Goal: Information Seeking & Learning: Learn about a topic

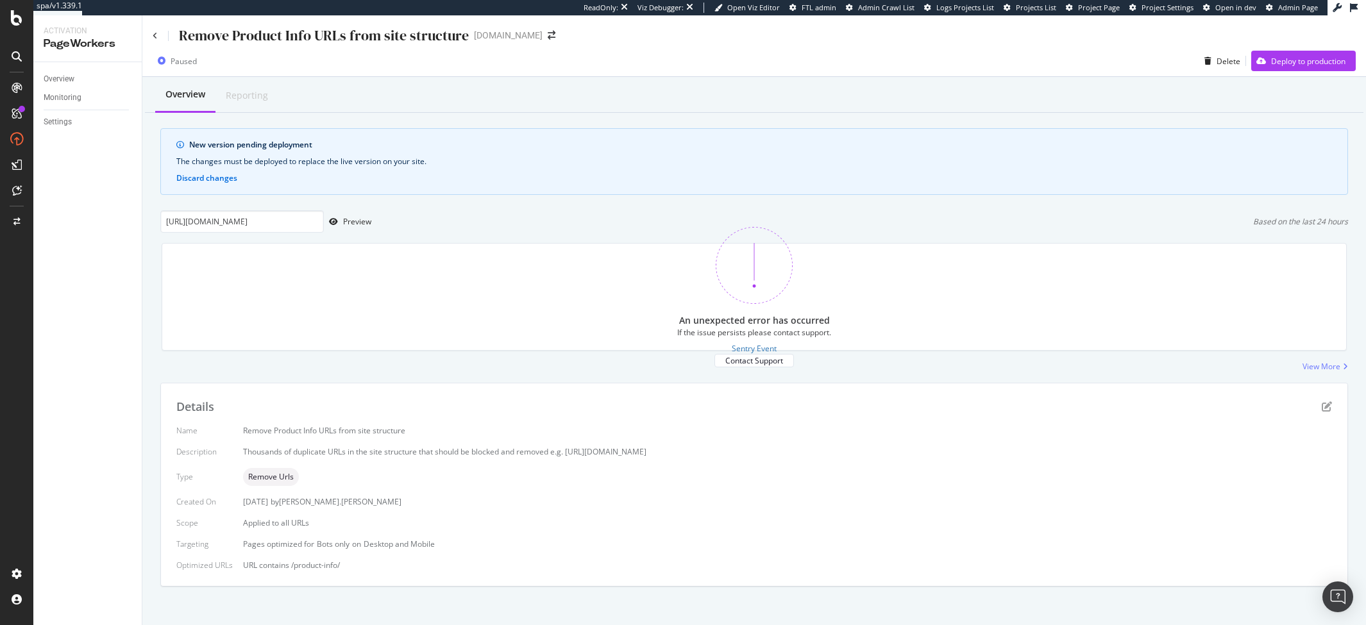
scroll to position [4, 0]
click at [352, 216] on div "Preview" at bounding box center [357, 217] width 28 height 11
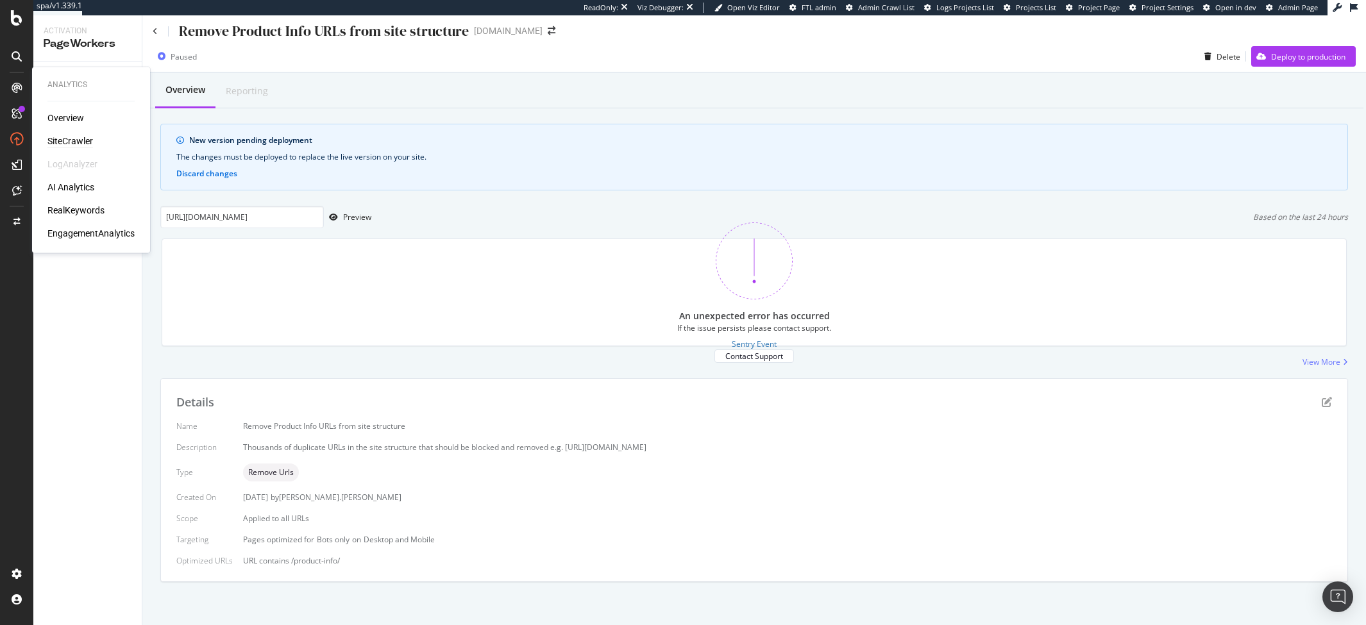
click at [54, 136] on div "SiteCrawler" at bounding box center [70, 141] width 46 height 13
click at [392, 450] on div "Thousands of duplicate URLs in the site structure that should be blocked and re…" at bounding box center [787, 447] width 1089 height 11
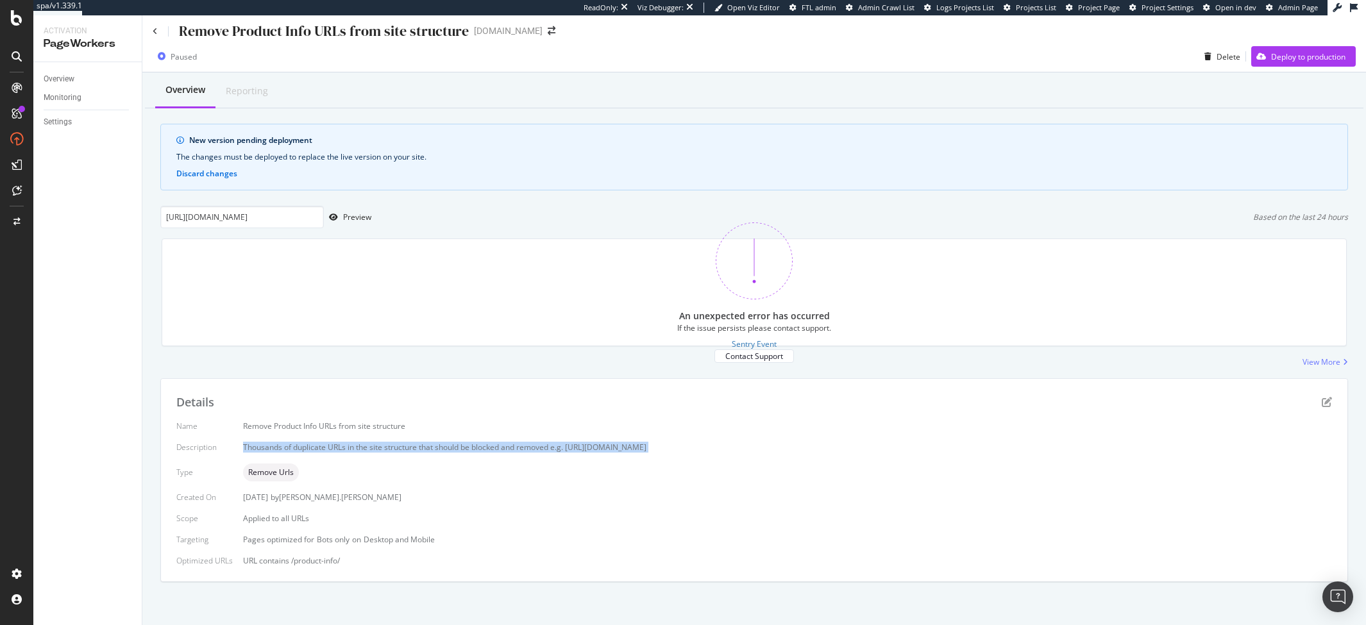
copy div "Thousands of duplicate URLs in the site structure that should be blocked and re…"
click at [243, 216] on input "[URL][DOMAIN_NAME]" at bounding box center [242, 217] width 164 height 22
paste input "shimmer-chain-bracelet/gold-shimmer-chain-bracelet"
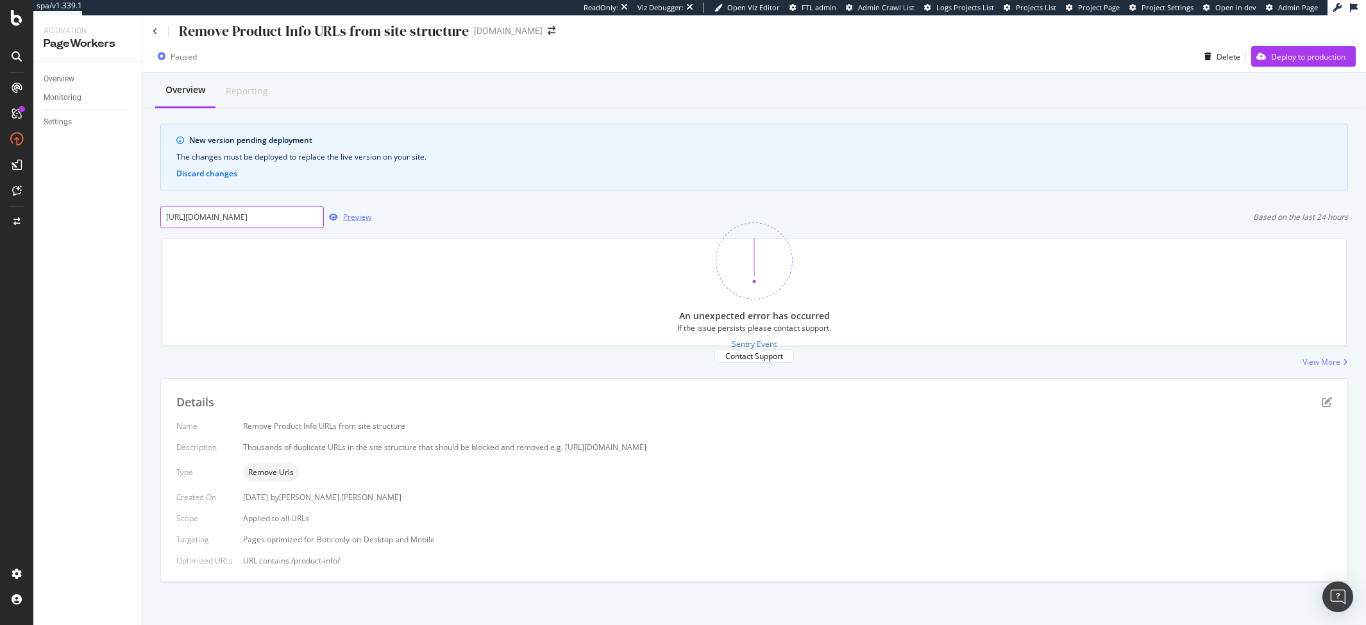
scroll to position [0, 170]
click at [369, 222] on div "Preview" at bounding box center [357, 217] width 28 height 11
click at [295, 237] on div "An unexpected error has occurred If the issue persists please contact support. …" at bounding box center [754, 292] width 1201 height 128
click at [310, 31] on div "Remove Product Info URLs from site structure" at bounding box center [324, 31] width 290 height 20
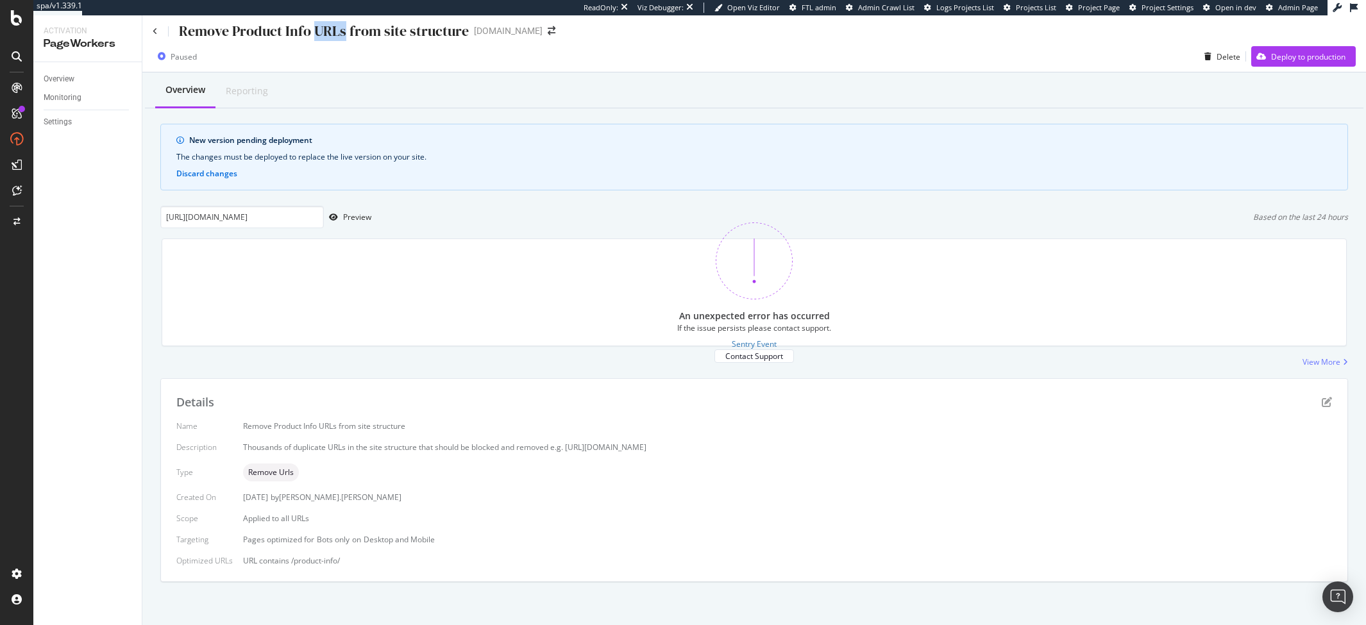
click at [310, 31] on div "Remove Product Info URLs from site structure" at bounding box center [324, 31] width 290 height 20
copy div "Remove Product Info URLs from site structure"
click at [250, 216] on input "[URL][DOMAIN_NAME]" at bounding box center [242, 215] width 164 height 22
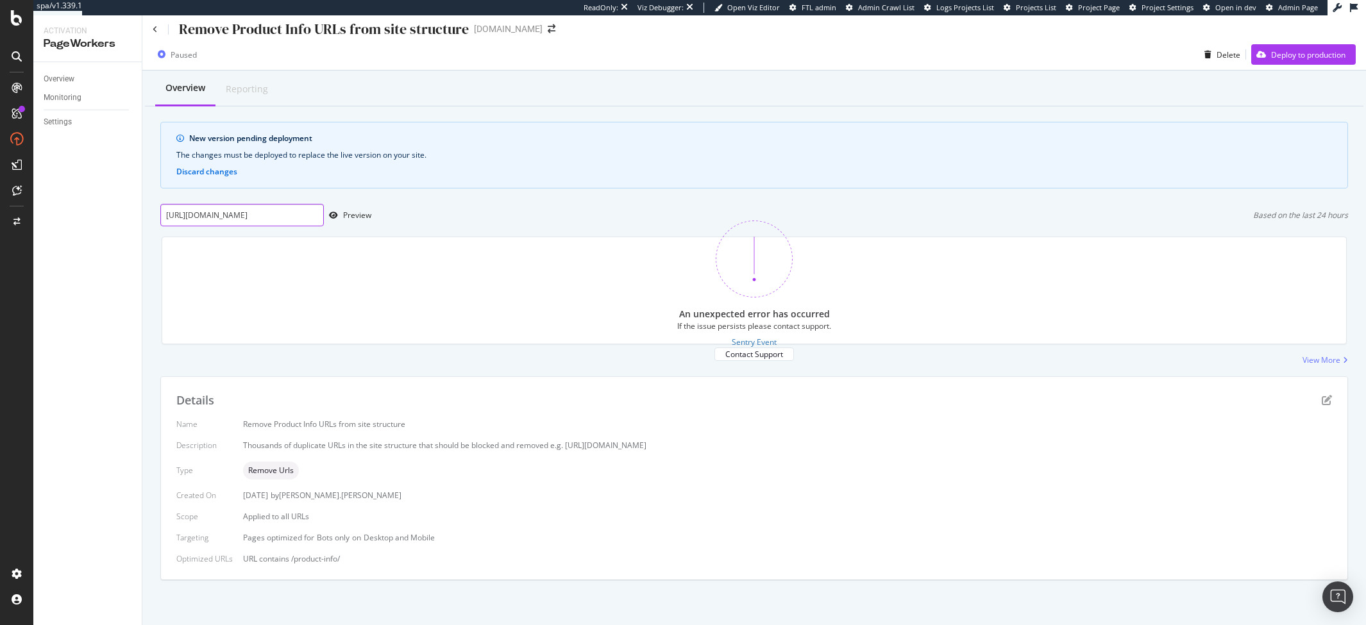
click at [250, 216] on input "[URL][DOMAIN_NAME]" at bounding box center [242, 215] width 164 height 22
paste input "mini-pearl-stud-earrings/gold-vermeil-mini-pearl-stud-earrings-pearl"
click at [360, 221] on div "Preview" at bounding box center [357, 215] width 28 height 11
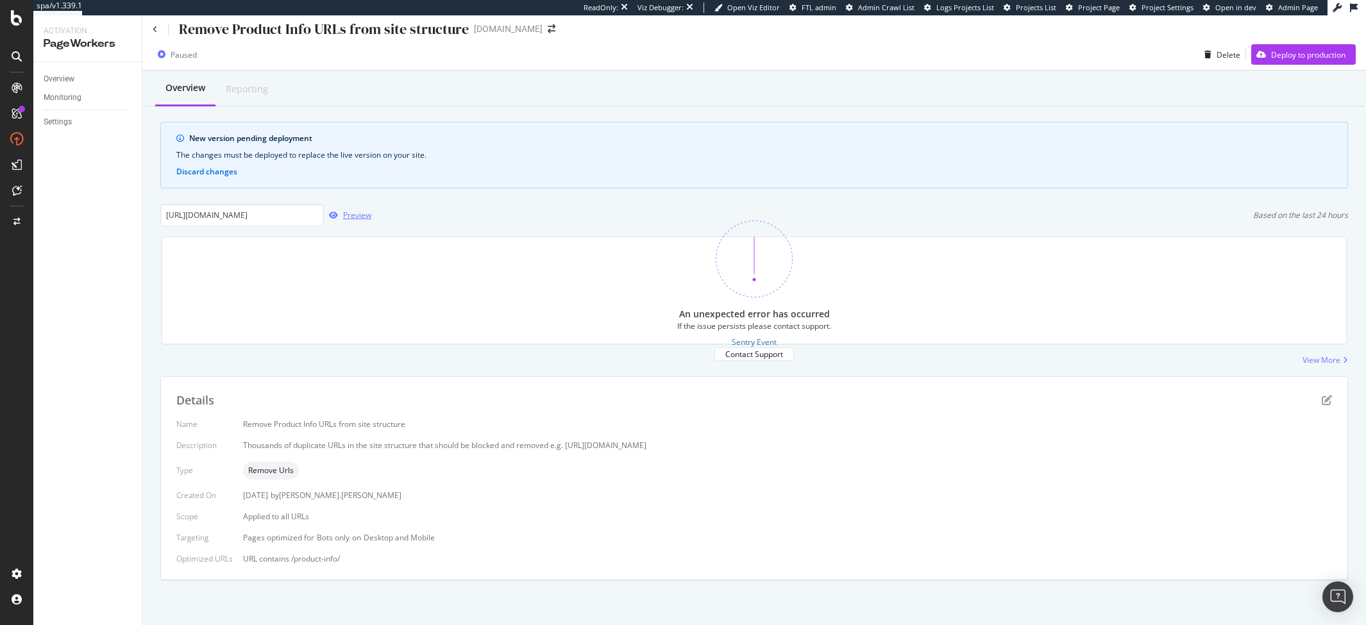
scroll to position [0, 0]
click at [256, 219] on input "[URL][DOMAIN_NAME]" at bounding box center [242, 215] width 164 height 22
paste input "nura-mini-pebble-stud-earrings/gold-vermeil-nura-mini-nugget-stud-earrings"
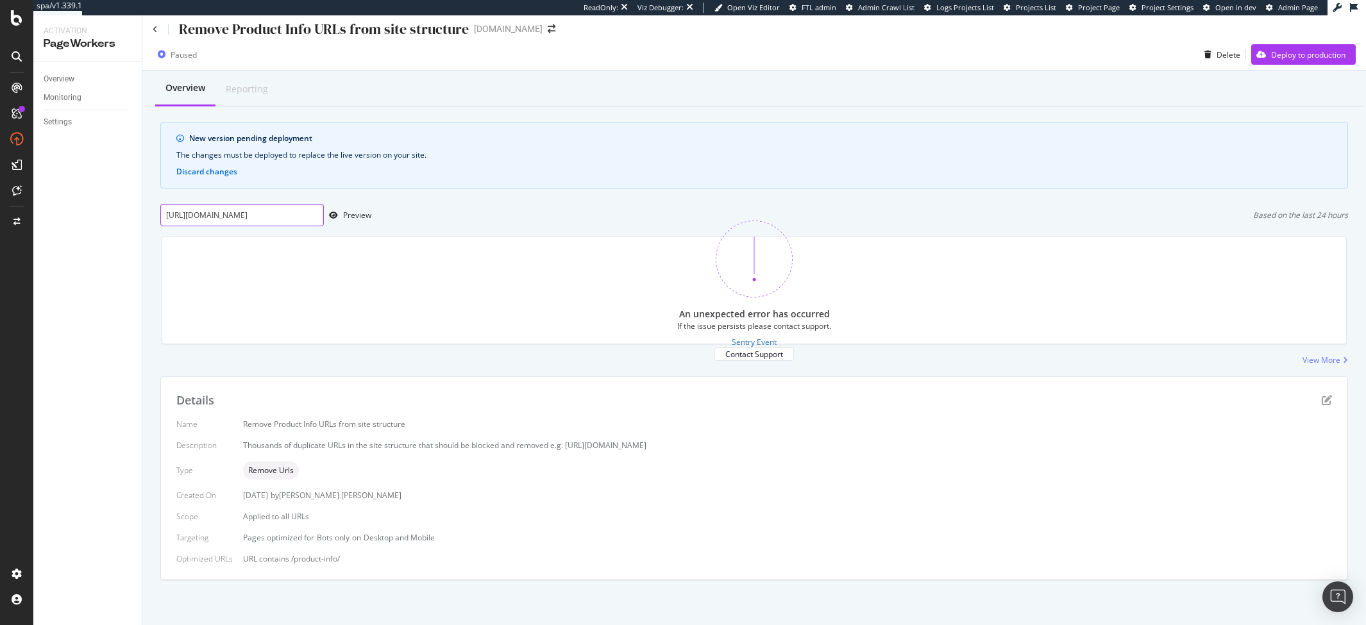
scroll to position [0, 253]
type input "[URL][DOMAIN_NAME]"
click at [356, 220] on div "Preview" at bounding box center [357, 215] width 28 height 11
click at [153, 30] on icon at bounding box center [155, 30] width 5 height 8
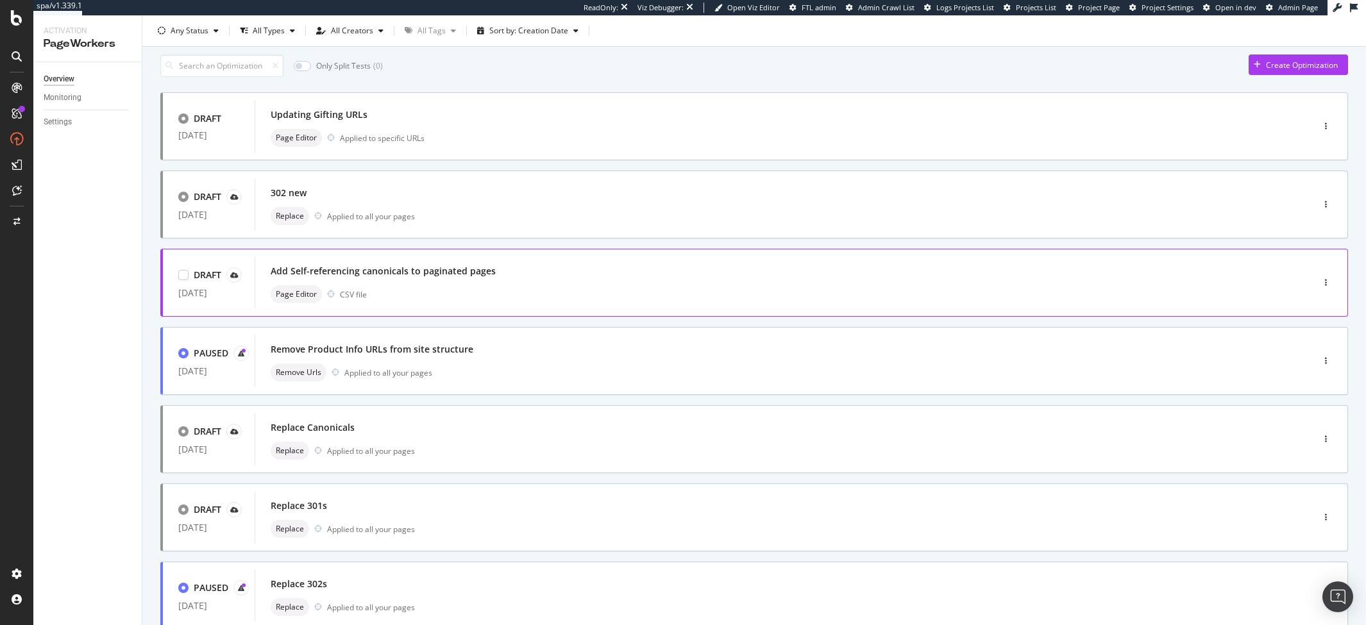
scroll to position [55, 0]
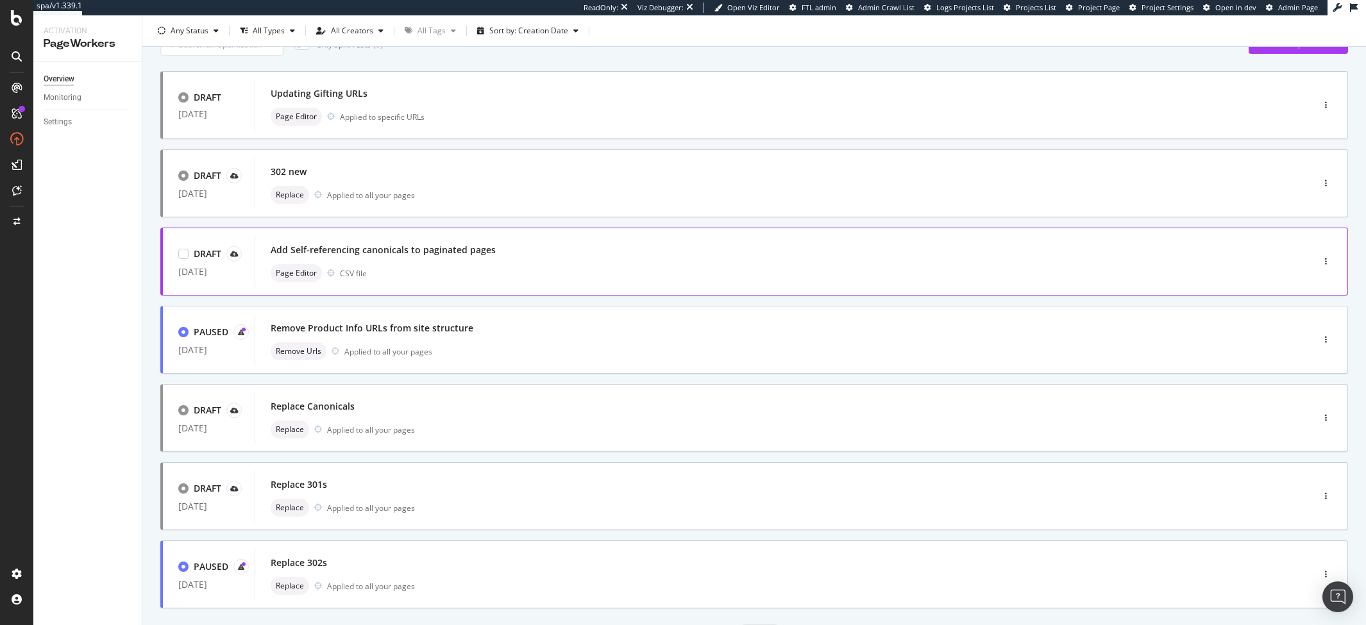
click at [436, 266] on div "Add Self-referencing canonicals to paginated pages Page Editor CSV file" at bounding box center [765, 261] width 988 height 41
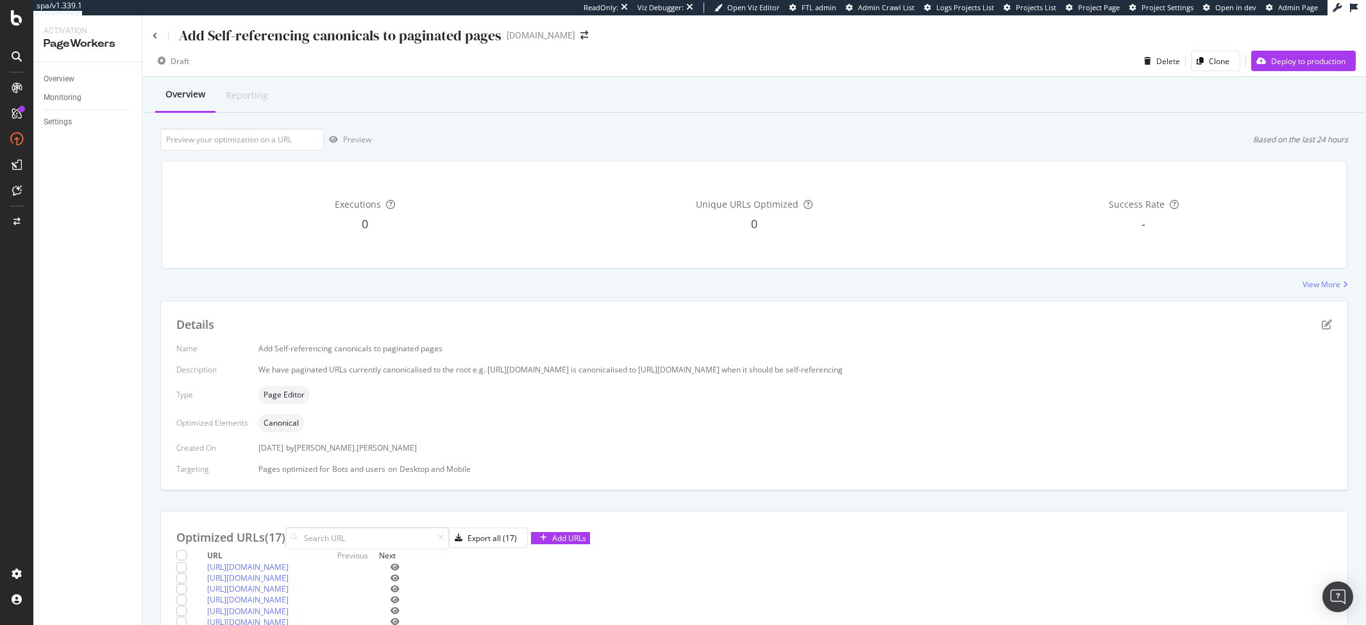
click at [158, 42] on div "Add Self-referencing canonicals to paginated pages" at bounding box center [327, 36] width 349 height 20
click at [153, 38] on icon at bounding box center [155, 36] width 5 height 8
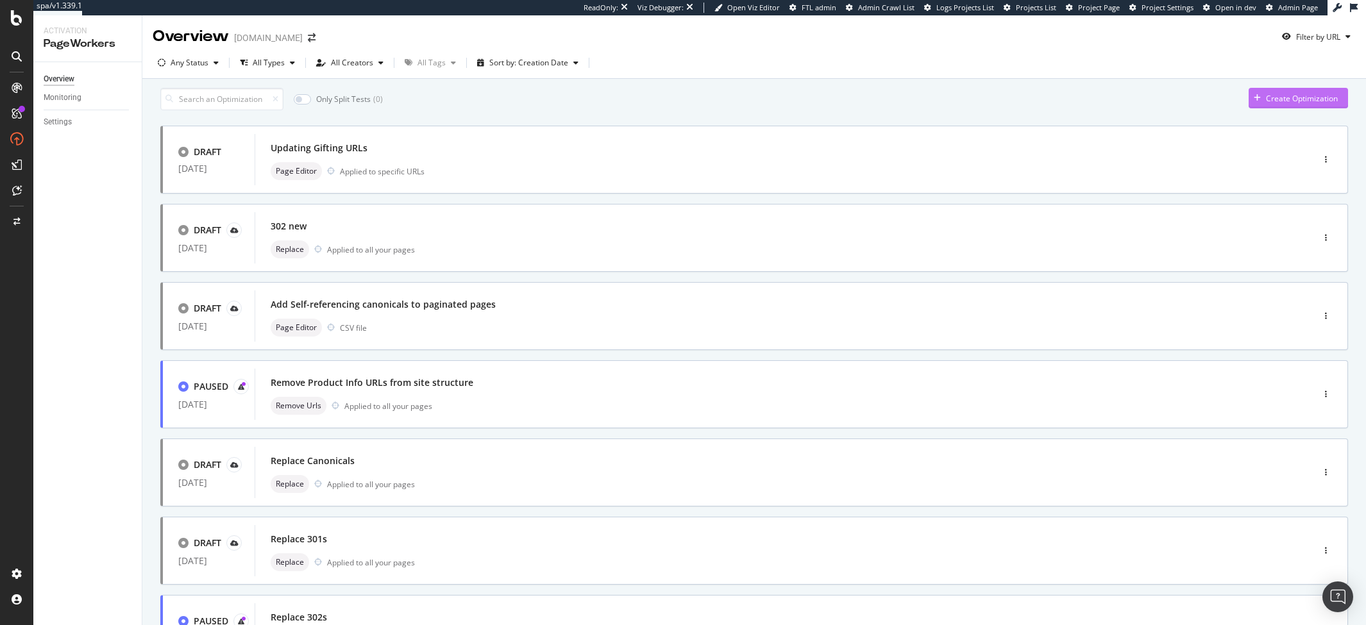
click at [1273, 103] on div "Create Optimization" at bounding box center [1302, 98] width 72 height 11
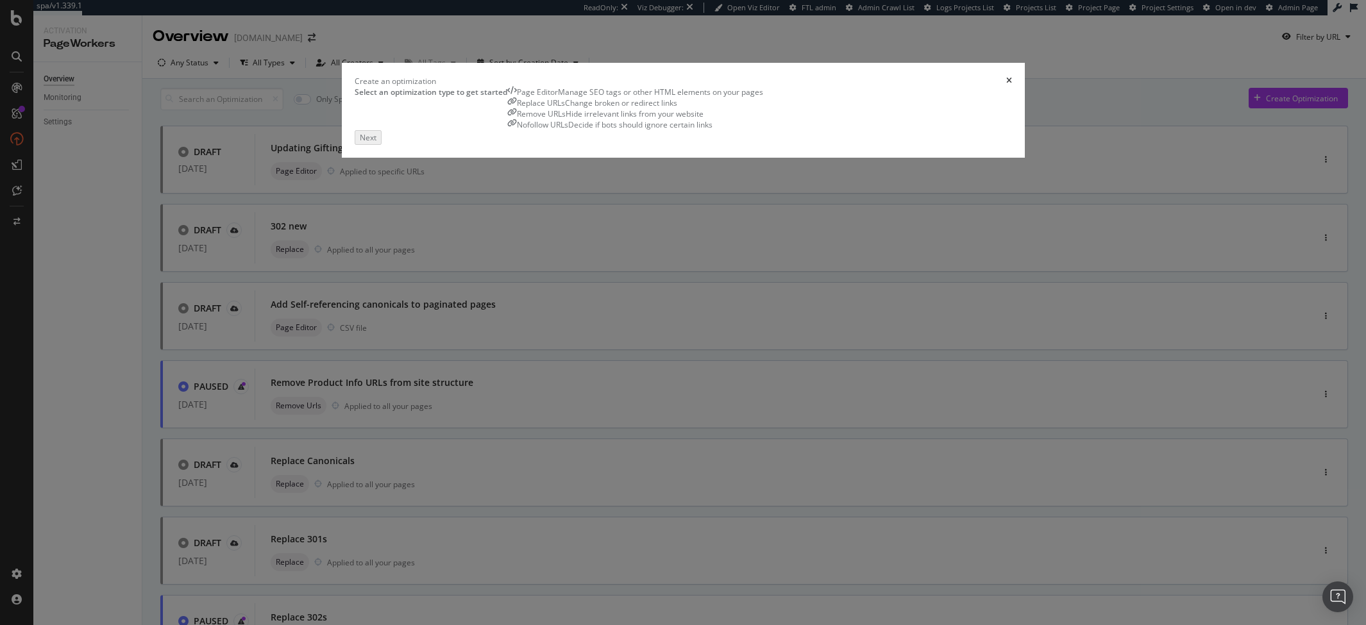
click at [558, 98] on div "Manage SEO tags or other HTML elements on your pages" at bounding box center [660, 92] width 205 height 11
click at [375, 142] on div "Next" at bounding box center [367, 136] width 17 height 11
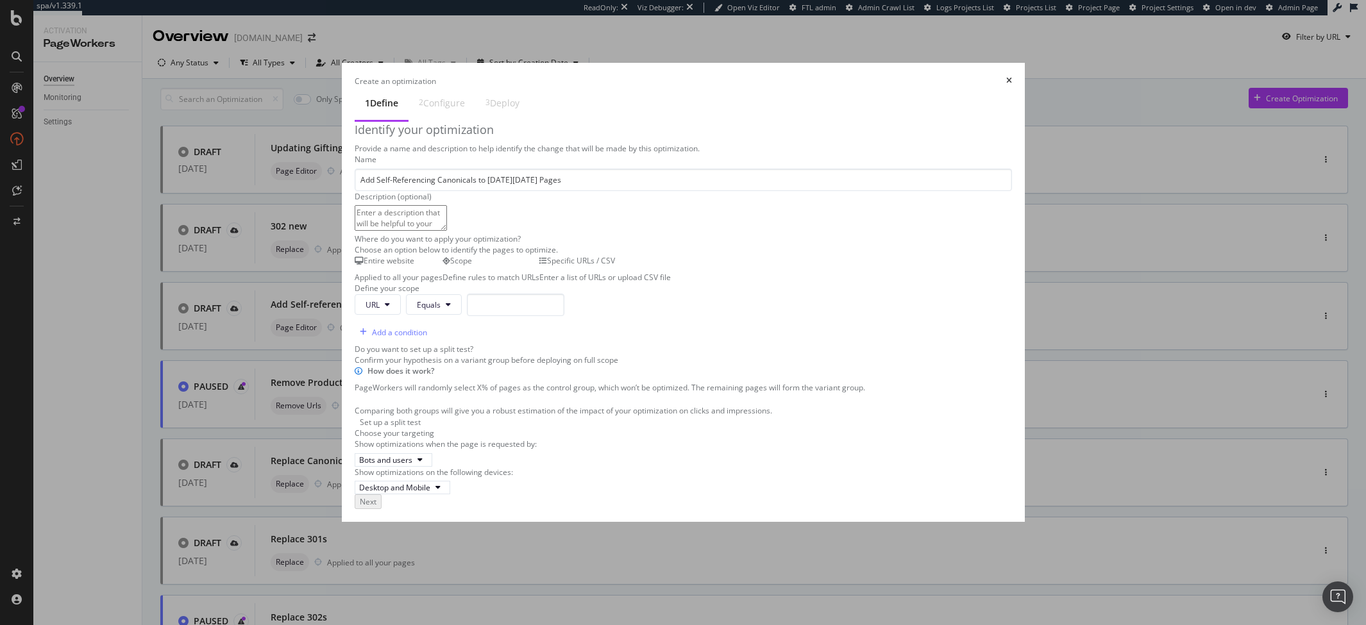
type input "Add Self-Referencing Canonicals to [DATE][DATE] Pages"
click at [608, 266] on div "Specific URLs / CSV" at bounding box center [605, 260] width 132 height 11
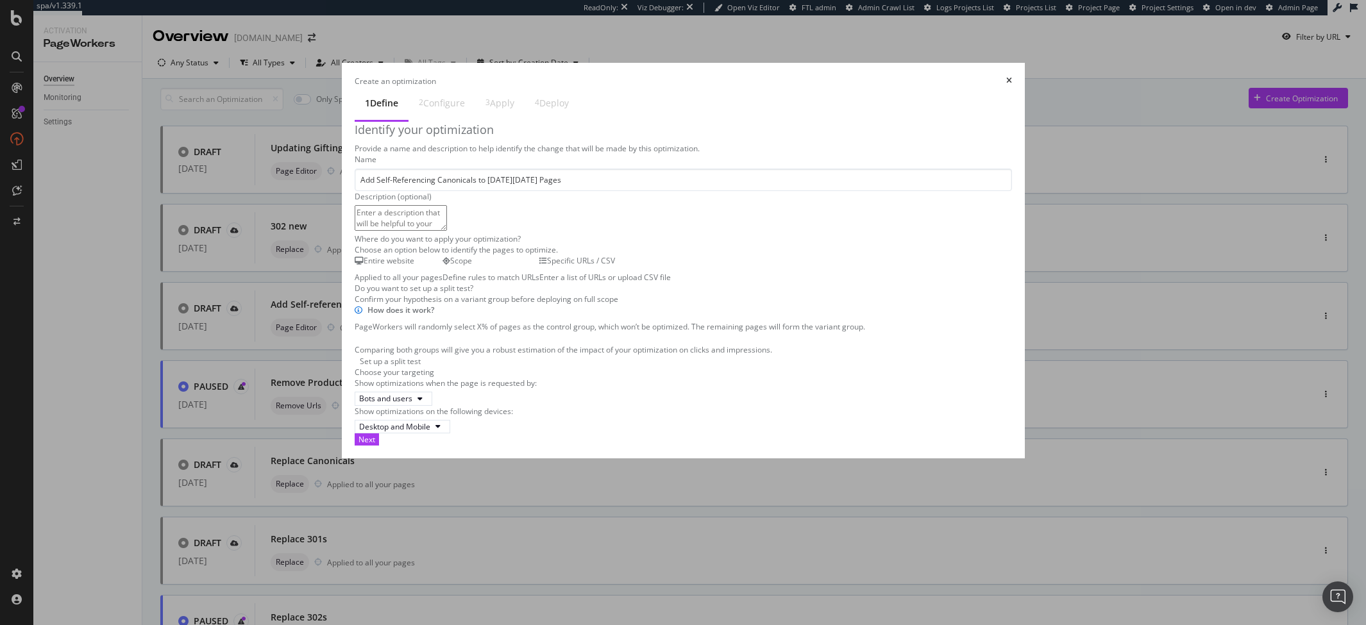
scroll to position [146, 0]
click at [375, 445] on div "Next" at bounding box center [367, 439] width 17 height 11
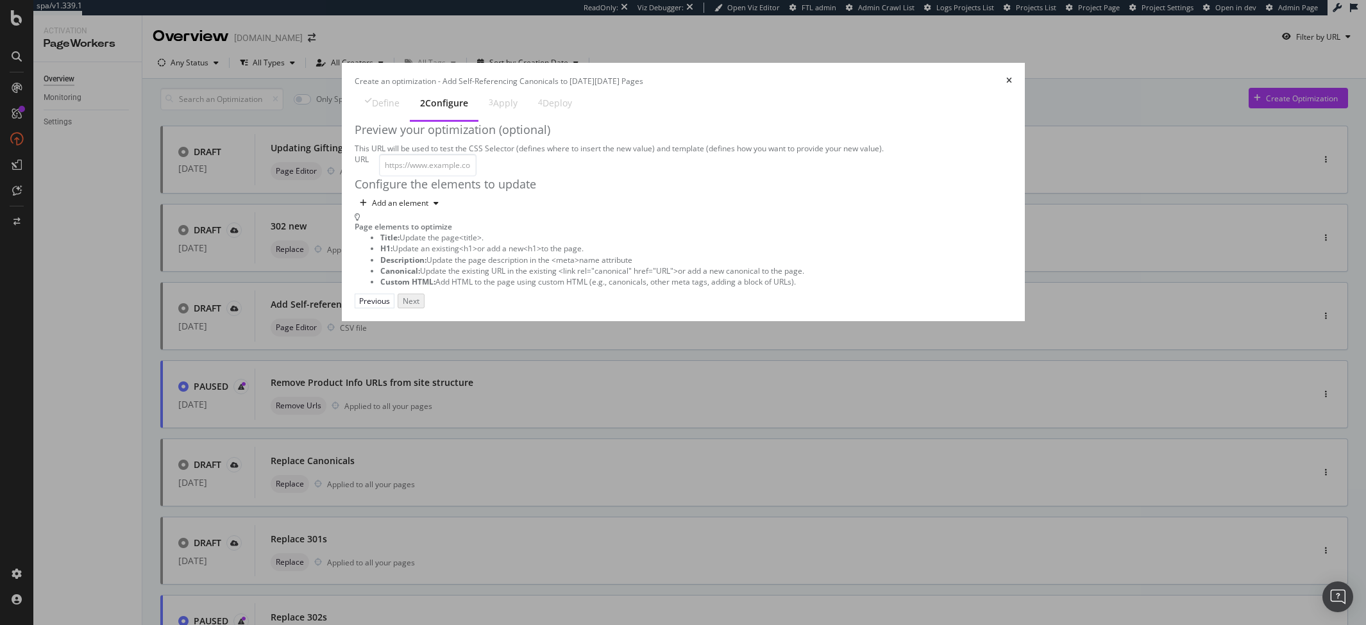
click at [426, 174] on div "Preview your optimization (optional) This URL will be used to test the CSS Sele…" at bounding box center [684, 168] width 658 height 92
click at [429, 160] on input "modal" at bounding box center [428, 165] width 98 height 22
paste input "[URL][DOMAIN_NAME][DATE]"
type input "[URL][DOMAIN_NAME][DATE]"
click at [380, 214] on div "Preview your optimization (optional) This URL will be used to test the CSS Sele…" at bounding box center [684, 168] width 658 height 92
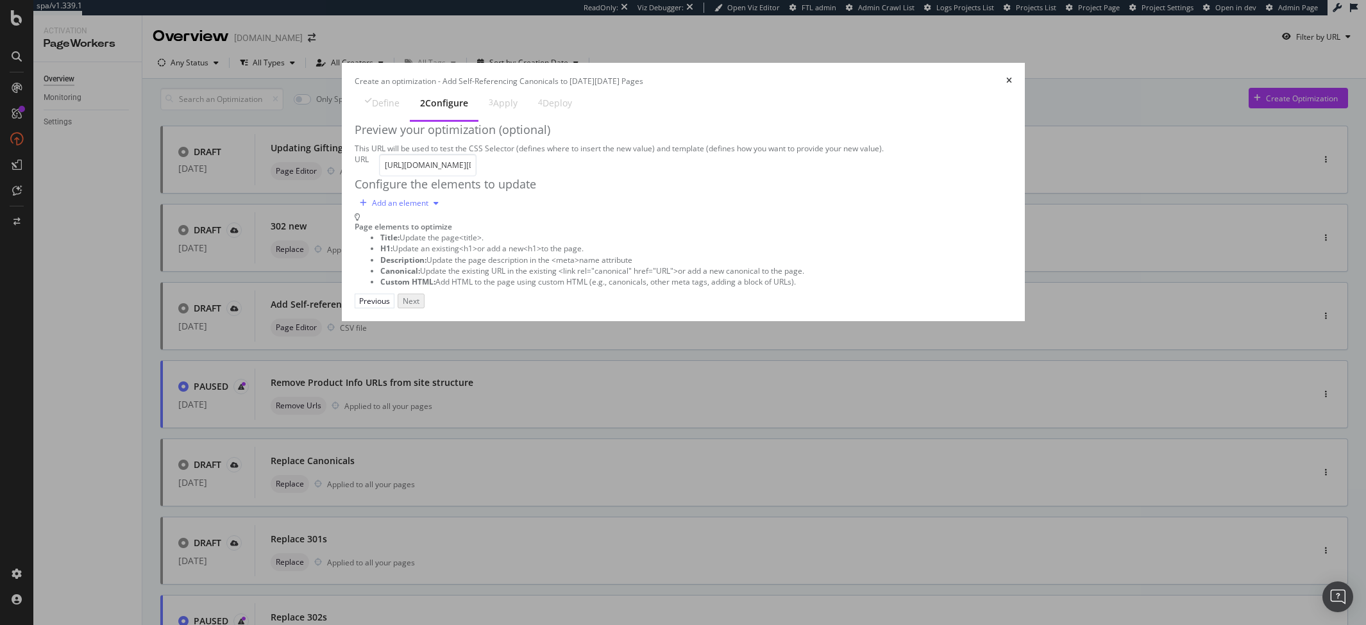
click at [375, 213] on div "Add an element" at bounding box center [399, 203] width 89 height 19
click at [363, 328] on div "Canonical" at bounding box center [349, 330] width 35 height 11
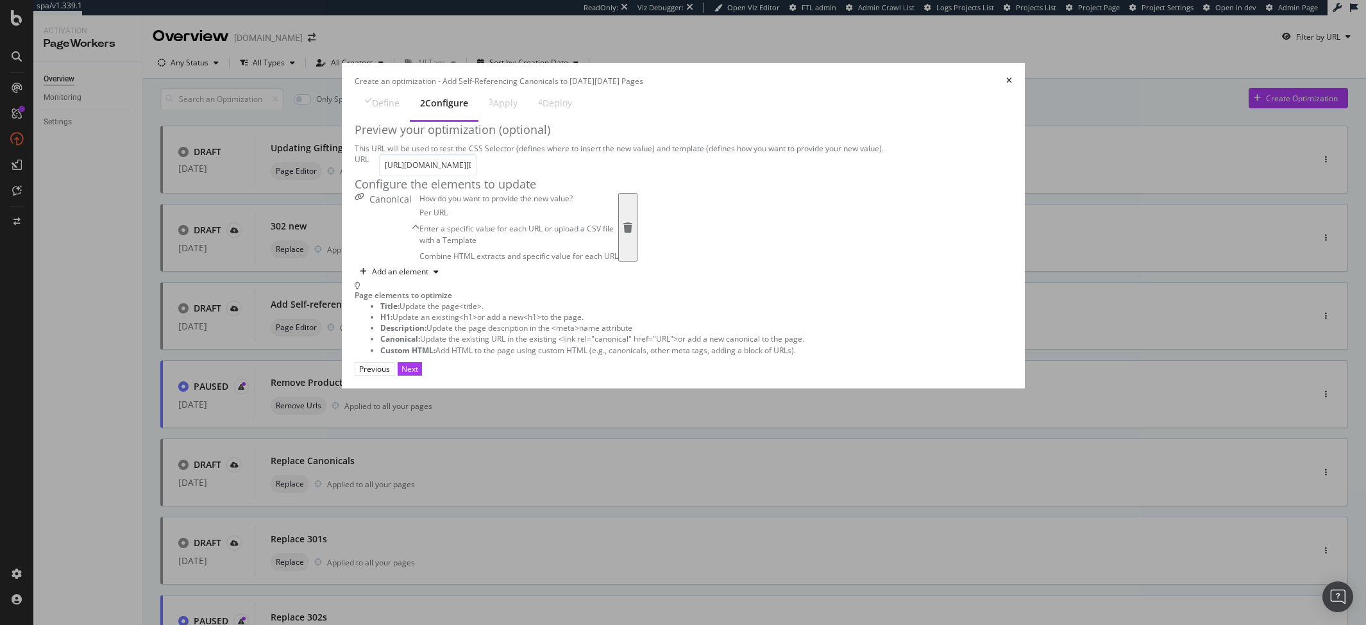
click at [420, 234] on div "Enter a specific value for each URL or upload a CSV file" at bounding box center [519, 228] width 199 height 11
click at [418, 375] on div "Next" at bounding box center [410, 369] width 17 height 11
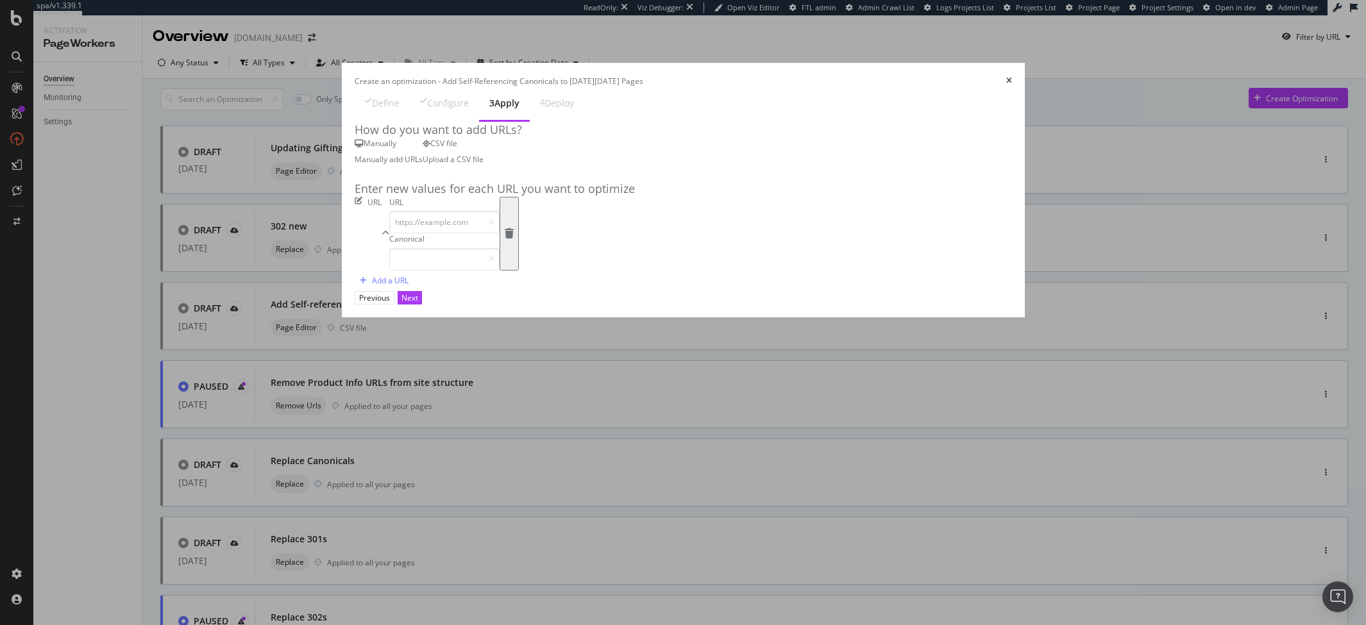
click at [463, 154] on div "Upload a CSV file" at bounding box center [453, 159] width 61 height 11
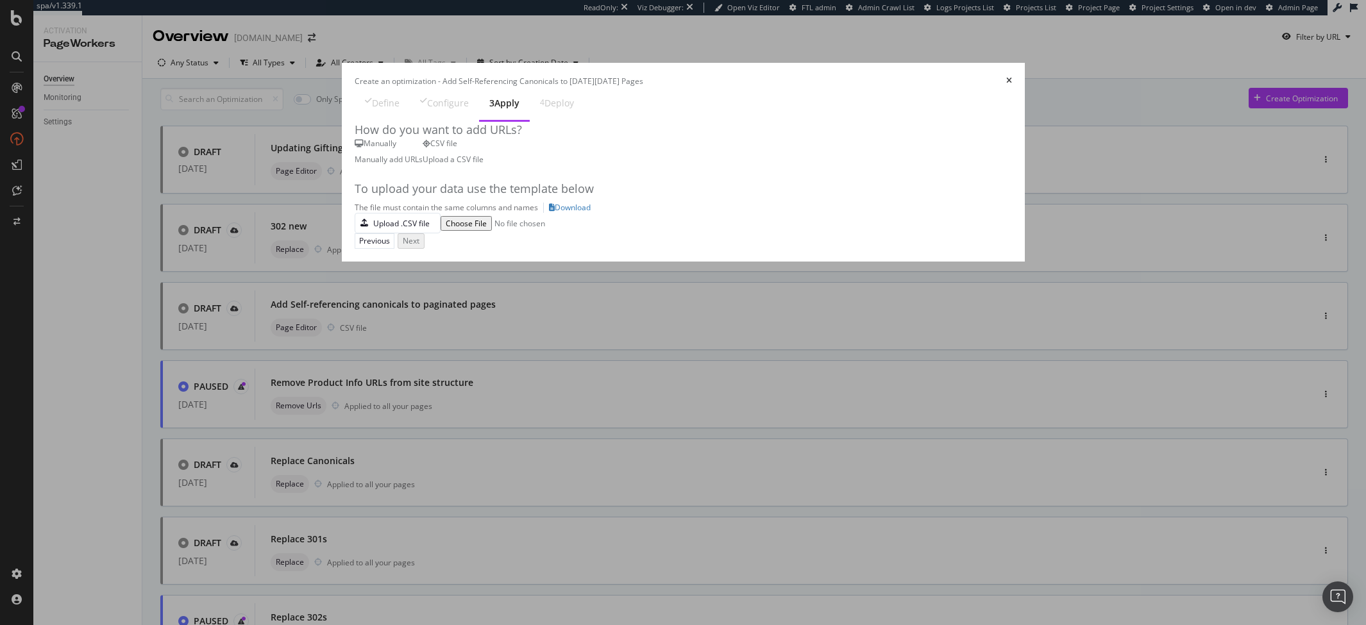
click at [376, 142] on div "Manually" at bounding box center [389, 143] width 68 height 11
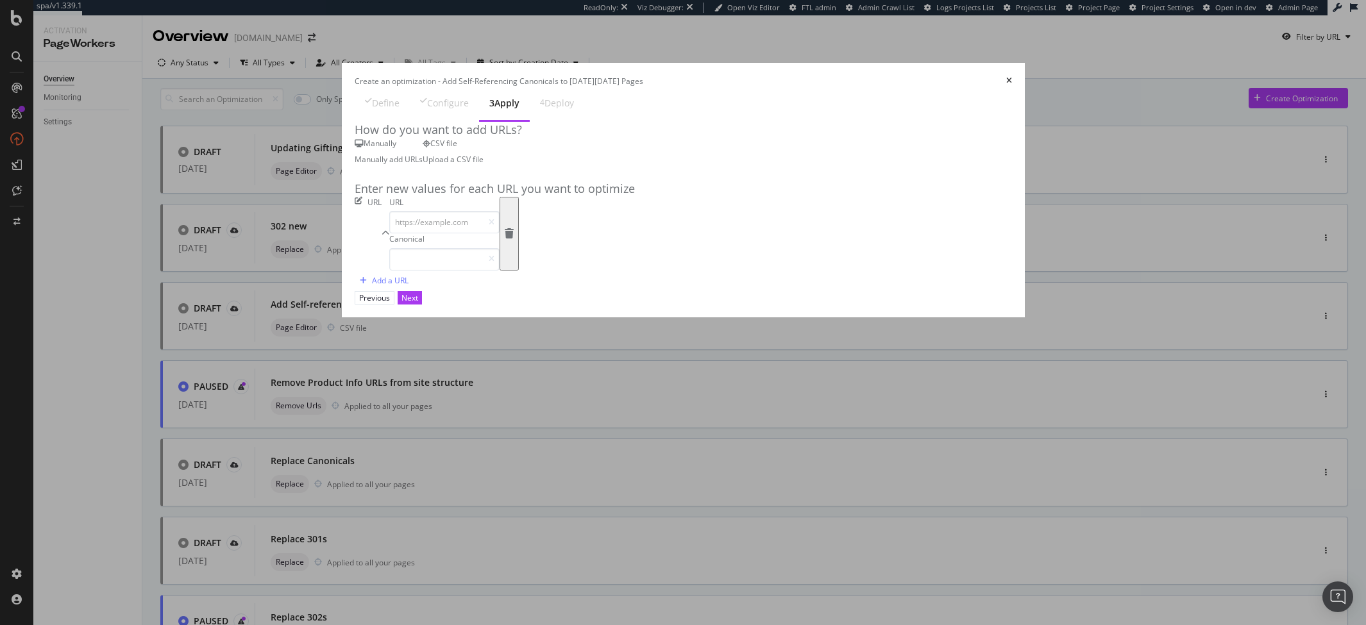
click at [466, 158] on div "Upload a CSV file" at bounding box center [453, 159] width 61 height 11
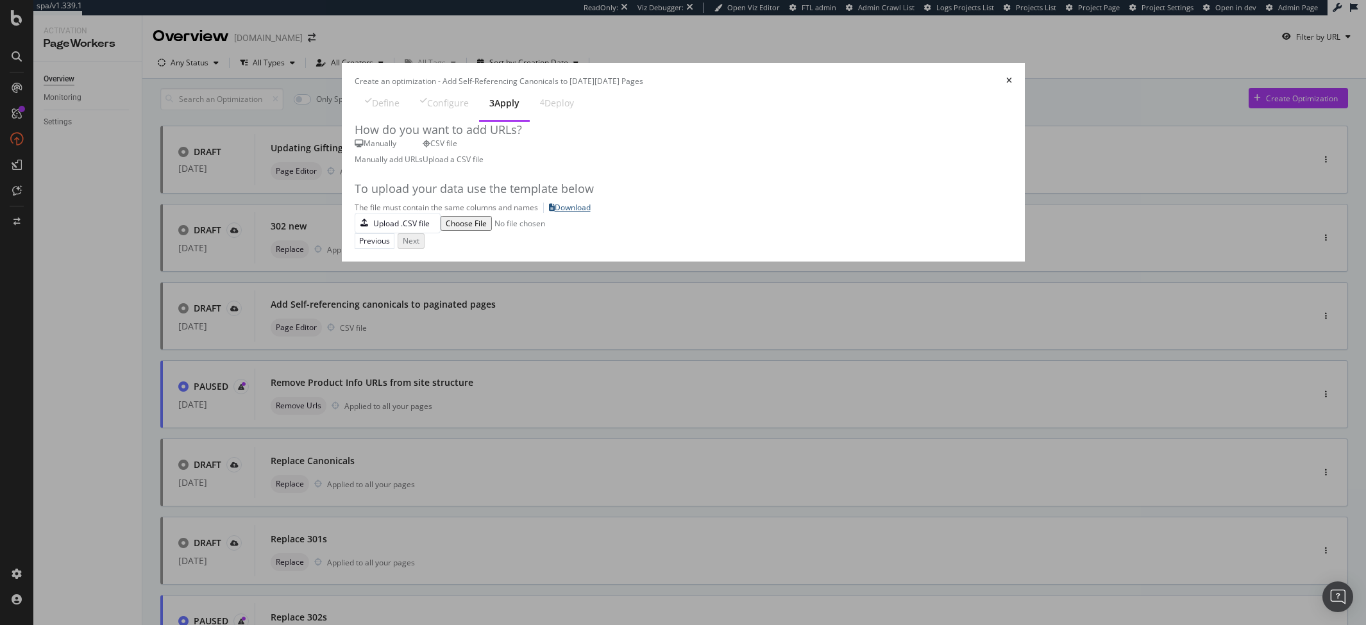
click at [555, 213] on div "Download" at bounding box center [573, 207] width 36 height 11
click at [1012, 77] on icon "times" at bounding box center [1009, 81] width 6 height 8
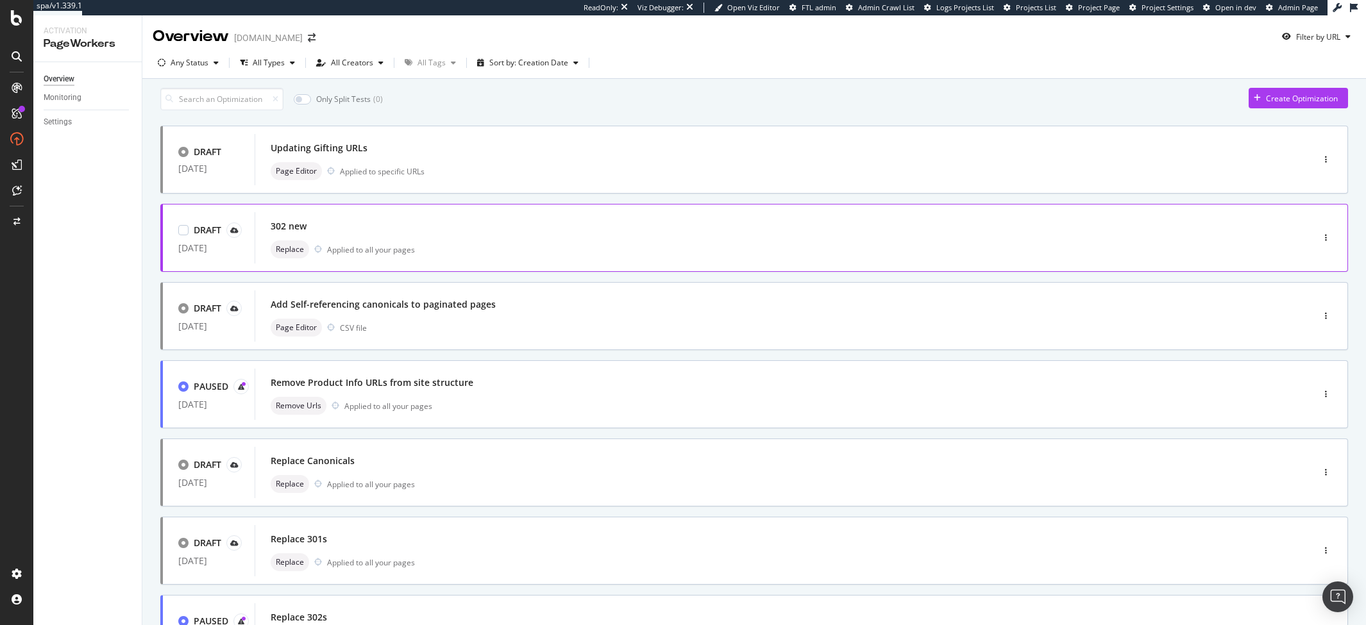
scroll to position [5, 0]
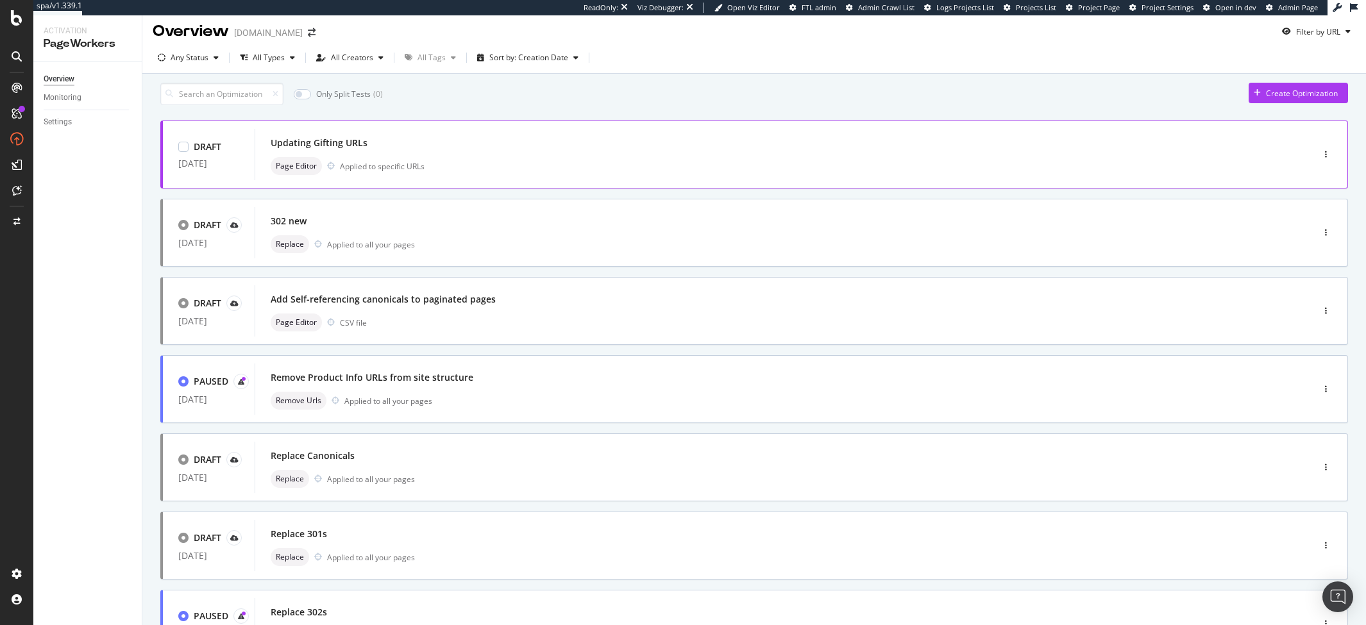
click at [442, 166] on div "Page Editor Applied to specific URLs" at bounding box center [765, 166] width 988 height 18
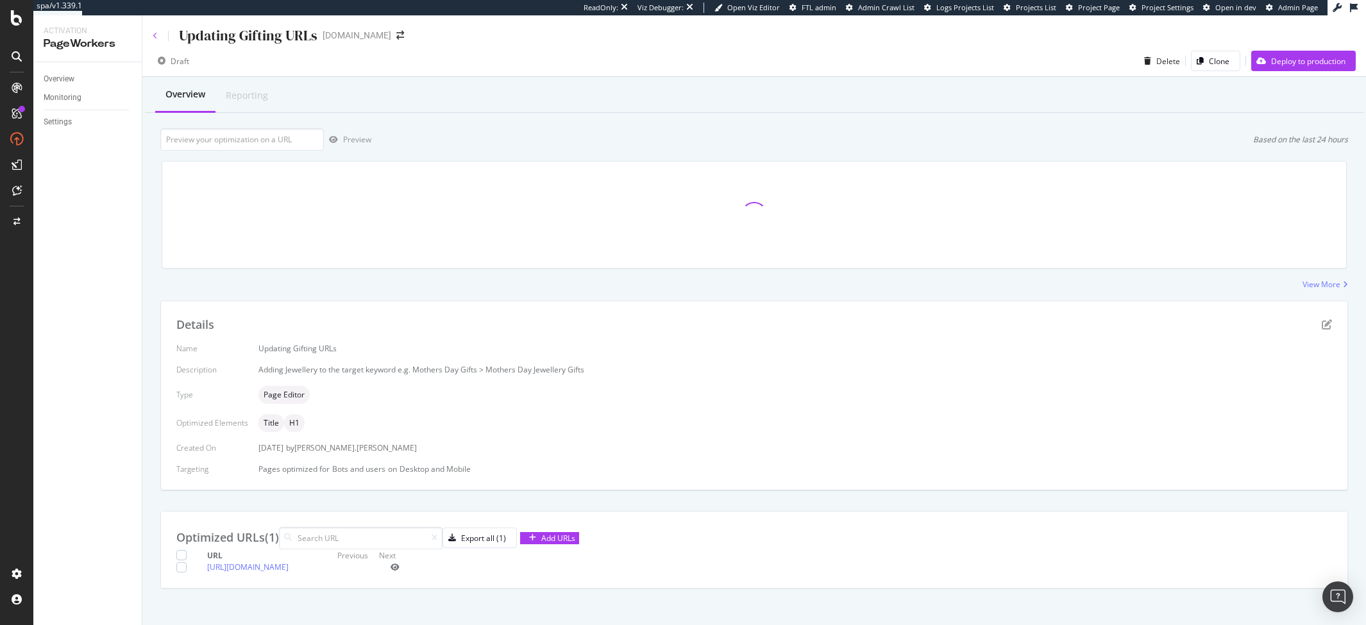
click at [154, 33] on icon at bounding box center [155, 36] width 5 height 8
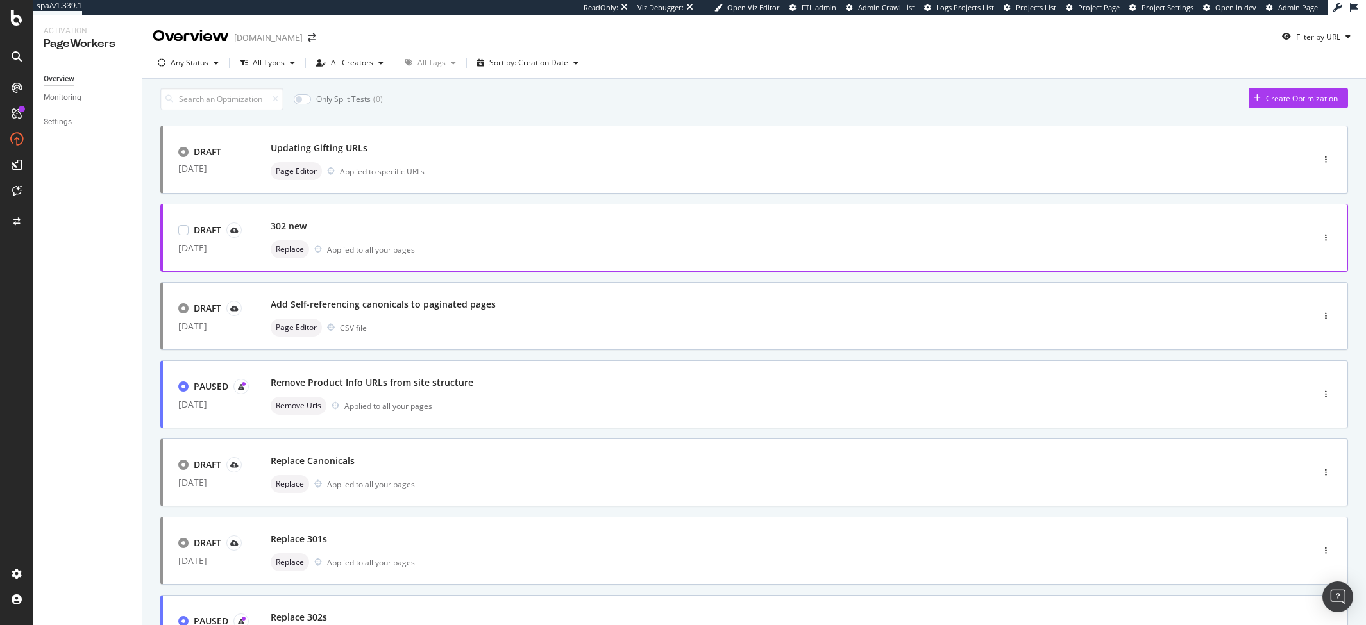
scroll to position [126, 0]
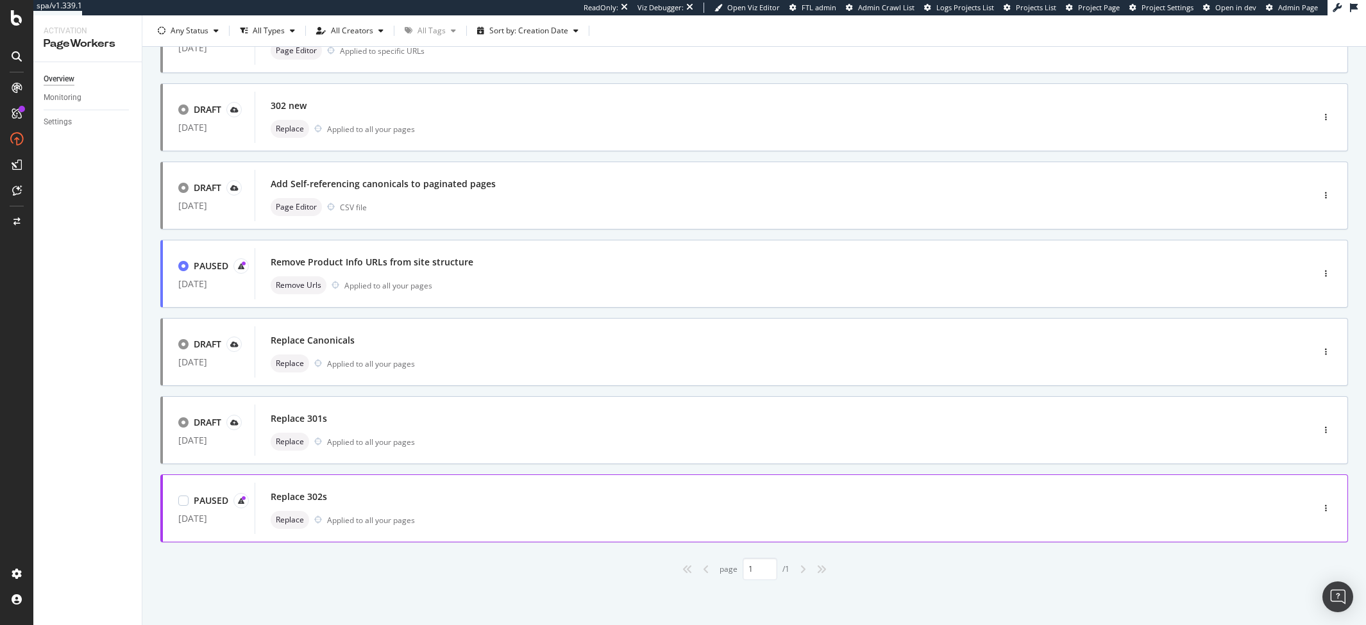
click at [446, 514] on div "Replace Applied to all your pages" at bounding box center [765, 520] width 988 height 18
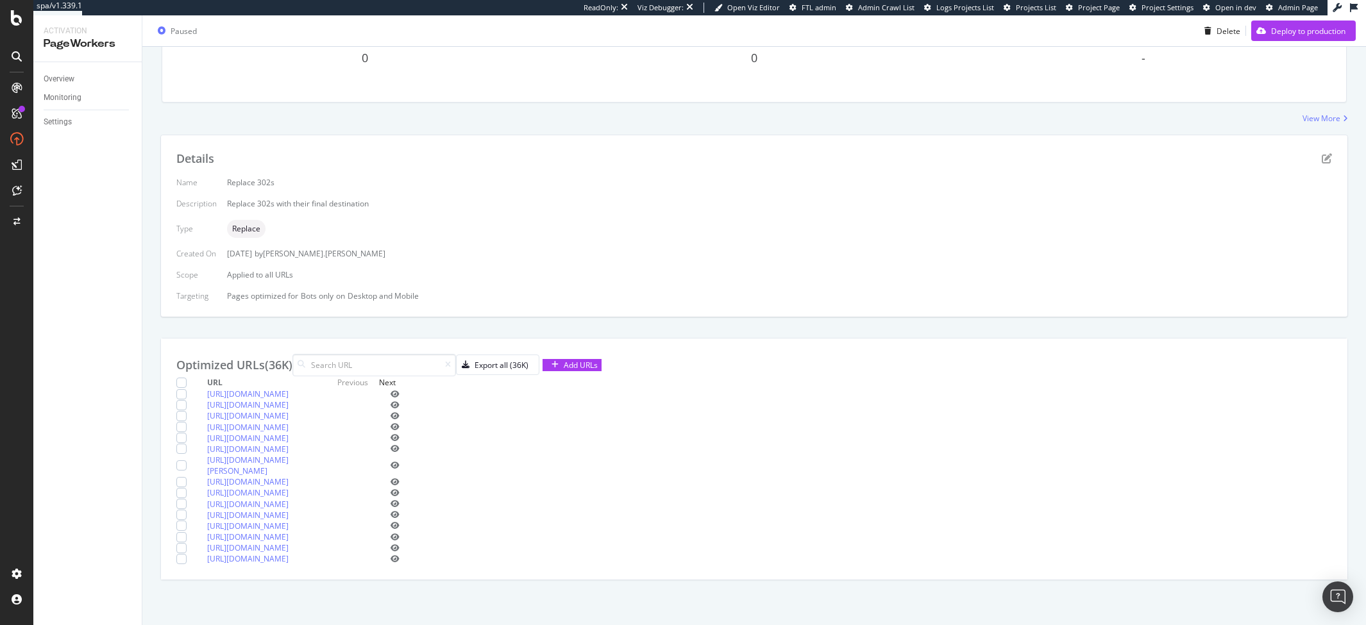
scroll to position [441, 0]
click at [396, 377] on div "Next" at bounding box center [387, 382] width 17 height 11
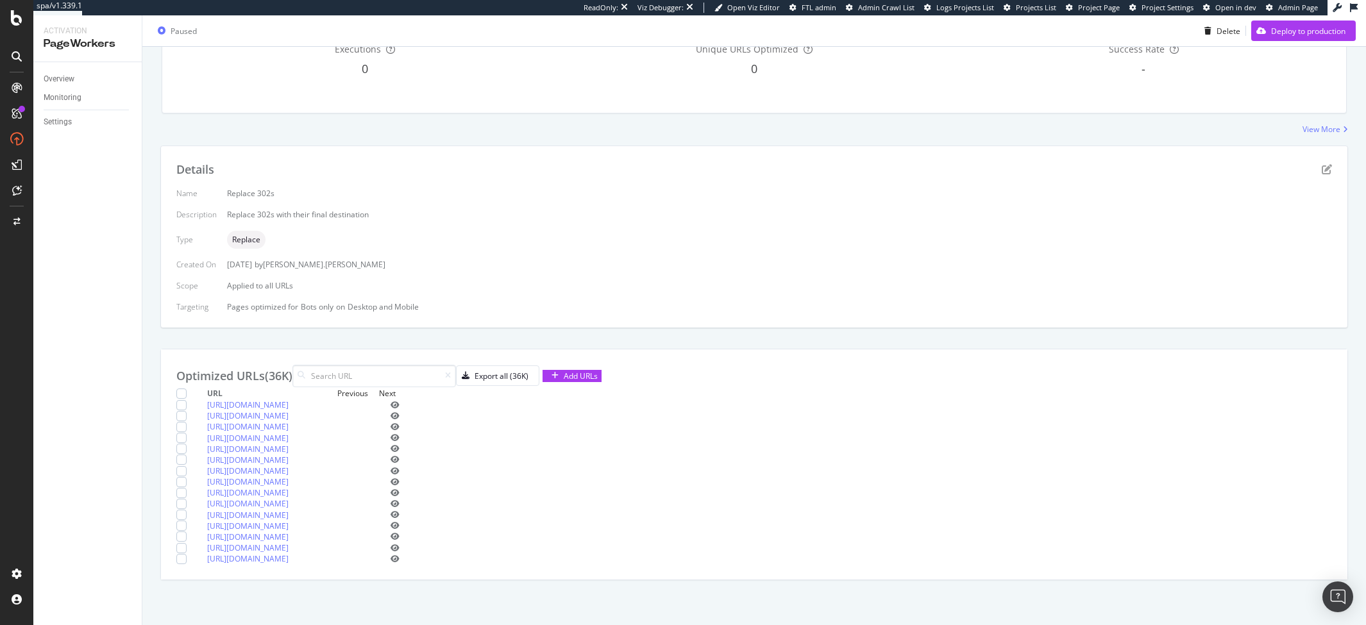
click at [400, 489] on icon "eye" at bounding box center [395, 493] width 9 height 8
click at [400, 387] on th "Previous Next" at bounding box center [351, 393] width 96 height 12
click at [396, 388] on div "Next" at bounding box center [387, 393] width 17 height 11
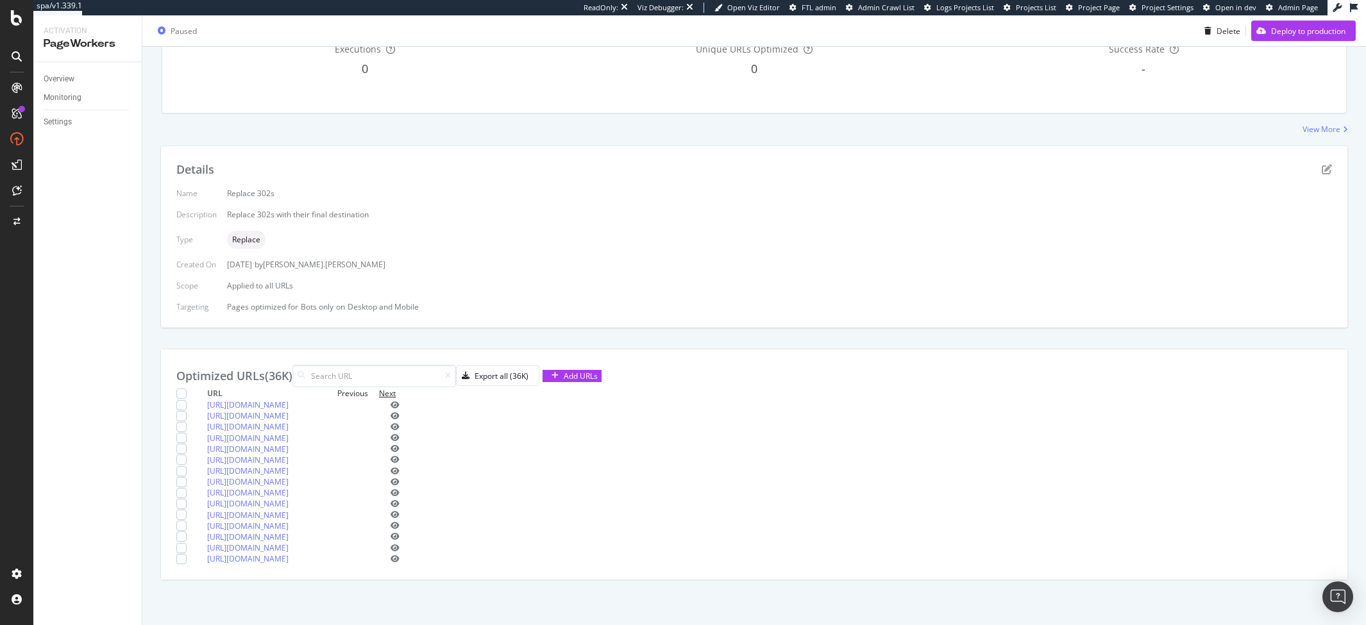
click at [396, 388] on div "Next" at bounding box center [387, 393] width 17 height 11
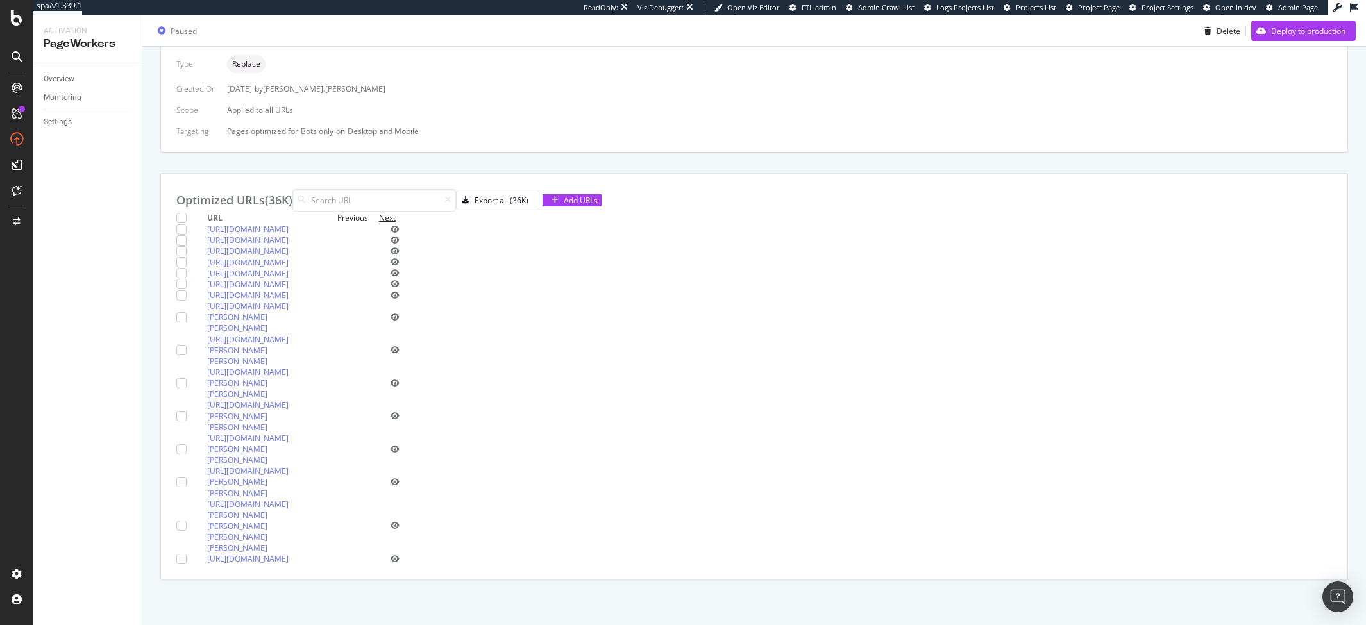
click at [396, 213] on div "Next" at bounding box center [387, 217] width 17 height 11
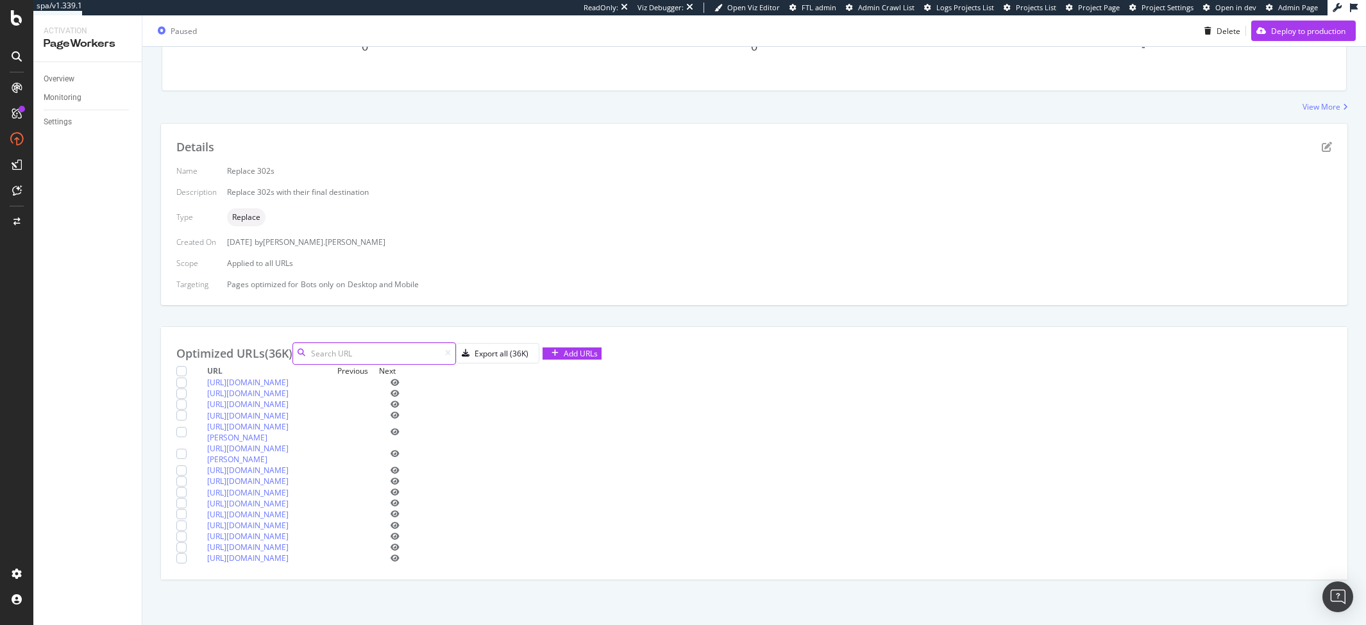
click at [387, 343] on input at bounding box center [375, 354] width 164 height 22
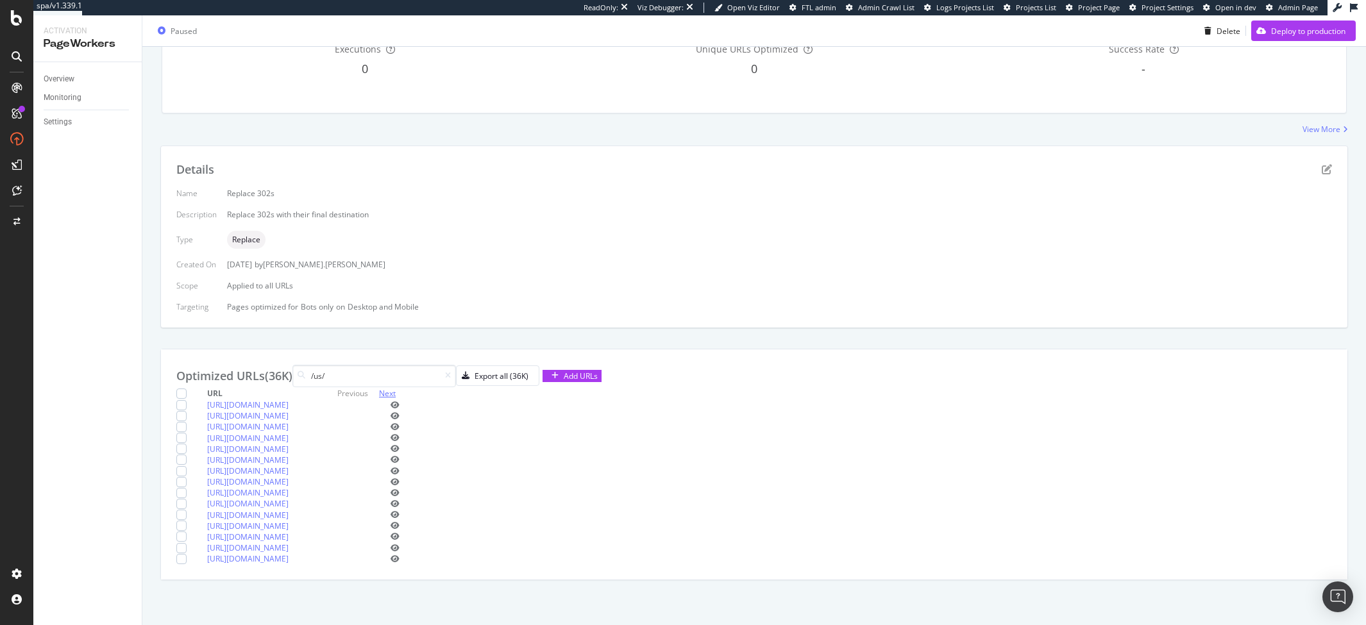
click at [396, 388] on div "Next" at bounding box center [387, 393] width 17 height 11
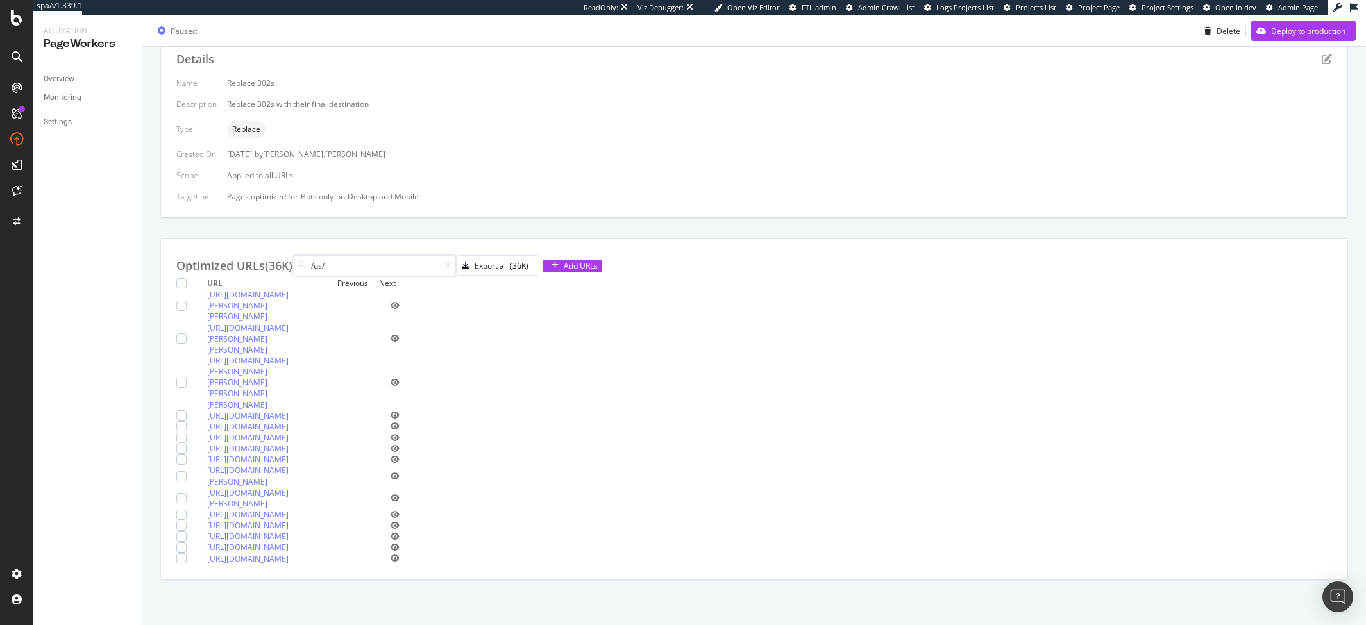
click at [396, 278] on div "Next" at bounding box center [387, 283] width 17 height 11
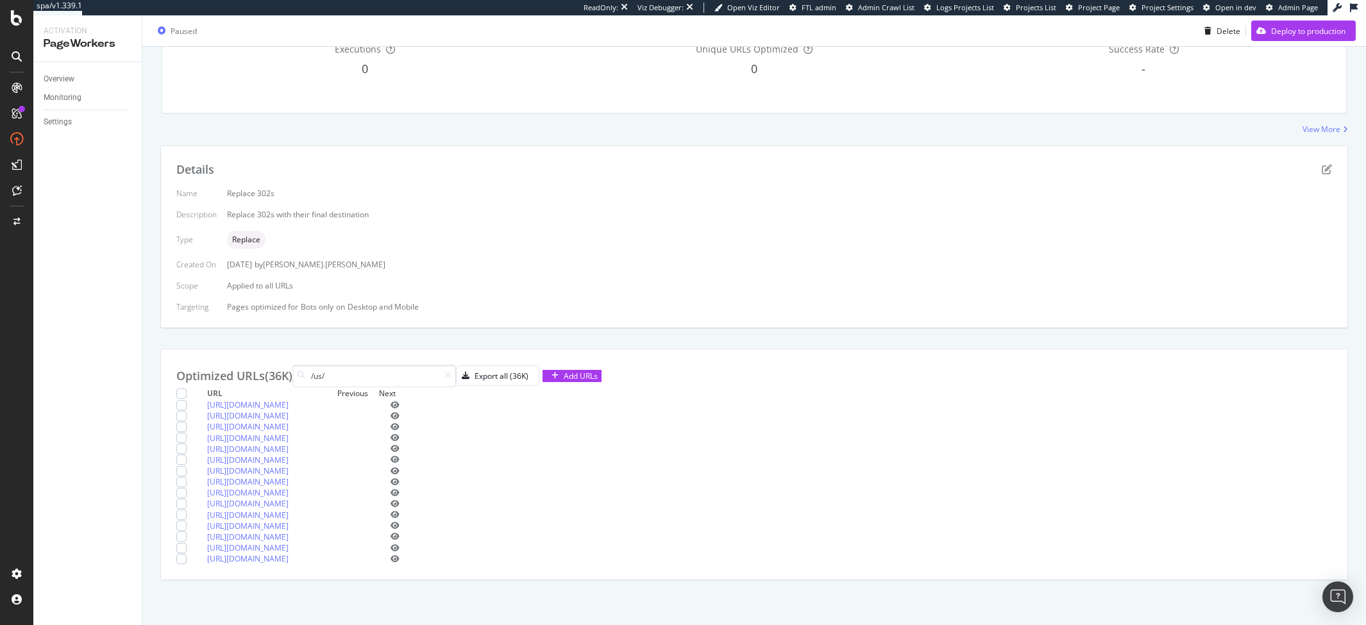
click at [396, 388] on div "Next" at bounding box center [387, 393] width 17 height 11
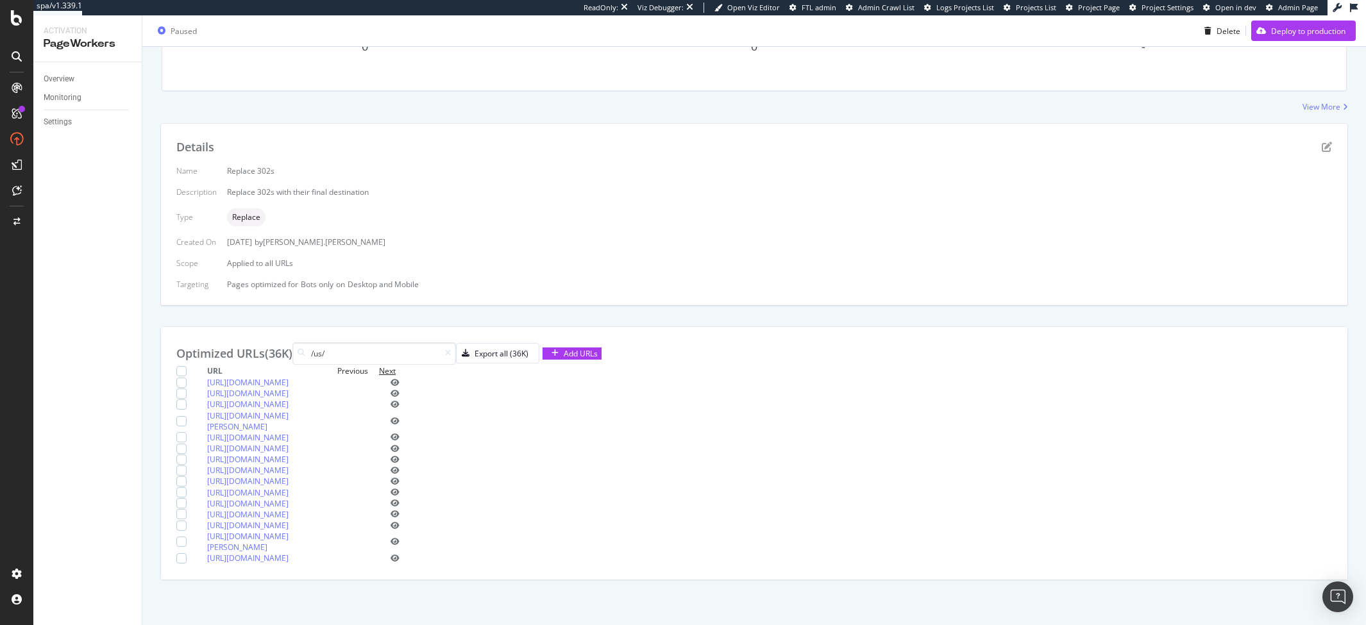
click at [396, 366] on div "Next" at bounding box center [387, 371] width 17 height 11
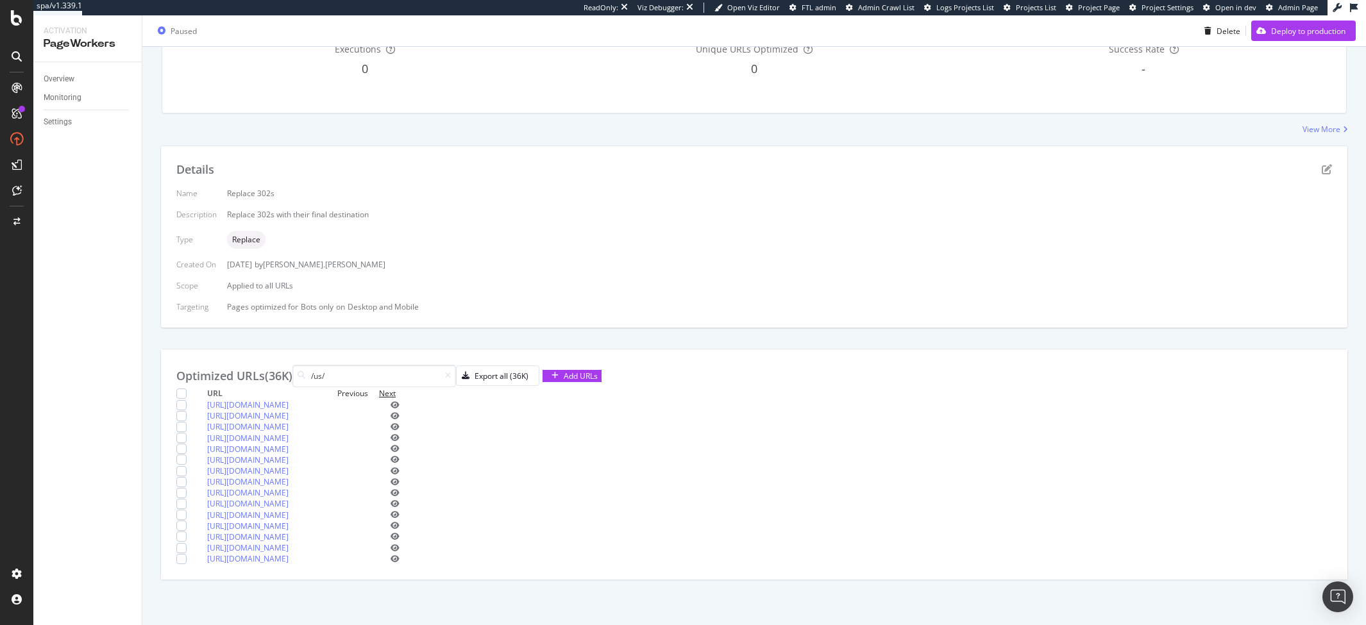
click at [396, 388] on div "Next" at bounding box center [387, 393] width 17 height 11
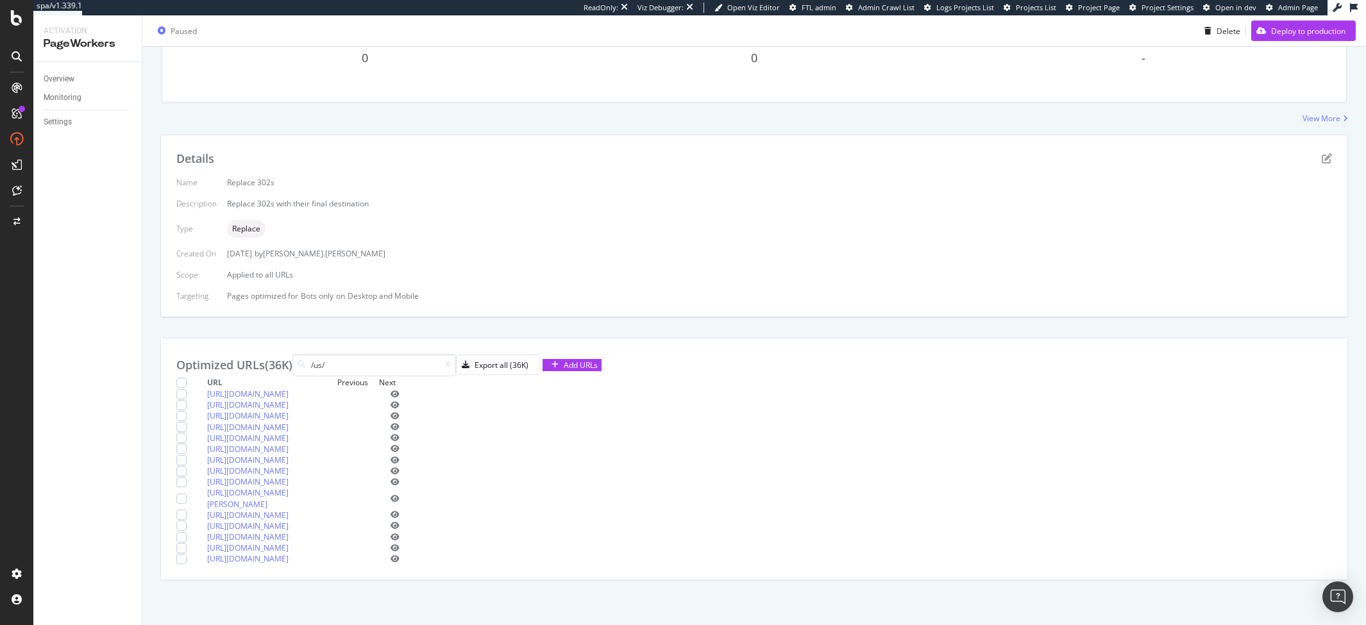
click at [396, 377] on div "Next" at bounding box center [387, 382] width 17 height 11
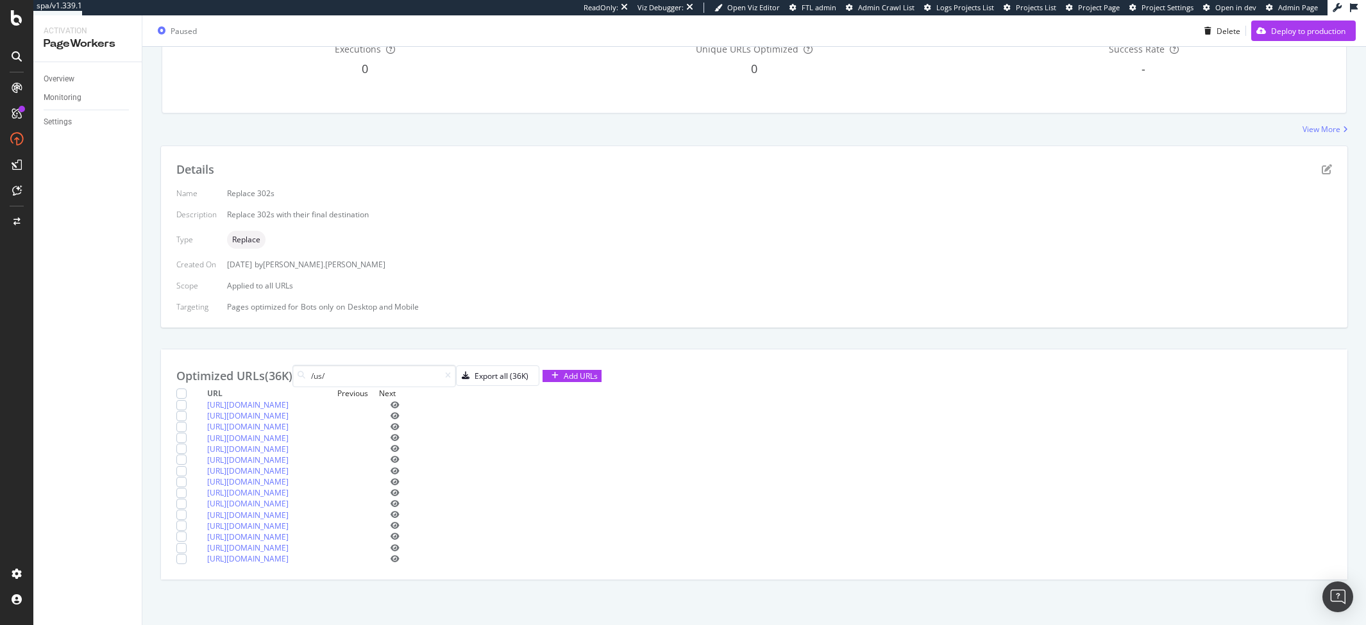
click at [396, 388] on div "Next" at bounding box center [387, 393] width 17 height 11
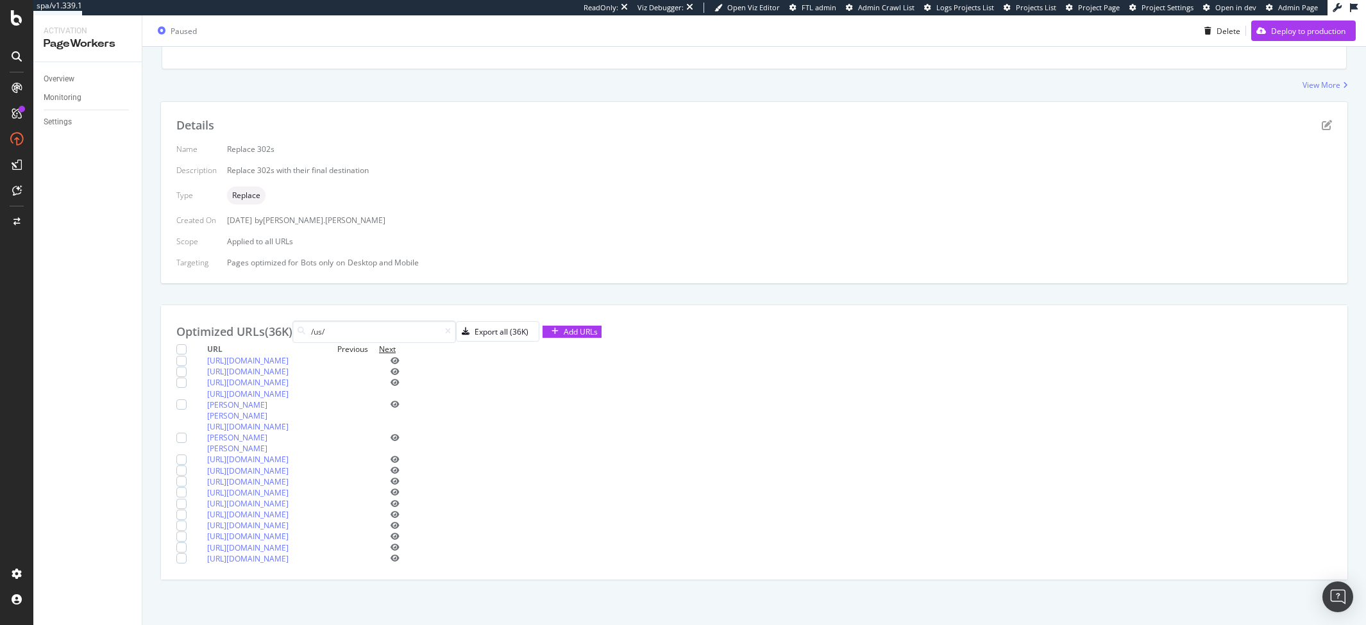
click at [396, 344] on div "Next" at bounding box center [387, 349] width 17 height 11
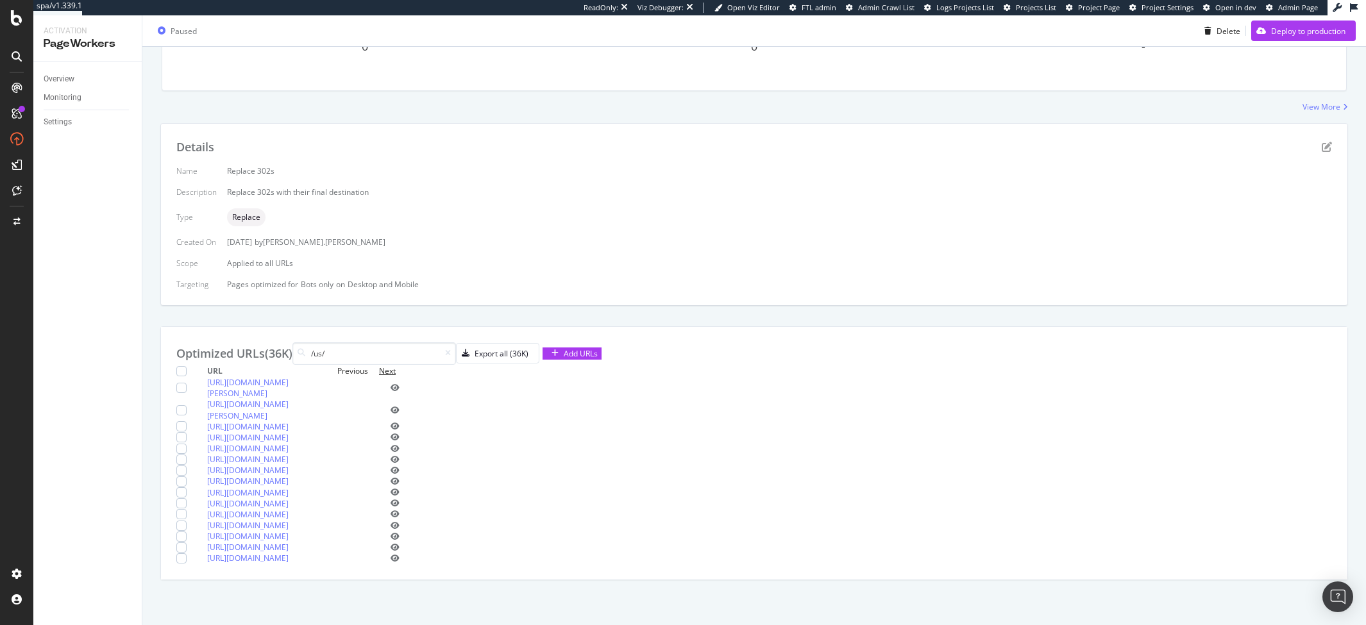
click at [396, 366] on div "Next" at bounding box center [387, 371] width 17 height 11
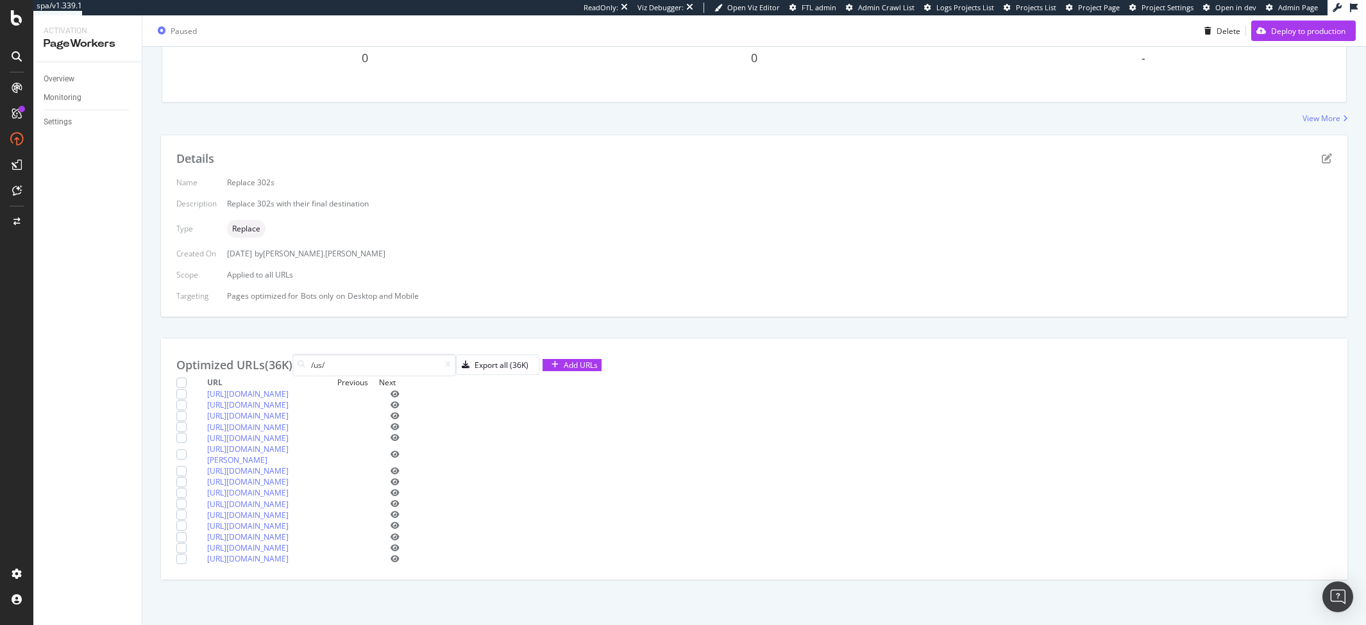
click at [396, 377] on div "Next" at bounding box center [387, 382] width 17 height 11
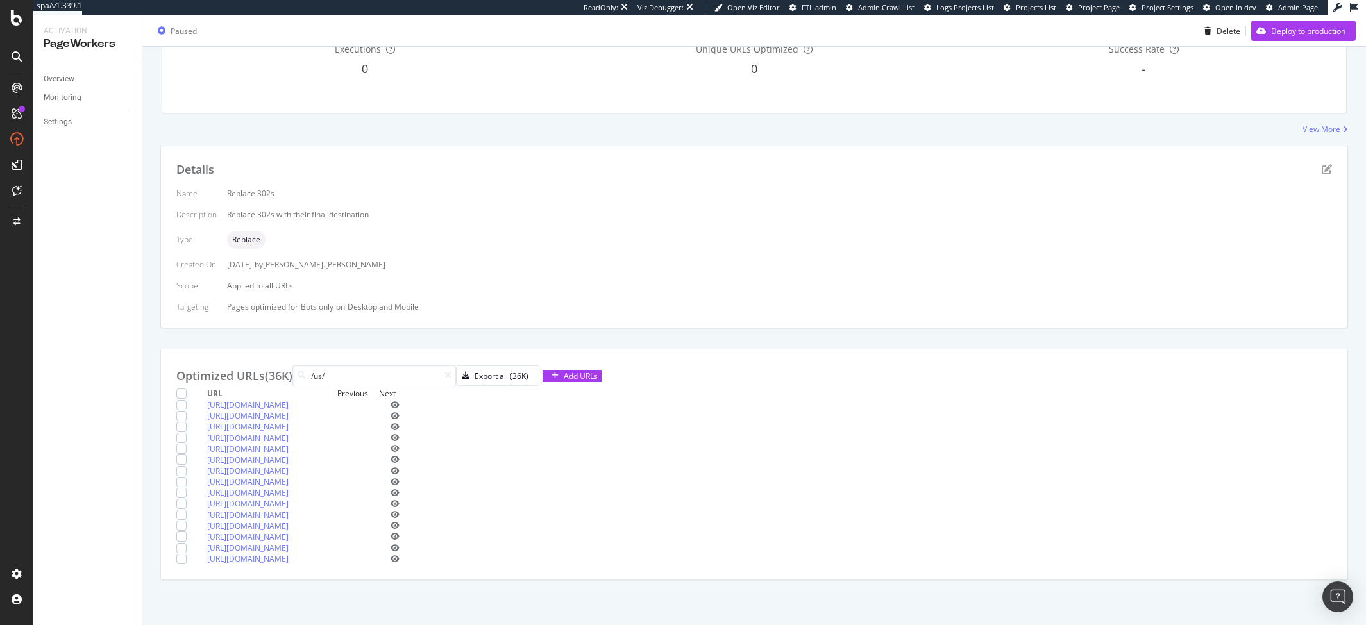
click at [396, 388] on div "Next" at bounding box center [387, 393] width 17 height 11
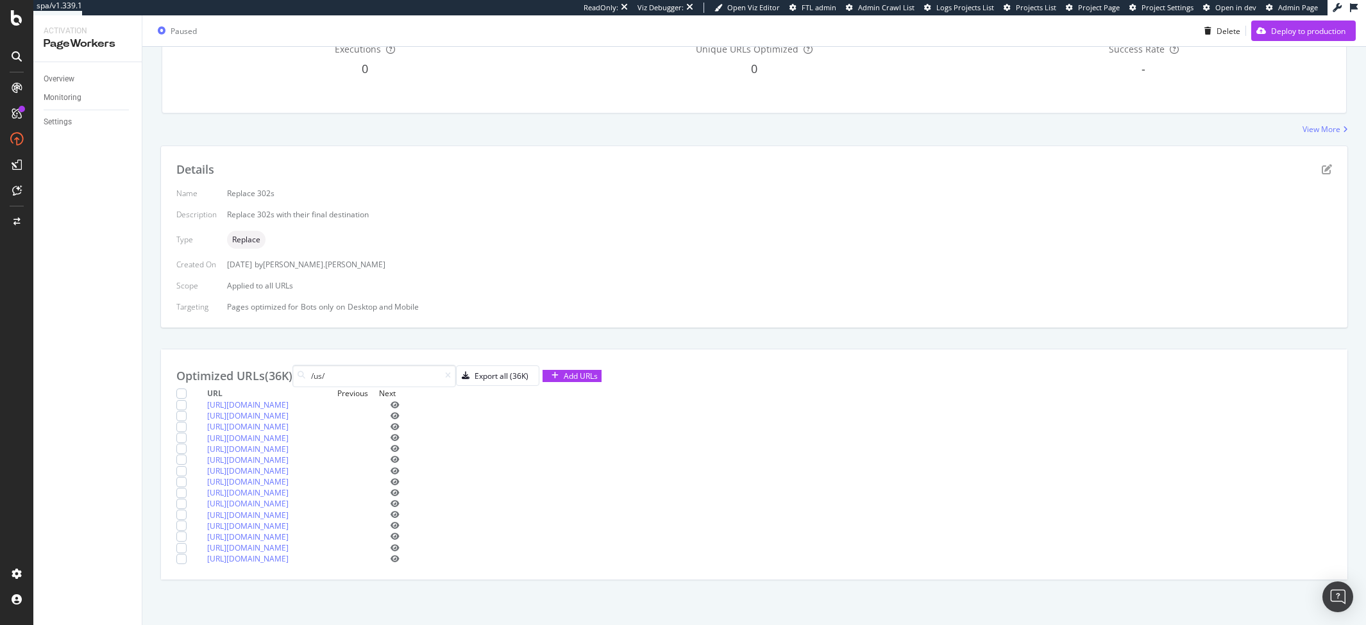
click at [396, 388] on div "Next" at bounding box center [387, 393] width 17 height 11
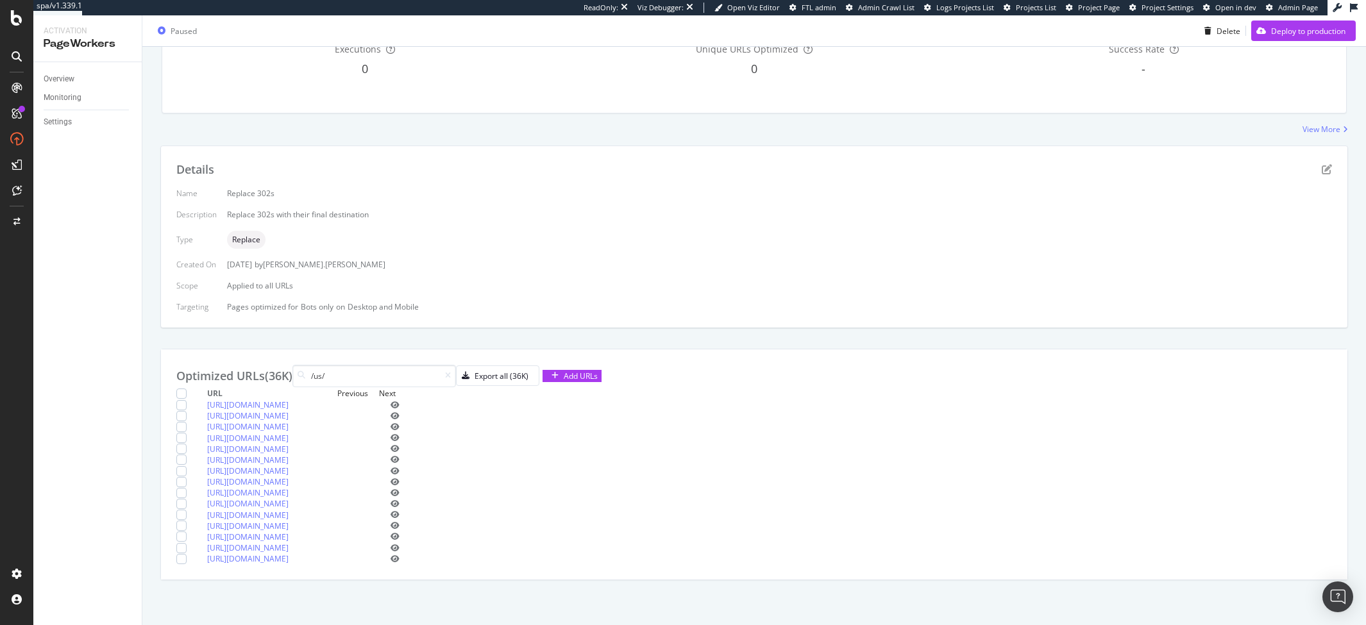
click at [396, 388] on div "Next" at bounding box center [387, 393] width 17 height 11
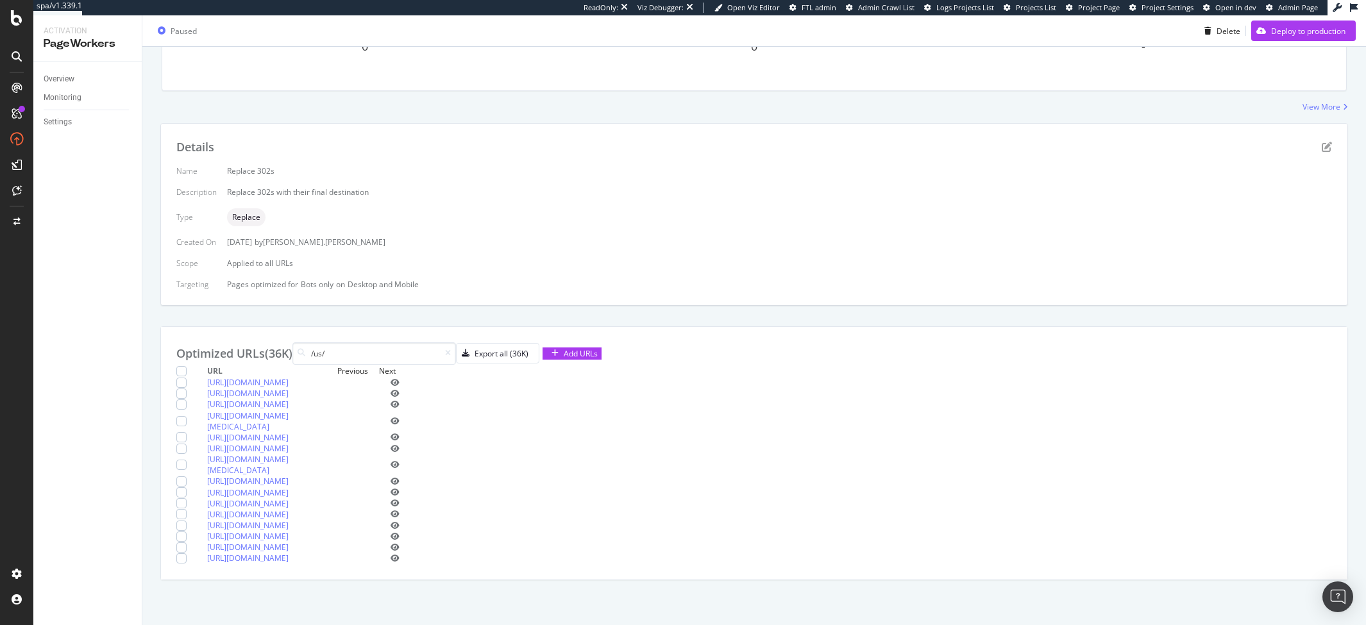
click at [396, 366] on div "Next" at bounding box center [387, 371] width 17 height 11
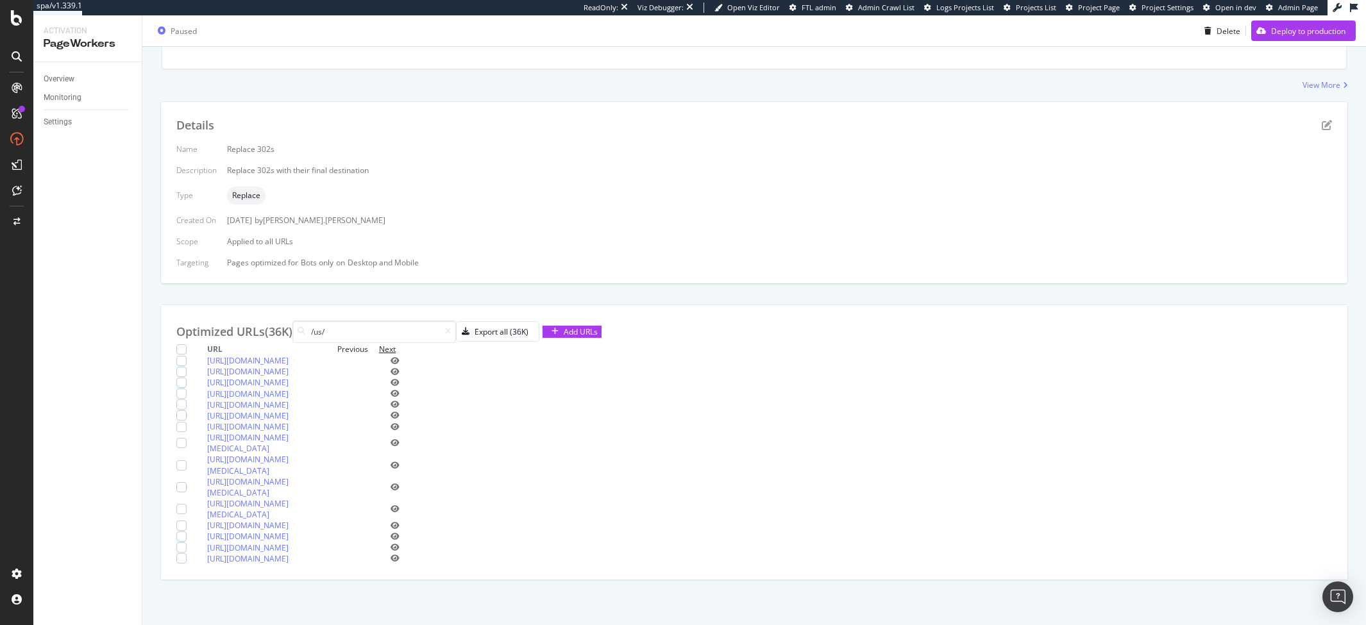
click at [396, 344] on div "Next" at bounding box center [387, 349] width 17 height 11
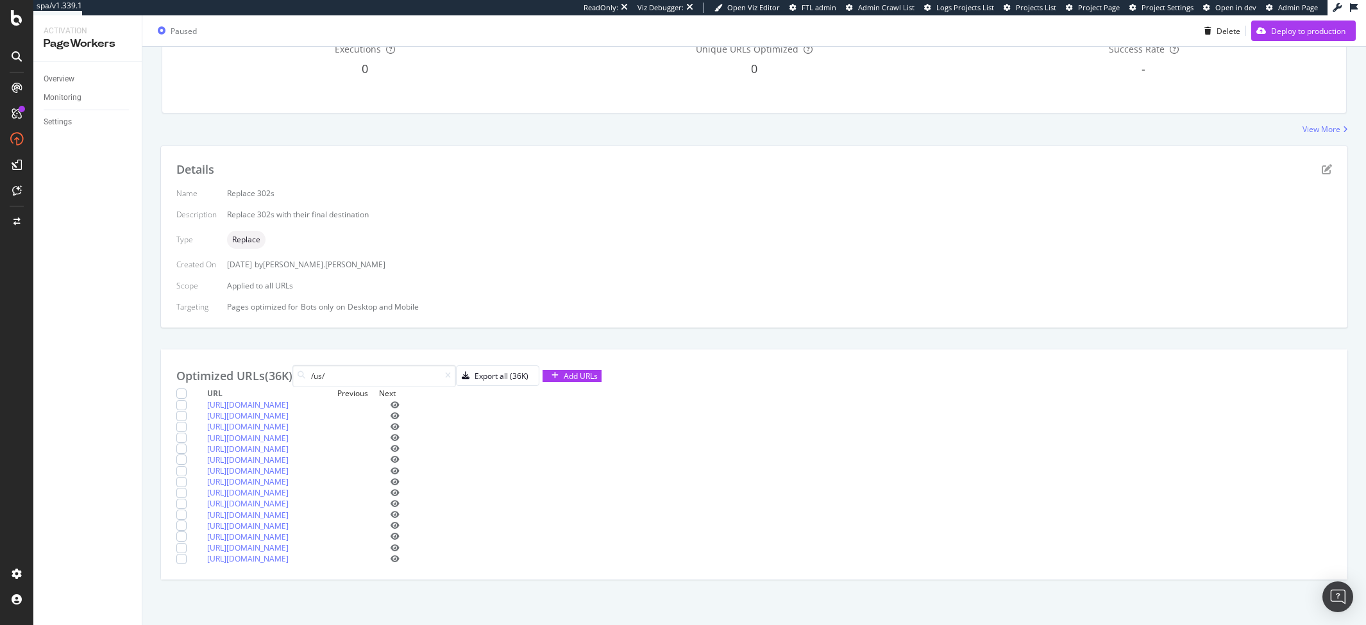
click at [396, 388] on div "Next" at bounding box center [387, 393] width 17 height 11
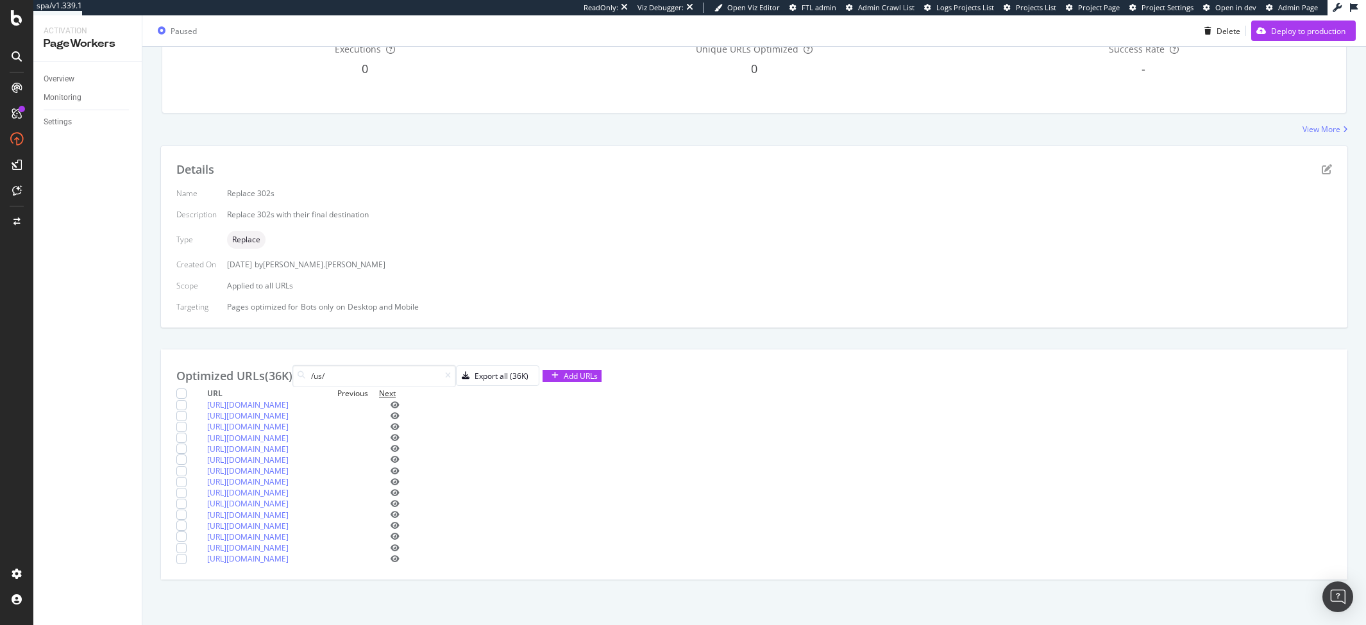
click at [396, 388] on div "Next" at bounding box center [387, 393] width 17 height 11
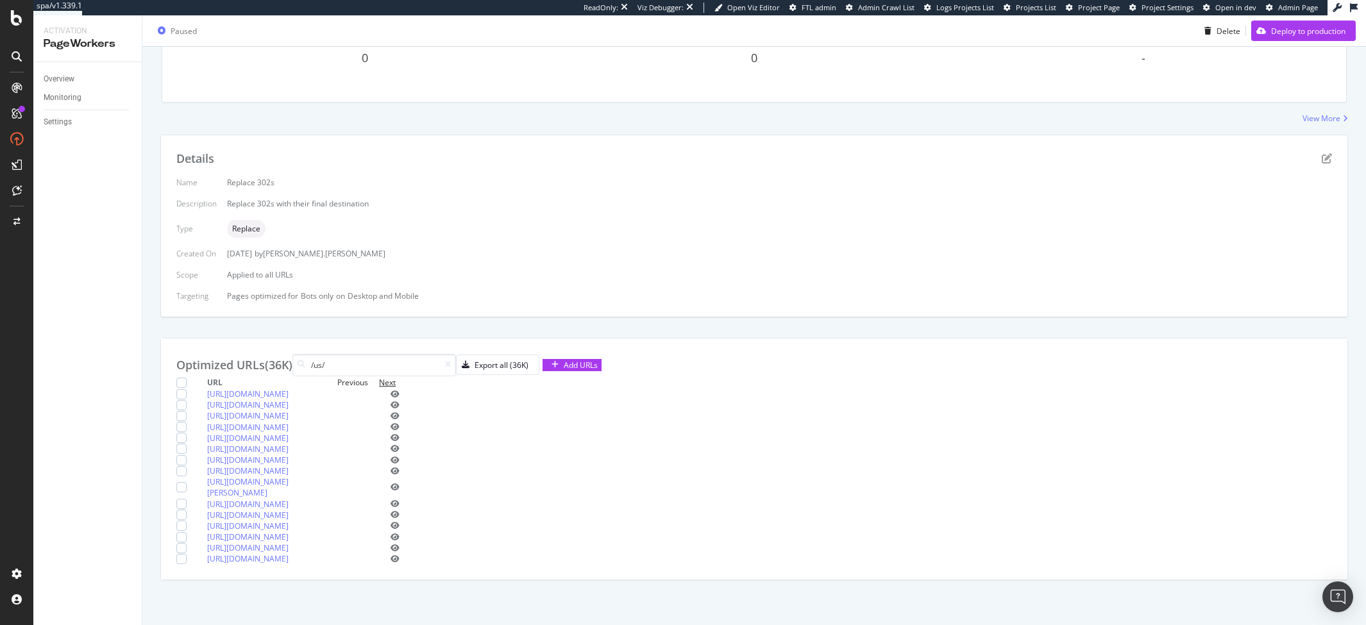
click at [396, 377] on div "Next" at bounding box center [387, 382] width 17 height 11
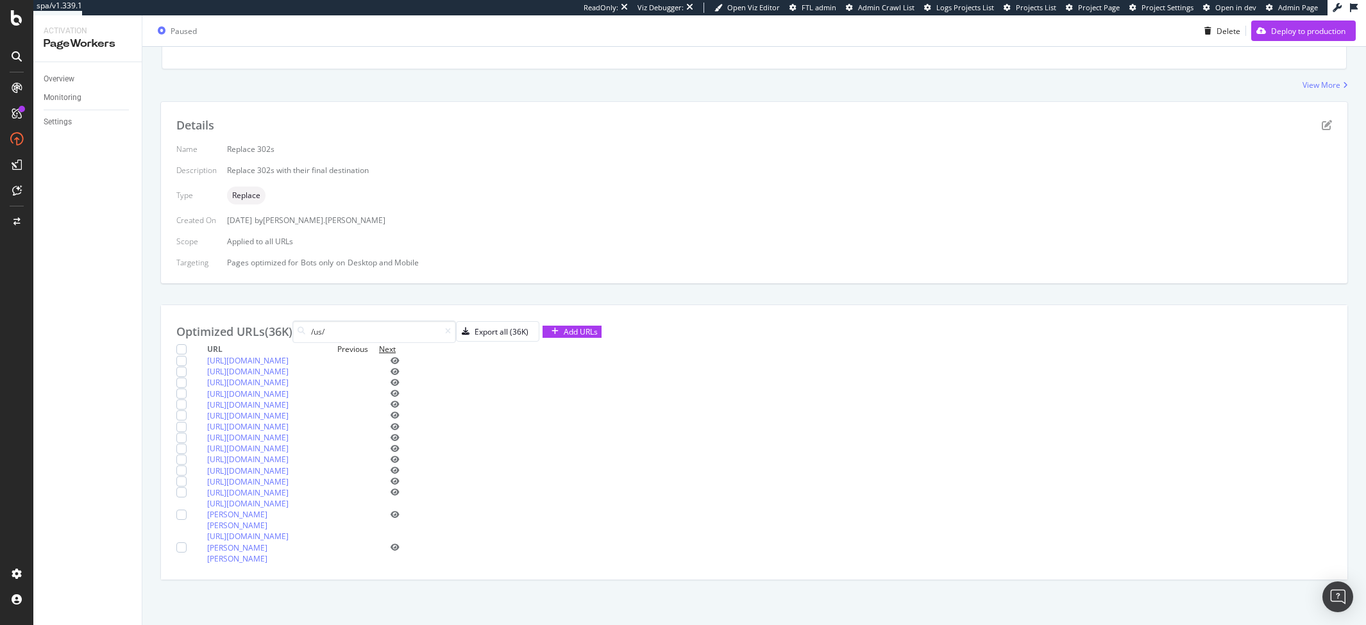
click at [396, 344] on div "Next" at bounding box center [387, 349] width 17 height 11
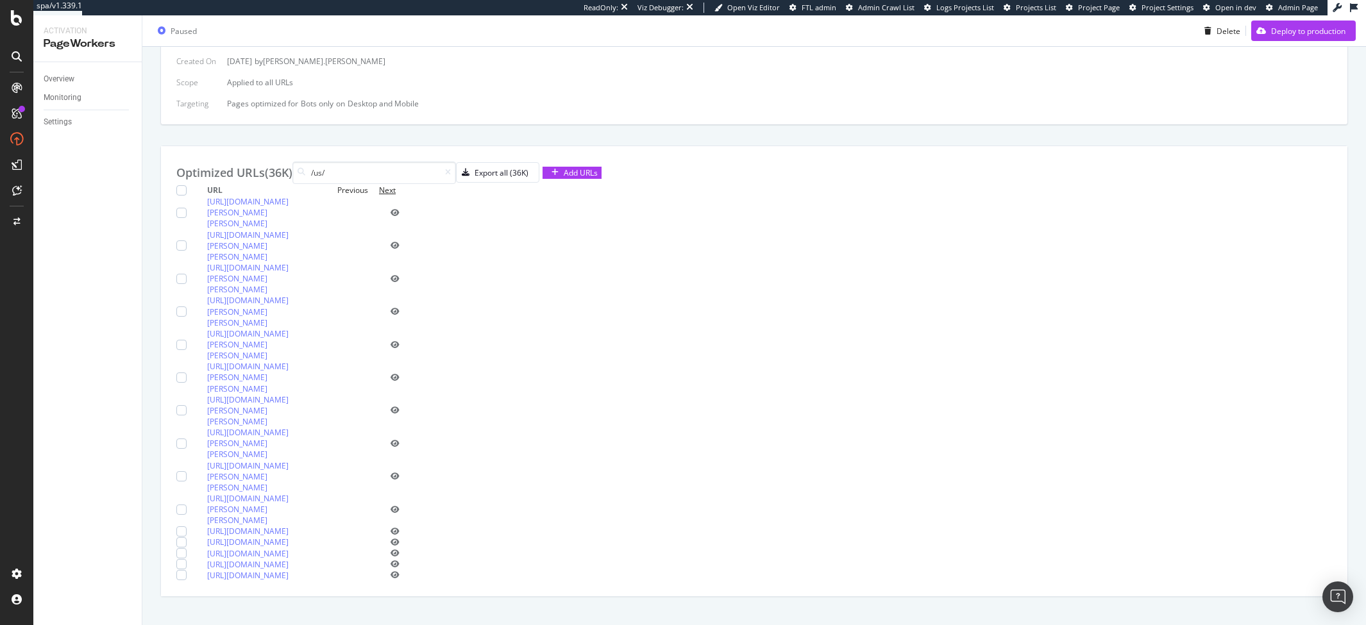
click at [396, 196] on div "Next" at bounding box center [387, 190] width 17 height 11
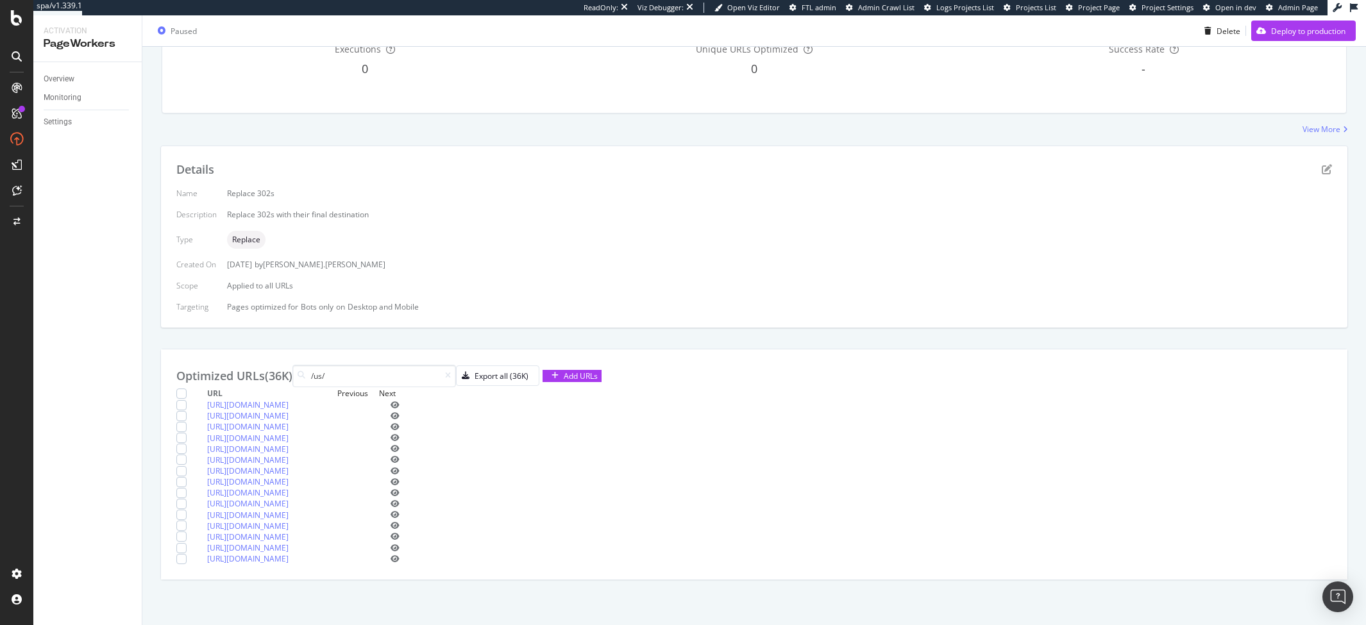
click at [396, 388] on div "Next" at bounding box center [387, 393] width 17 height 11
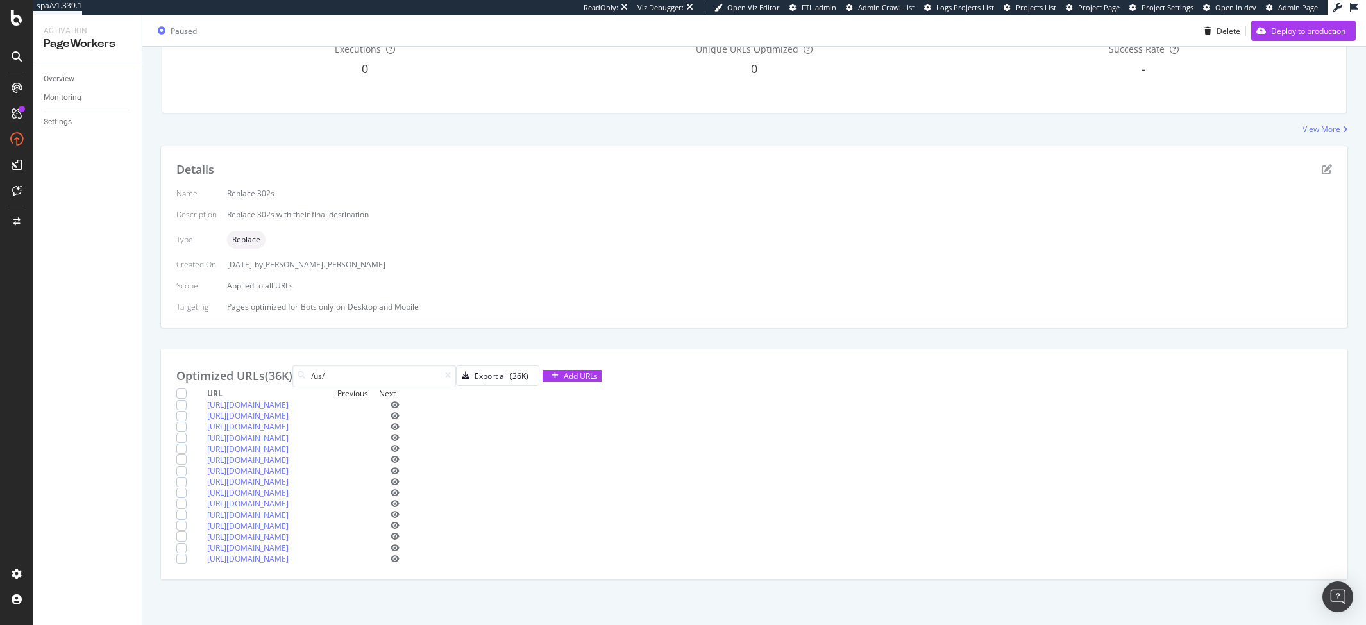
click at [396, 388] on div "Next" at bounding box center [387, 393] width 17 height 11
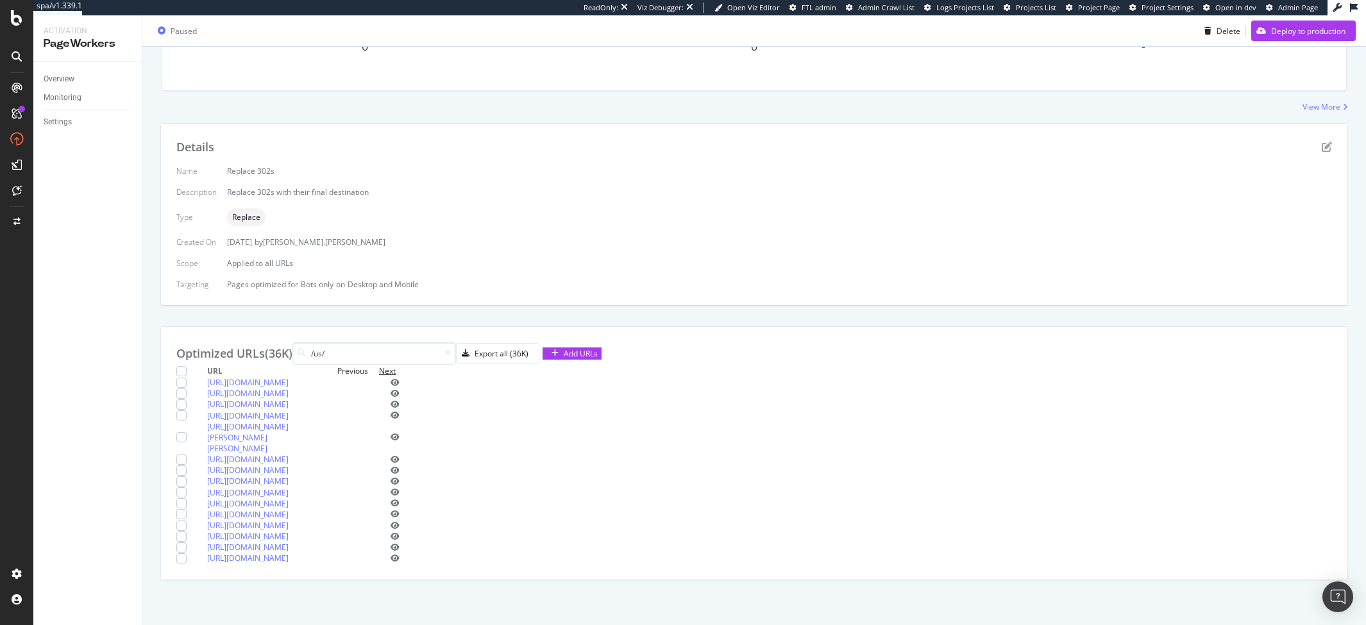
click at [396, 366] on div "Next" at bounding box center [387, 371] width 17 height 11
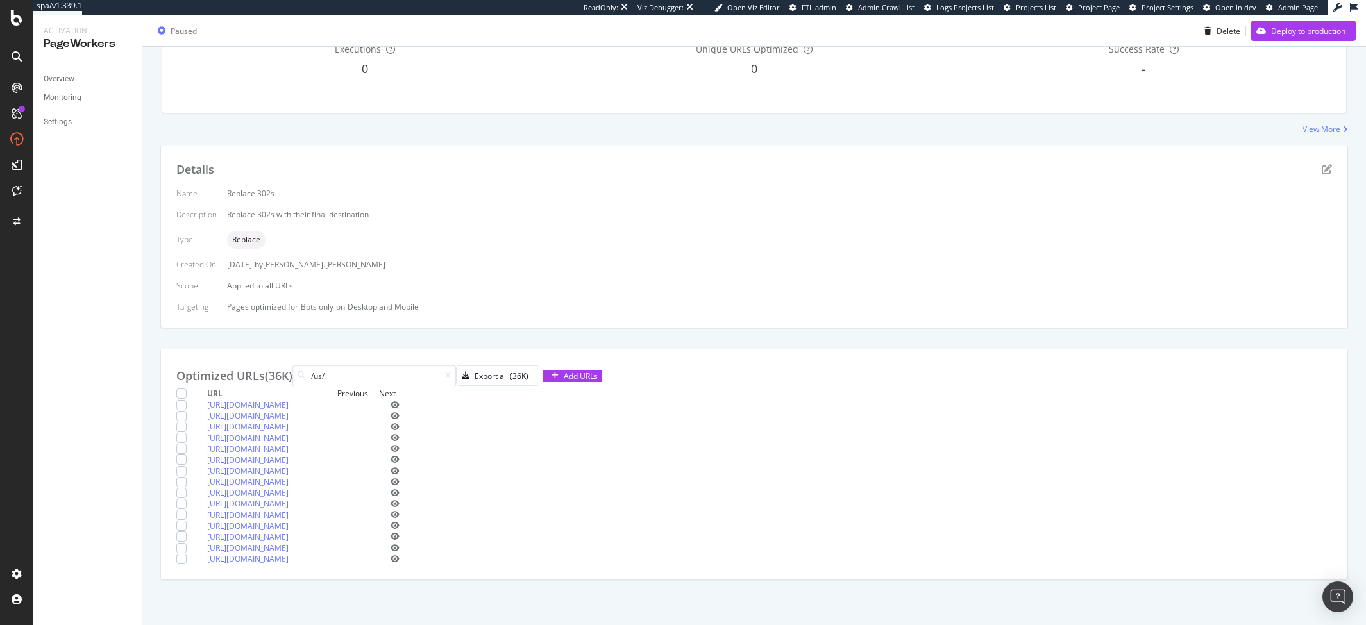
click at [396, 388] on div "Next" at bounding box center [387, 393] width 17 height 11
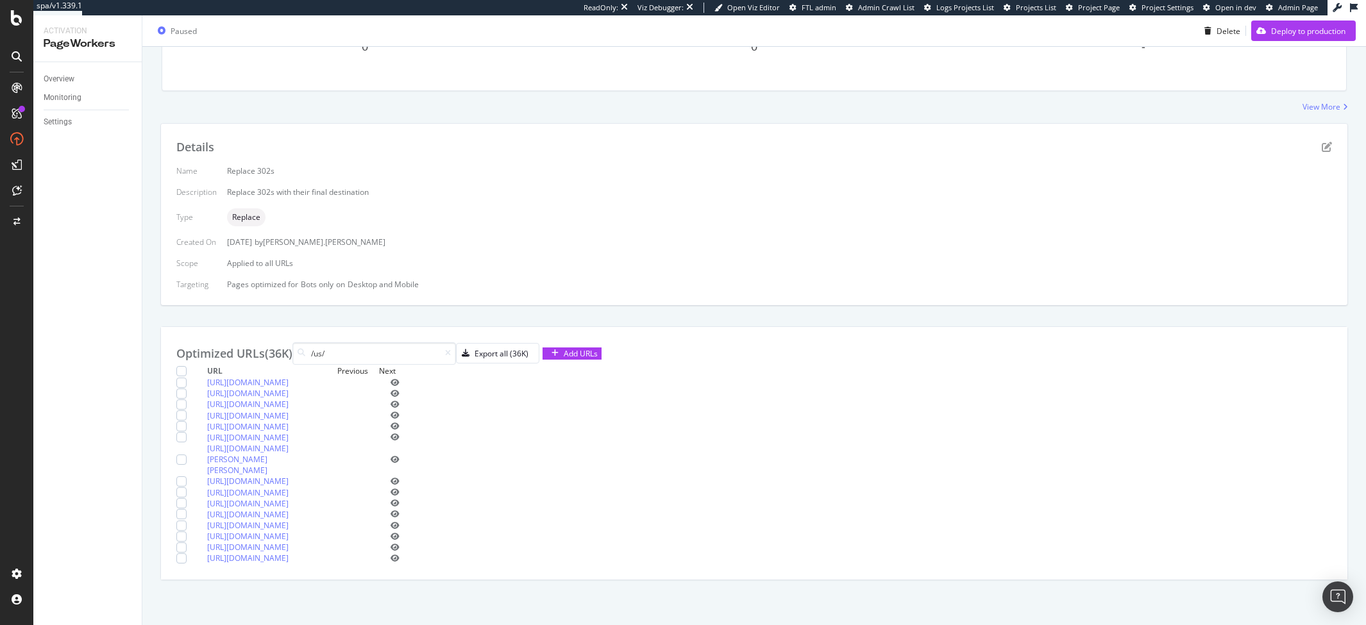
click at [396, 366] on div "Next" at bounding box center [387, 371] width 17 height 11
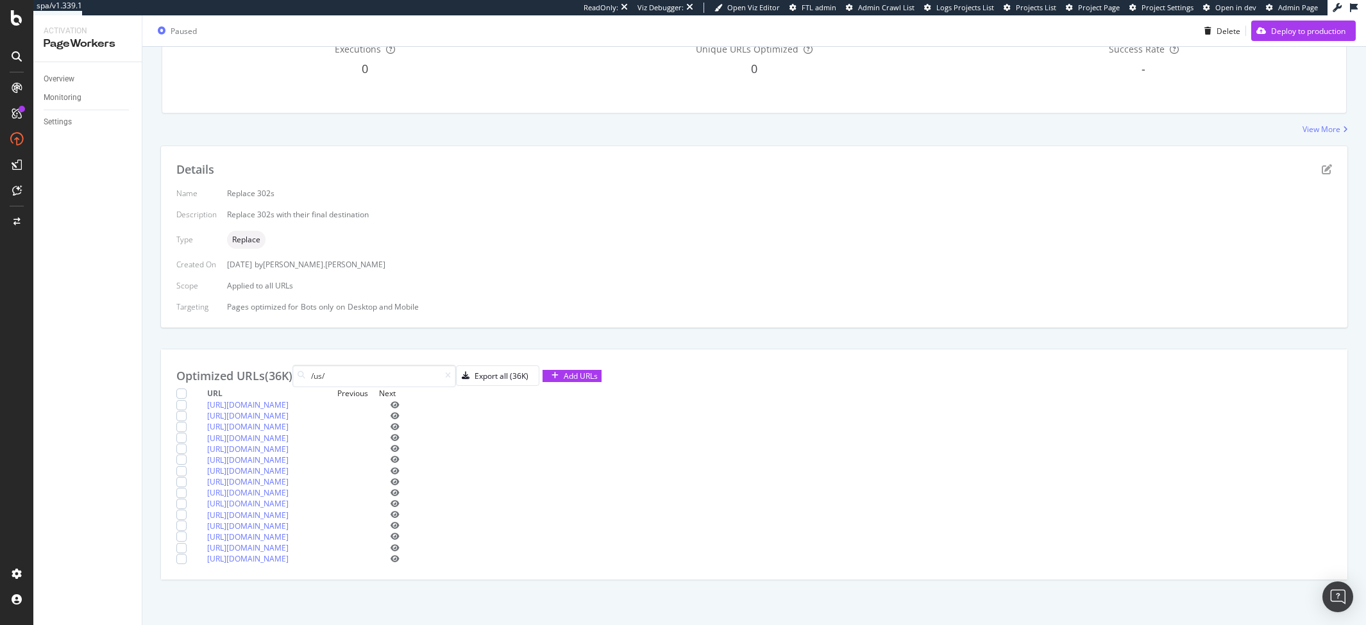
click at [396, 388] on div "Next" at bounding box center [387, 393] width 17 height 11
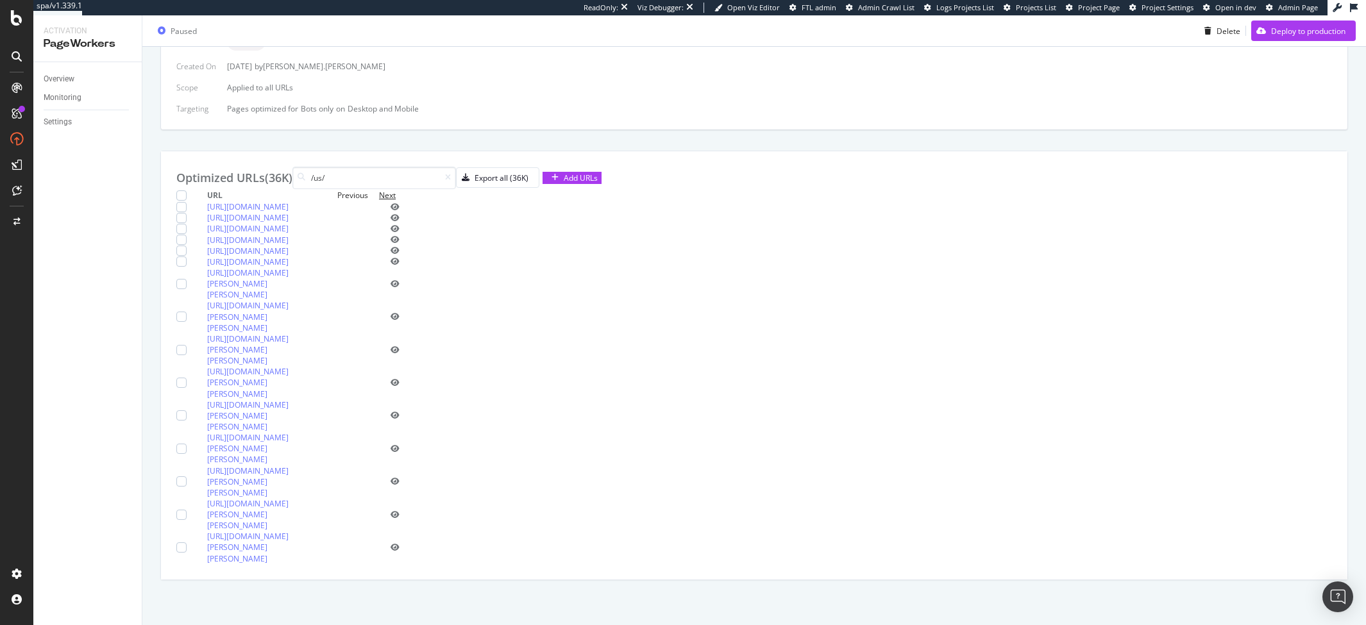
click at [396, 201] on div "Next" at bounding box center [387, 195] width 17 height 11
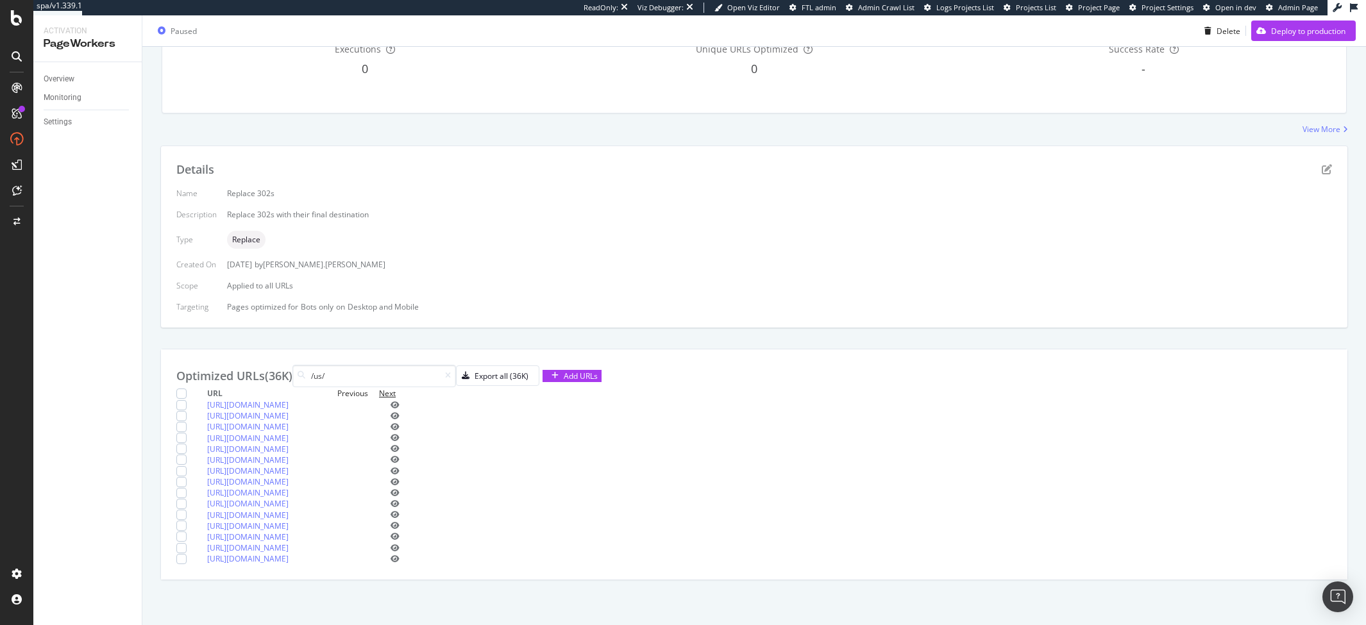
click at [396, 388] on div "Next" at bounding box center [387, 393] width 17 height 11
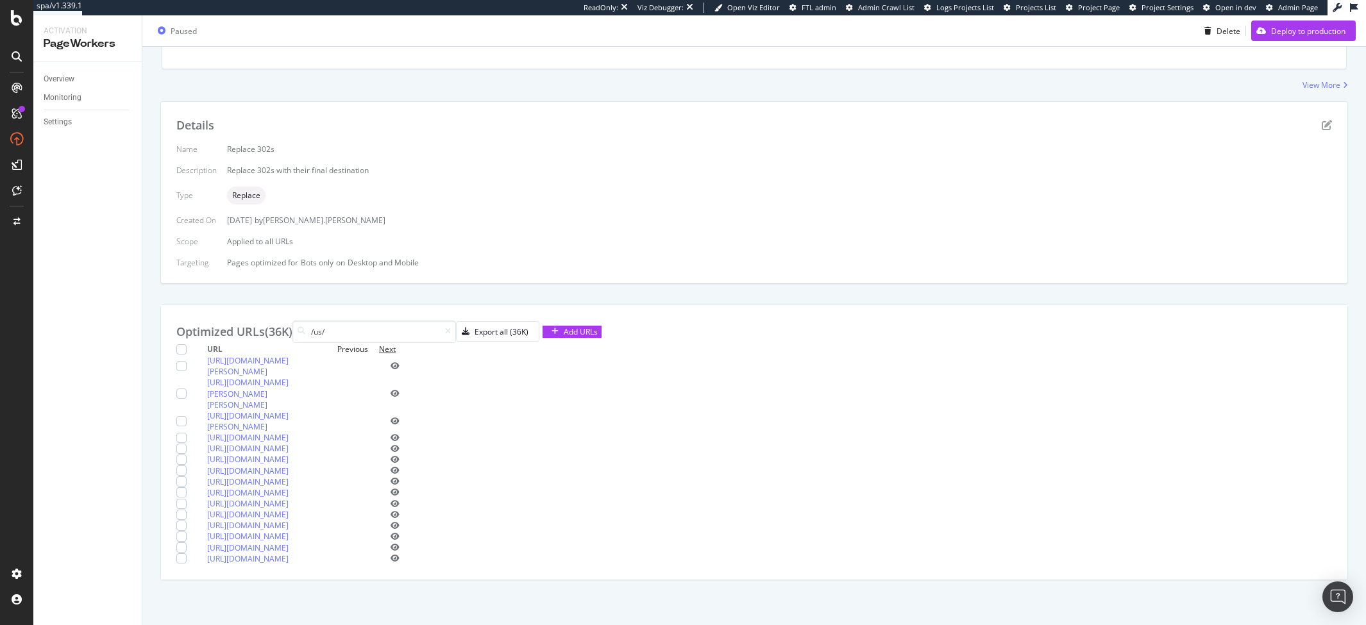
click at [396, 344] on div "Next" at bounding box center [387, 349] width 17 height 11
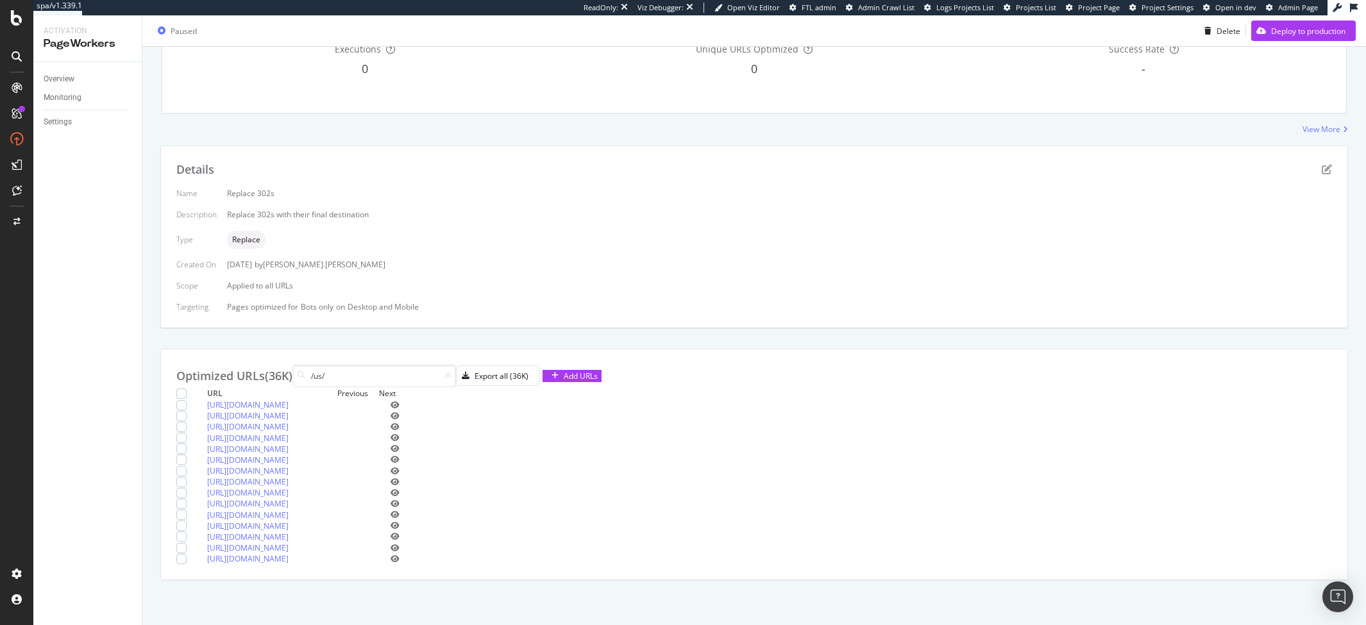
click at [396, 388] on div "Next" at bounding box center [387, 393] width 17 height 11
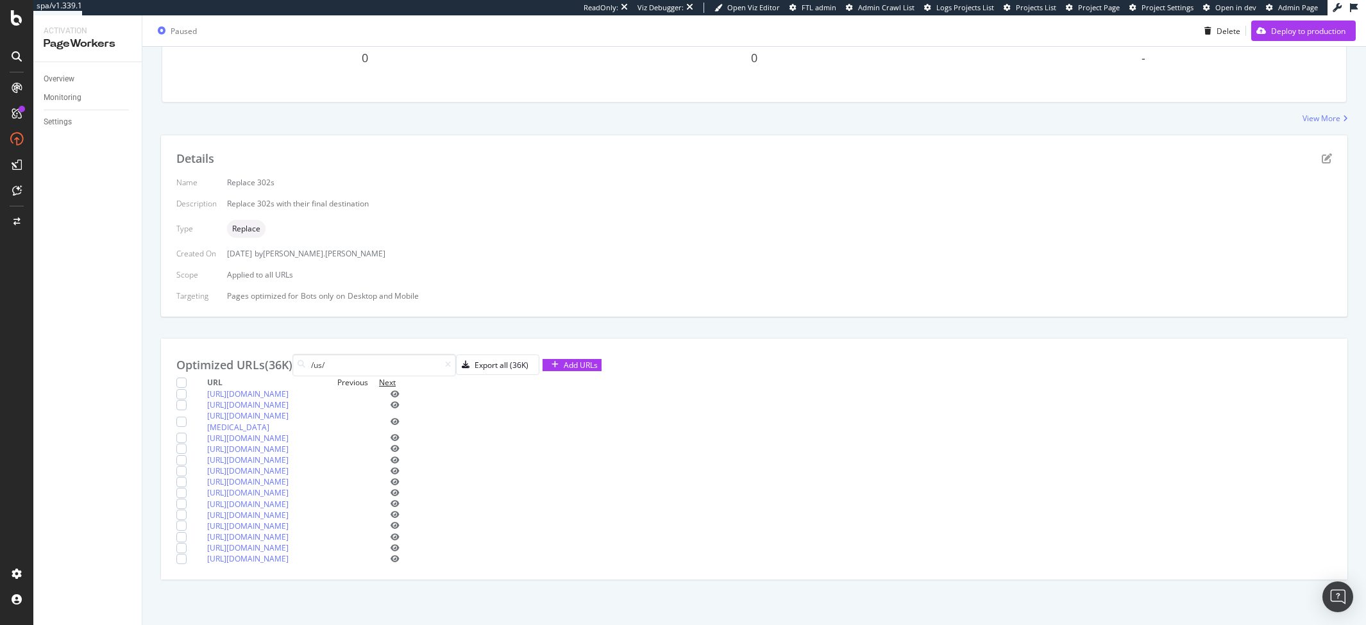
click at [396, 377] on div "Next" at bounding box center [387, 382] width 17 height 11
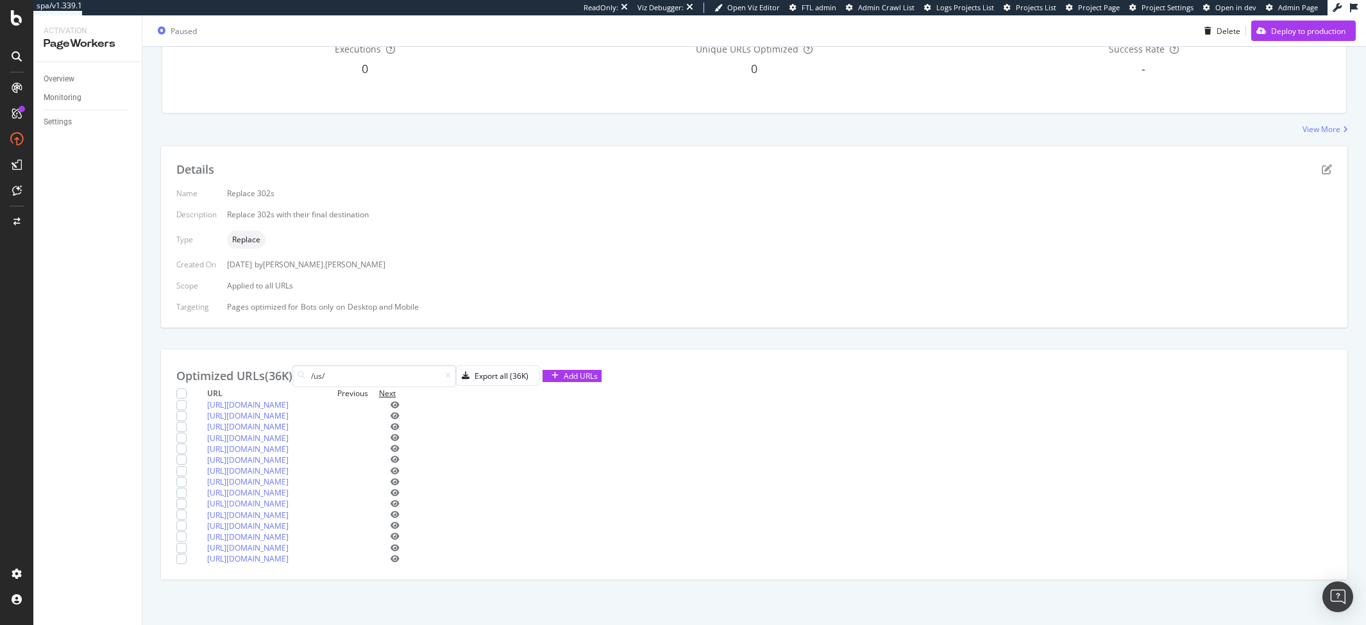
click at [396, 388] on div "Next" at bounding box center [387, 393] width 17 height 11
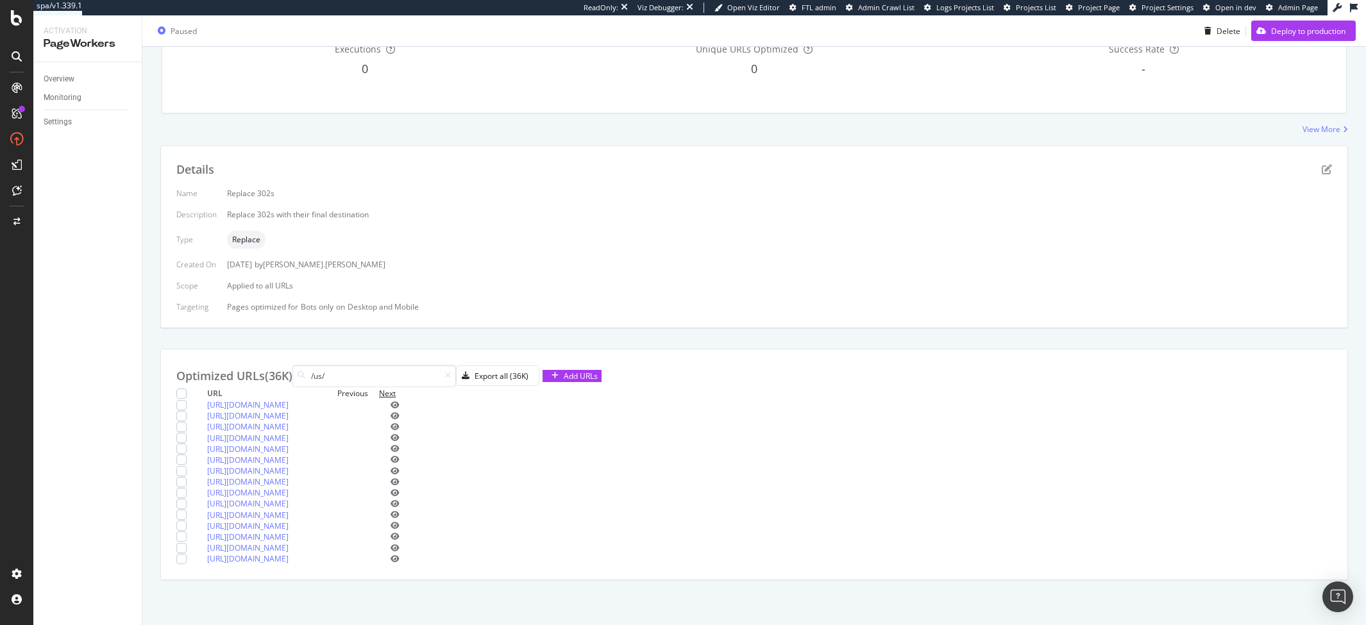
click at [396, 388] on div "Next" at bounding box center [387, 393] width 17 height 11
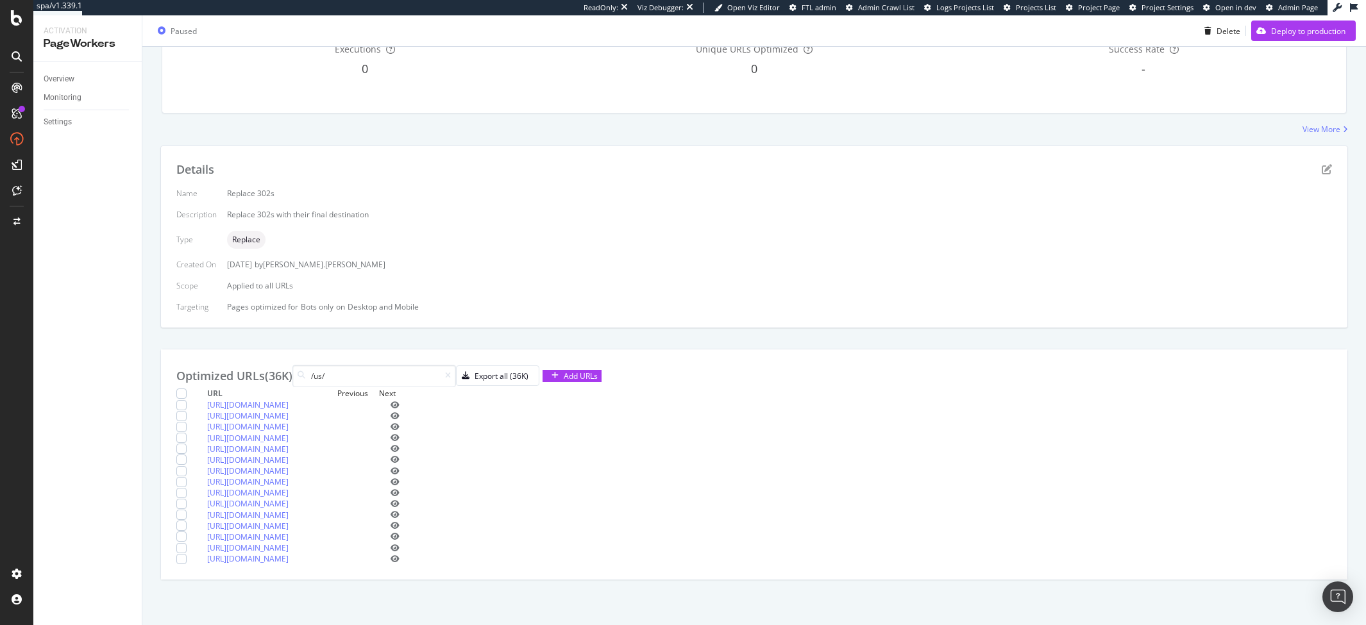
click at [396, 388] on div "Next" at bounding box center [387, 393] width 17 height 11
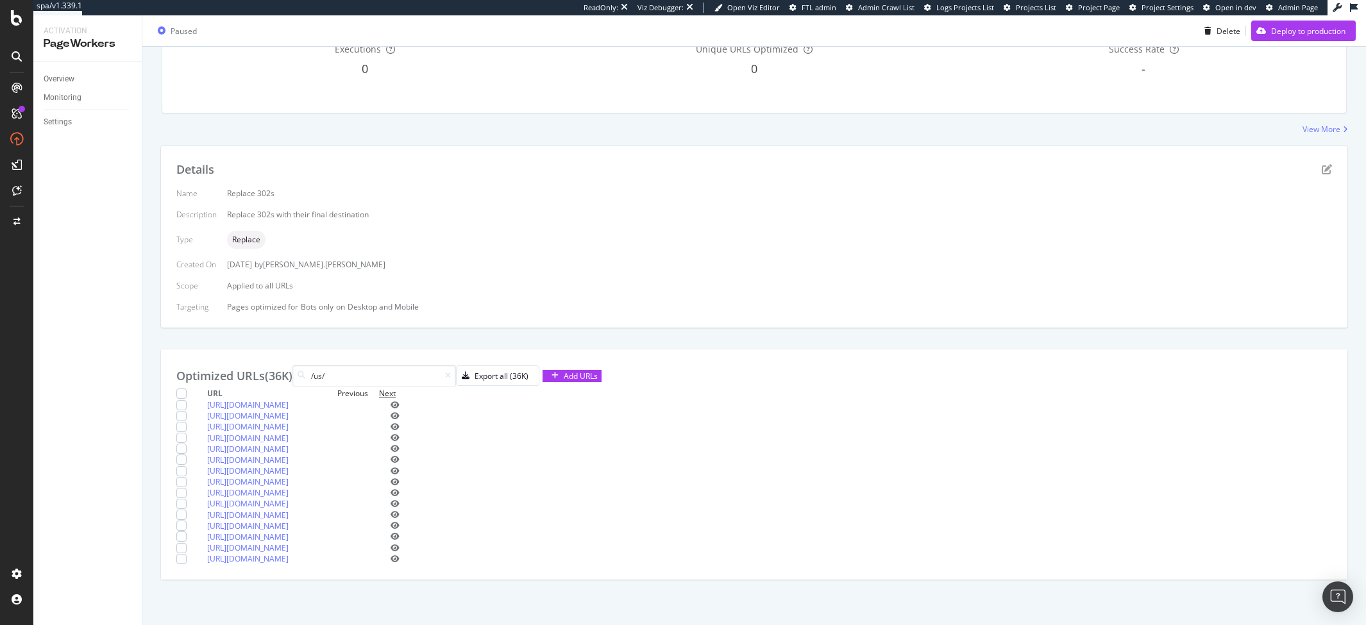
click at [396, 388] on div "Next" at bounding box center [387, 393] width 17 height 11
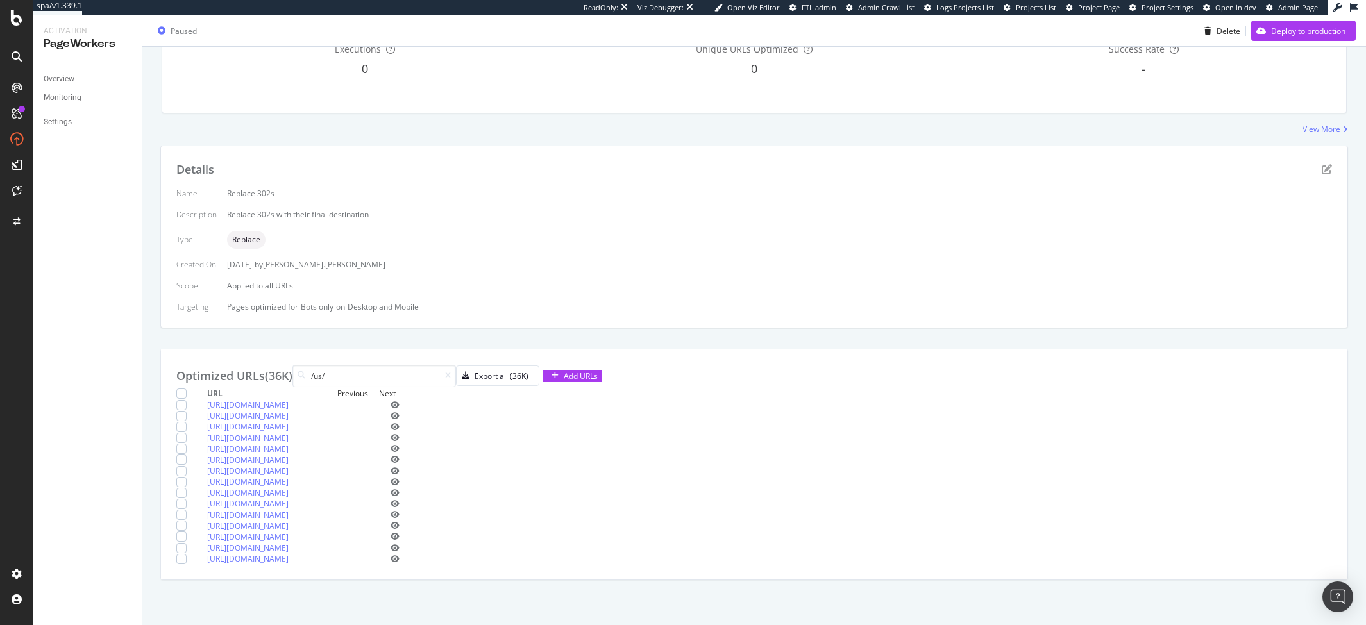
click at [396, 388] on div "Next" at bounding box center [387, 393] width 17 height 11
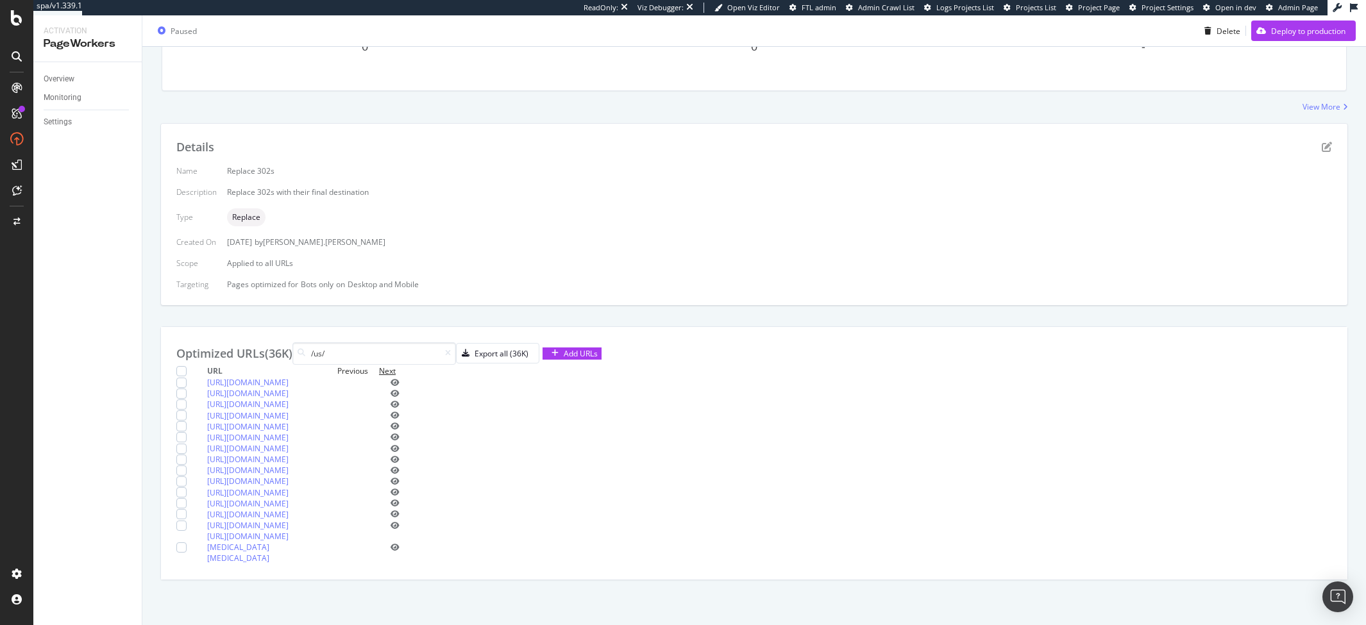
click at [396, 366] on div "Next" at bounding box center [387, 371] width 17 height 11
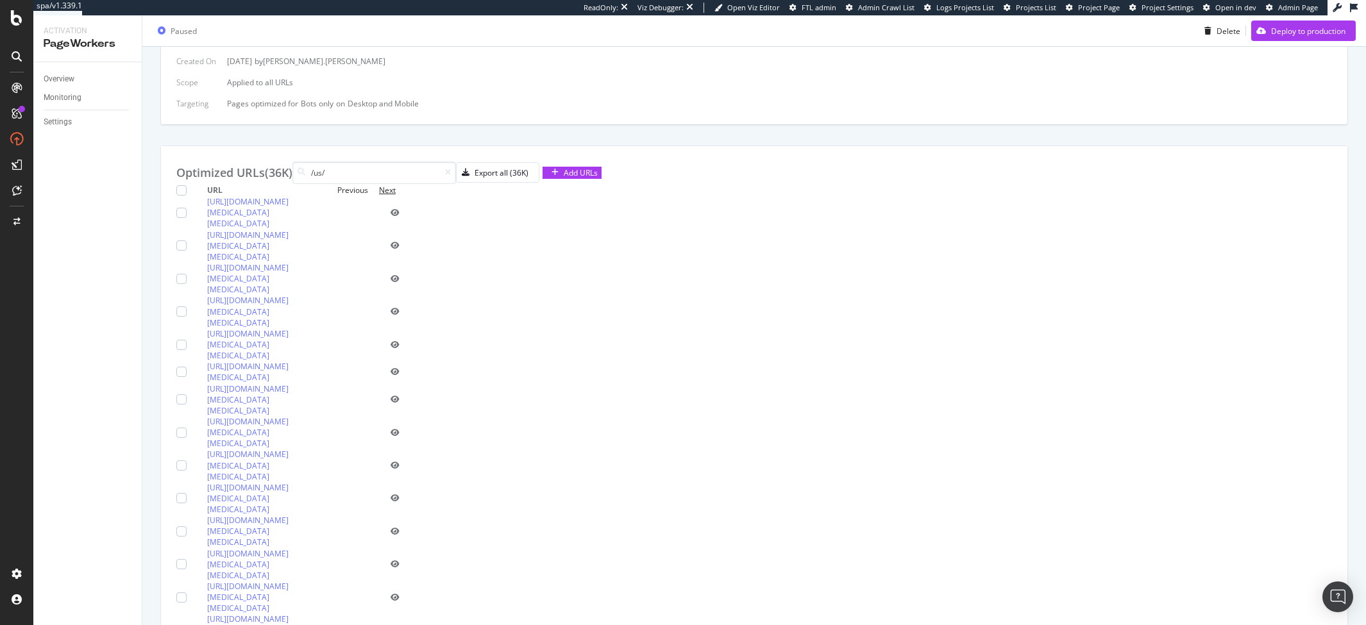
click at [396, 196] on div "Next" at bounding box center [387, 190] width 17 height 11
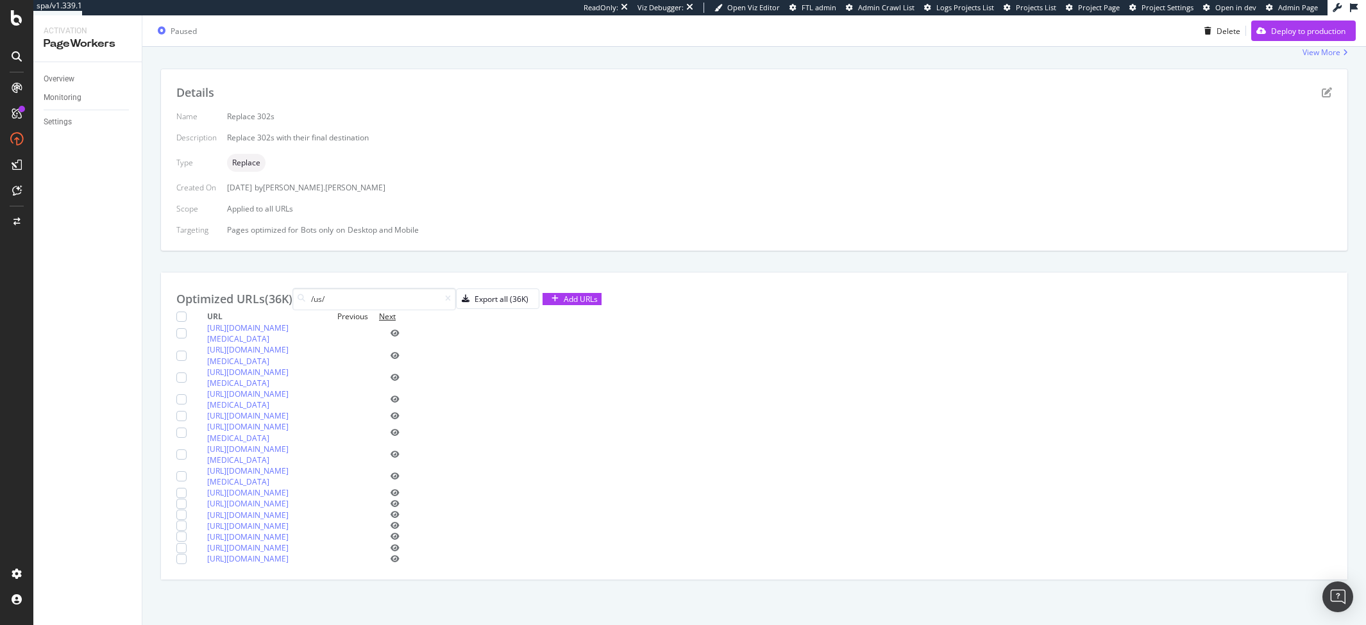
click at [396, 311] on div "Next" at bounding box center [387, 316] width 17 height 11
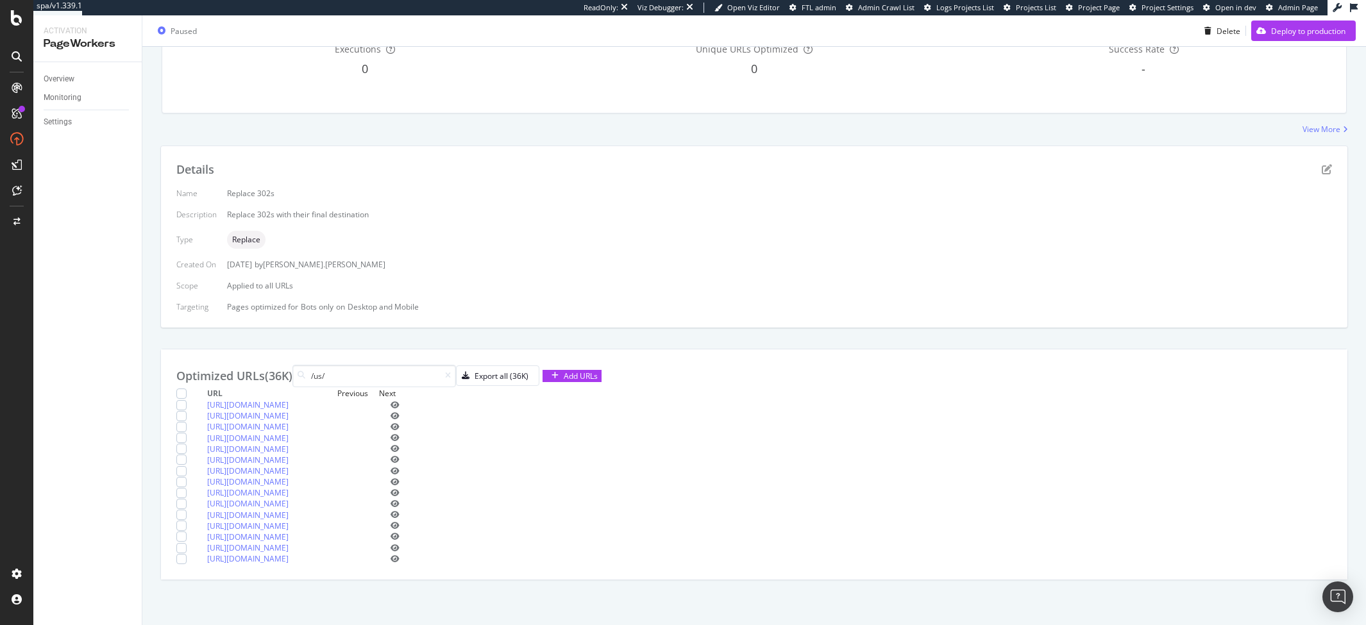
click at [396, 388] on div "Next" at bounding box center [387, 393] width 17 height 11
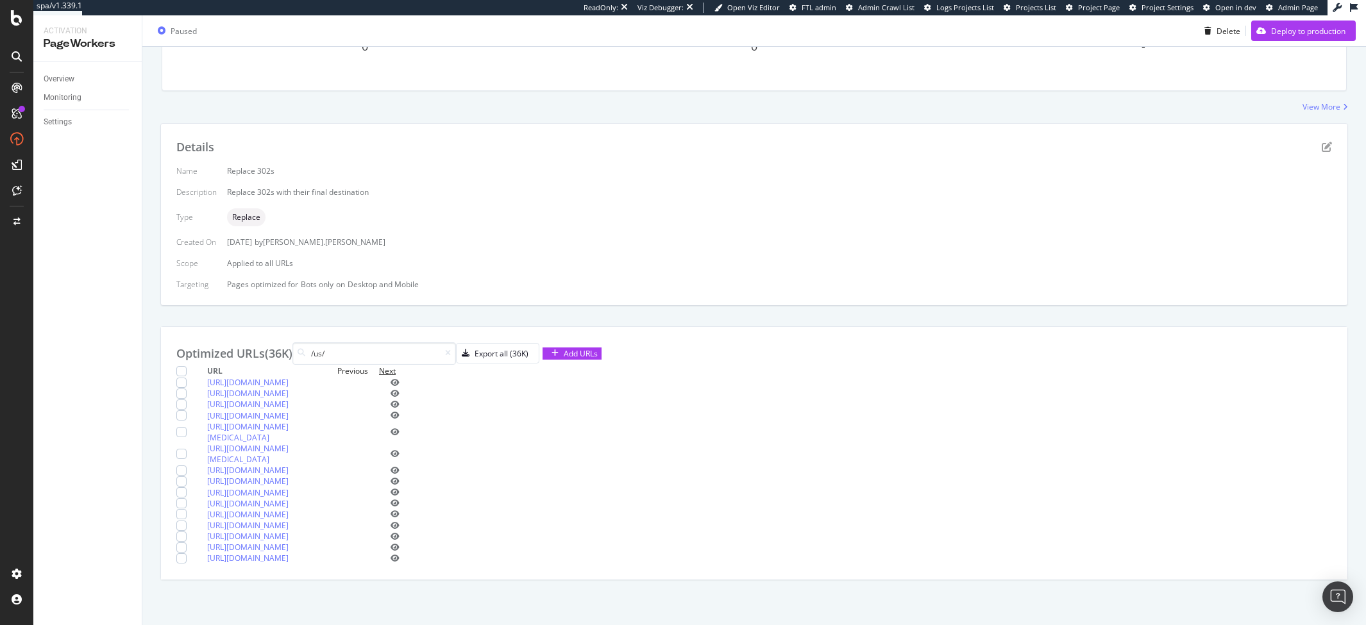
click at [396, 366] on div "Next" at bounding box center [387, 371] width 17 height 11
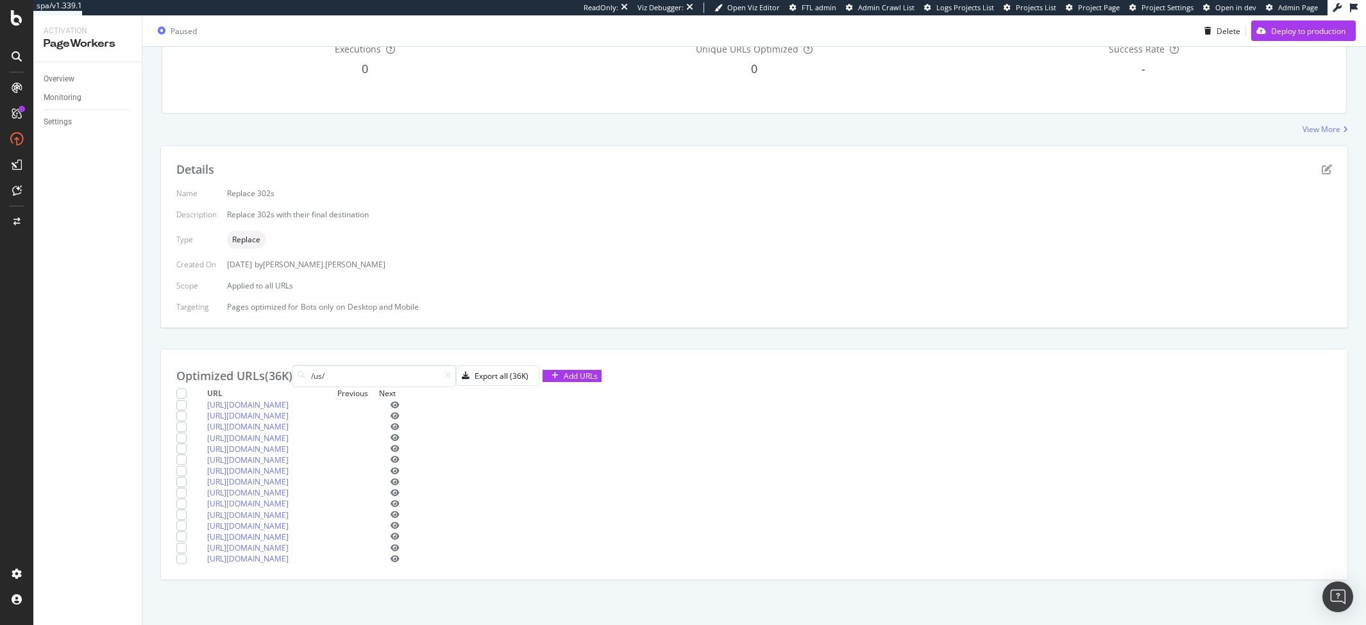
click at [396, 388] on div "Next" at bounding box center [387, 393] width 17 height 11
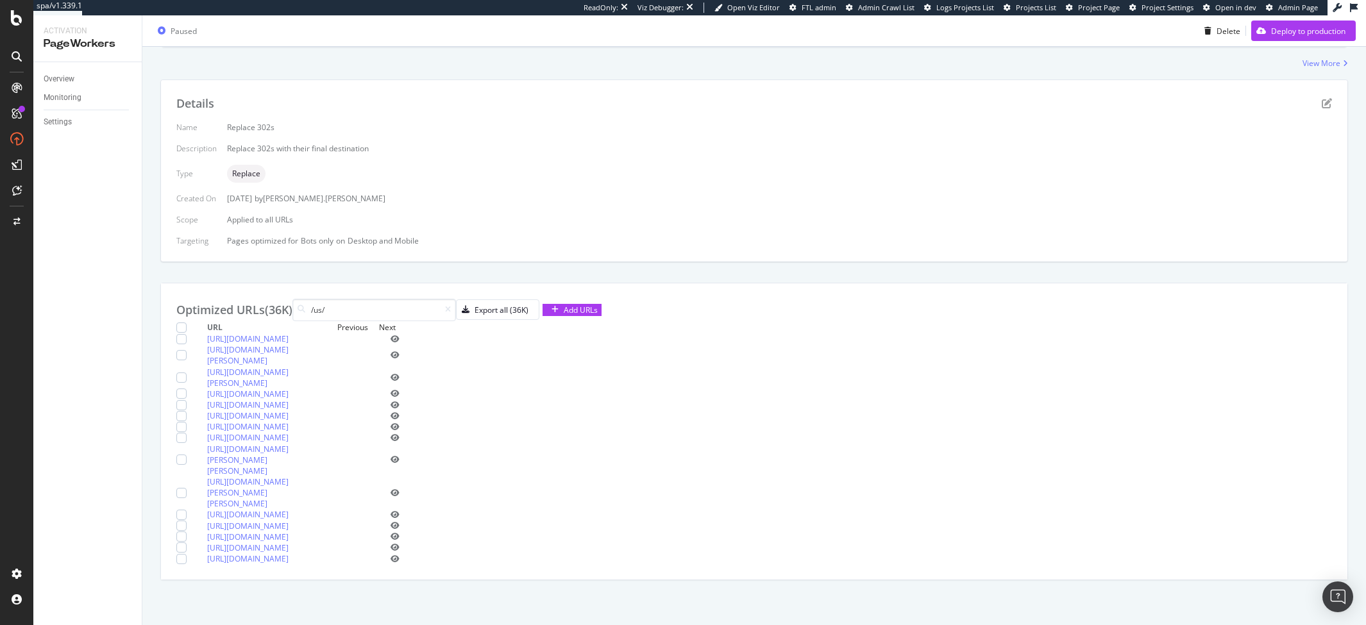
click at [396, 322] on div "Next" at bounding box center [387, 327] width 17 height 11
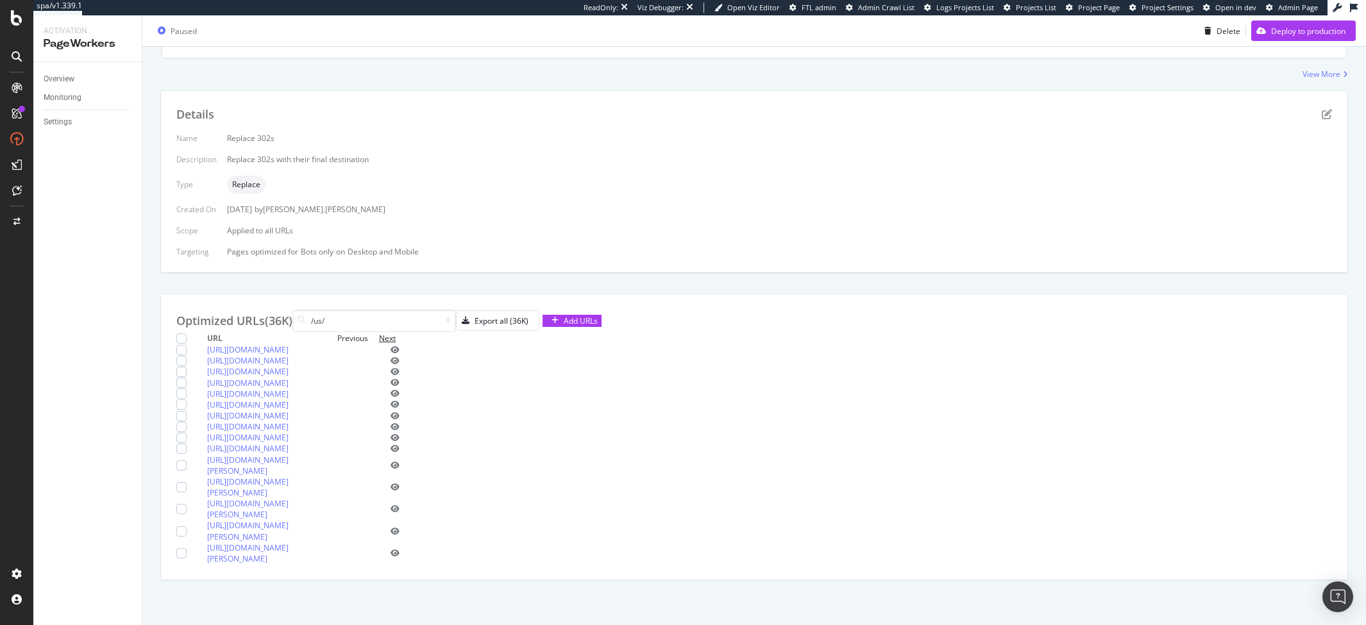
click at [396, 333] on div "Next" at bounding box center [387, 338] width 17 height 11
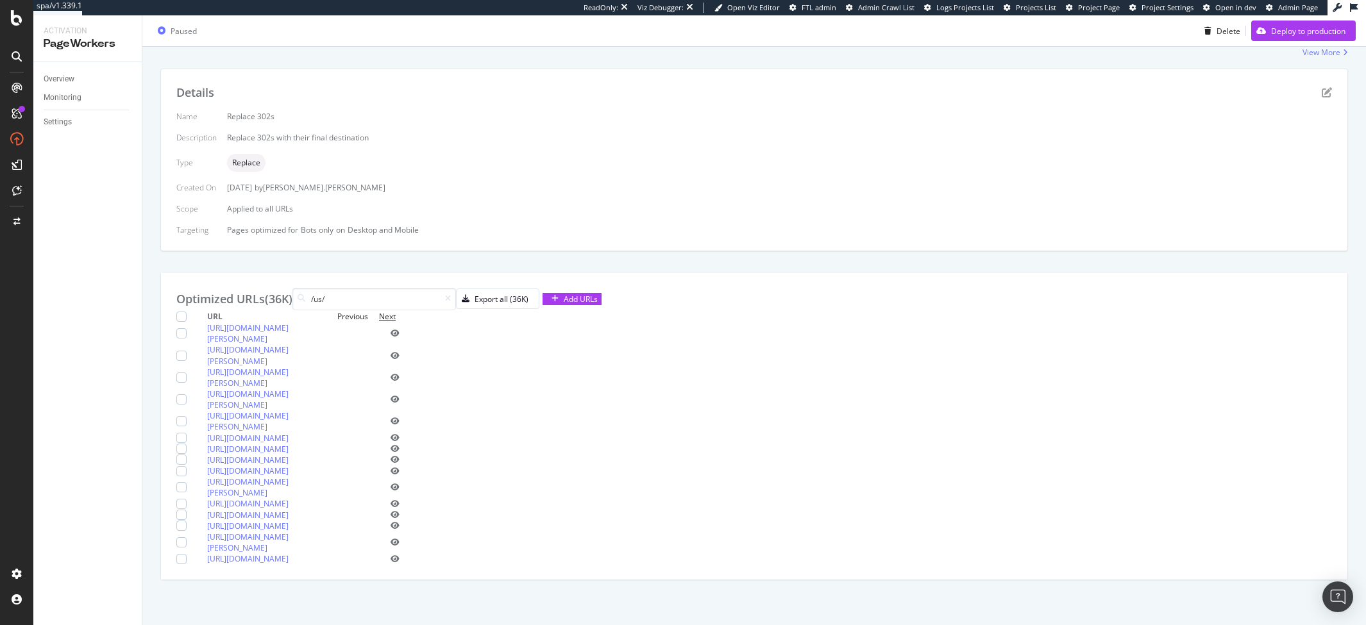
click at [396, 311] on div "Next" at bounding box center [387, 316] width 17 height 11
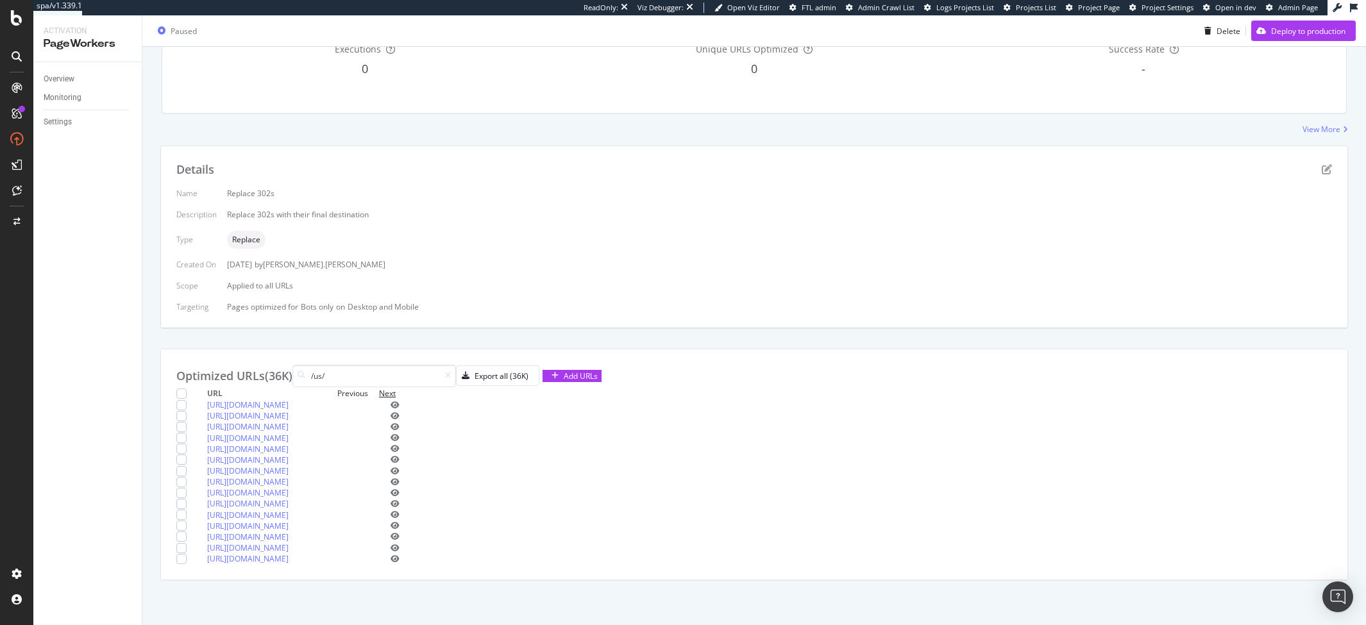
click at [396, 388] on div "Next" at bounding box center [387, 393] width 17 height 11
click at [529, 364] on div "Export all (36K)" at bounding box center [502, 369] width 54 height 11
click at [387, 365] on input "/us/" at bounding box center [375, 376] width 164 height 22
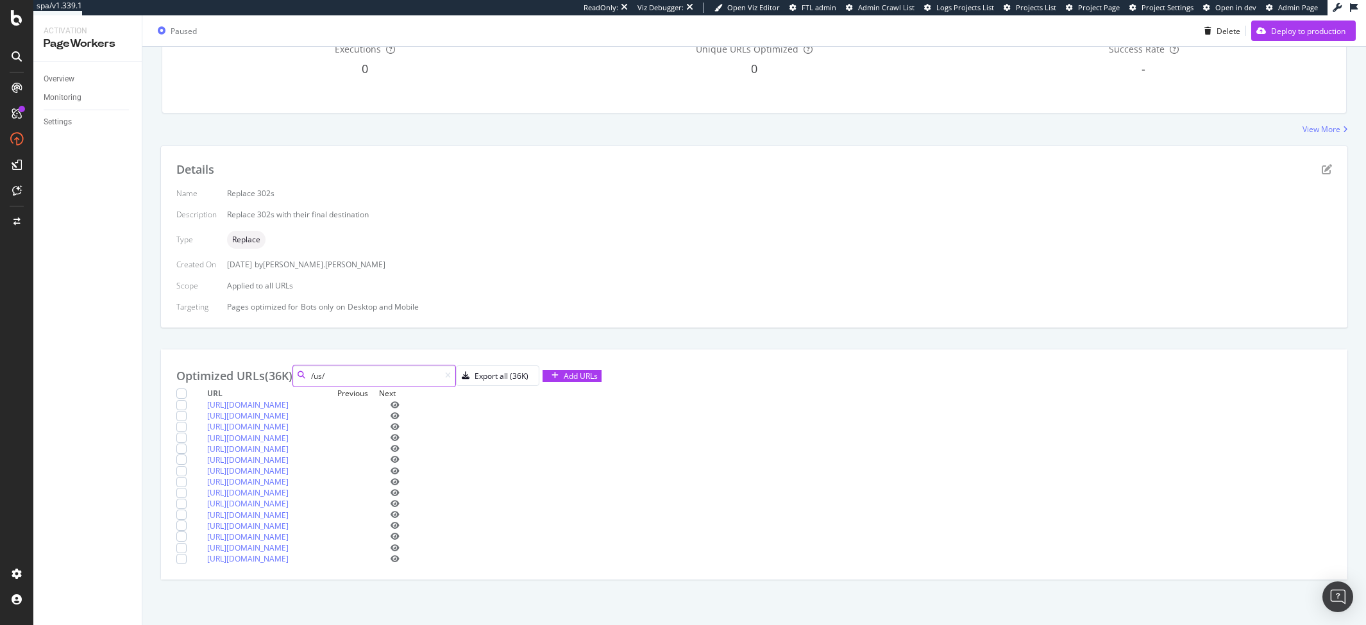
click at [387, 365] on input "/us/" at bounding box center [375, 376] width 164 height 22
paste input "[URL][DOMAIN_NAME]"
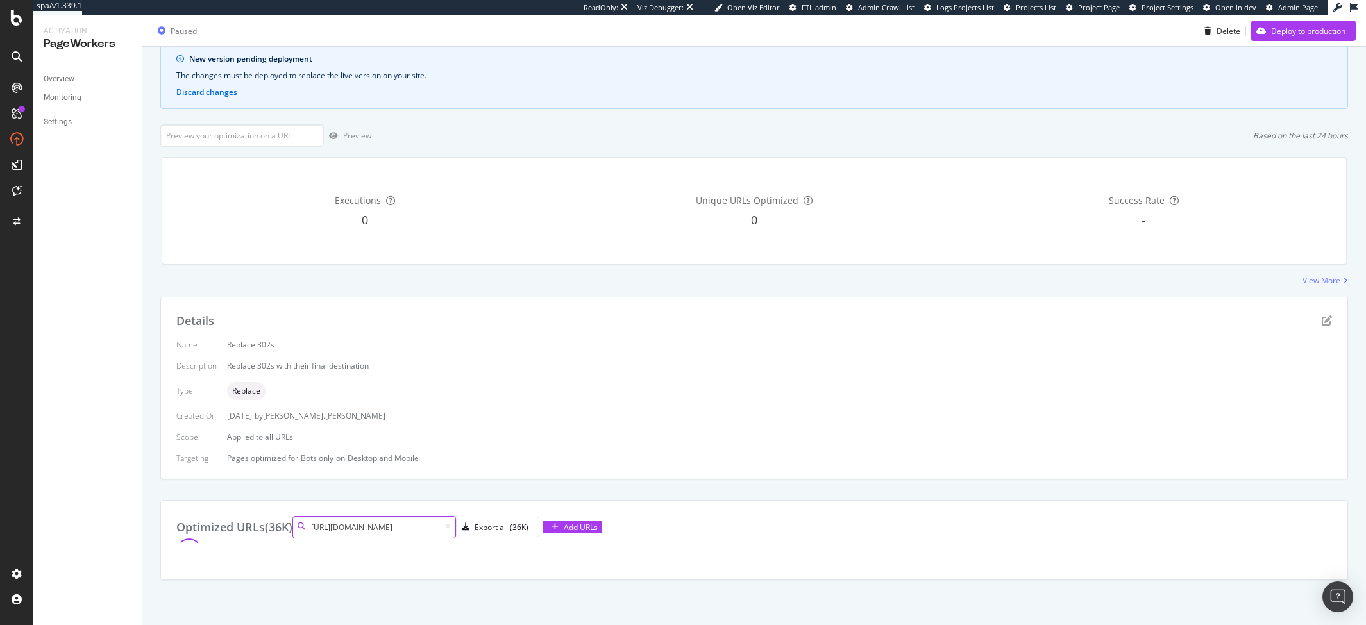
scroll to position [126, 0]
type input "[URL][DOMAIN_NAME]"
click at [400, 556] on icon "eye" at bounding box center [395, 560] width 9 height 8
click at [264, 127] on input "url" at bounding box center [242, 138] width 164 height 22
click at [232, 127] on input "url" at bounding box center [242, 138] width 164 height 22
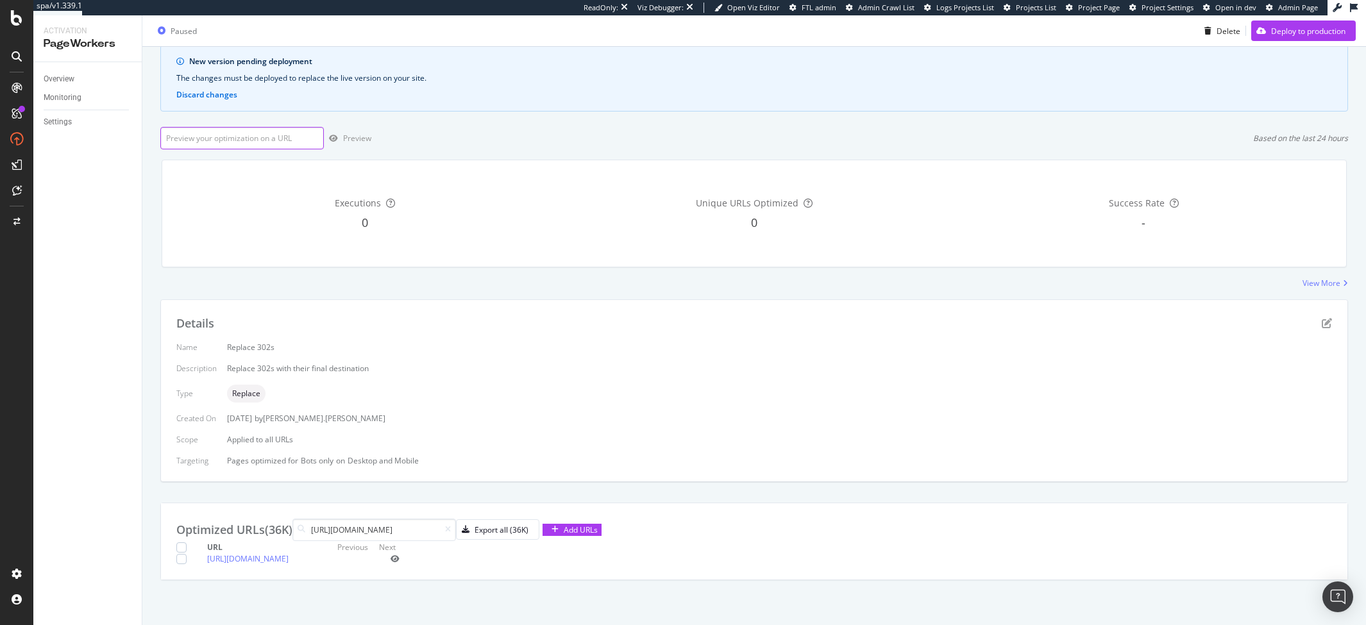
paste input "[URL][DOMAIN_NAME]"
type input "[URL][DOMAIN_NAME]"
click at [357, 129] on div "Preview" at bounding box center [347, 138] width 47 height 19
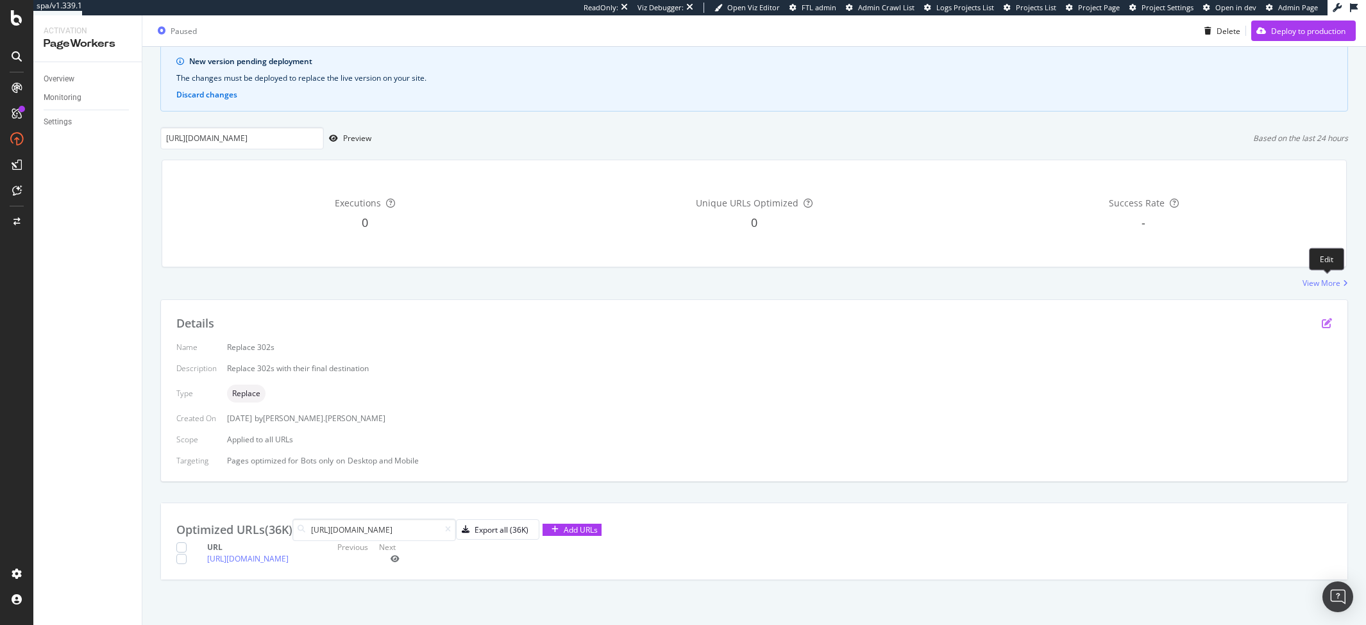
click at [1327, 318] on icon "pen-to-square" at bounding box center [1327, 323] width 10 height 10
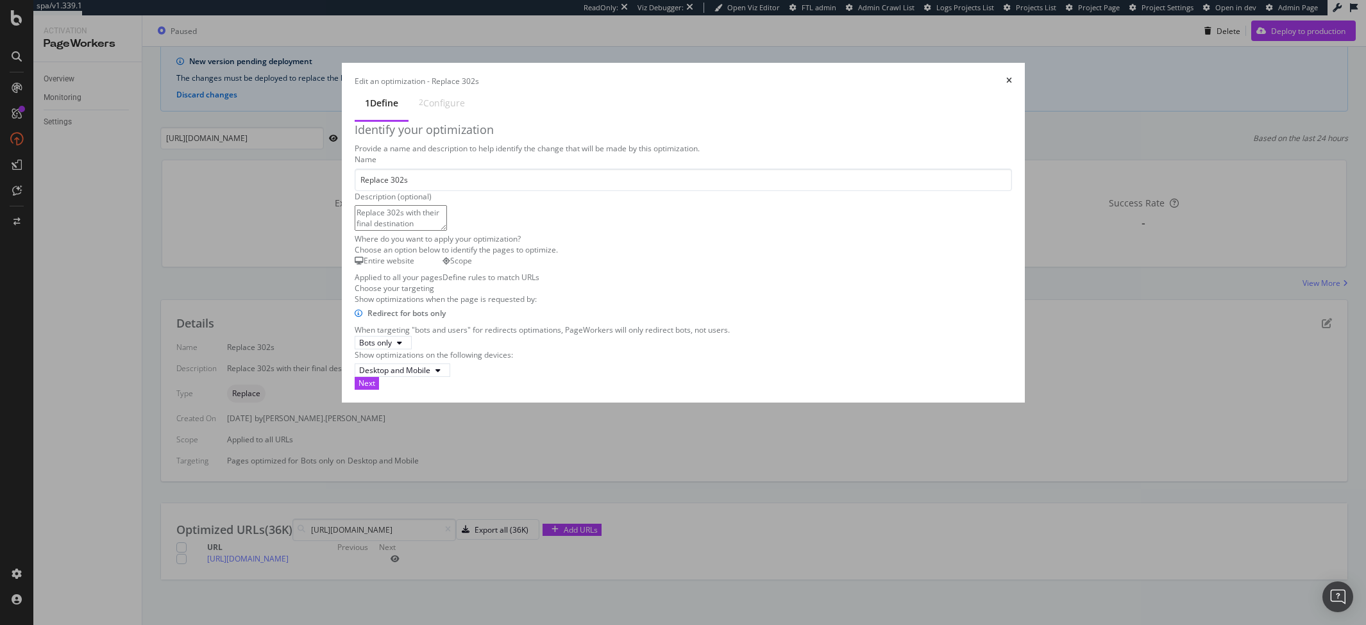
scroll to position [18, 0]
click at [492, 282] on div "Scope Define rules to match URLs" at bounding box center [491, 268] width 97 height 27
click at [1012, 76] on div "times" at bounding box center [1009, 81] width 6 height 11
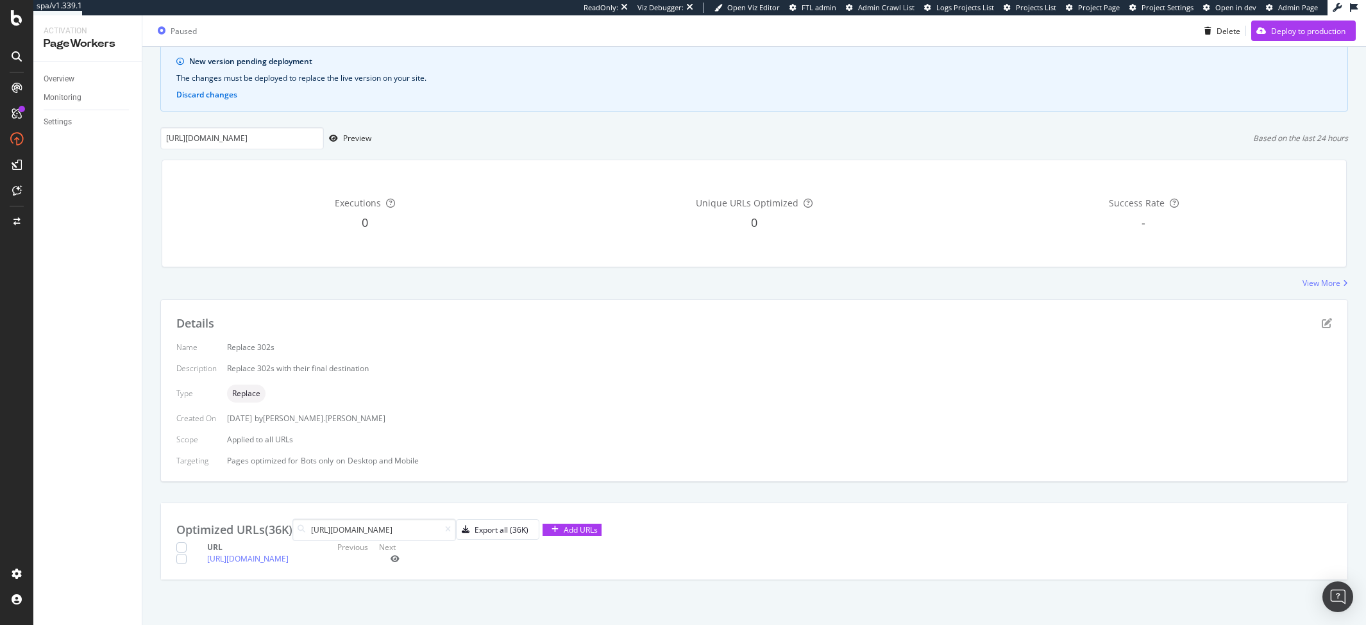
scroll to position [0, 0]
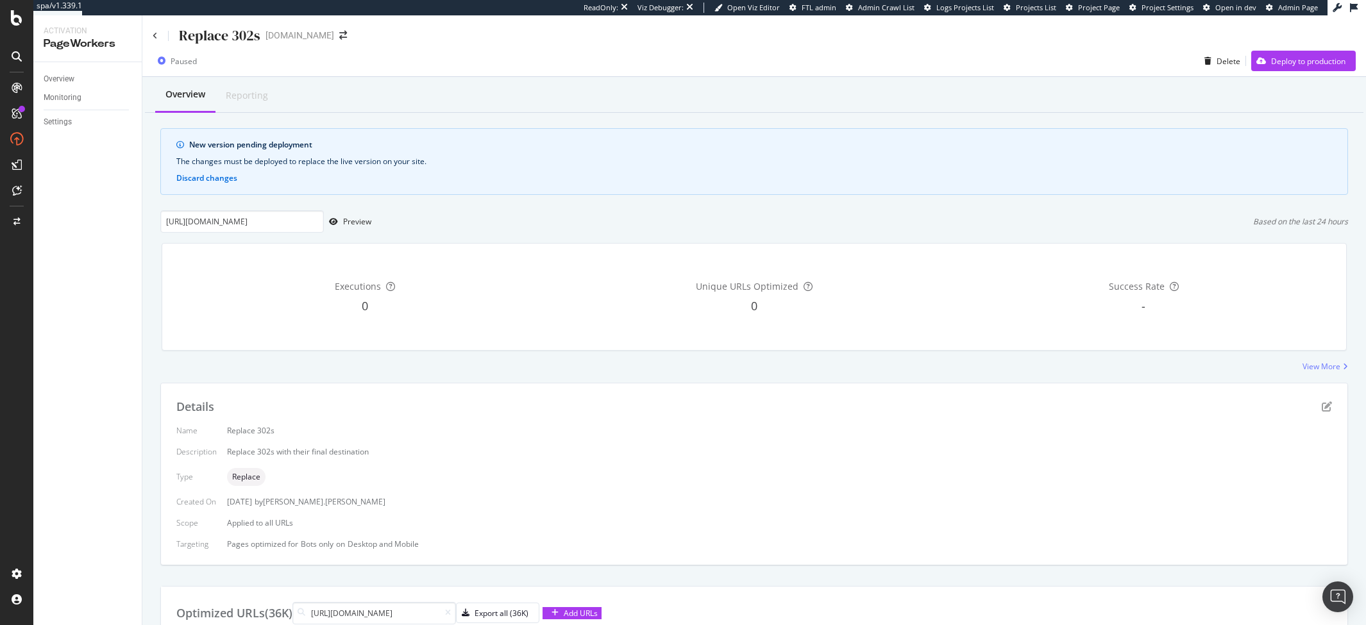
click at [158, 37] on div "Replace 302s" at bounding box center [207, 36] width 108 height 20
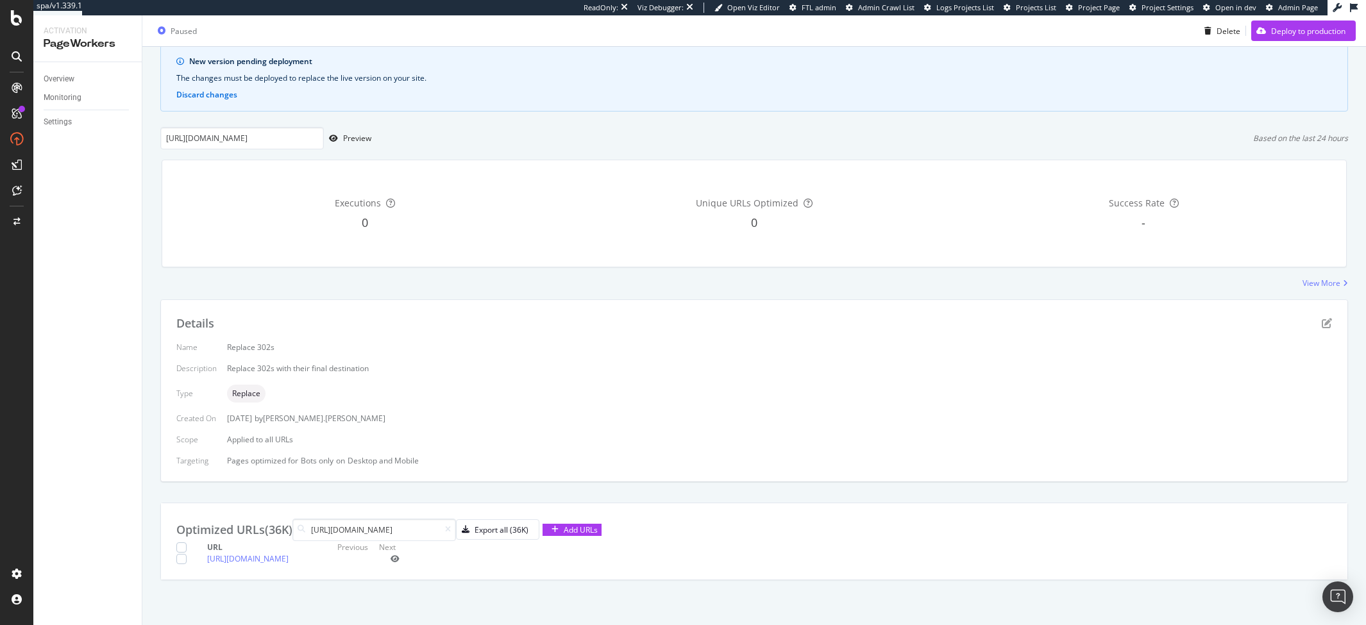
scroll to position [126, 0]
click at [456, 519] on input "[URL][DOMAIN_NAME]" at bounding box center [375, 530] width 164 height 22
click at [451, 526] on icon at bounding box center [448, 530] width 6 height 8
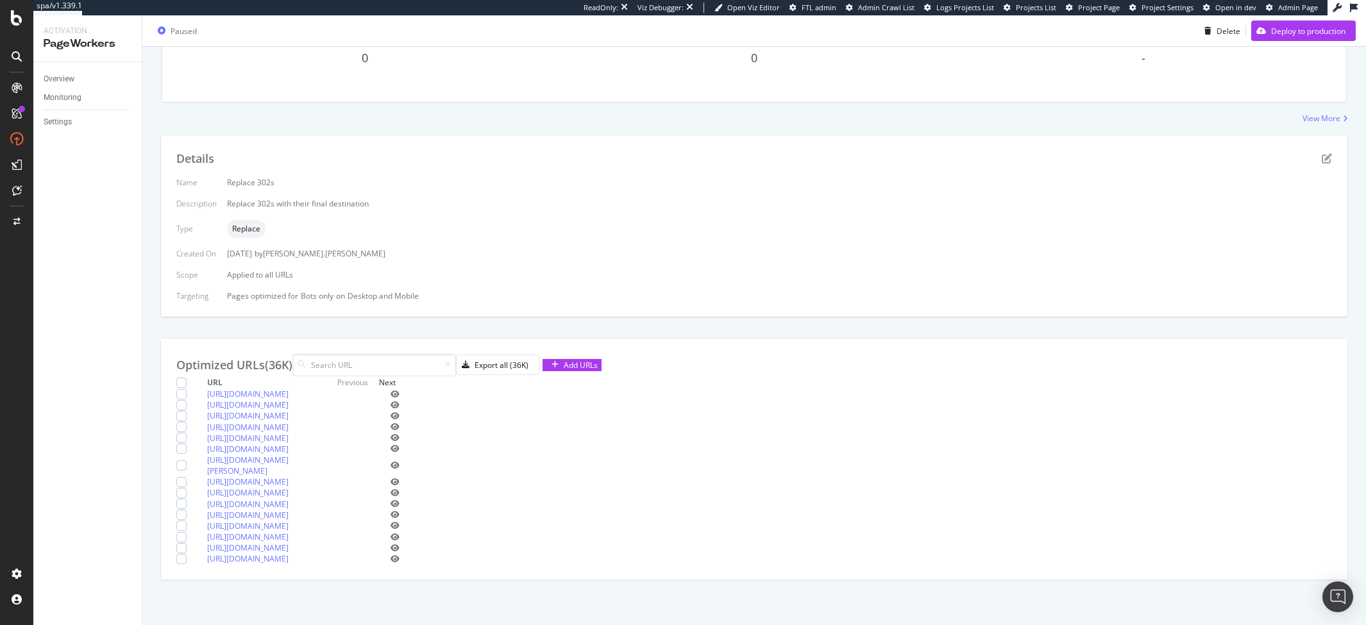
scroll to position [441, 0]
click at [396, 377] on div "Next" at bounding box center [387, 382] width 17 height 11
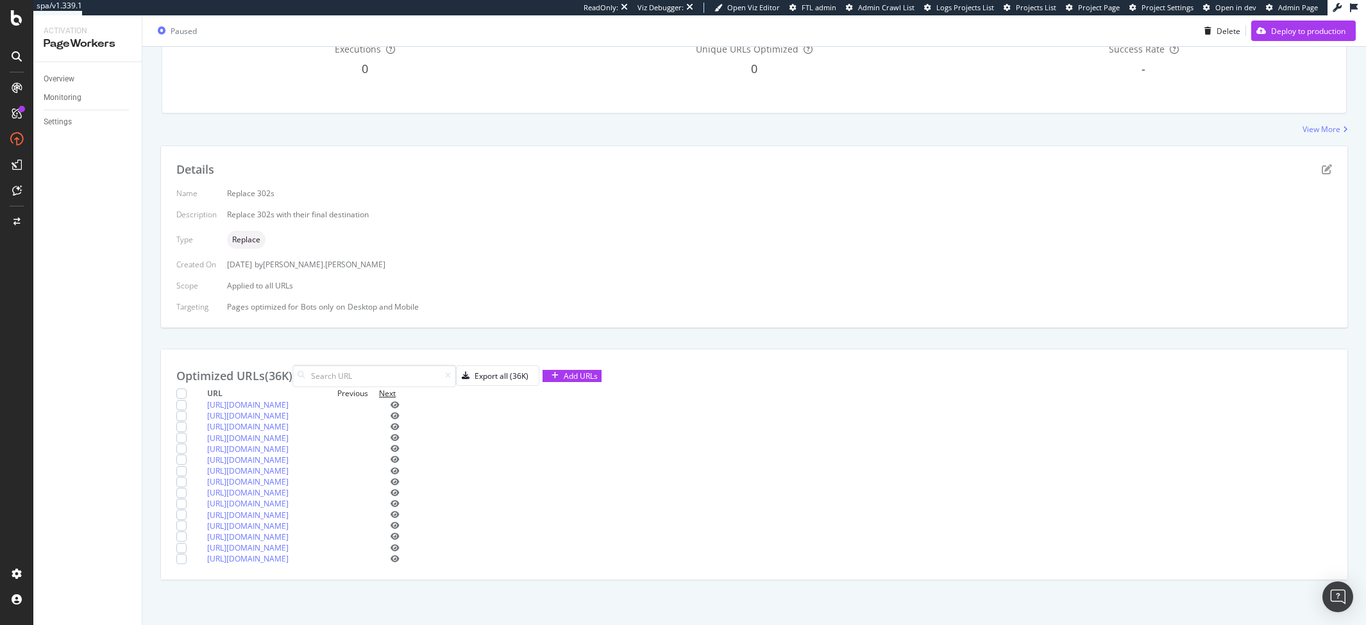
click at [396, 388] on div "Next" at bounding box center [387, 393] width 17 height 11
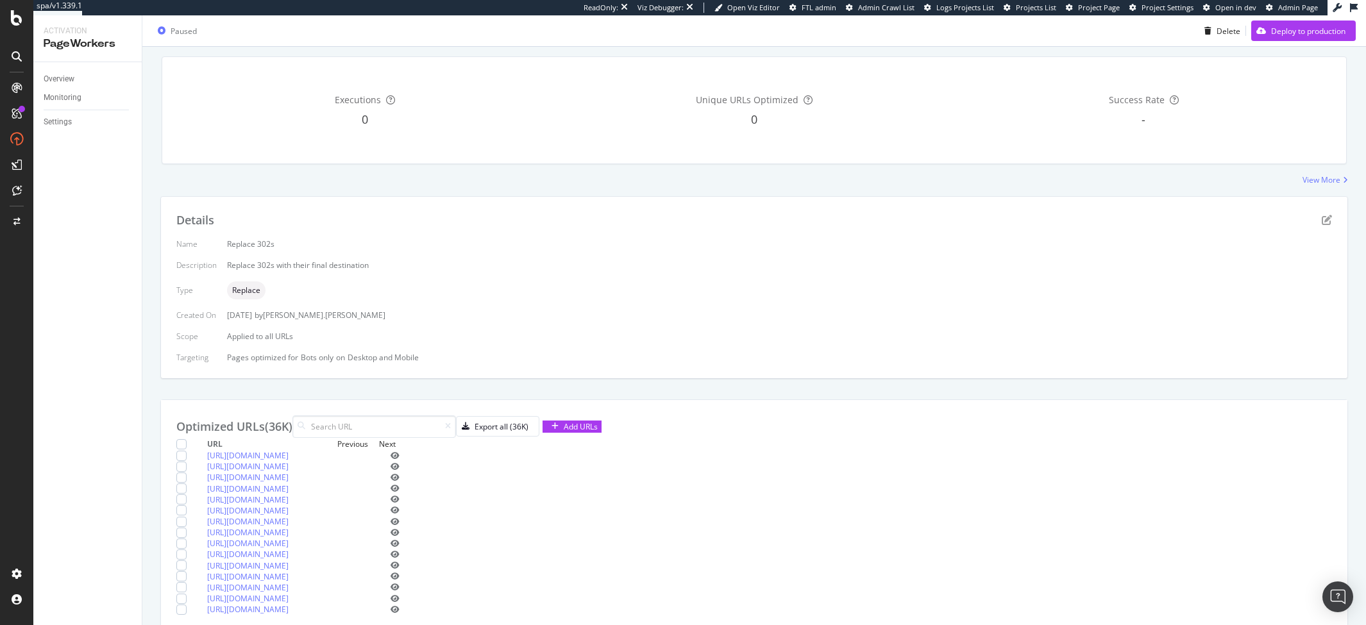
scroll to position [0, 0]
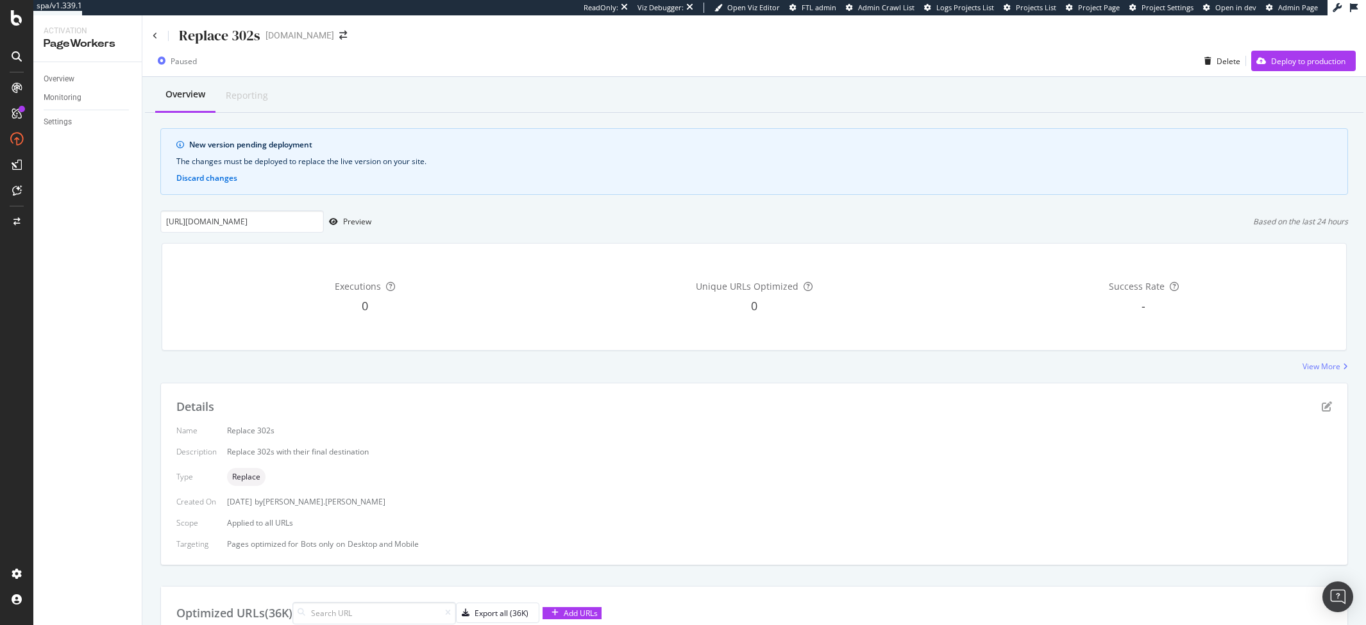
click at [157, 37] on div "Replace 302s" at bounding box center [207, 36] width 108 height 20
click at [155, 33] on icon at bounding box center [155, 36] width 5 height 8
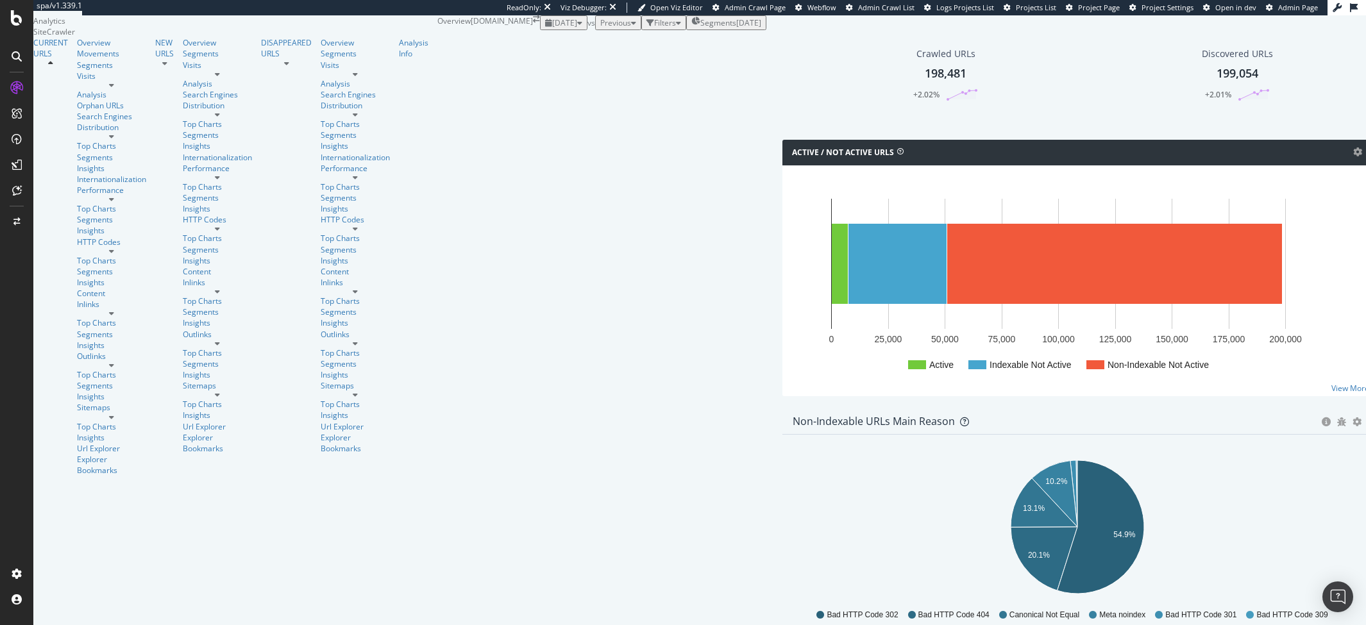
click at [647, 28] on div "Filters" at bounding box center [664, 22] width 35 height 11
click at [545, 43] on div "Add Filter" at bounding box center [565, 37] width 41 height 11
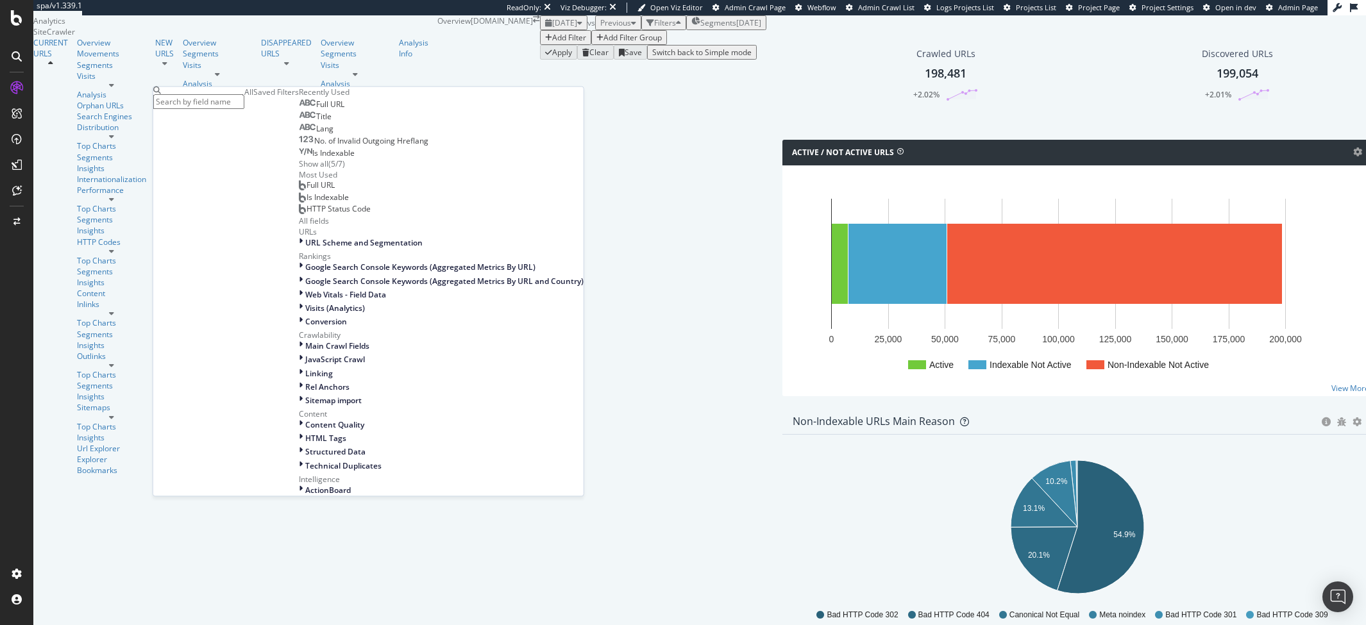
click at [299, 110] on div "Full URL" at bounding box center [322, 105] width 46 height 10
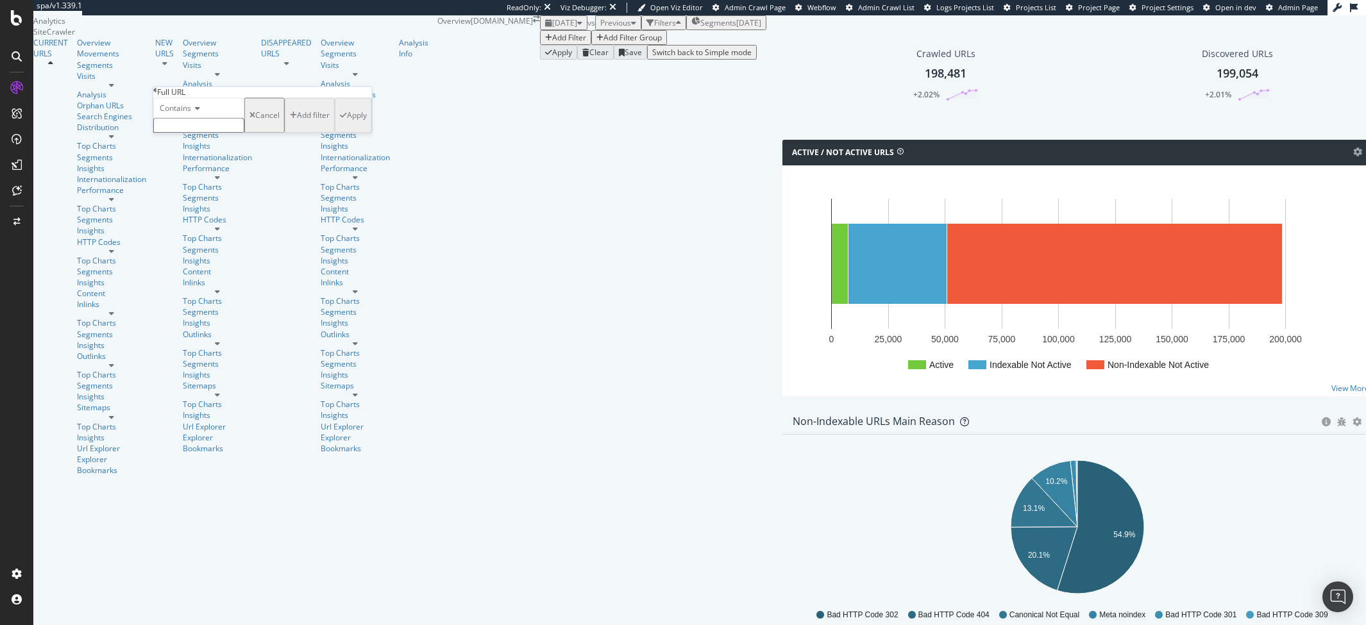
click at [198, 133] on input "text" at bounding box center [198, 126] width 91 height 15
type input "product-info"
click at [340, 123] on icon "button" at bounding box center [343, 119] width 7 height 8
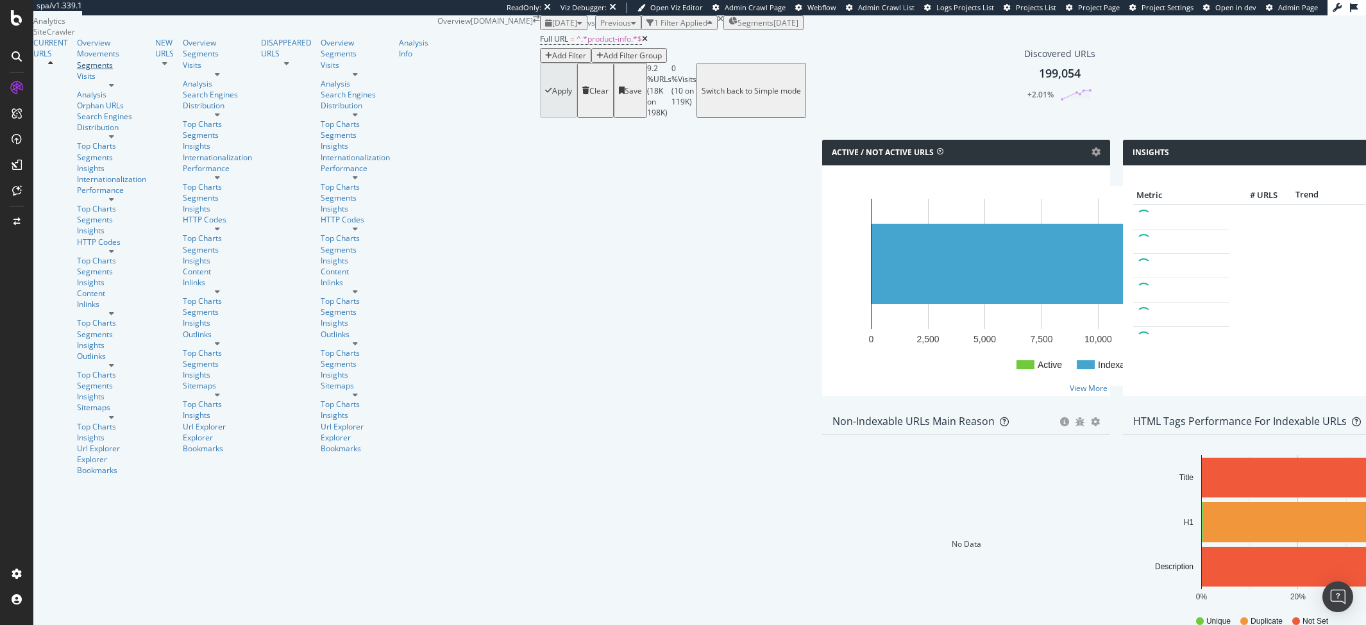
click at [77, 71] on div "Segments" at bounding box center [111, 65] width 69 height 11
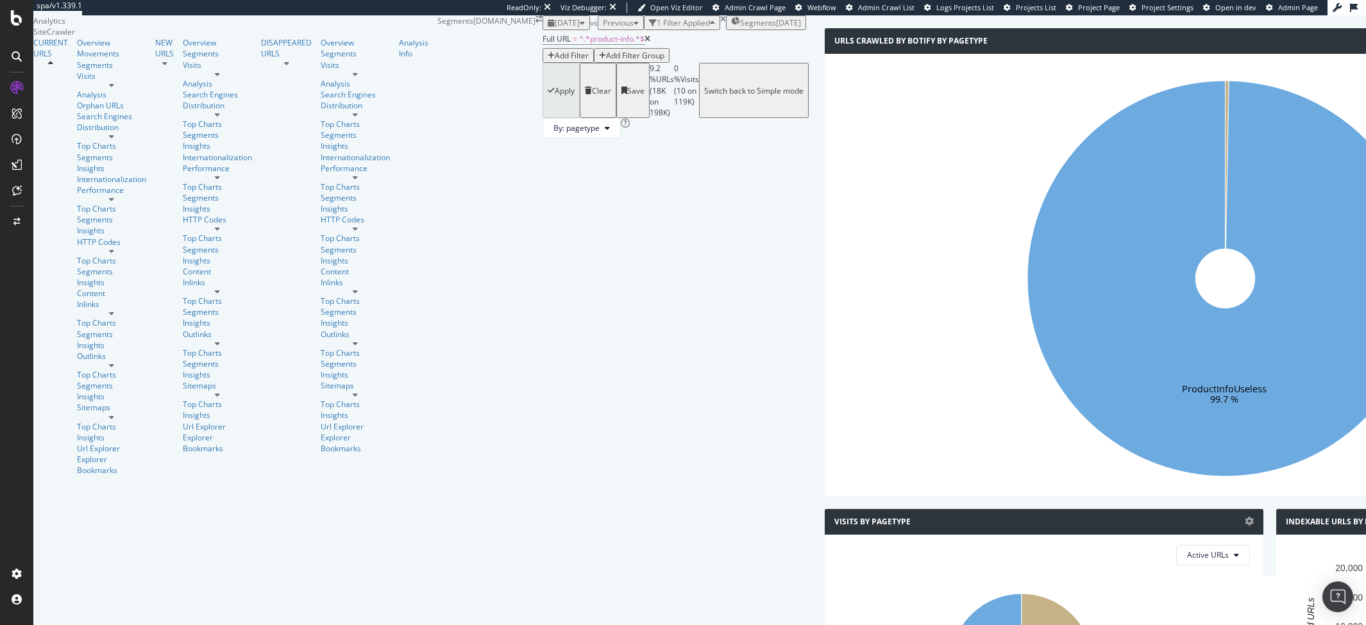
click at [645, 43] on icon at bounding box center [648, 39] width 6 height 8
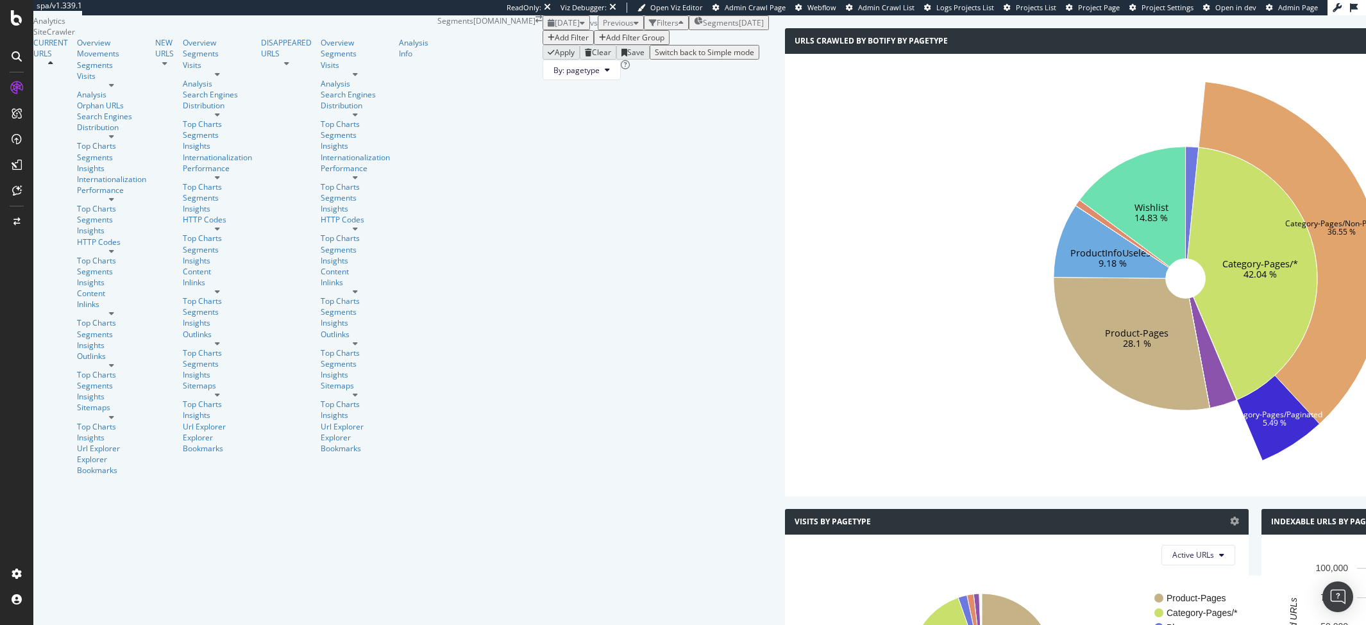
scroll to position [73, 0]
click at [555, 26] on span "2025 Oct. 4th" at bounding box center [567, 22] width 25 height 11
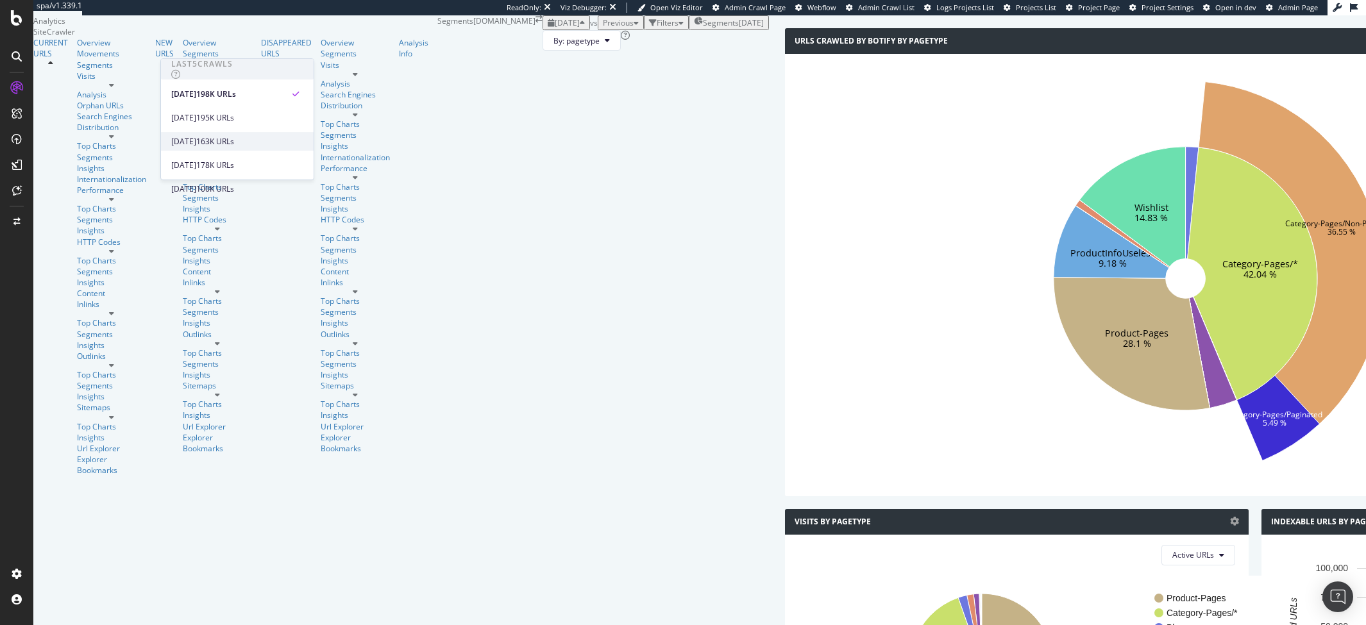
scroll to position [0, 0]
click at [657, 28] on div "Filters" at bounding box center [668, 22] width 22 height 11
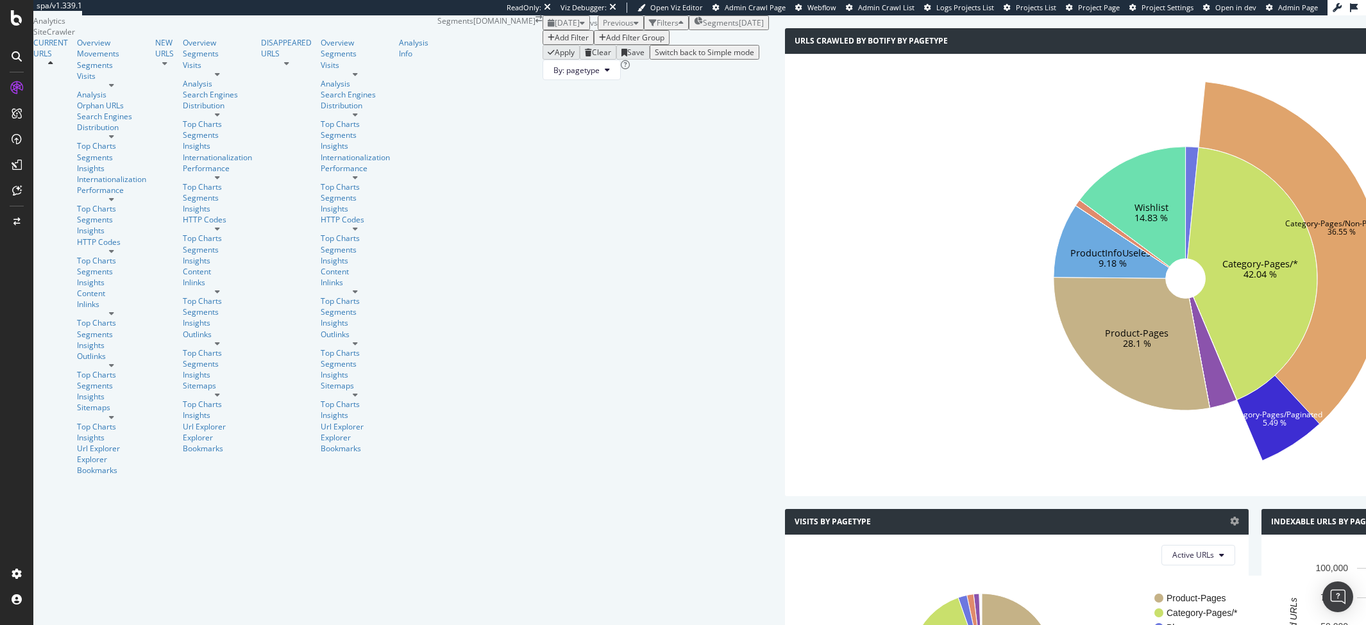
click at [555, 43] on div "Add Filter" at bounding box center [572, 37] width 34 height 11
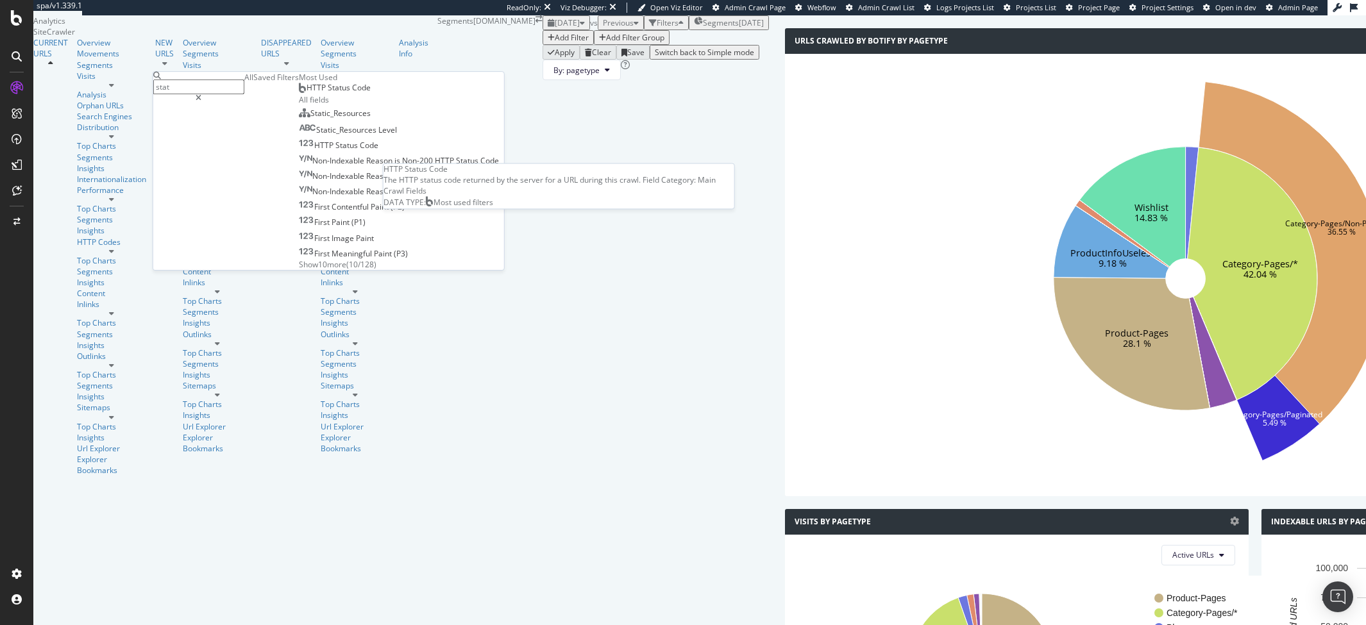
type input "stat"
click at [307, 93] on span "HTTP Status Code" at bounding box center [339, 87] width 64 height 11
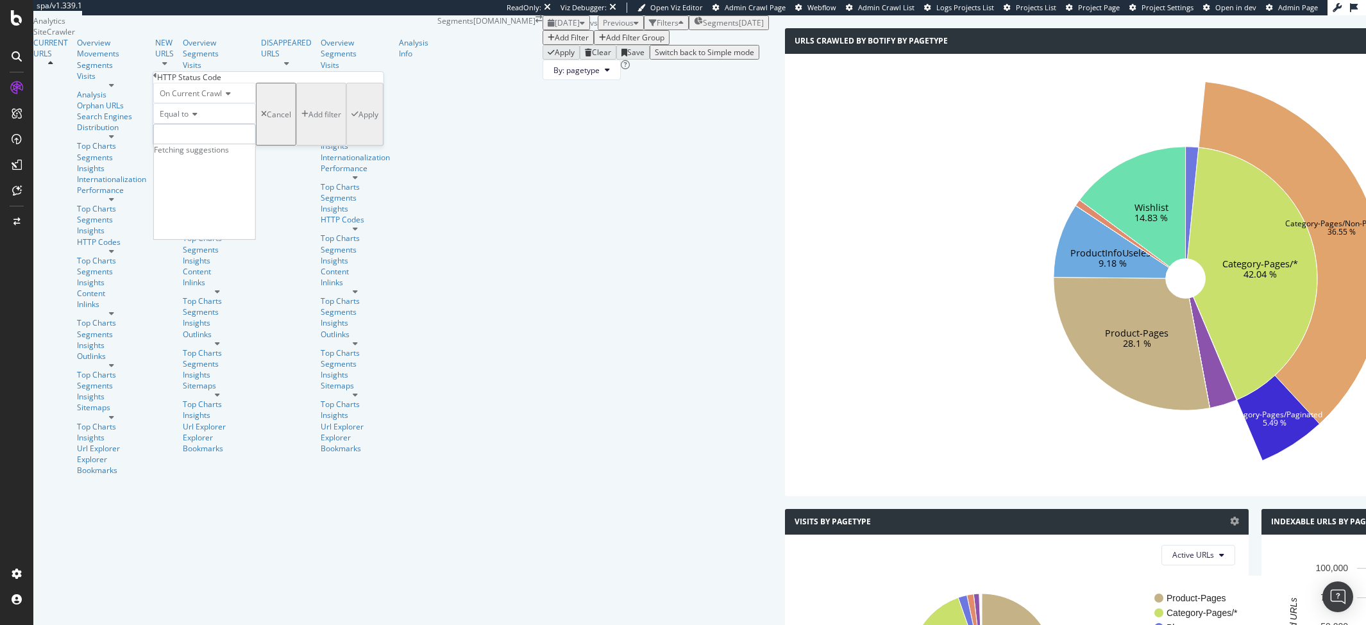
click at [207, 146] on input "number" at bounding box center [204, 135] width 103 height 22
click at [191, 158] on span "200" at bounding box center [181, 152] width 49 height 11
type input "200"
click at [352, 118] on div "button" at bounding box center [355, 114] width 7 height 8
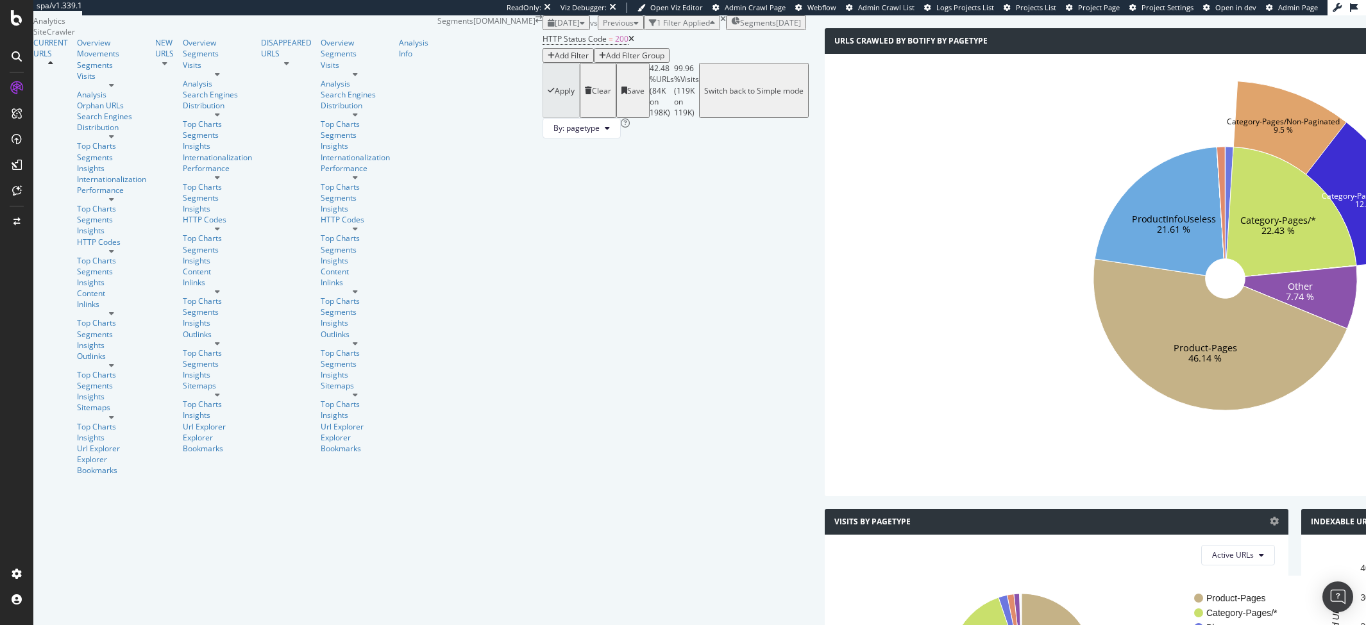
scroll to position [22, 0]
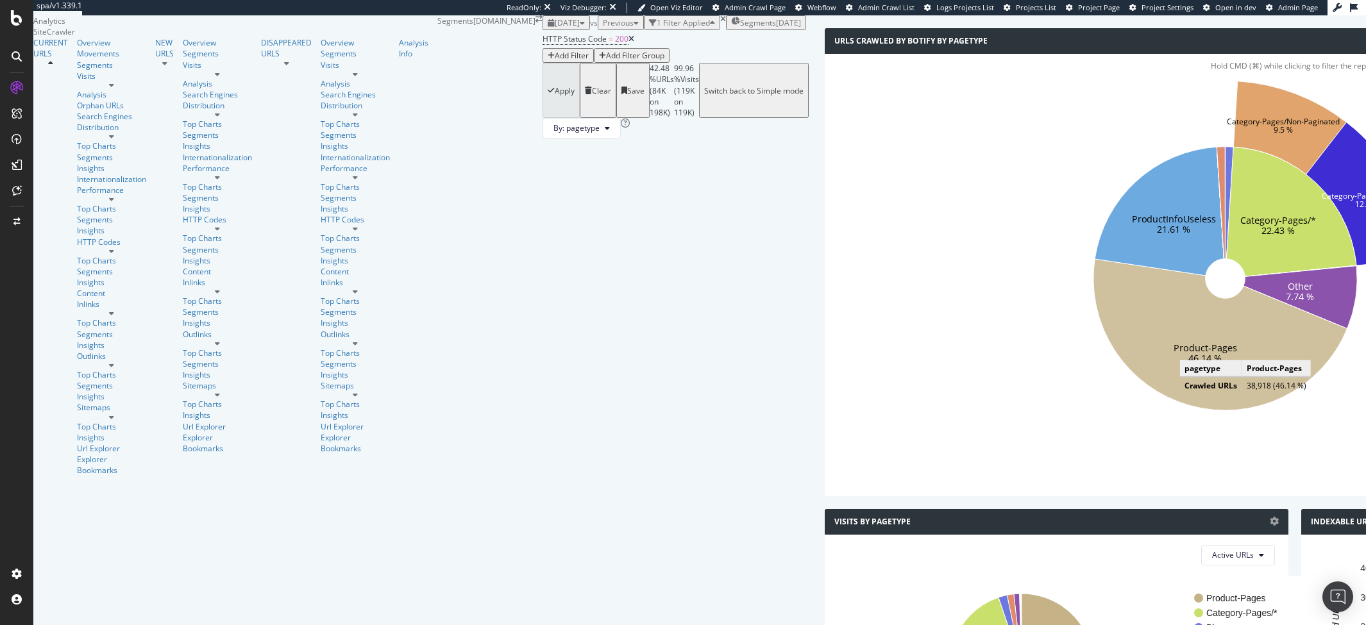
click at [1174, 355] on text "Product-Pages" at bounding box center [1206, 349] width 64 height 12
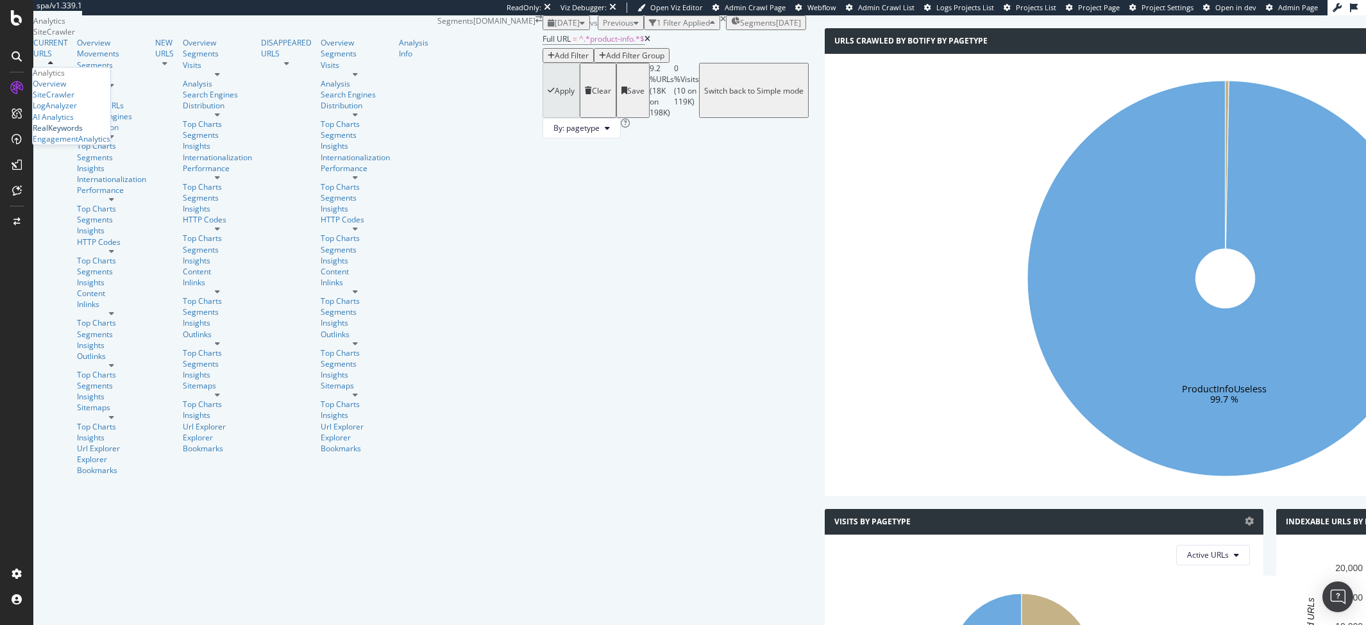
click at [79, 133] on div "RealKeywords" at bounding box center [58, 128] width 50 height 11
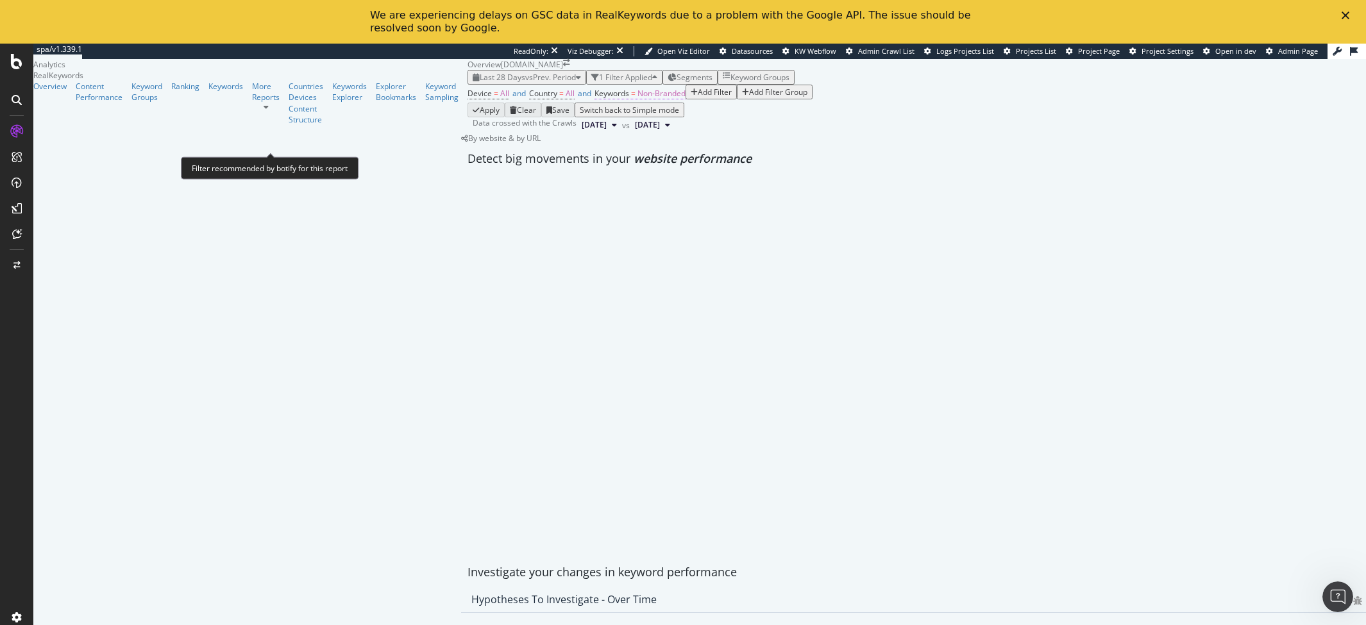
click at [638, 99] on span "Non-Branded" at bounding box center [662, 93] width 48 height 11
click at [339, 153] on div "Non-Branded" at bounding box center [325, 147] width 53 height 11
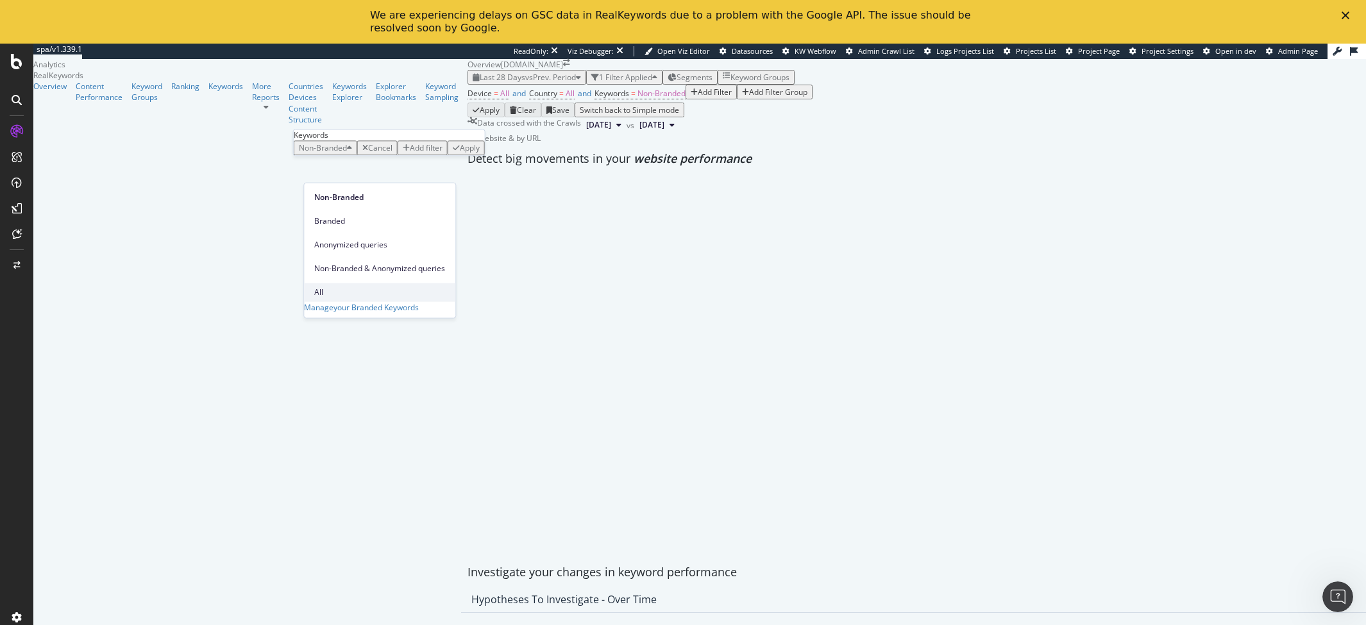
click at [329, 284] on div "All" at bounding box center [379, 293] width 151 height 19
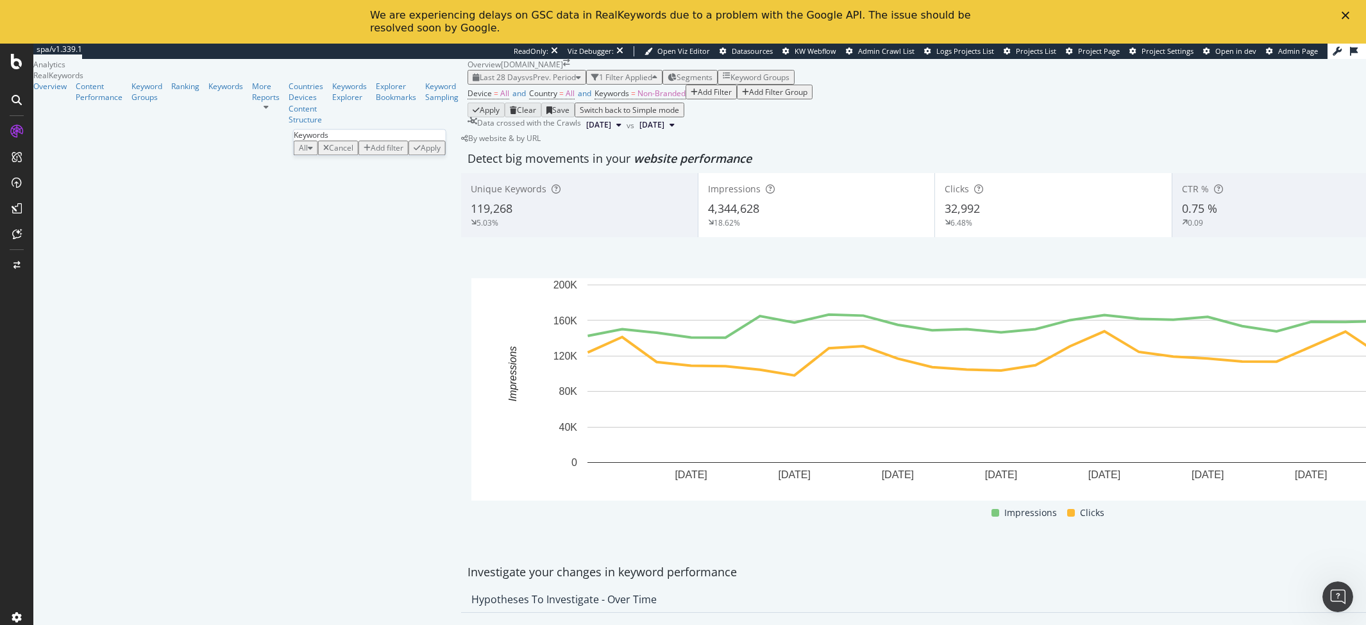
click at [429, 153] on div "Apply" at bounding box center [431, 147] width 20 height 11
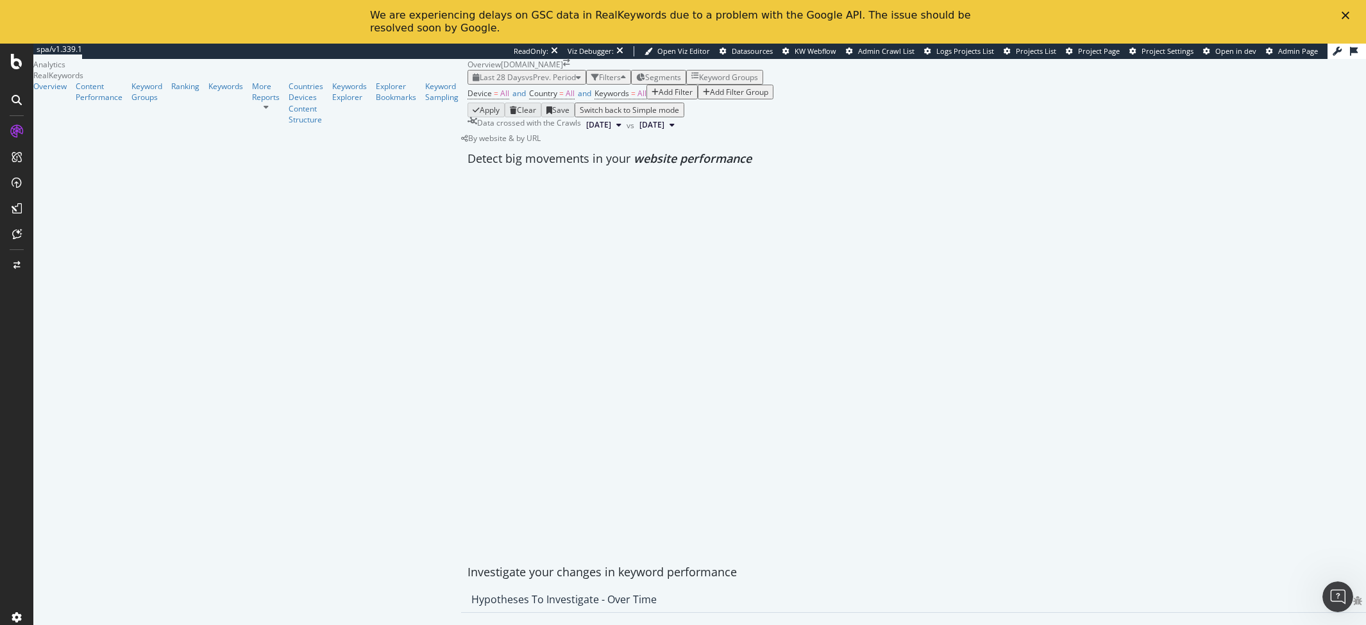
click at [659, 98] on div "Add Filter" at bounding box center [676, 92] width 34 height 11
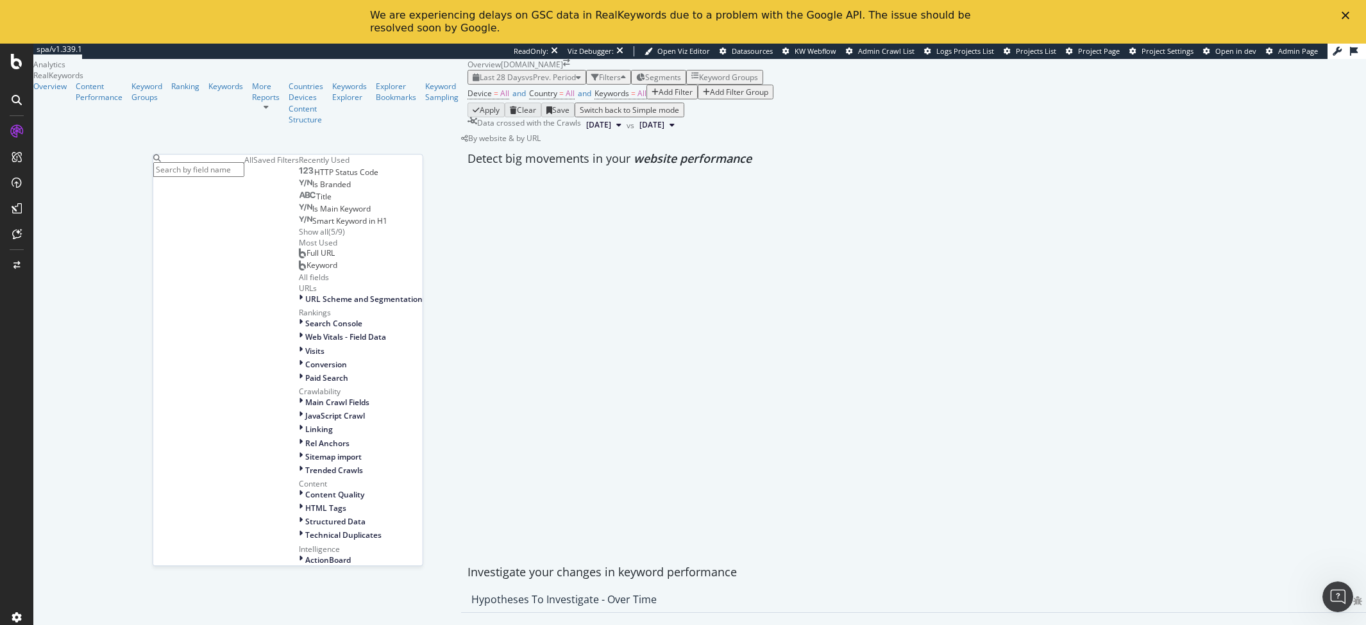
click at [468, 103] on div "Device = All and Country = All and Keywords = All Add Filter Add Filter Group" at bounding box center [917, 94] width 899 height 18
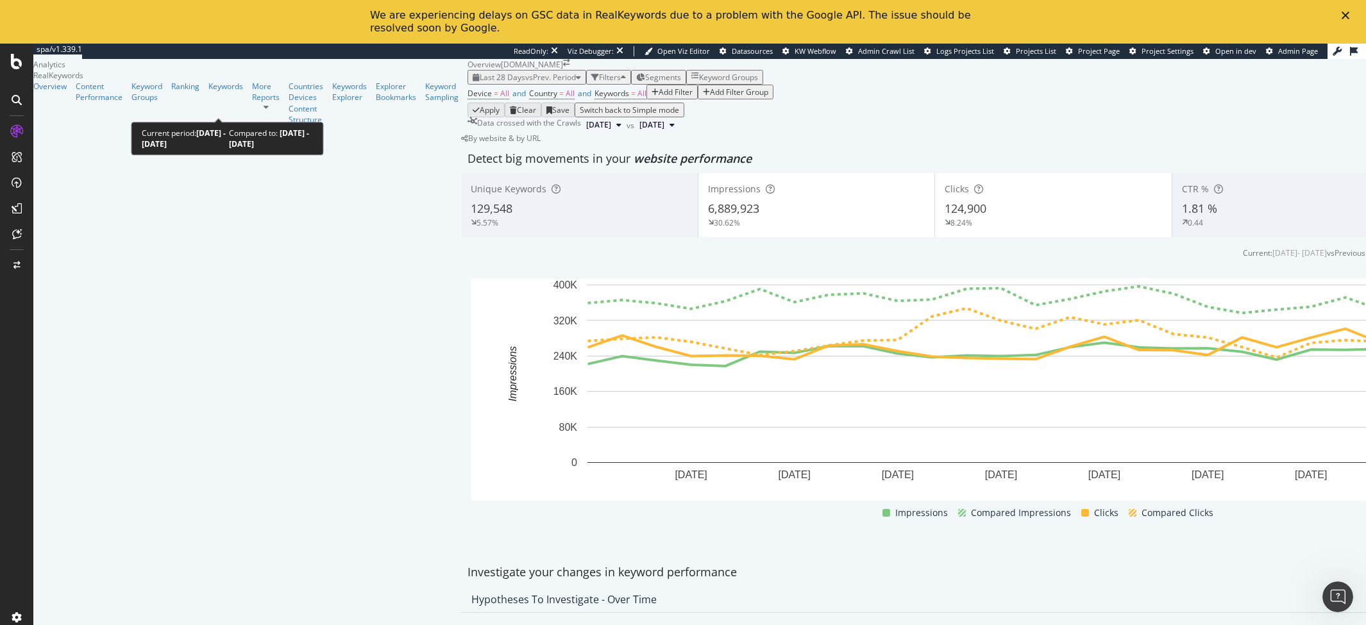
click at [525, 83] on span "vs Prev. Period" at bounding box center [550, 77] width 51 height 11
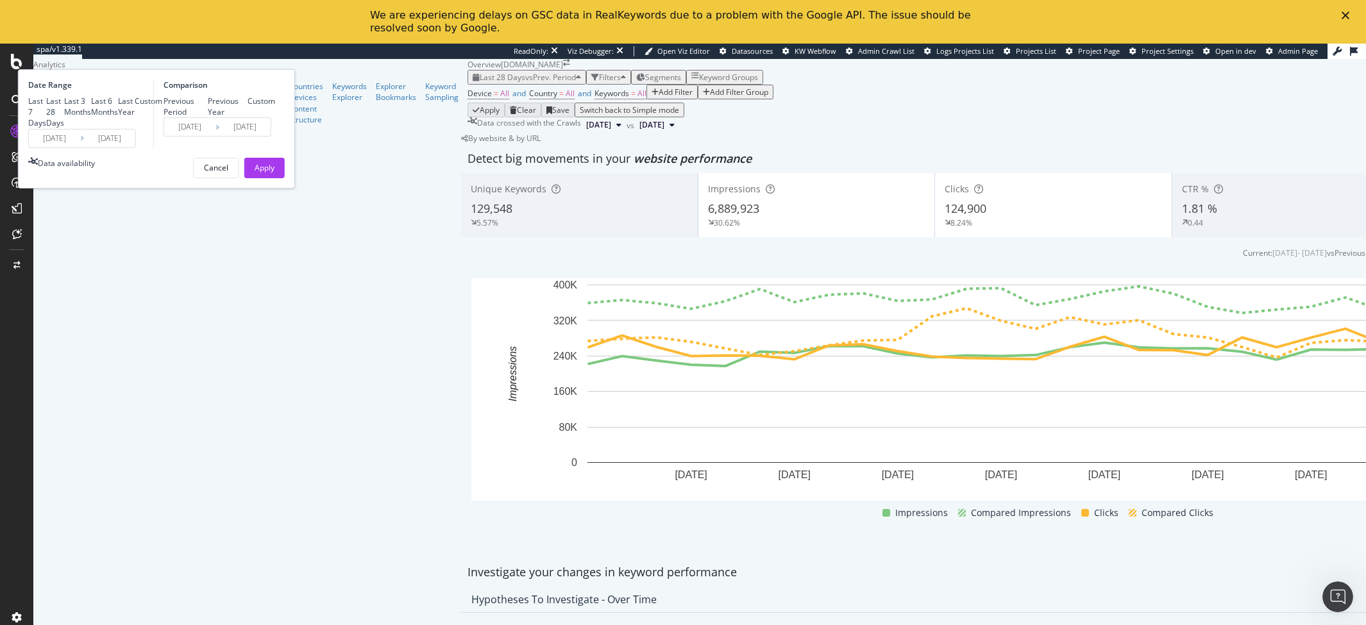
click at [248, 117] on div "Previous Year" at bounding box center [228, 107] width 40 height 22
type input "2024/09/14"
type input "2024/10/11"
click at [275, 173] on div "Apply" at bounding box center [265, 167] width 20 height 11
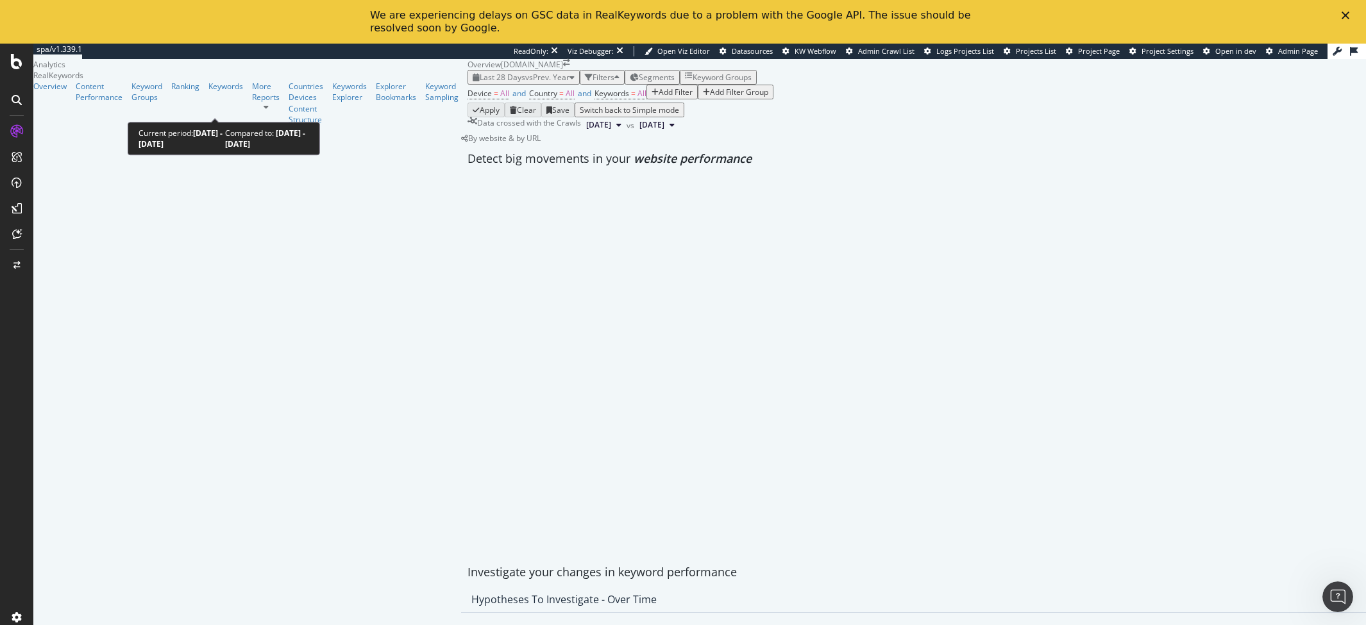
click at [480, 83] on span "Last 28 Days" at bounding box center [503, 77] width 46 height 11
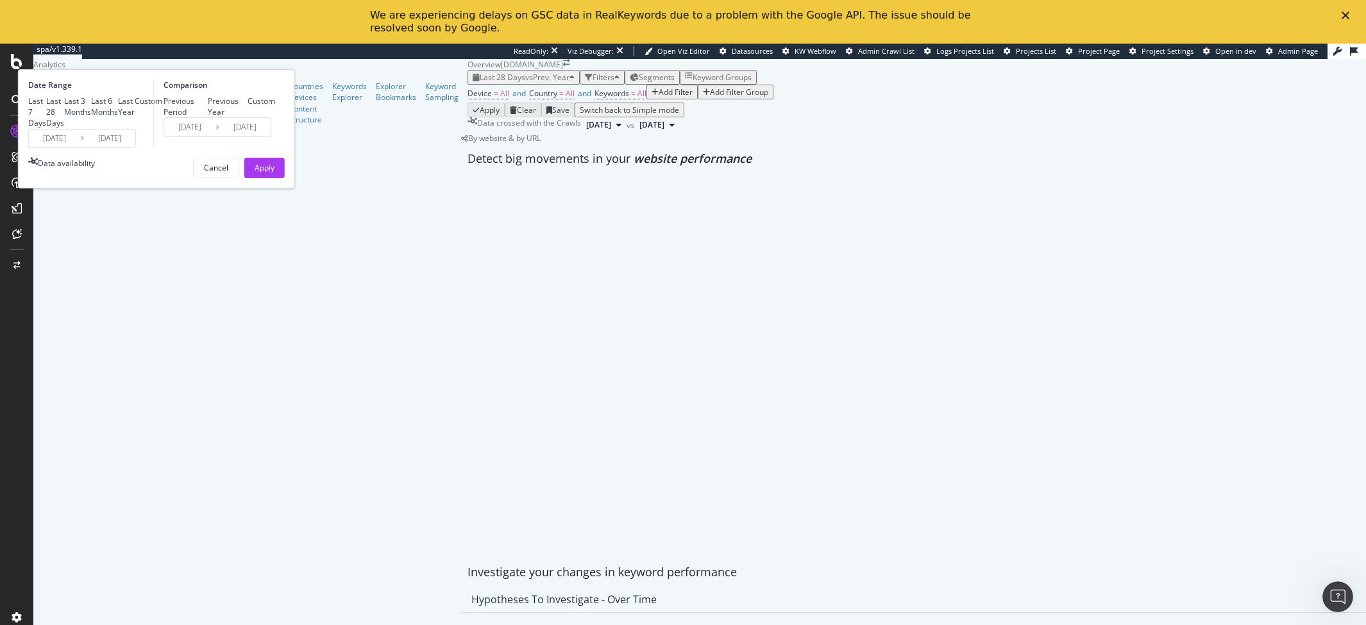
click at [118, 117] on div "Last 6 Months" at bounding box center [104, 107] width 27 height 22
type input "2025/04/11"
type input "2024/04/12"
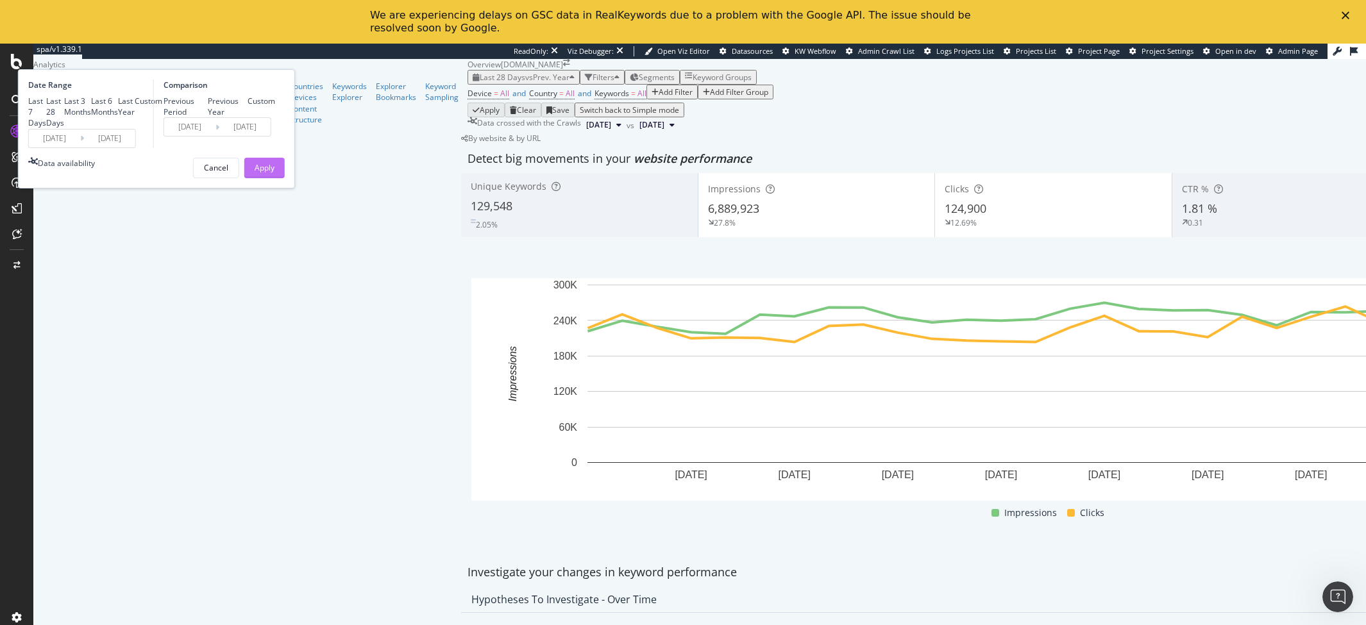
click at [275, 173] on div "Apply" at bounding box center [265, 167] width 20 height 11
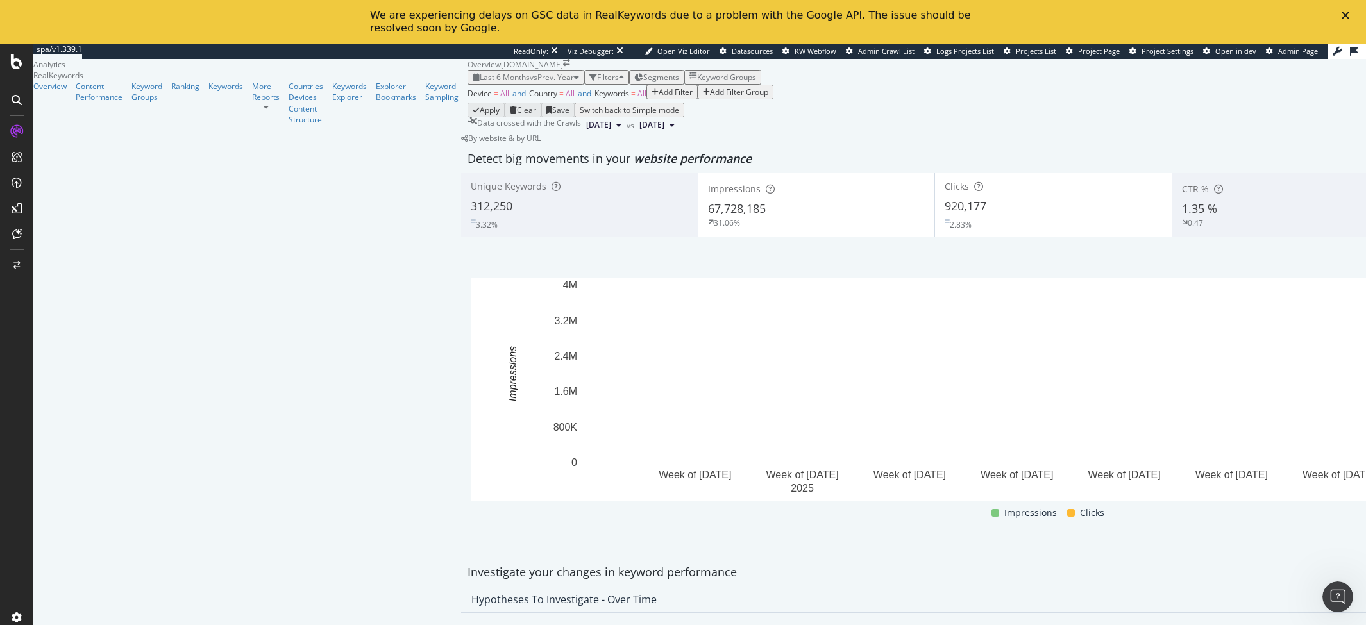
scroll to position [33, 0]
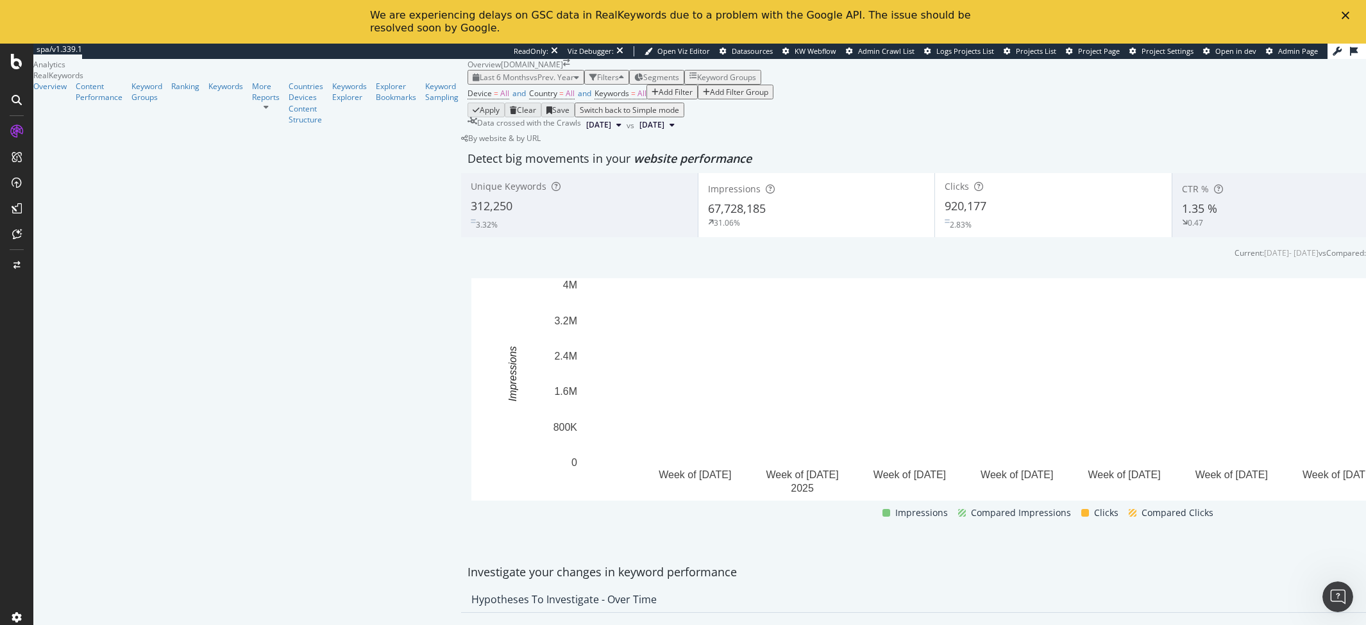
scroll to position [56, 0]
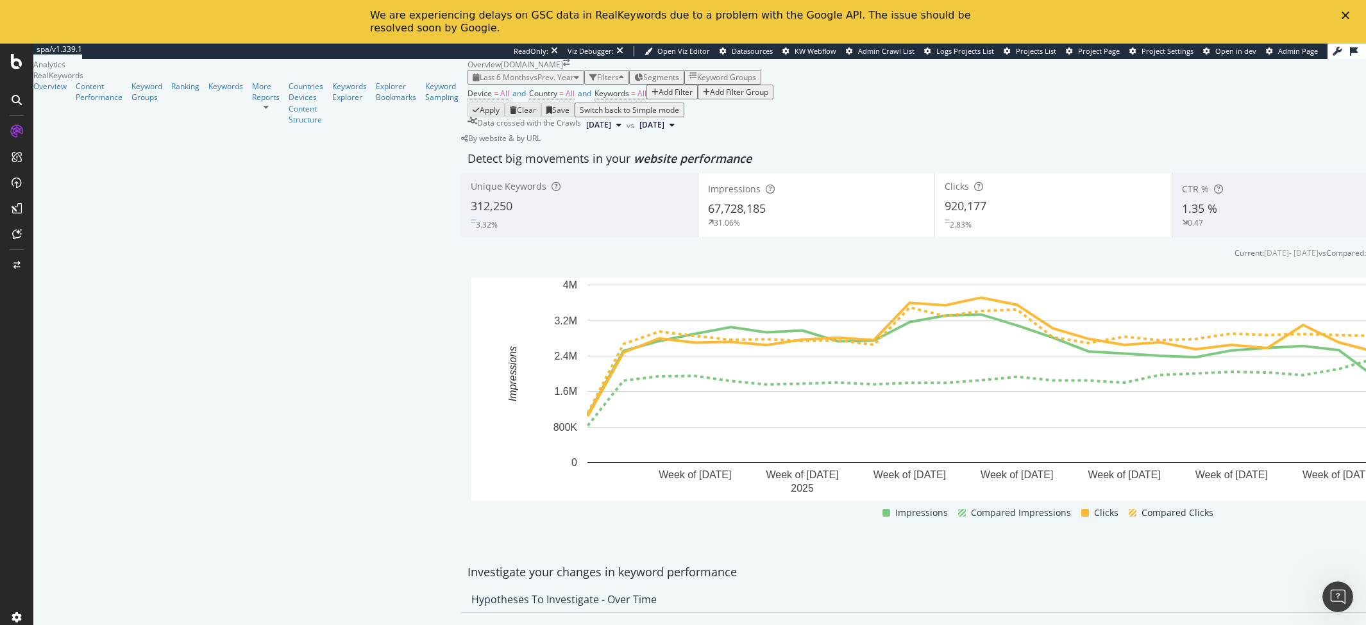
click at [659, 98] on div "Add Filter" at bounding box center [676, 92] width 34 height 11
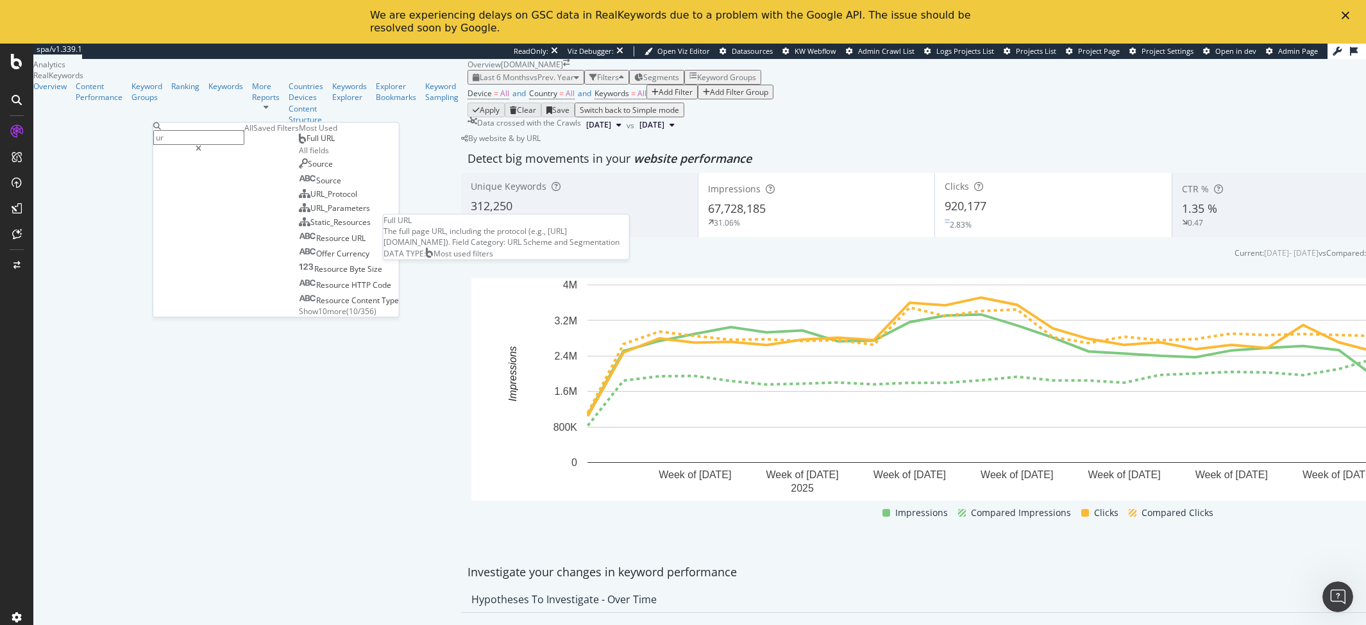
type input "ur"
click at [307, 144] on span "Full URL" at bounding box center [321, 138] width 28 height 11
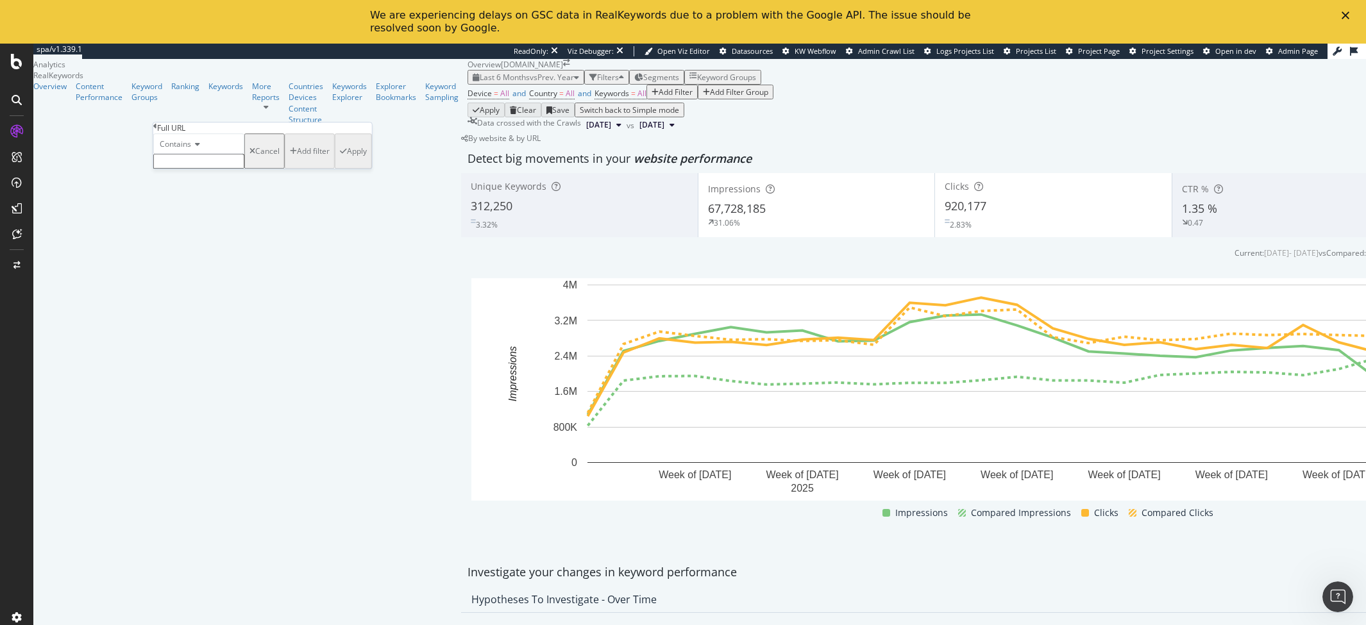
click at [198, 169] on div "Contains Cancel Add filter Apply" at bounding box center [262, 150] width 219 height 35
click at [200, 169] on input "text" at bounding box center [198, 161] width 91 height 15
type input "product-info"
click at [293, 176] on div "Contains product-info Cancel Add filter Apply" at bounding box center [262, 154] width 219 height 43
click at [347, 160] on div "Apply" at bounding box center [357, 154] width 20 height 11
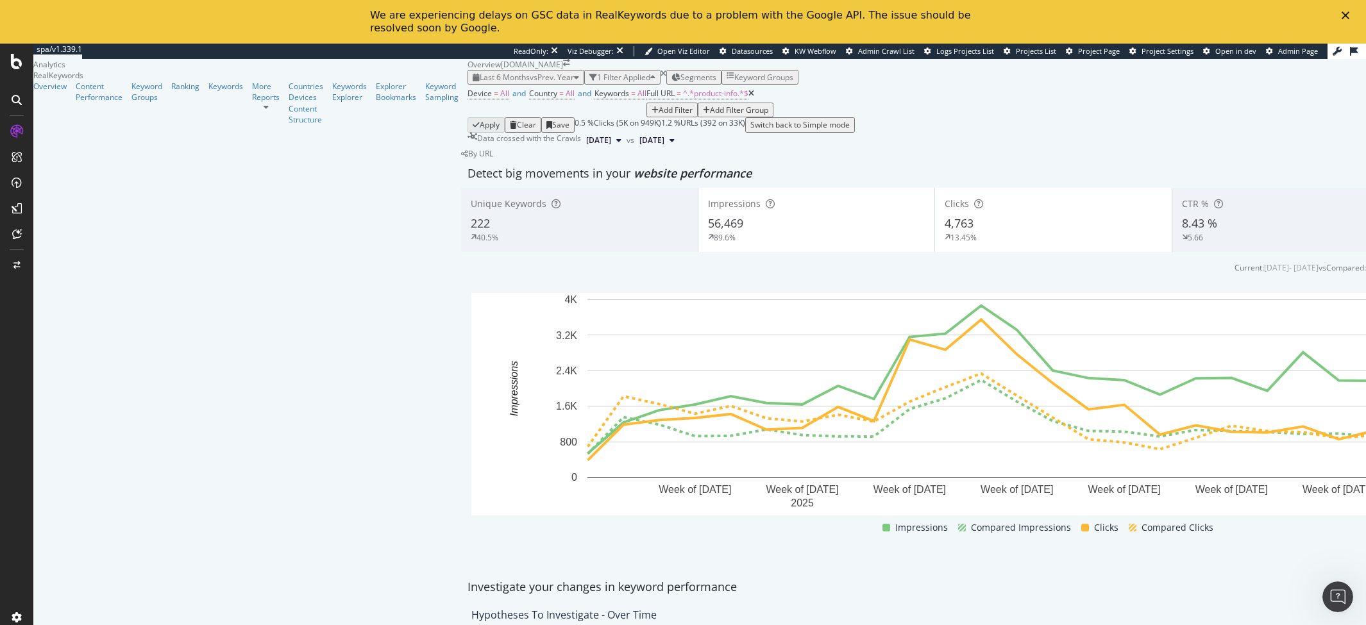
scroll to position [509, 0]
click at [332, 103] on div "Keywords Explorer" at bounding box center [349, 92] width 35 height 22
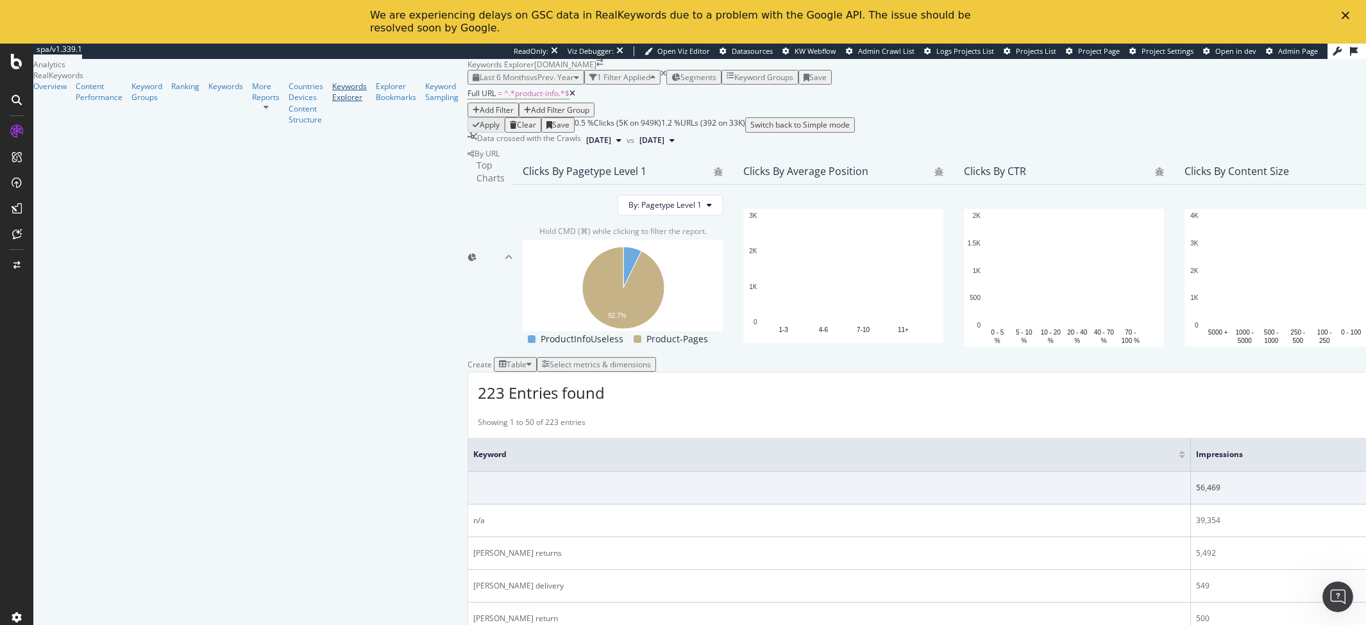
scroll to position [328, 0]
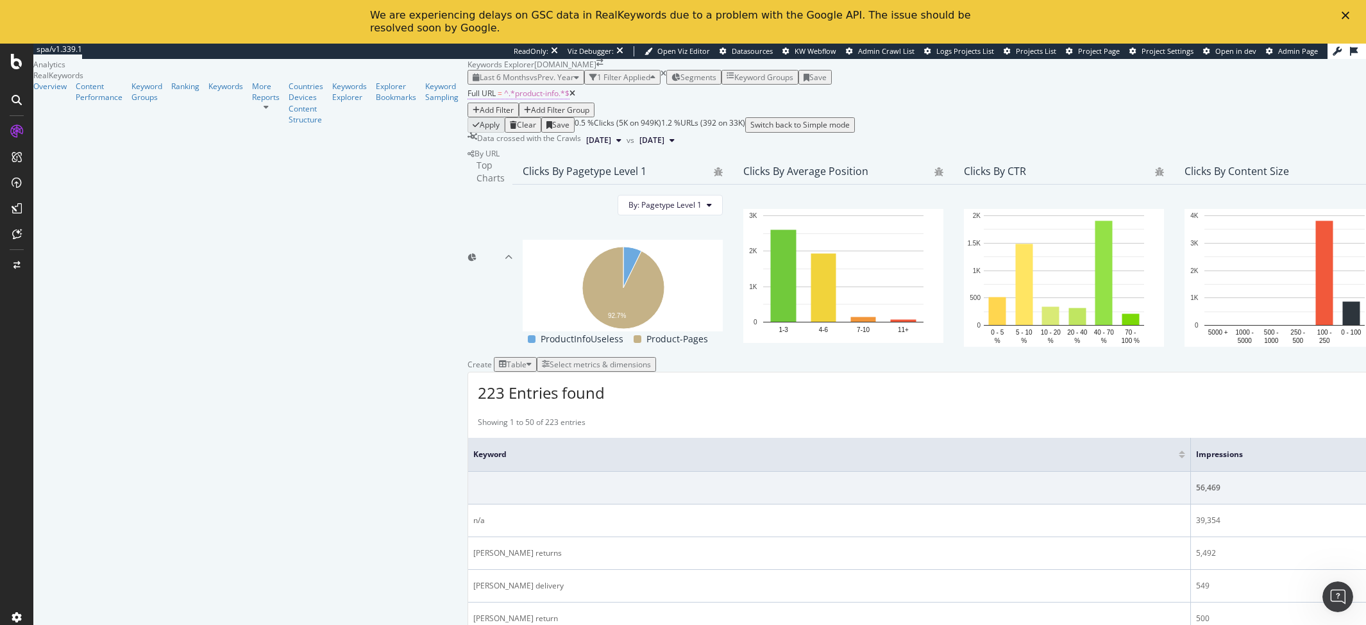
click at [504, 99] on span "^.*product-info.*$" at bounding box center [536, 93] width 65 height 11
click at [221, 144] on input "product-info" at bounding box center [198, 136] width 91 height 15
type input "/product-info/"
click at [347, 135] on div "Apply" at bounding box center [357, 129] width 20 height 11
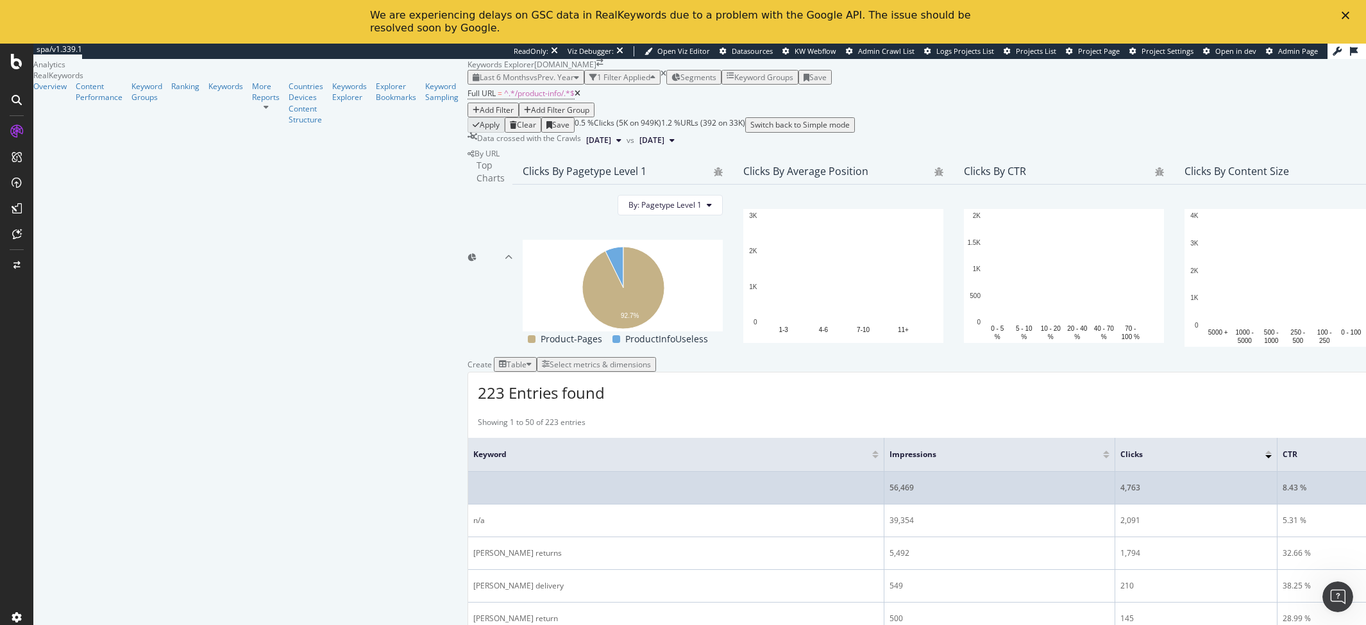
scroll to position [348, 0]
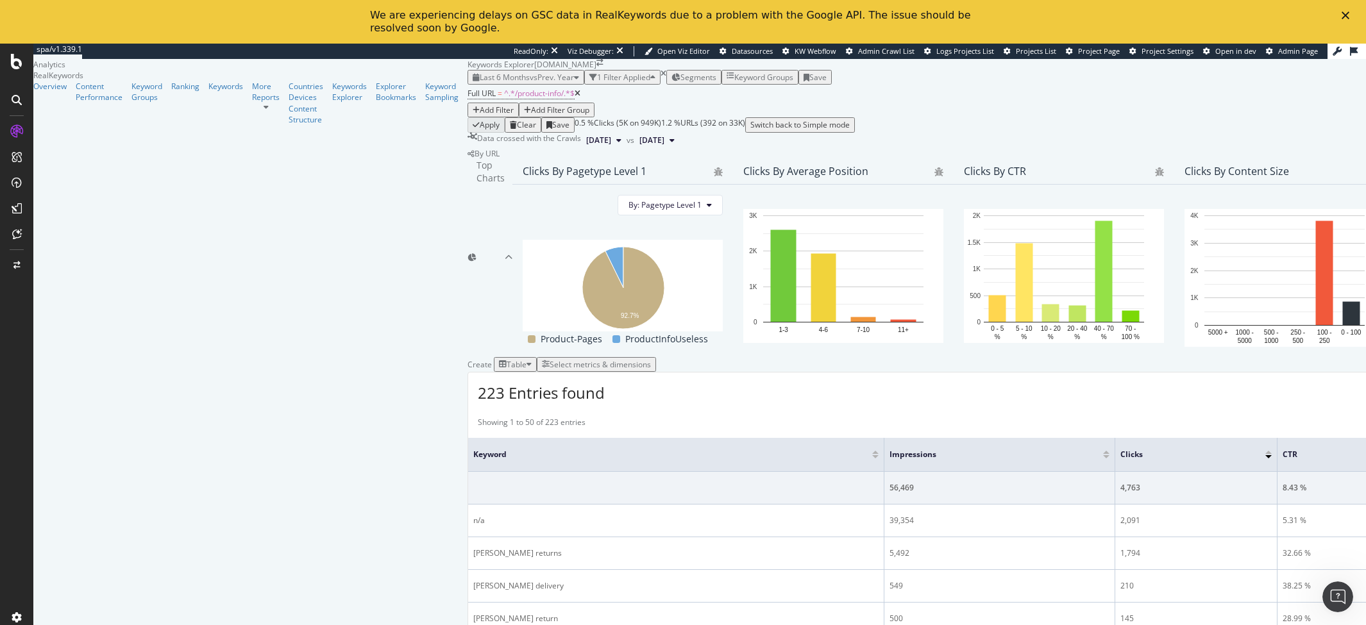
click at [651, 359] on div "Select metrics & dimensions" at bounding box center [596, 364] width 109 height 11
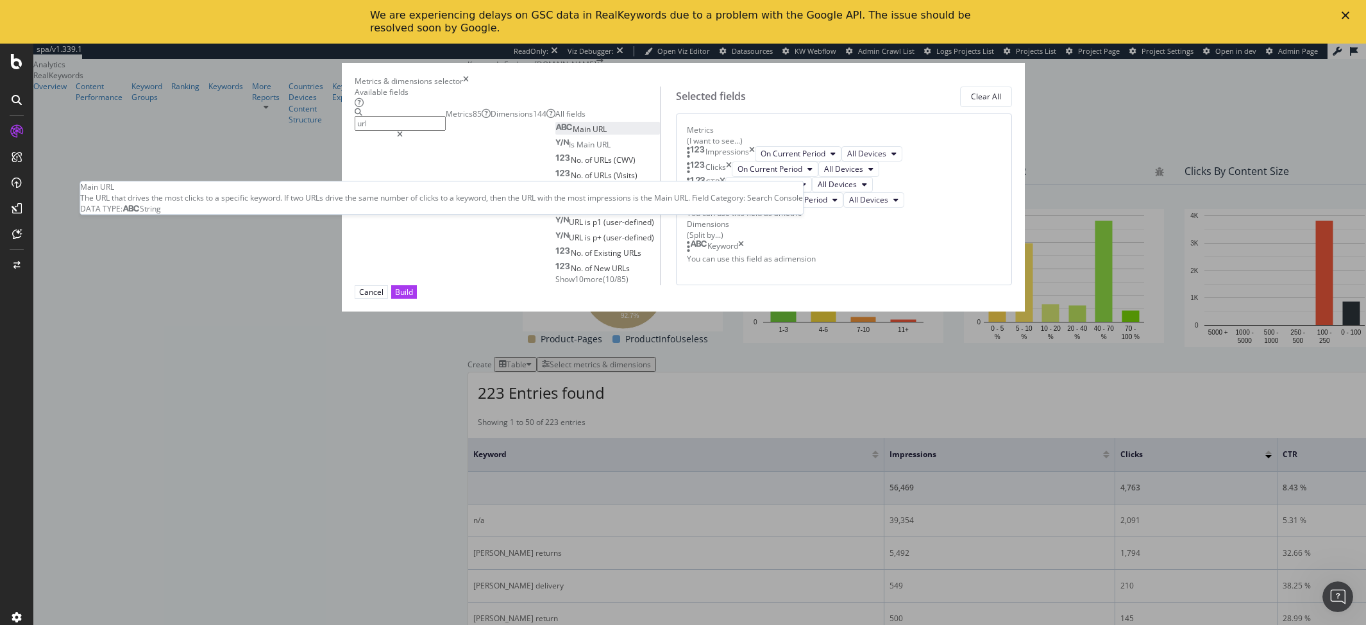
click at [593, 135] on span "URL" at bounding box center [600, 129] width 14 height 11
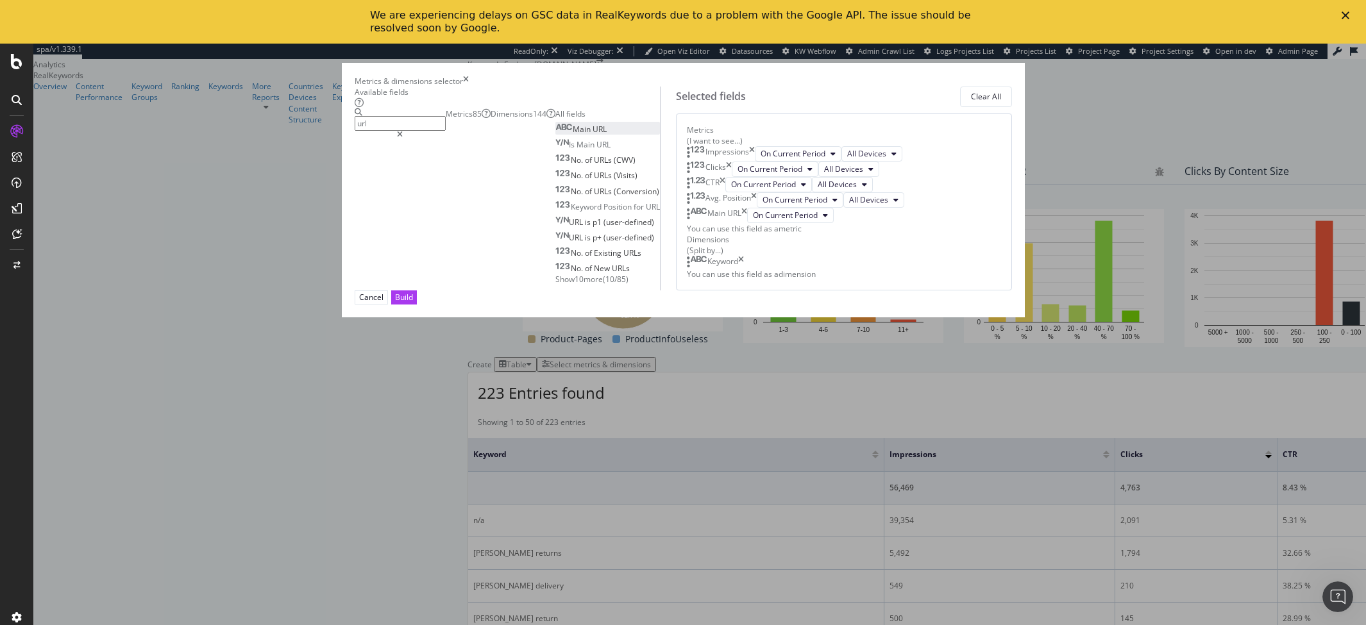
click at [690, 221] on div "modal" at bounding box center [688, 214] width 3 height 13
click at [744, 269] on div "Keyword" at bounding box center [715, 262] width 57 height 13
drag, startPoint x: 719, startPoint y: 372, endPoint x: 726, endPoint y: 468, distance: 96.4
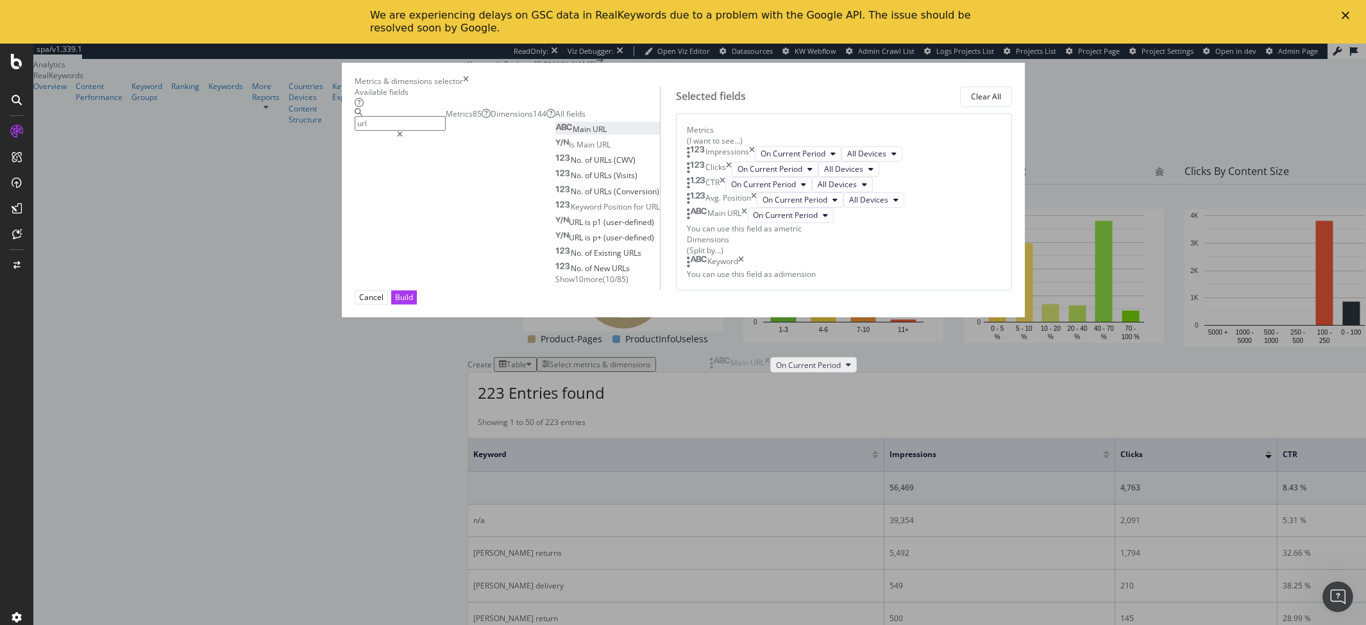
click at [726, 468] on body "spa/v1.339.1 ReadOnly: Viz Debugger: Open Viz Editor Datasources KW Webflow Adm…" at bounding box center [683, 335] width 1366 height 582
click at [744, 269] on icon "times" at bounding box center [741, 262] width 6 height 13
click at [747, 223] on div "Main URL" at bounding box center [717, 215] width 60 height 15
click at [446, 131] on input "url" at bounding box center [400, 123] width 91 height 15
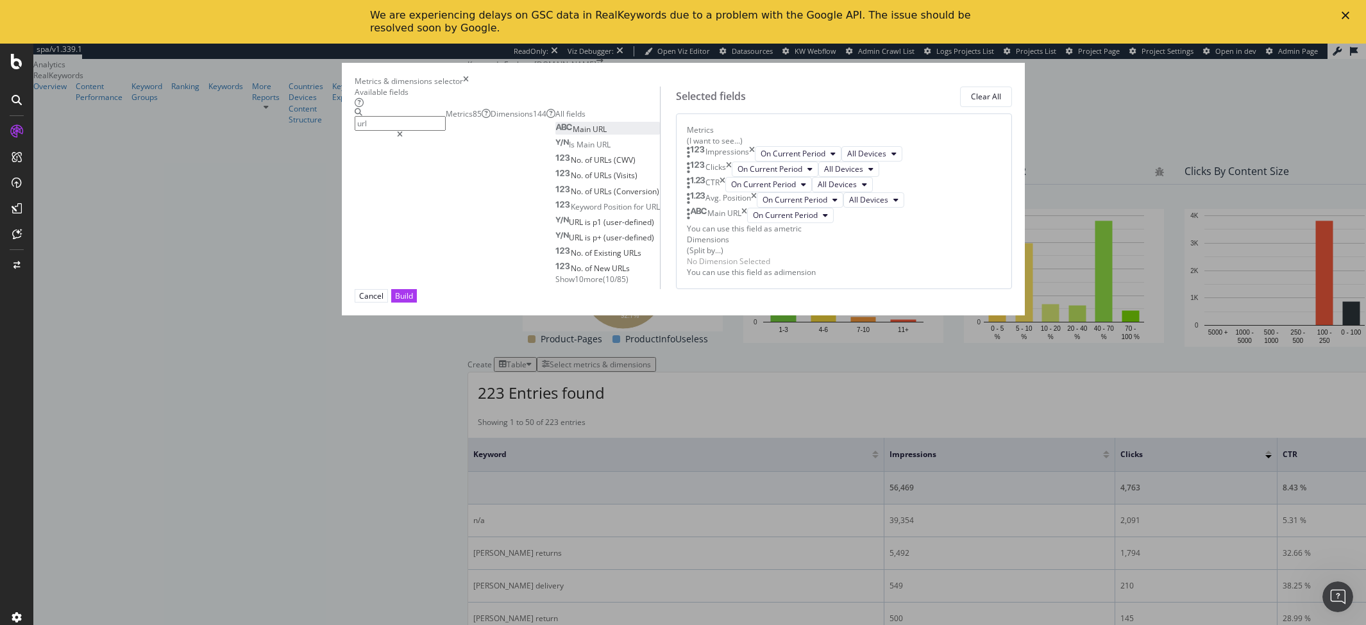
click at [446, 131] on input "url" at bounding box center [400, 123] width 91 height 15
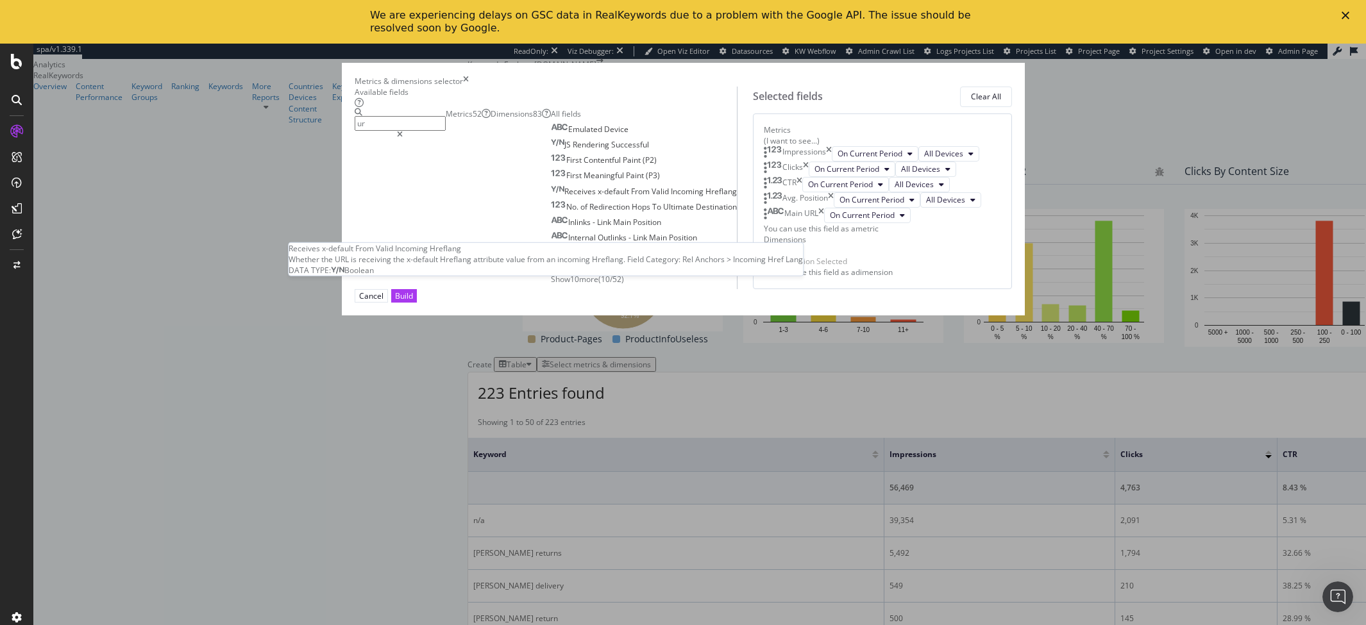
type input "url"
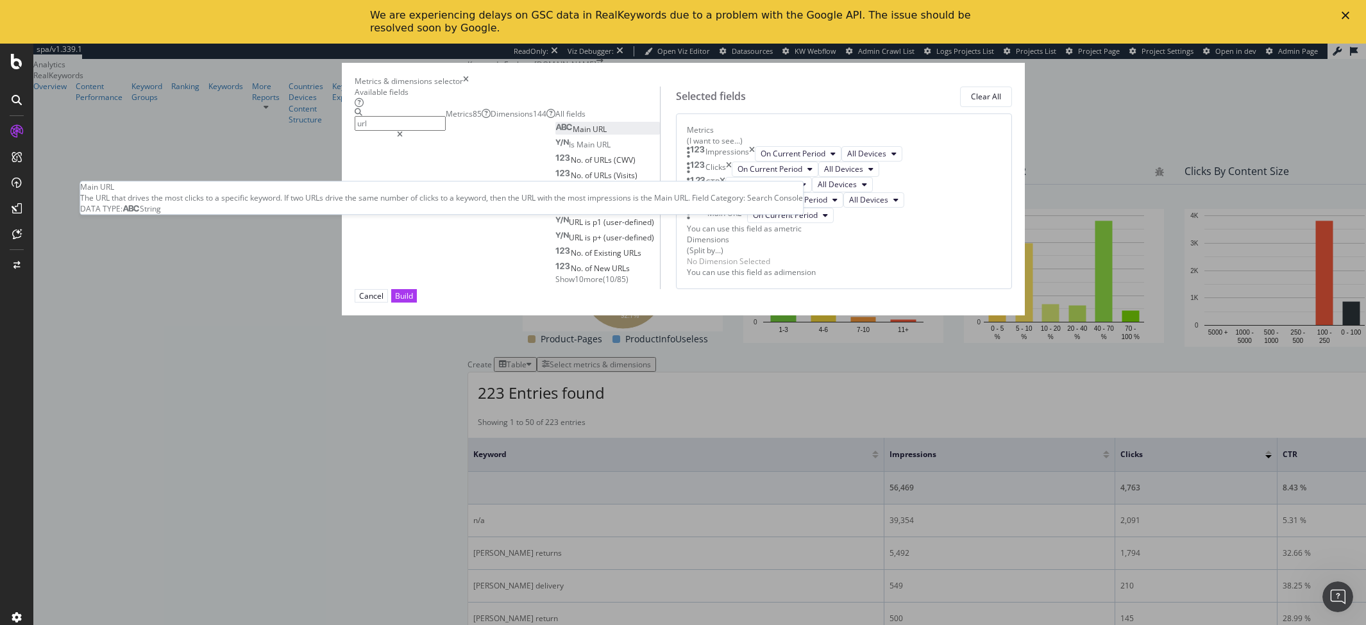
click at [593, 135] on span "URL" at bounding box center [600, 129] width 14 height 11
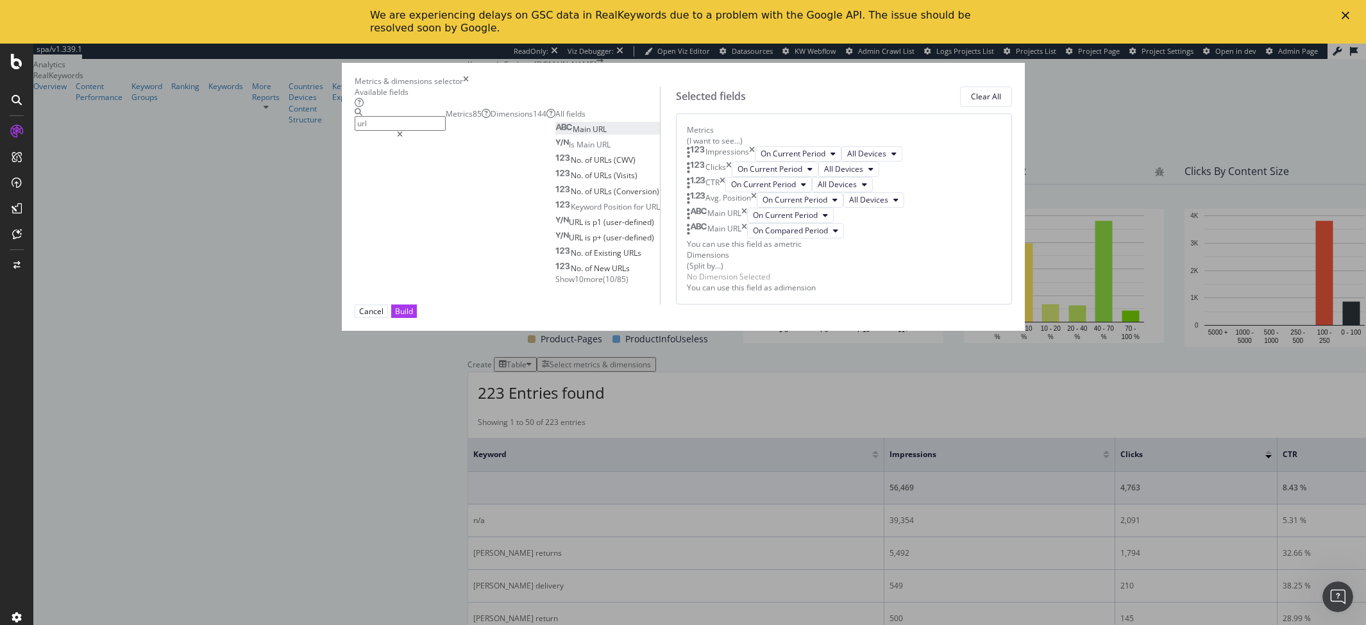
scroll to position [53, 0]
drag, startPoint x: 720, startPoint y: 369, endPoint x: 721, endPoint y: 468, distance: 98.8
click at [721, 468] on body "spa/v1.339.1 ReadOnly: Viz Debugger: Open Viz Editor Datasources KW Webflow Adm…" at bounding box center [683, 335] width 1366 height 582
click at [747, 239] on div "Main URL" at bounding box center [717, 230] width 60 height 15
click at [747, 239] on icon "times" at bounding box center [745, 230] width 6 height 15
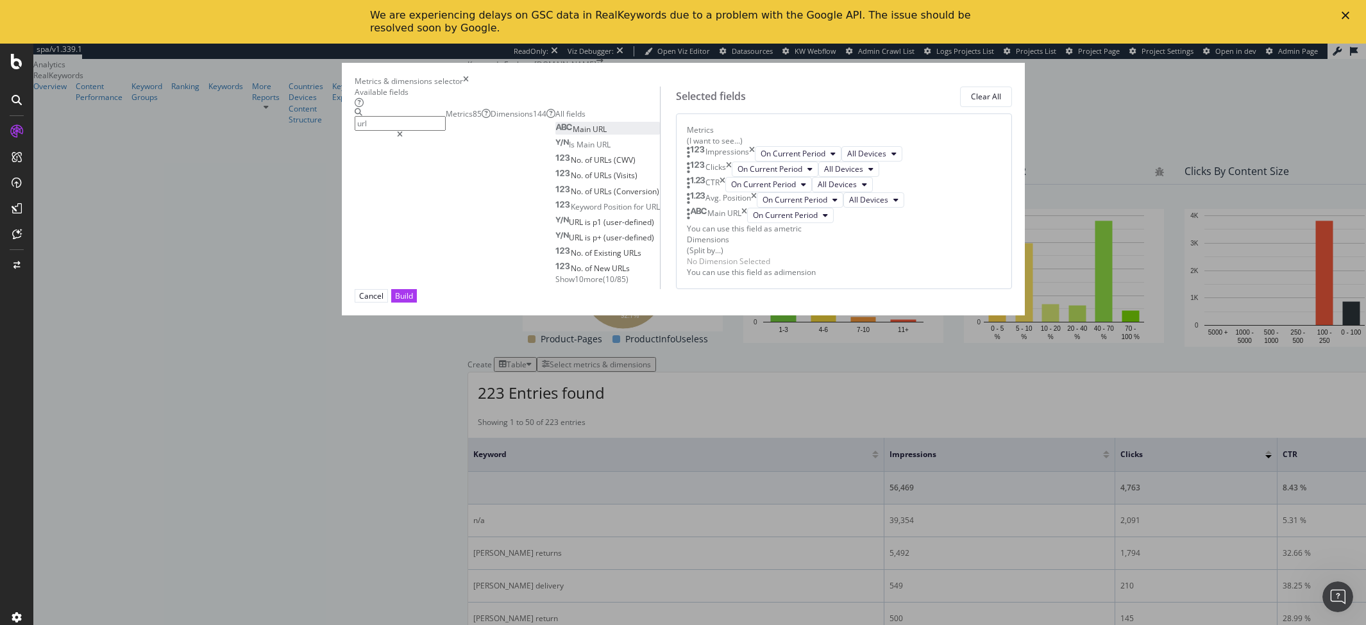
scroll to position [4, 0]
click at [747, 223] on icon "times" at bounding box center [745, 215] width 6 height 15
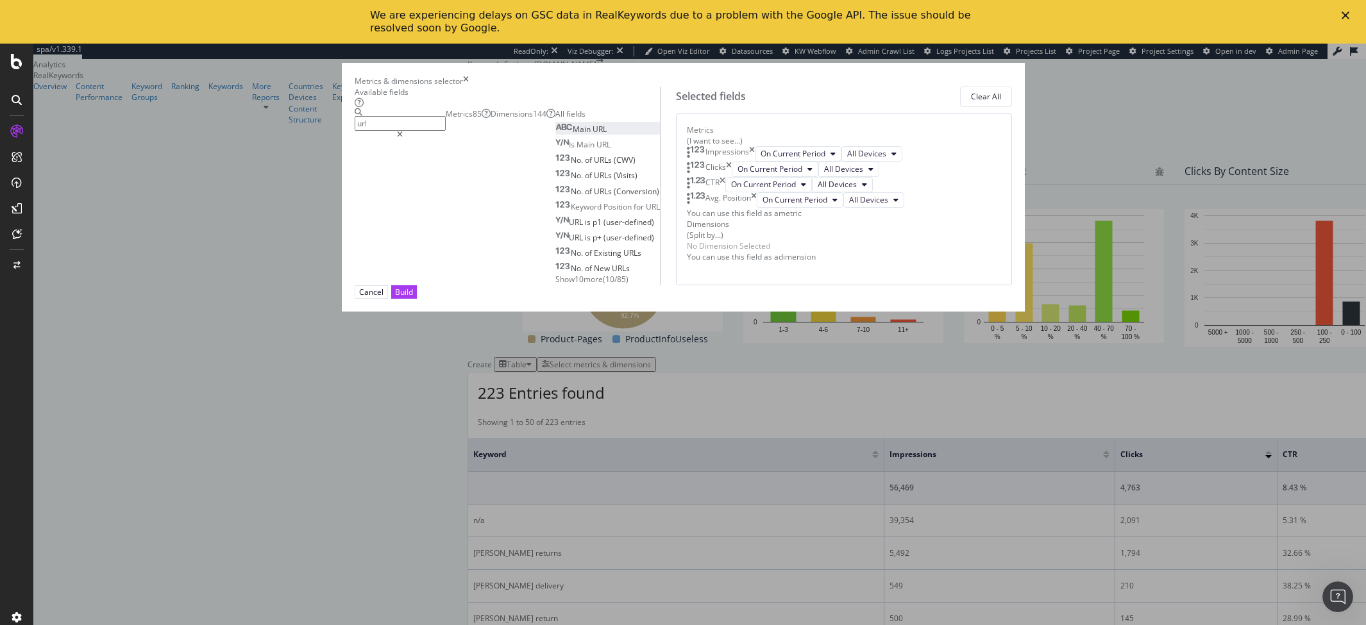
click at [755, 162] on icon "times" at bounding box center [752, 153] width 6 height 15
click at [726, 177] on div "CTR" at bounding box center [706, 169] width 38 height 15
click at [726, 177] on icon "times" at bounding box center [723, 169] width 6 height 15
click at [757, 177] on icon "times" at bounding box center [754, 169] width 6 height 15
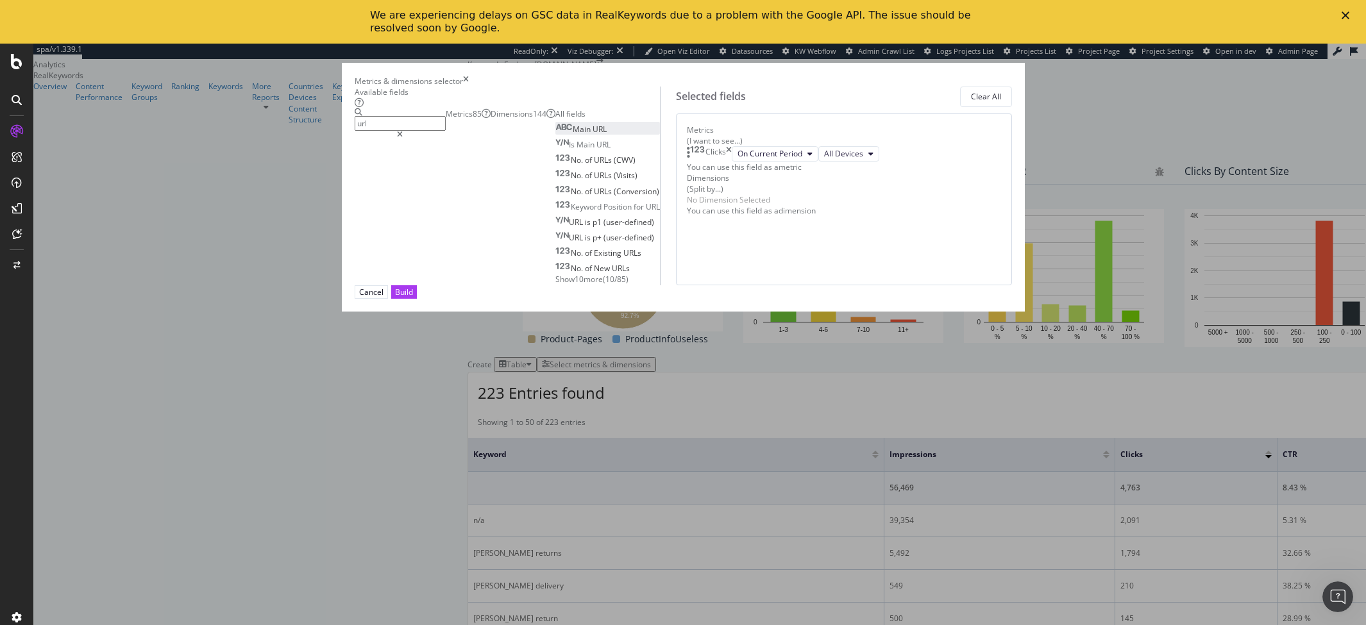
click at [770, 205] on div "No Dimension Selected" at bounding box center [728, 199] width 83 height 11
click at [543, 119] on div "Dimensions 144" at bounding box center [523, 113] width 65 height 11
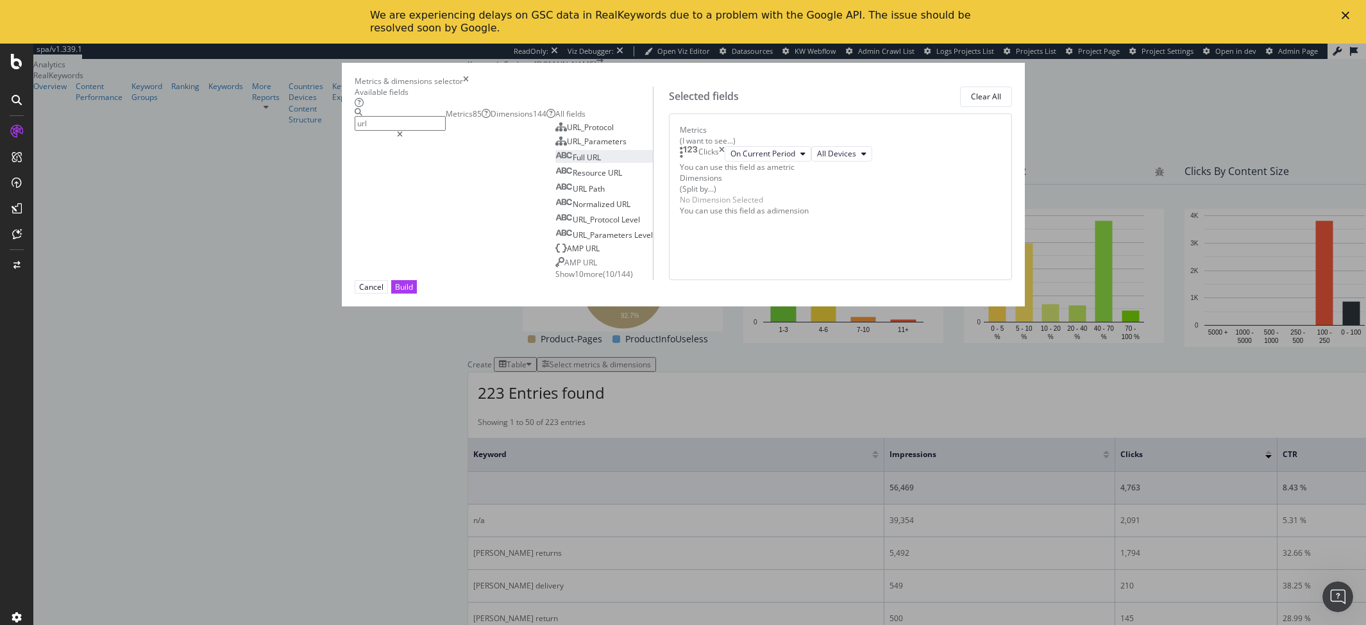
click at [587, 163] on span "URL" at bounding box center [594, 157] width 14 height 11
click at [413, 293] on div "Build" at bounding box center [404, 287] width 18 height 11
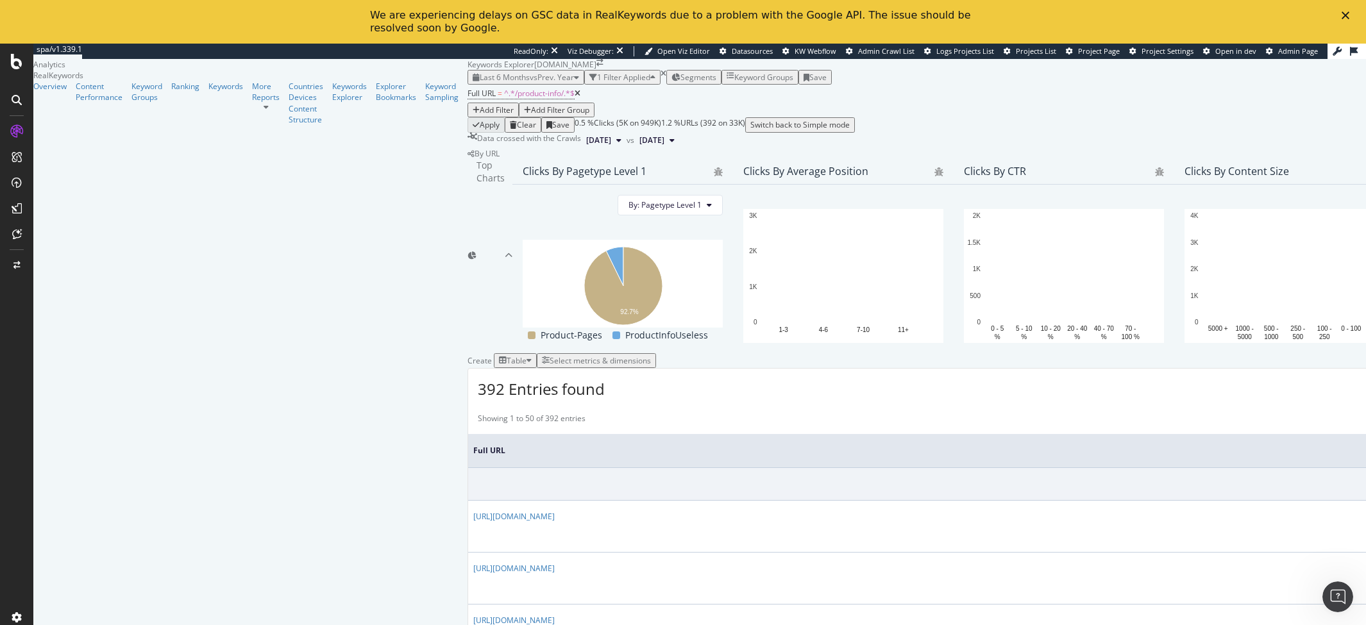
scroll to position [348, 0]
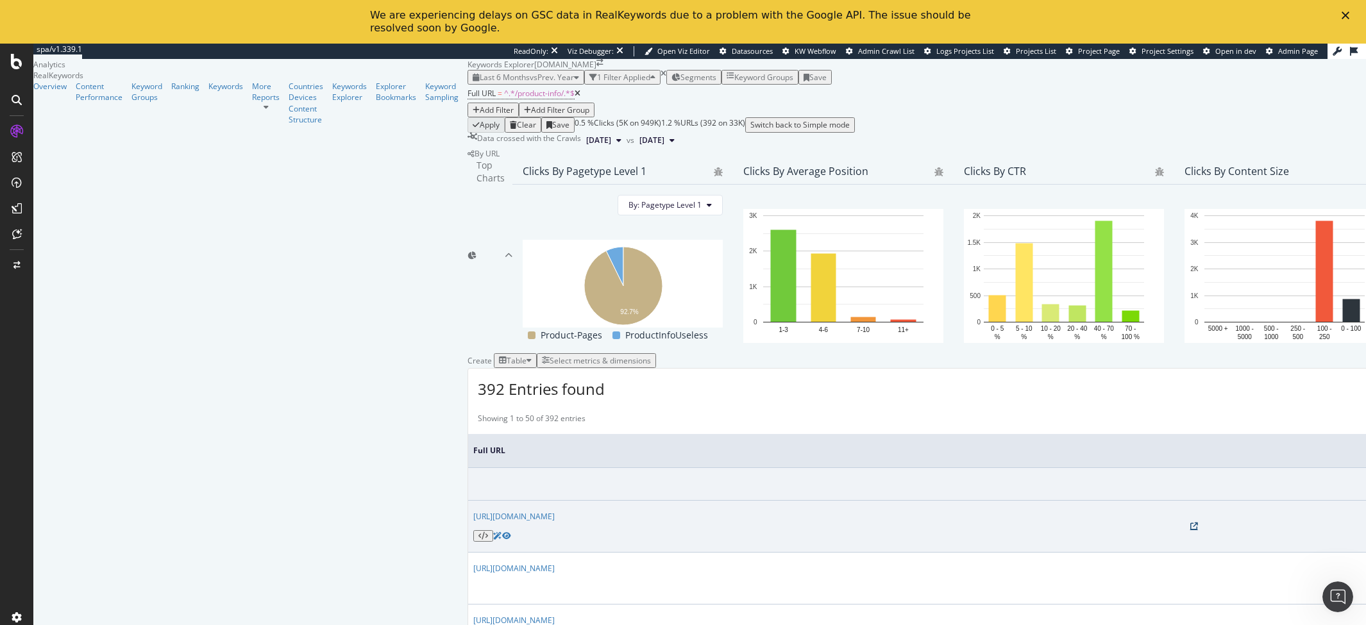
click at [1191, 523] on icon at bounding box center [1195, 527] width 8 height 8
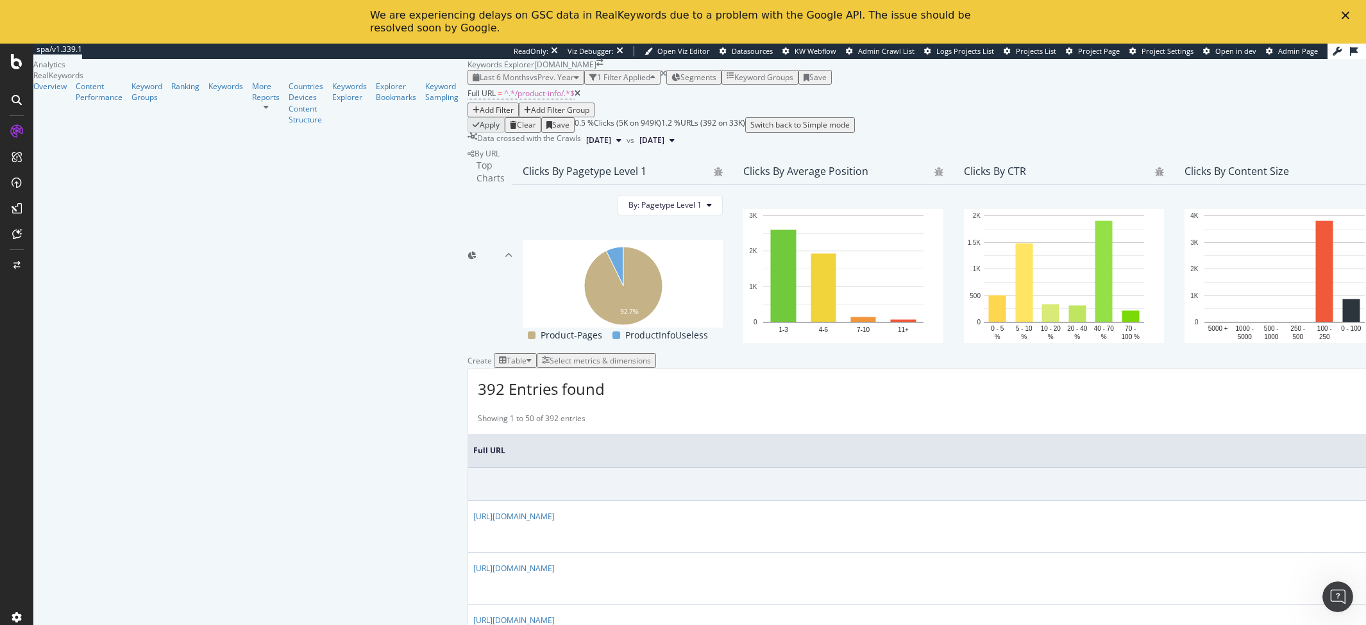
click at [651, 355] on div "Select metrics & dimensions" at bounding box center [596, 360] width 109 height 11
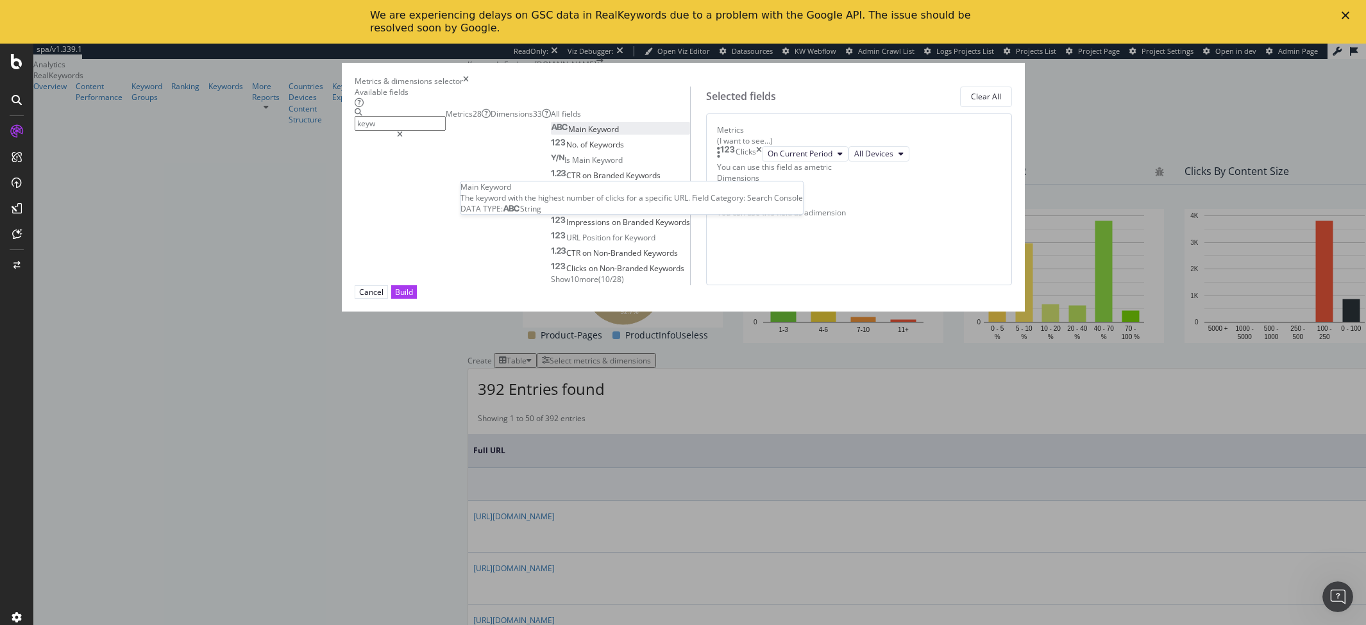
type input "keyw"
click at [551, 135] on div "Main Keyword" at bounding box center [585, 129] width 68 height 11
click at [413, 298] on div "Build" at bounding box center [404, 292] width 18 height 11
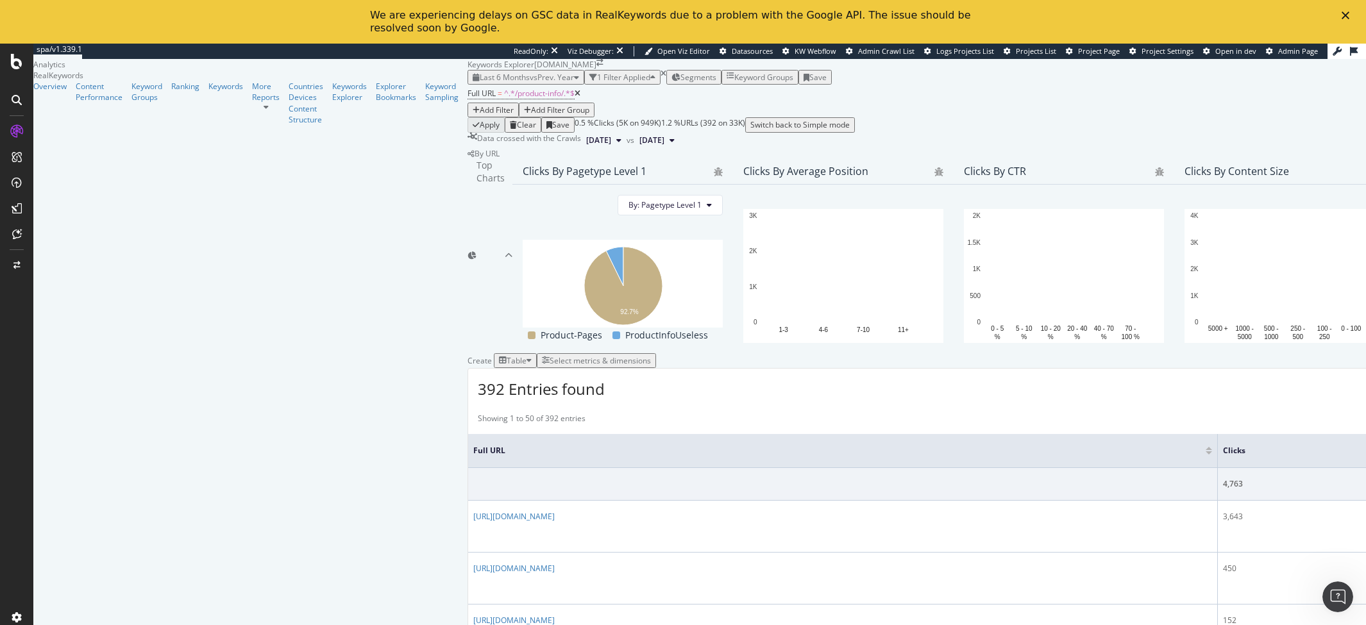
scroll to position [400, 0]
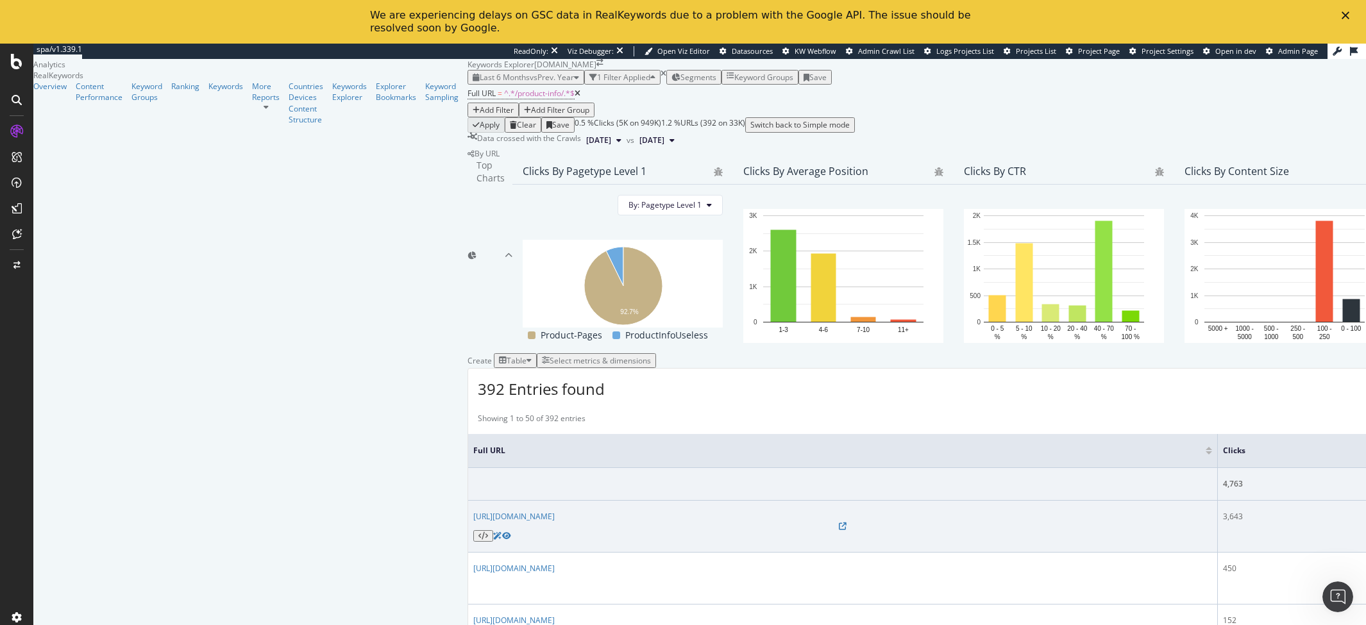
drag, startPoint x: 1172, startPoint y: 298, endPoint x: 1044, endPoint y: 299, distance: 127.7
copy div "monica vinader returns"
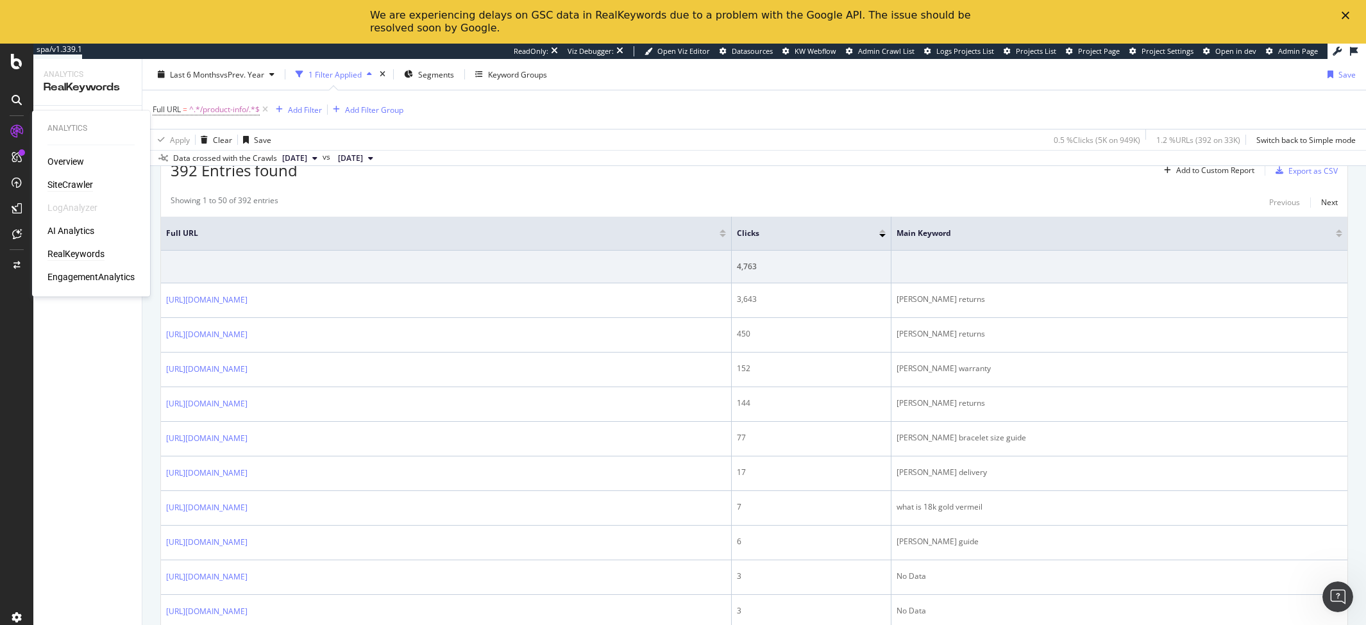
click at [58, 182] on div "SiteCrawler" at bounding box center [70, 185] width 46 height 13
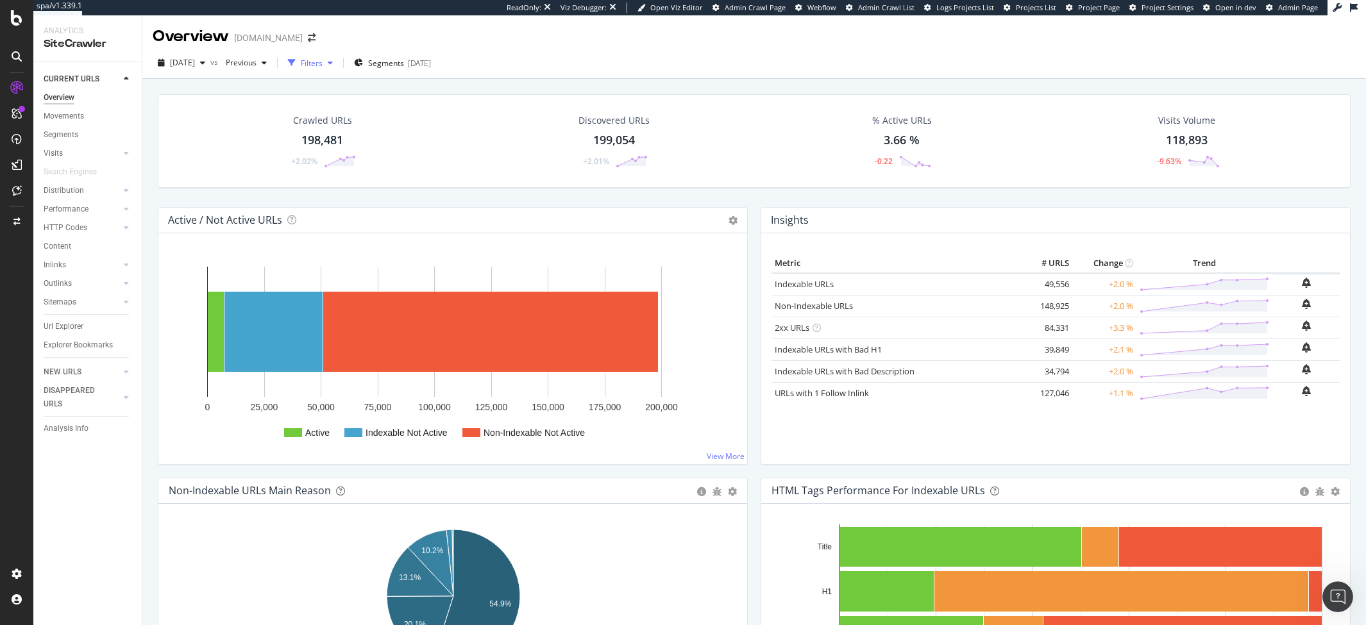
click at [323, 66] on div "Filters" at bounding box center [312, 63] width 22 height 11
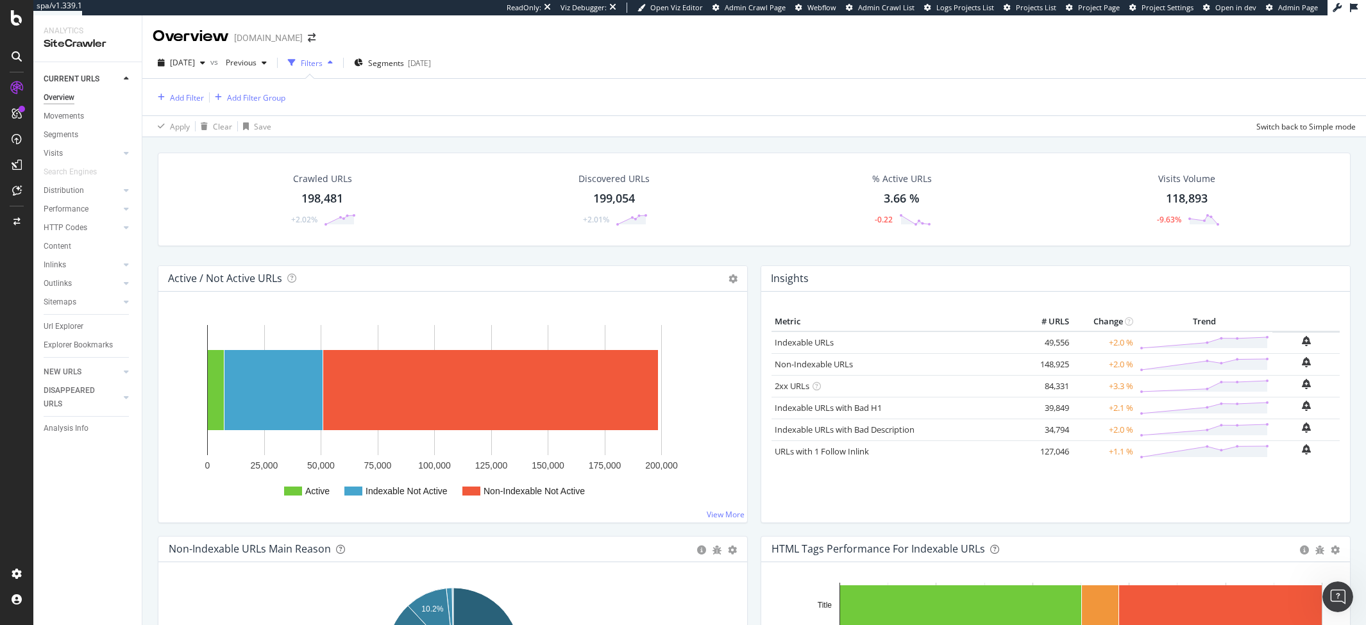
click at [196, 105] on div "Add Filter Add Filter Group" at bounding box center [754, 97] width 1203 height 37
click at [185, 102] on div "Add Filter" at bounding box center [187, 97] width 34 height 11
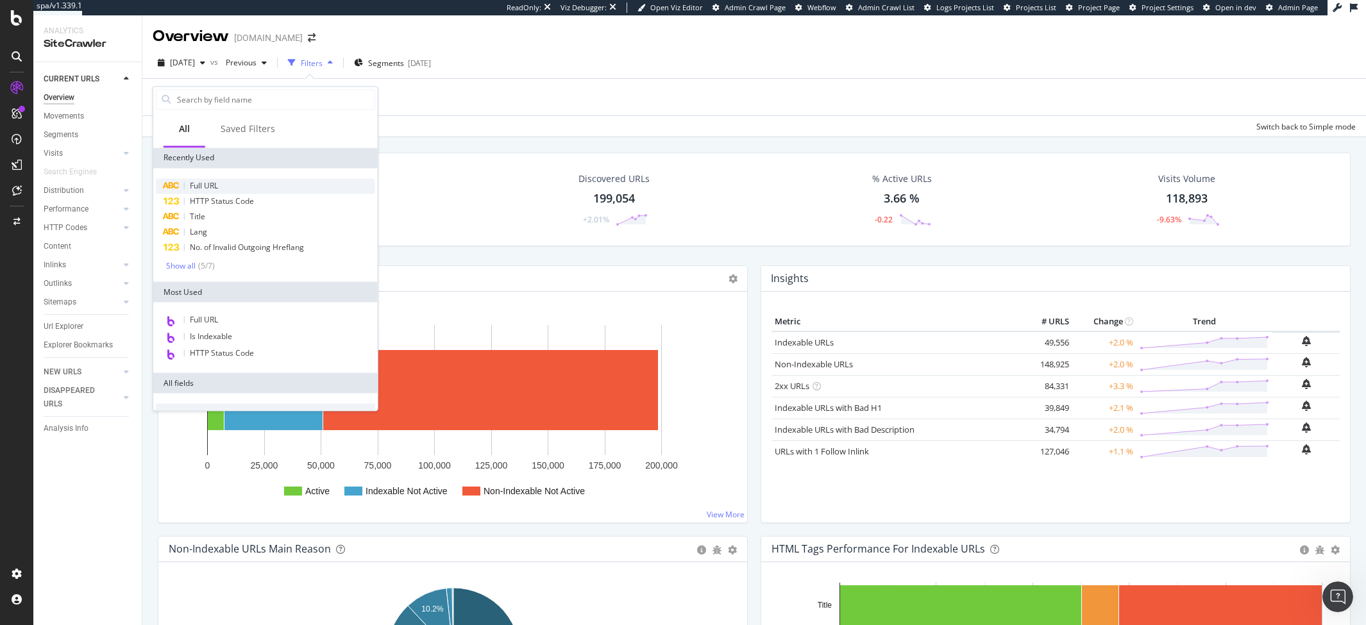
click at [193, 184] on span "Full URL" at bounding box center [204, 185] width 28 height 11
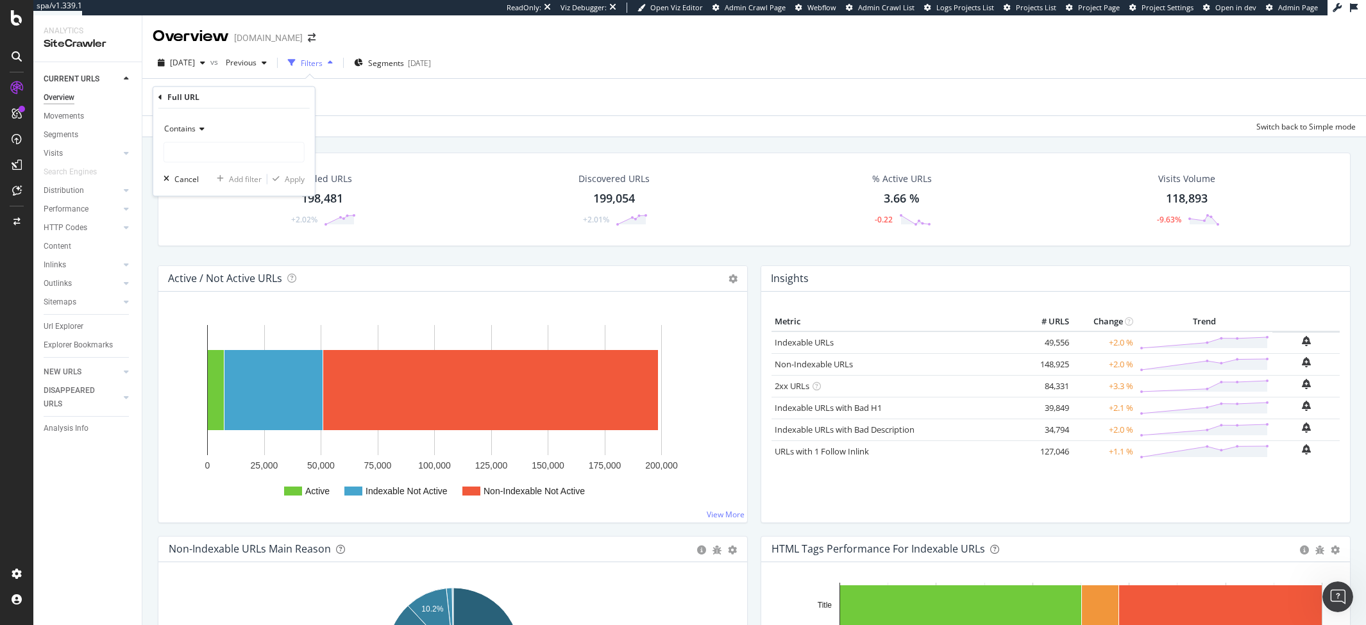
click at [201, 124] on div "Contains" at bounding box center [234, 129] width 141 height 21
click at [200, 220] on span "Ends with" at bounding box center [187, 222] width 34 height 11
click at [201, 155] on input "text" at bounding box center [234, 152] width 140 height 21
type input "/"
click at [293, 181] on div "Apply" at bounding box center [295, 179] width 20 height 11
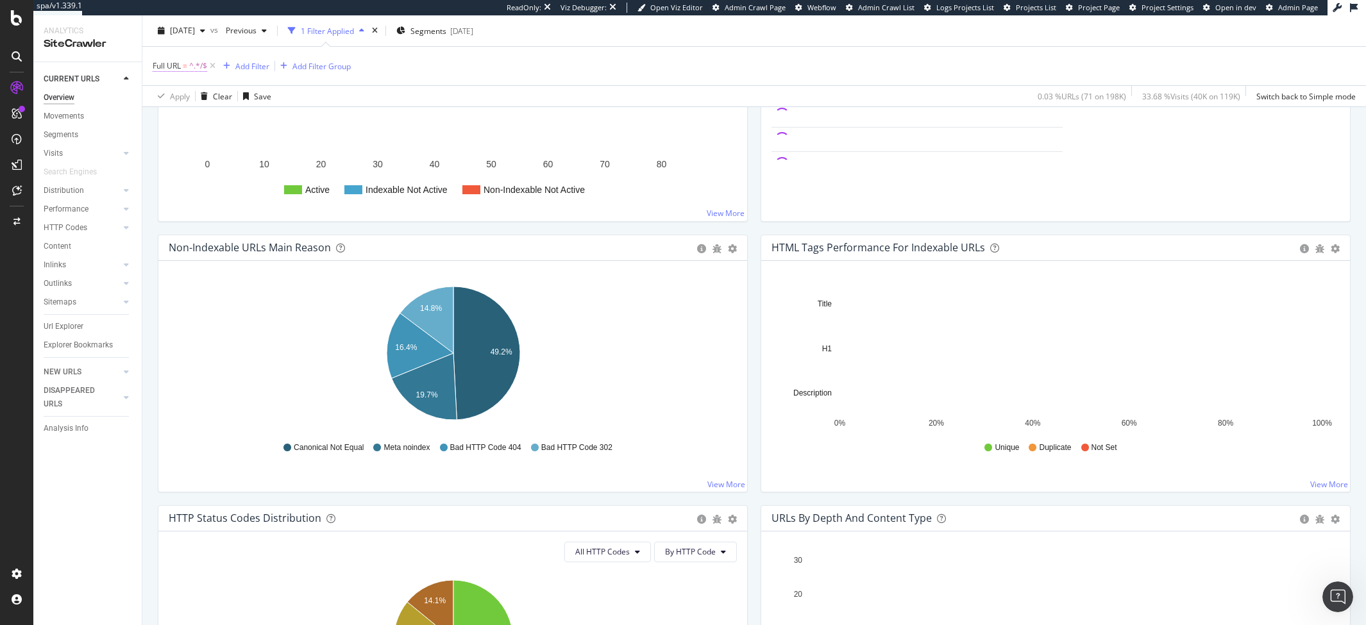
scroll to position [326, 0]
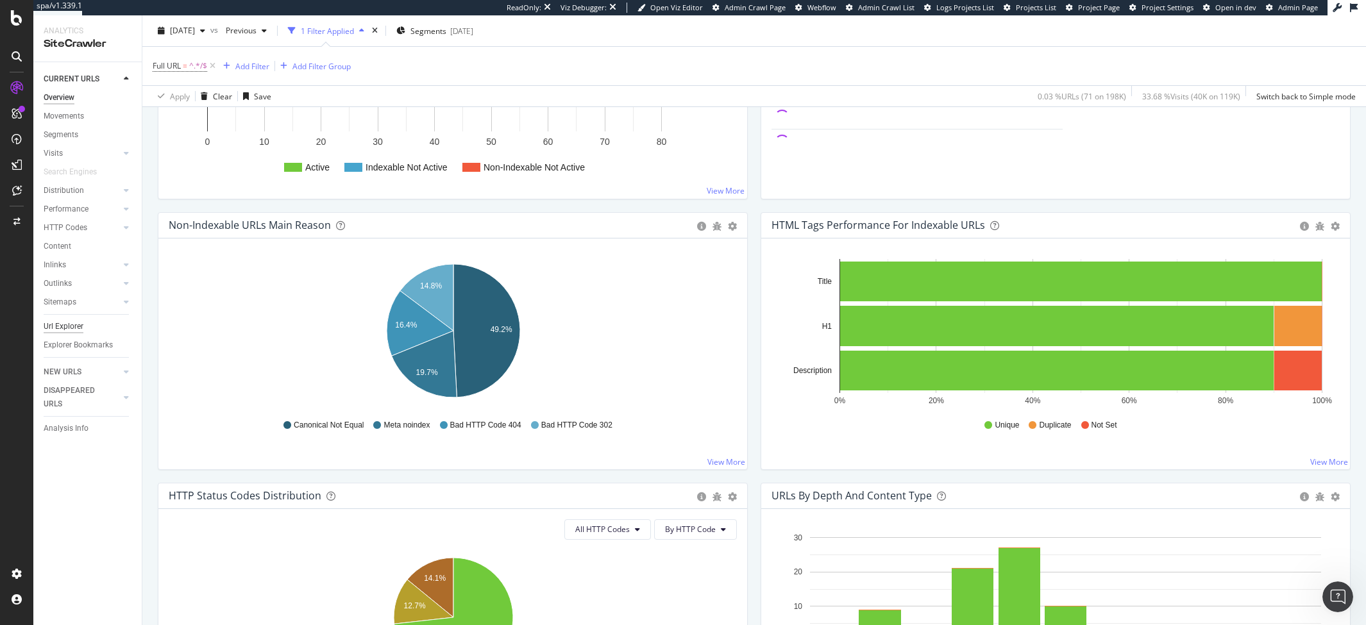
click at [69, 323] on div "Url Explorer" at bounding box center [64, 326] width 40 height 13
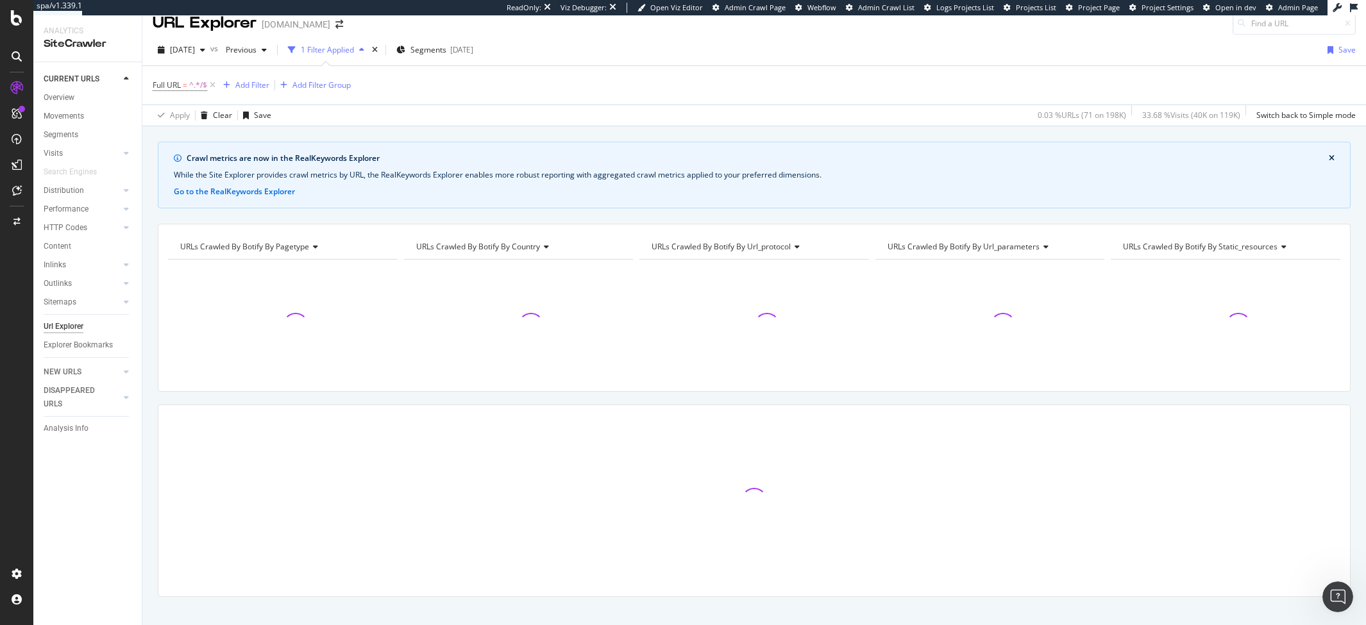
scroll to position [15, 0]
click at [1334, 158] on icon "close banner" at bounding box center [1332, 157] width 6 height 8
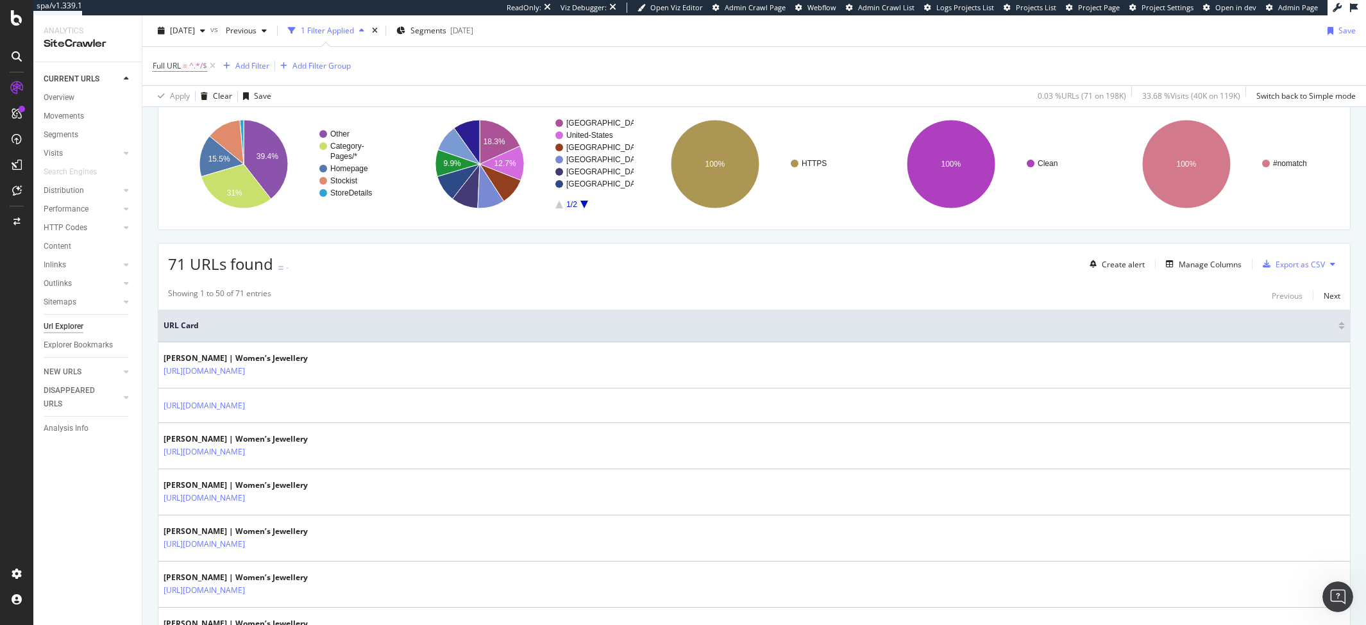
scroll to position [0, 0]
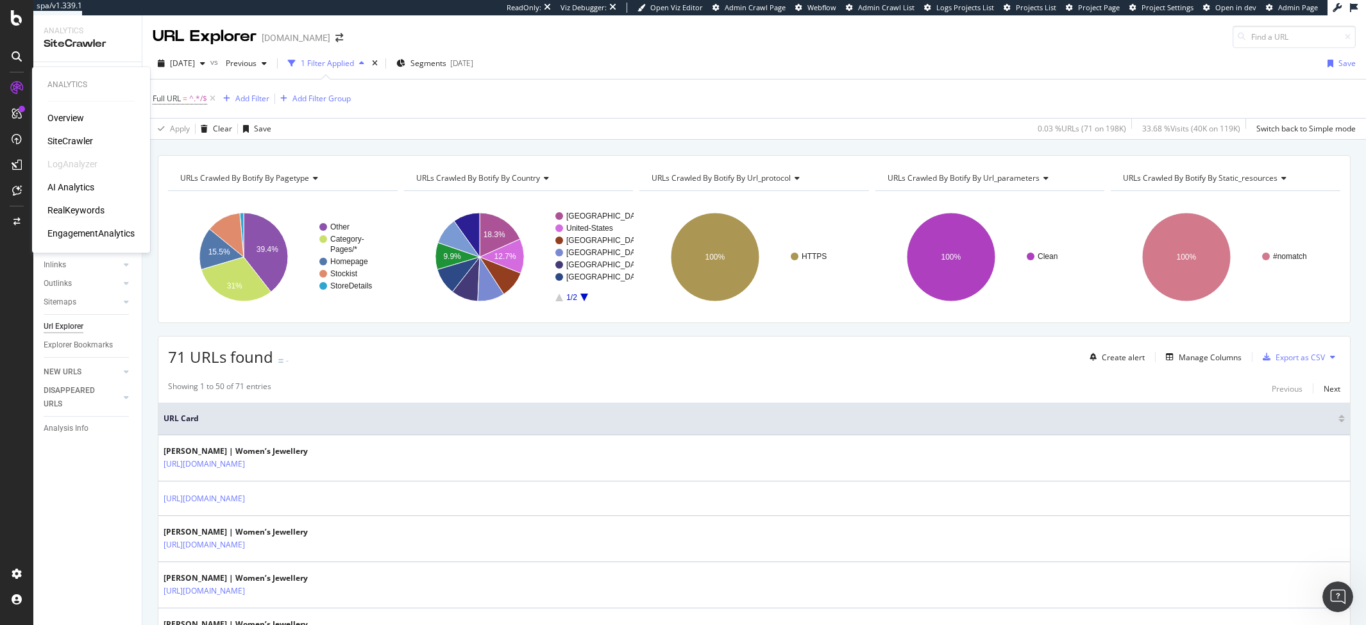
click at [64, 205] on div "RealKeywords" at bounding box center [75, 211] width 57 height 13
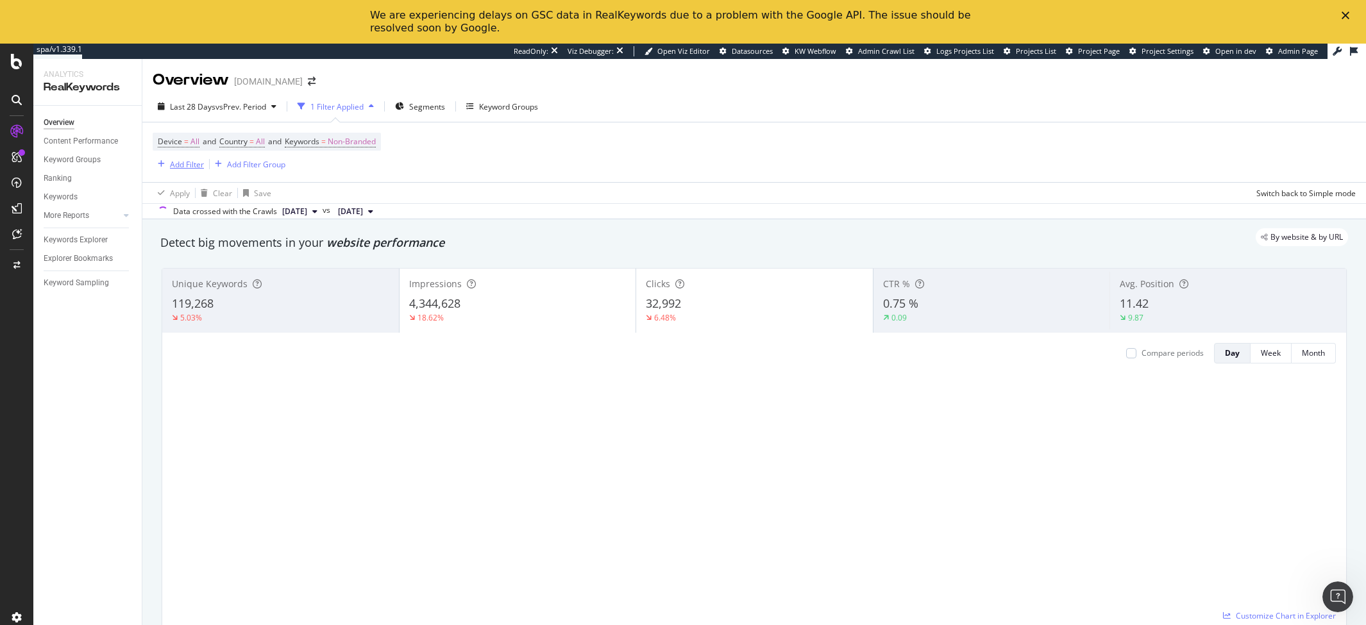
click at [192, 158] on div "Add Filter" at bounding box center [178, 164] width 51 height 14
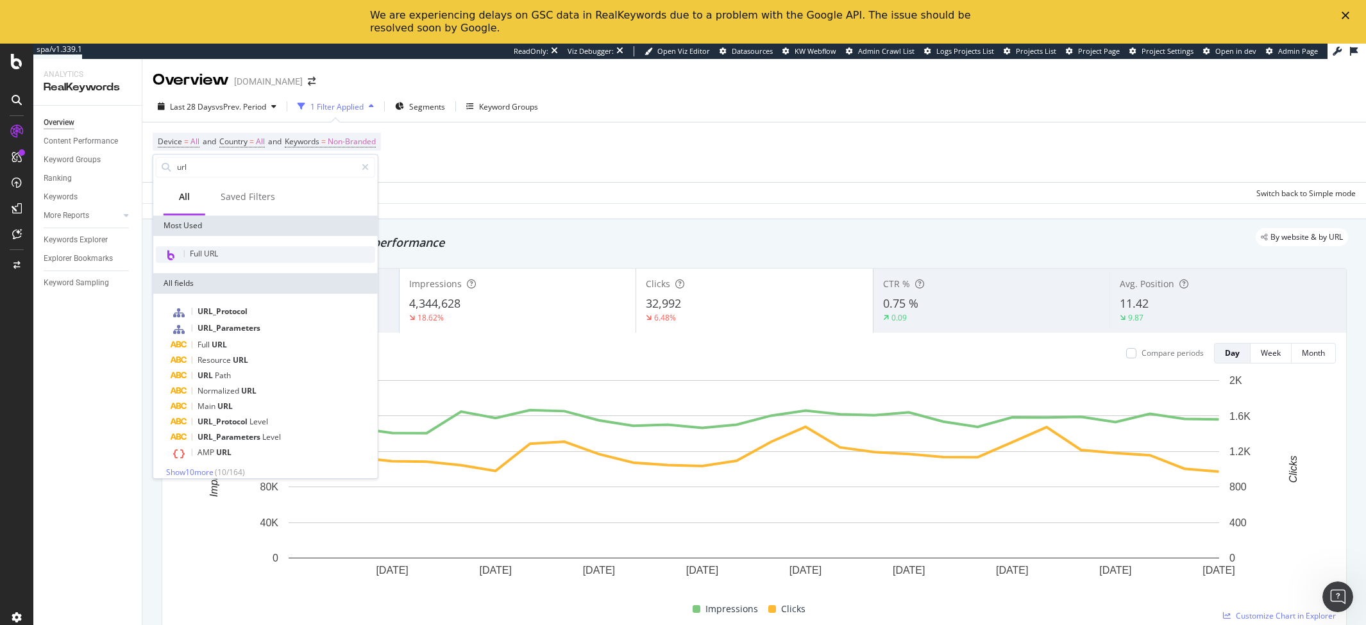
type input "url"
click at [208, 259] on div "Full URL" at bounding box center [265, 254] width 219 height 17
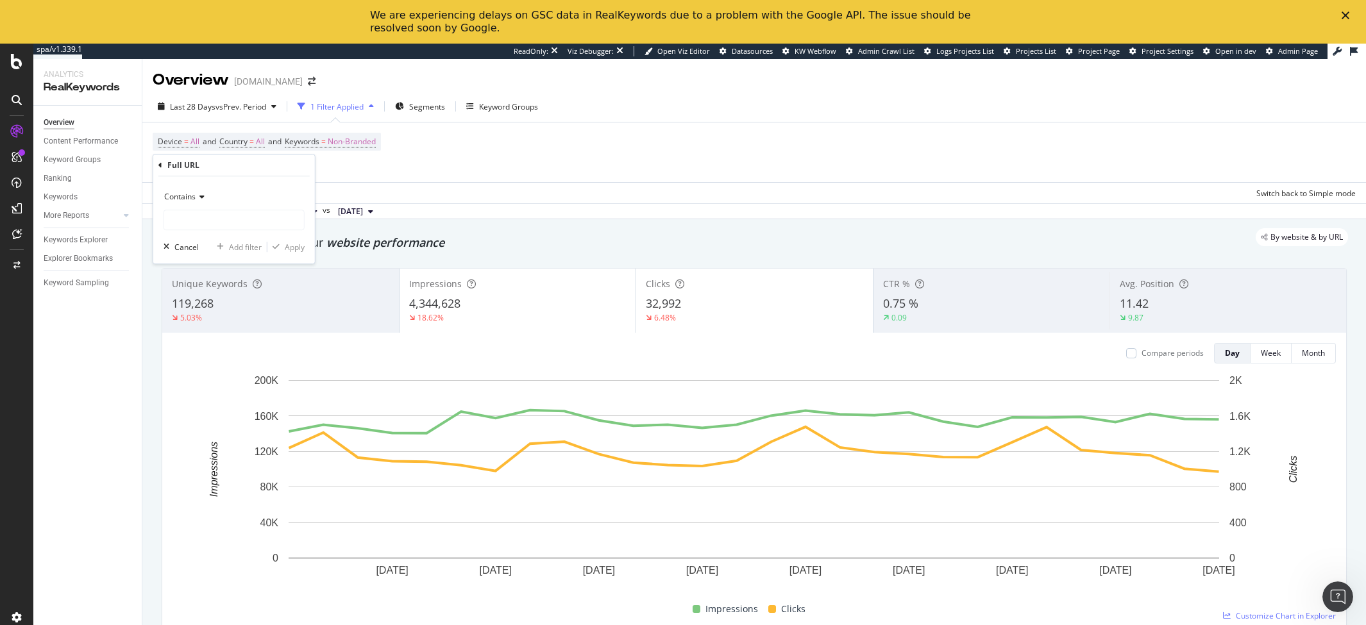
click at [192, 199] on span "Contains" at bounding box center [179, 196] width 31 height 11
click at [199, 287] on span "Ends with" at bounding box center [187, 290] width 34 height 11
click at [196, 214] on input "text" at bounding box center [234, 220] width 140 height 21
type input "/"
click at [285, 248] on div "Apply" at bounding box center [295, 247] width 20 height 11
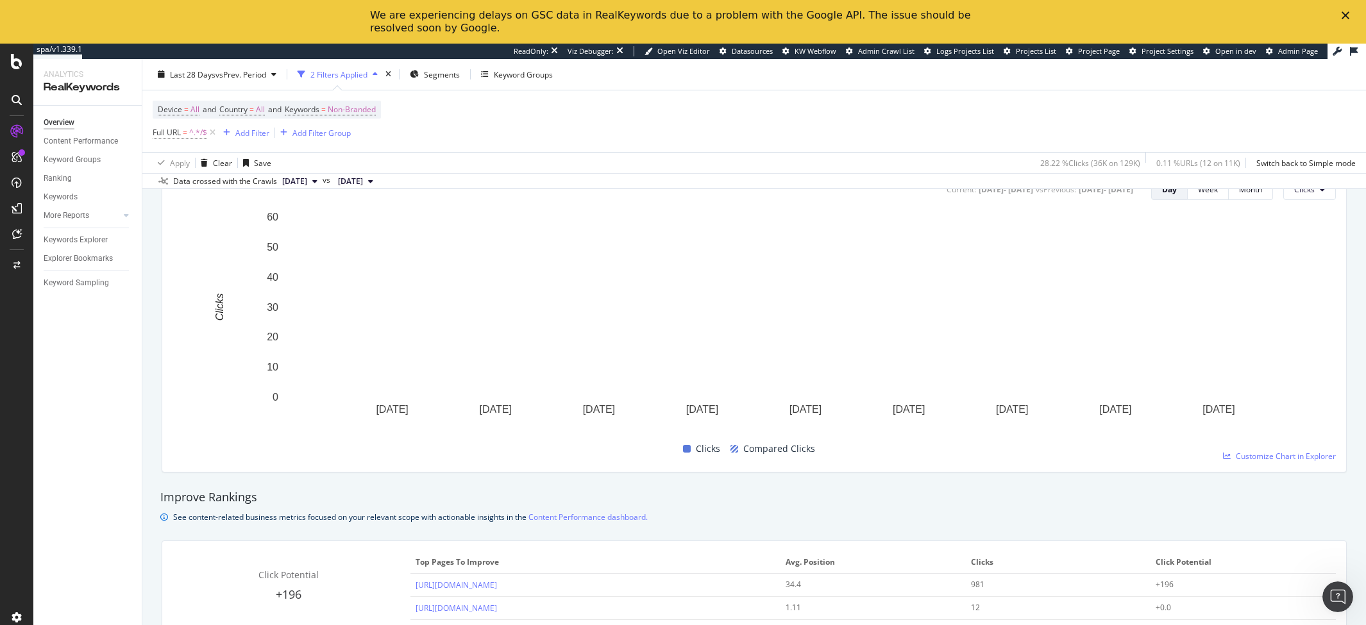
scroll to position [613, 0]
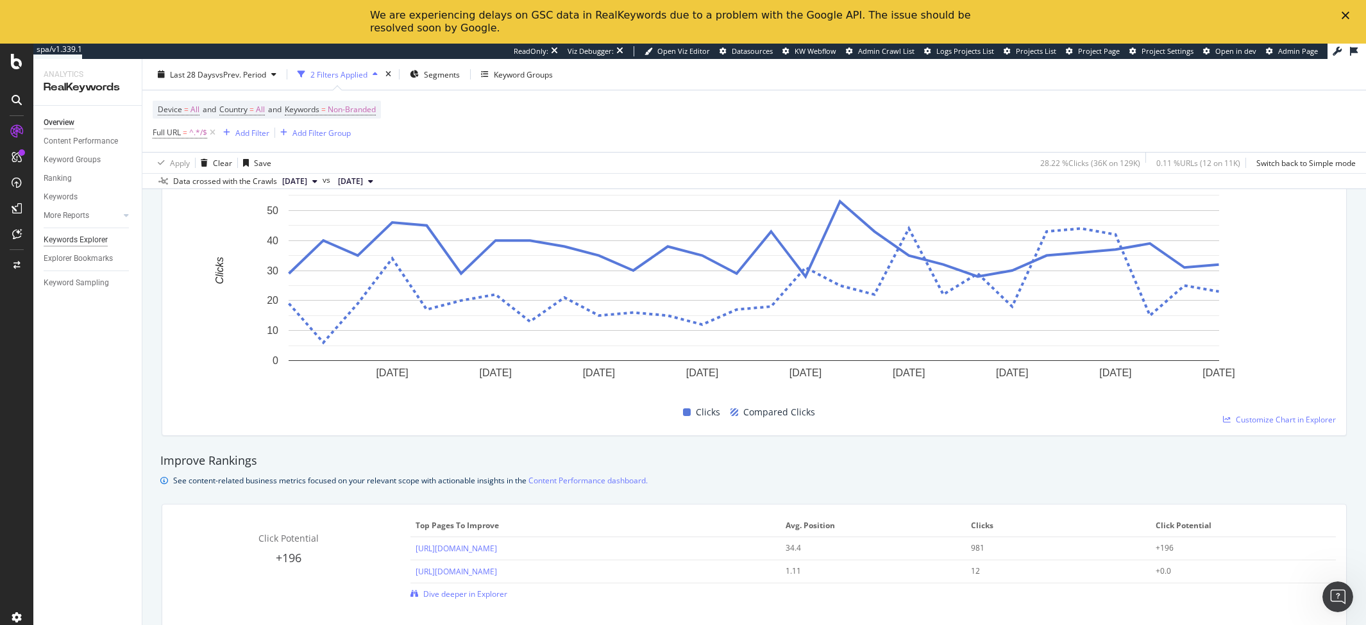
click at [92, 244] on div "Keywords Explorer" at bounding box center [76, 239] width 64 height 13
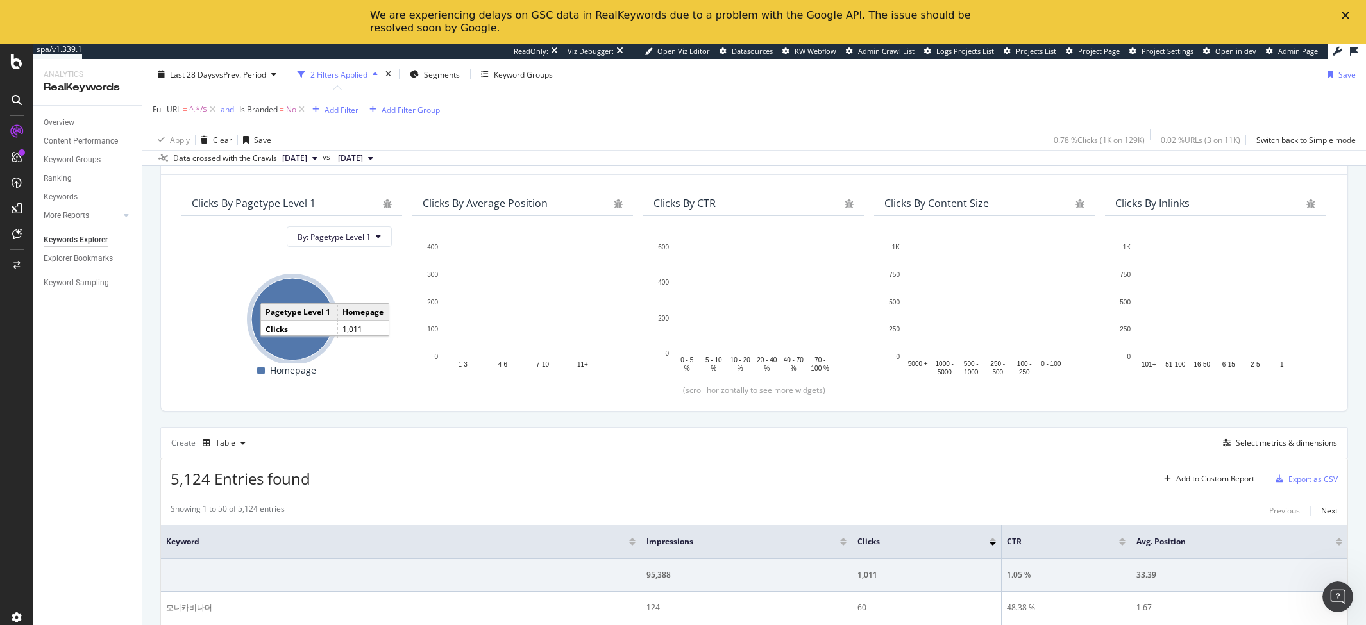
scroll to position [271, 0]
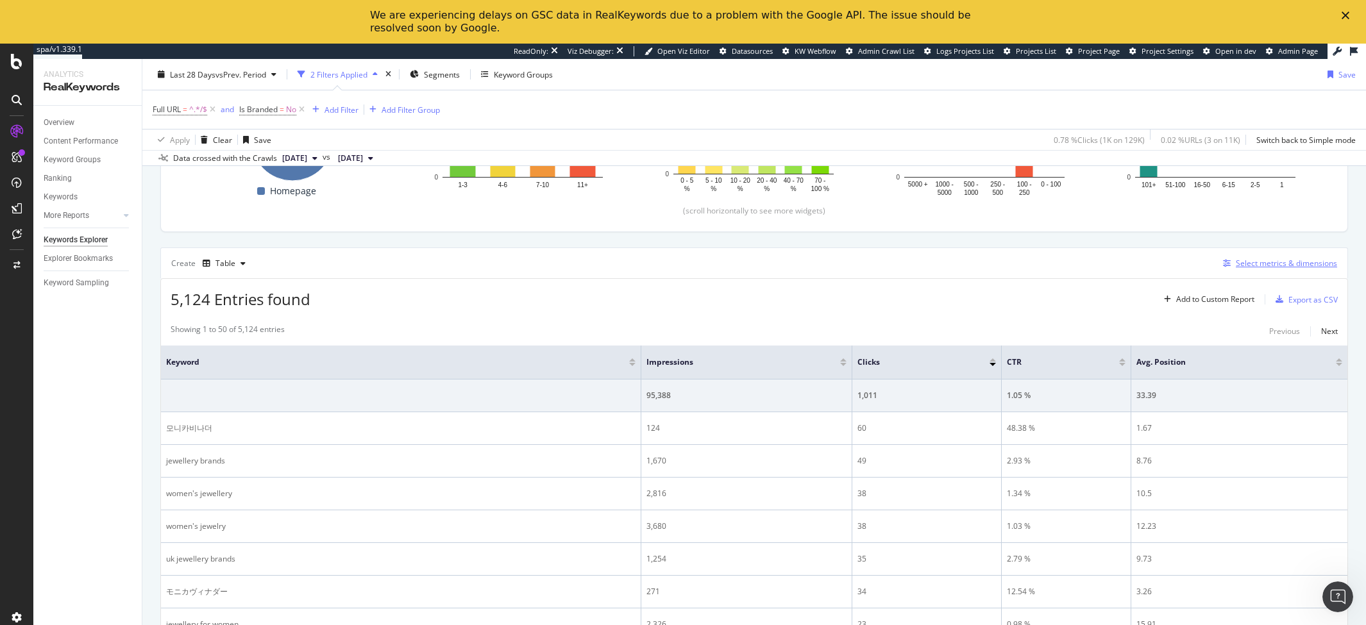
click at [1278, 262] on div "Select metrics & dimensions" at bounding box center [1286, 263] width 101 height 11
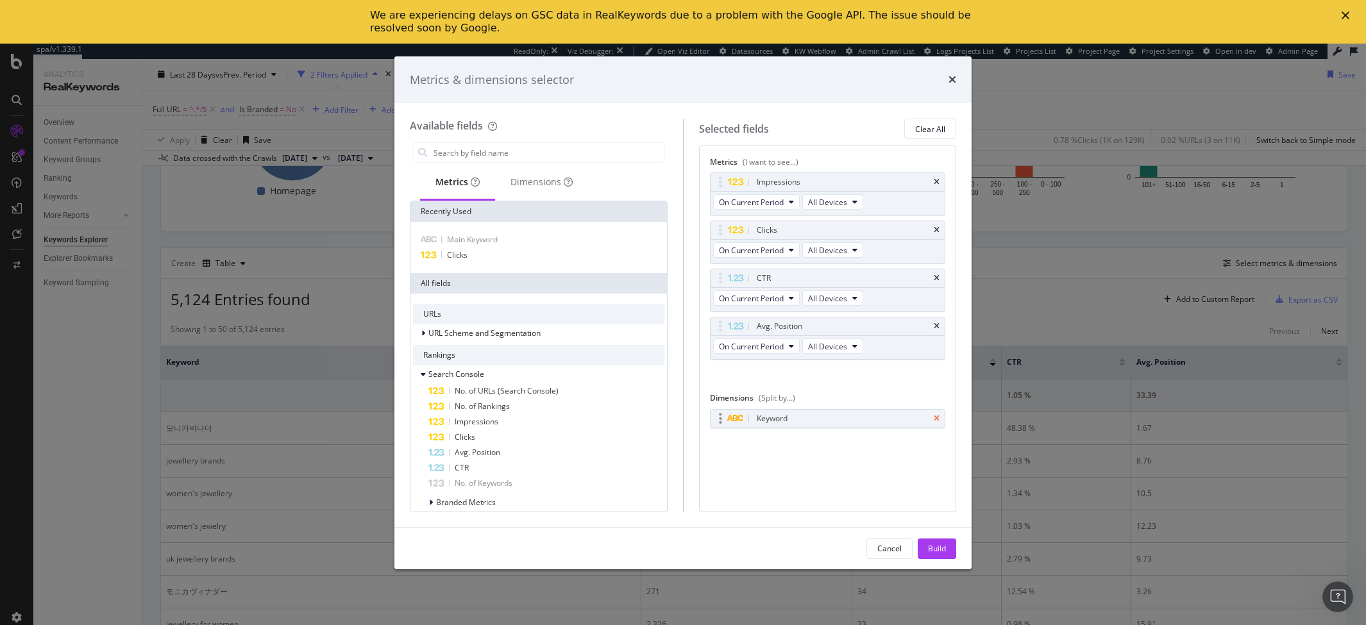
click at [937, 420] on icon "times" at bounding box center [937, 419] width 6 height 8
click at [548, 189] on div "Dimensions" at bounding box center [541, 183] width 93 height 35
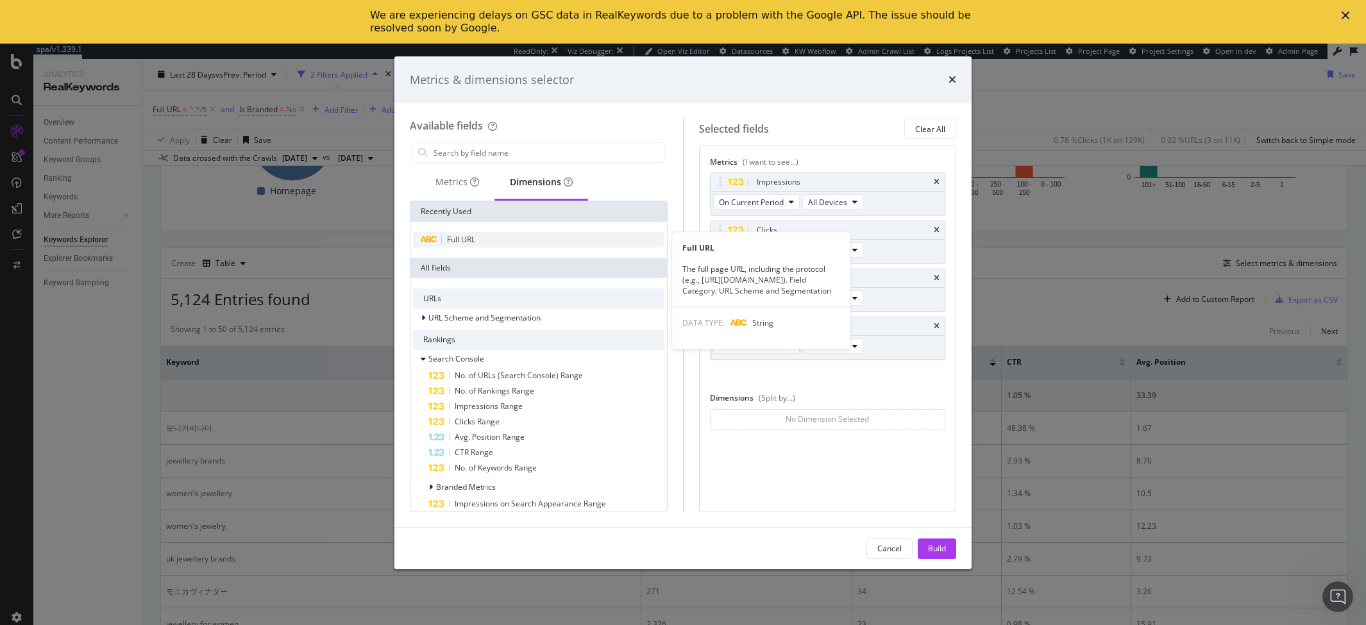
click at [470, 237] on span "Full URL" at bounding box center [461, 239] width 28 height 11
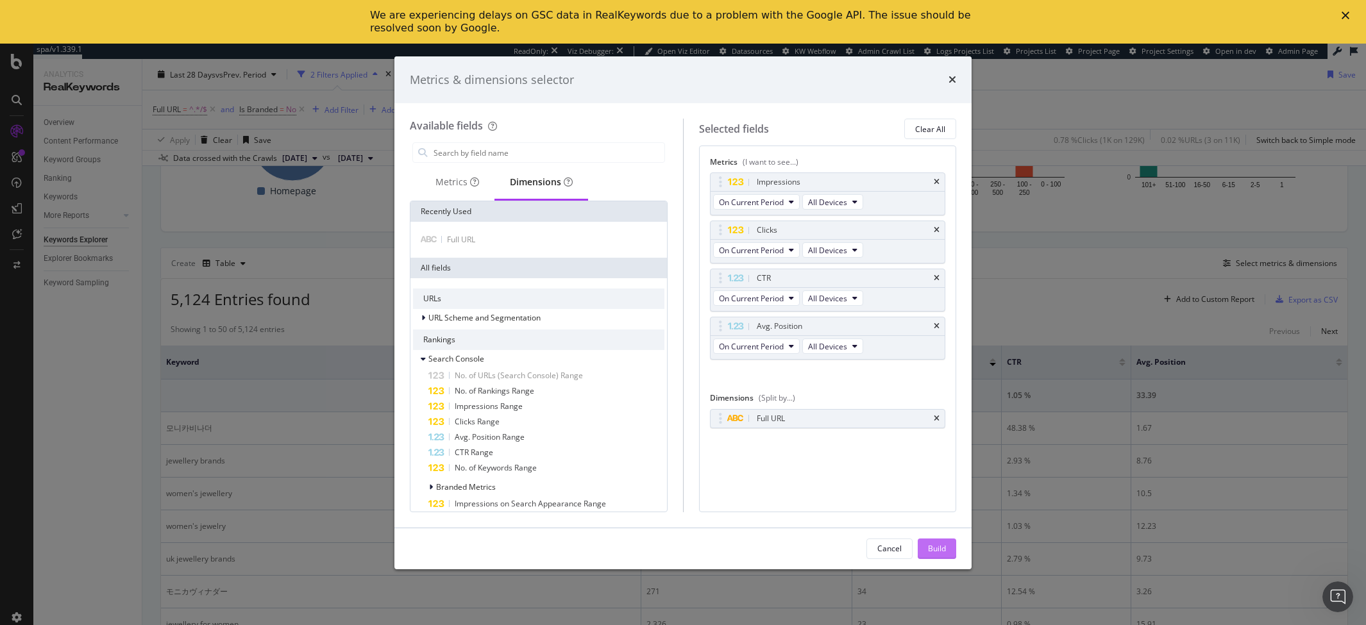
click at [935, 550] on div "Build" at bounding box center [937, 548] width 18 height 11
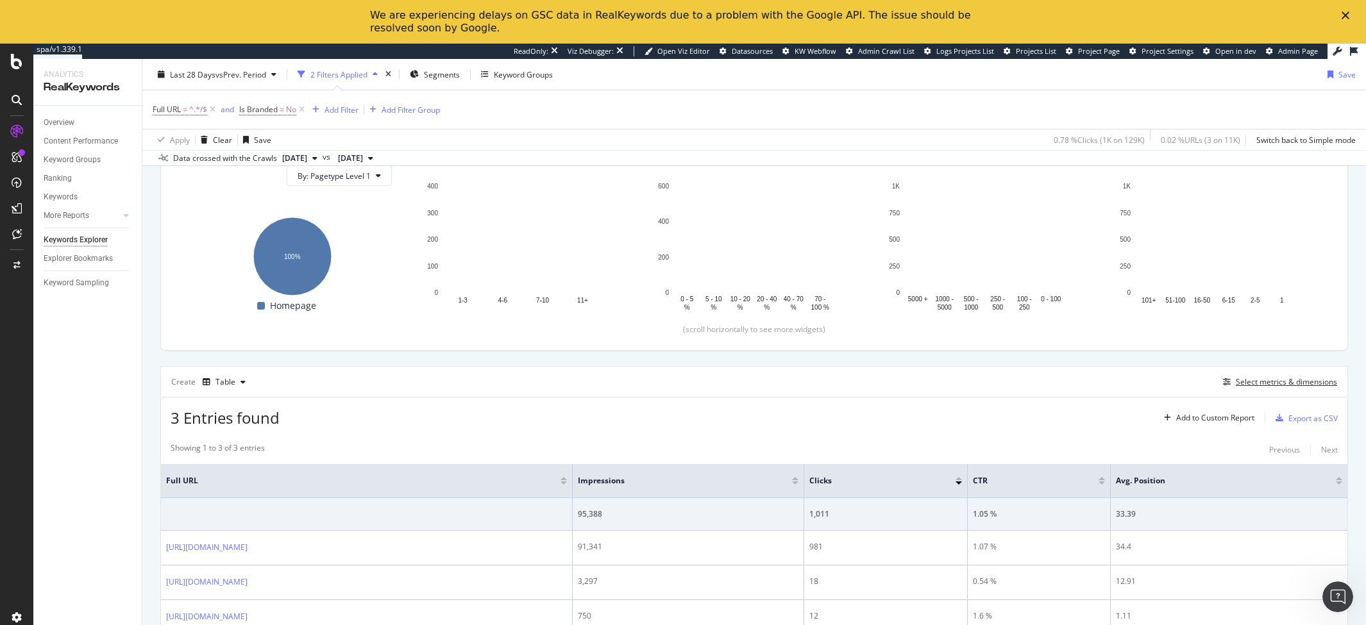
scroll to position [192, 0]
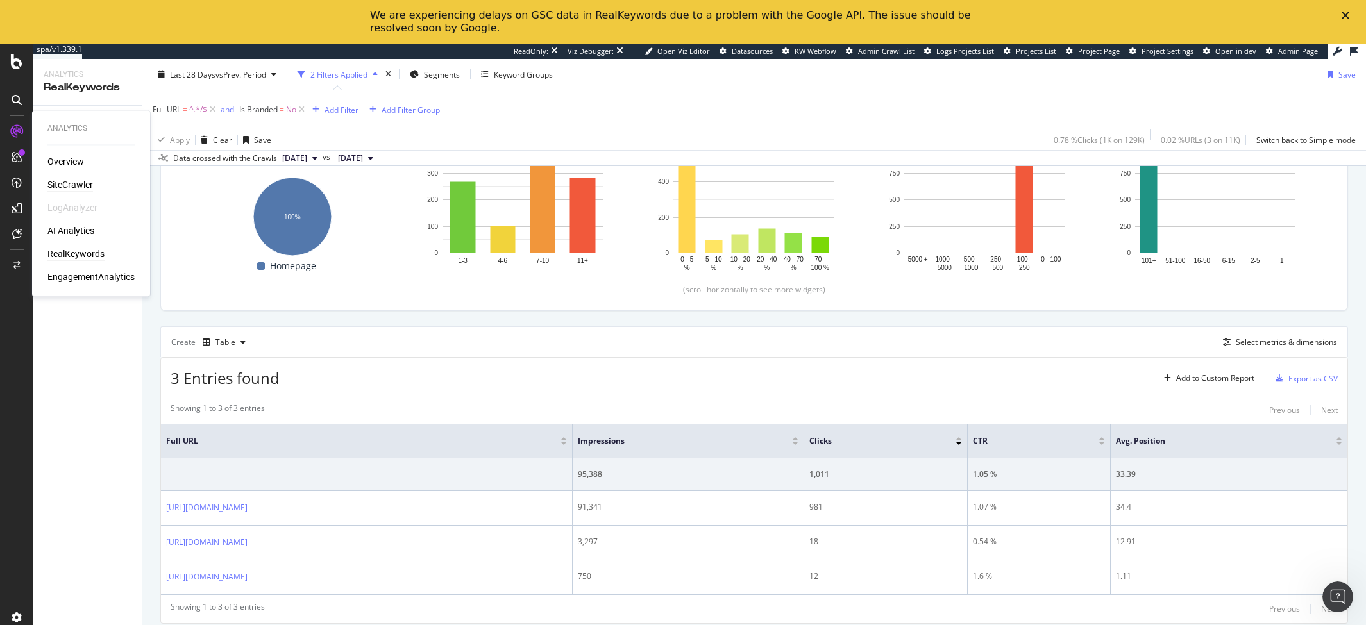
click at [56, 184] on div "SiteCrawler" at bounding box center [70, 185] width 46 height 13
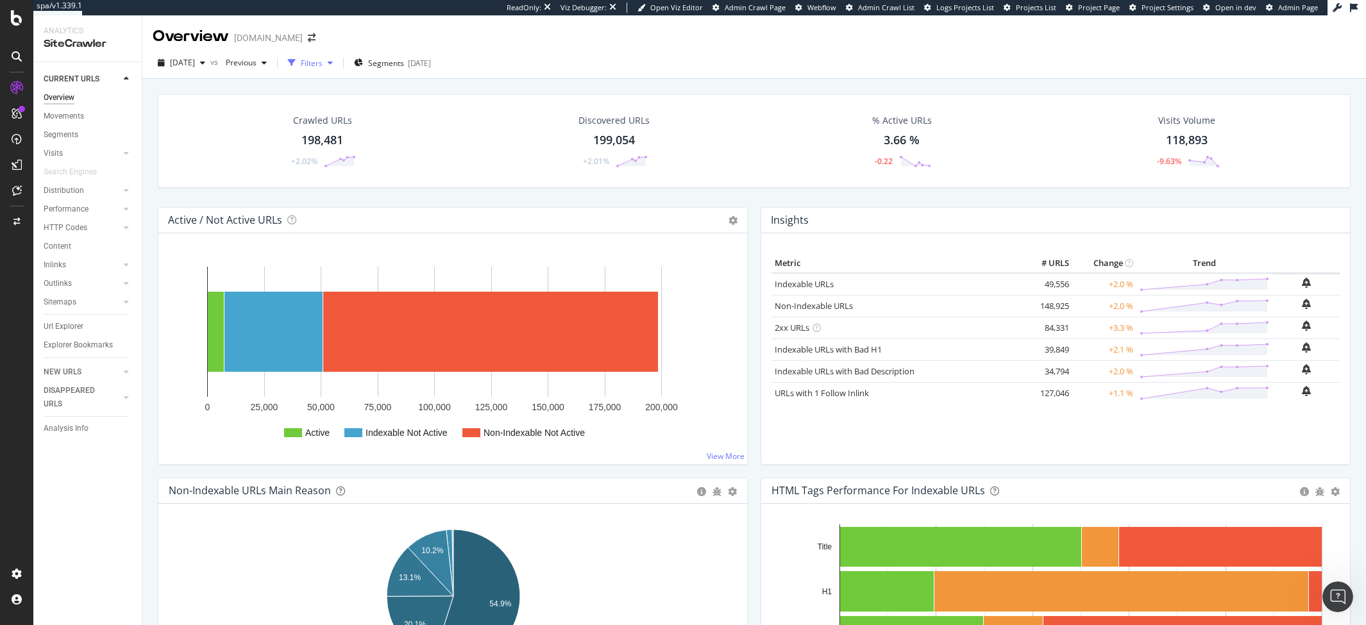
click at [323, 65] on div "Filters" at bounding box center [312, 63] width 22 height 11
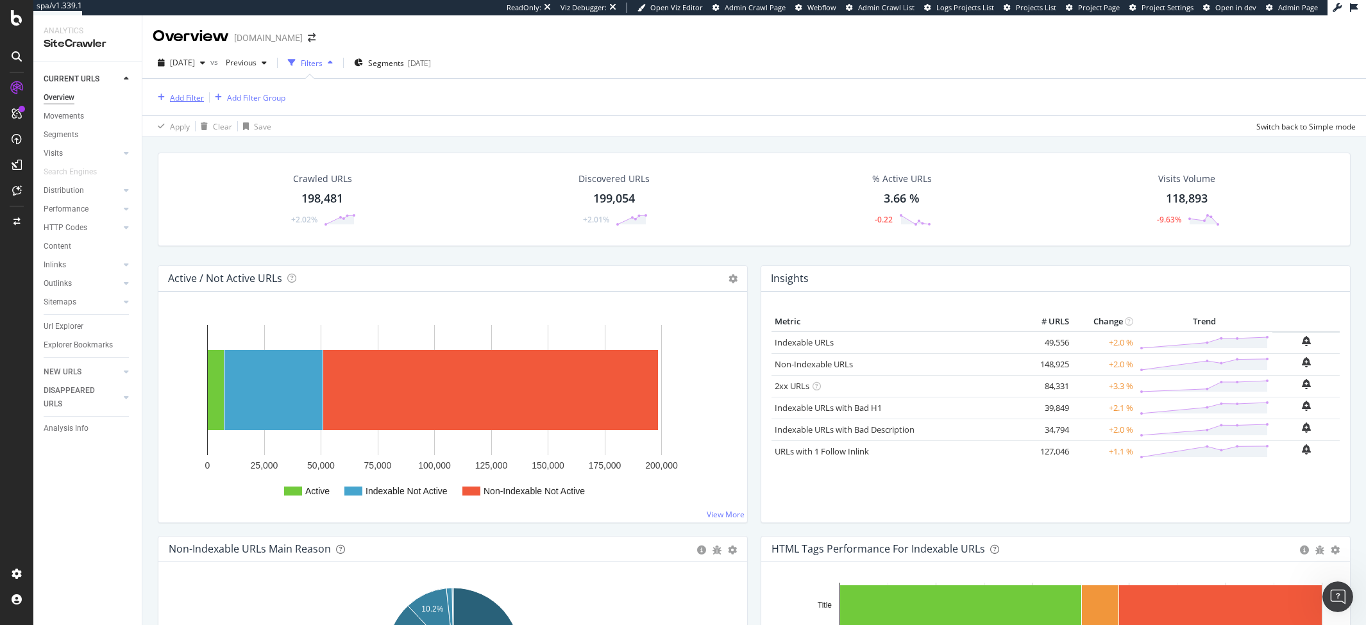
click at [189, 93] on div "Add Filter" at bounding box center [187, 97] width 34 height 11
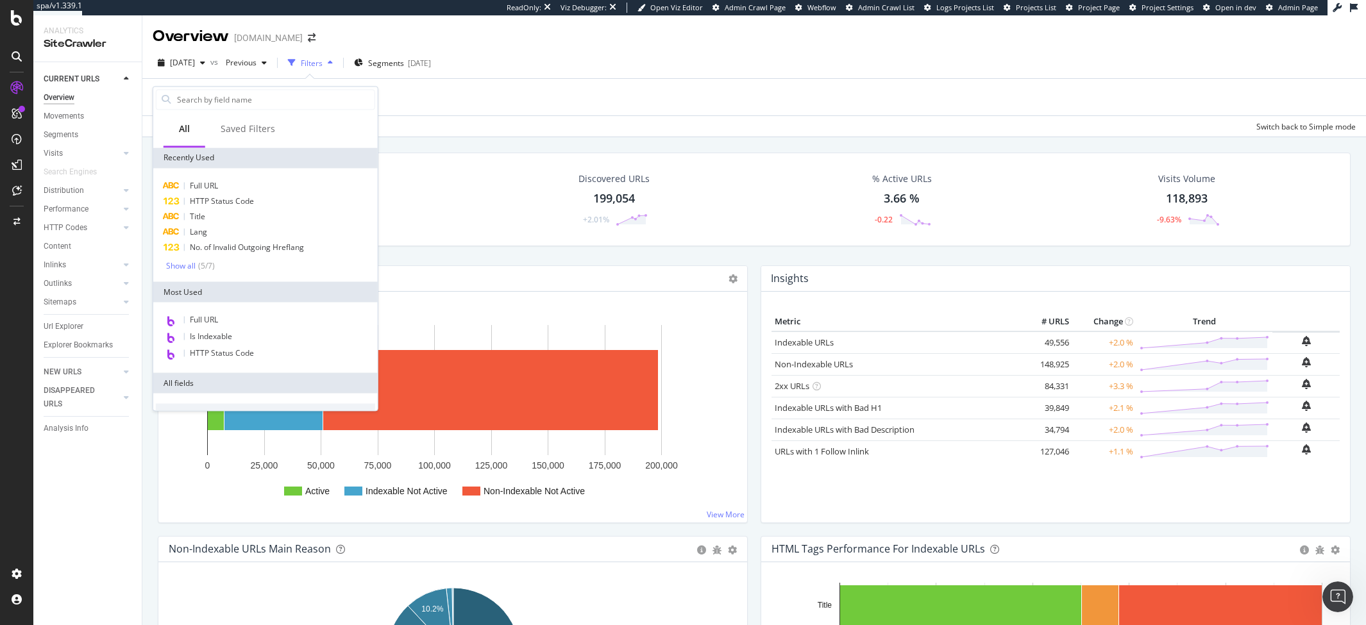
type input "n"
type input "inlink"
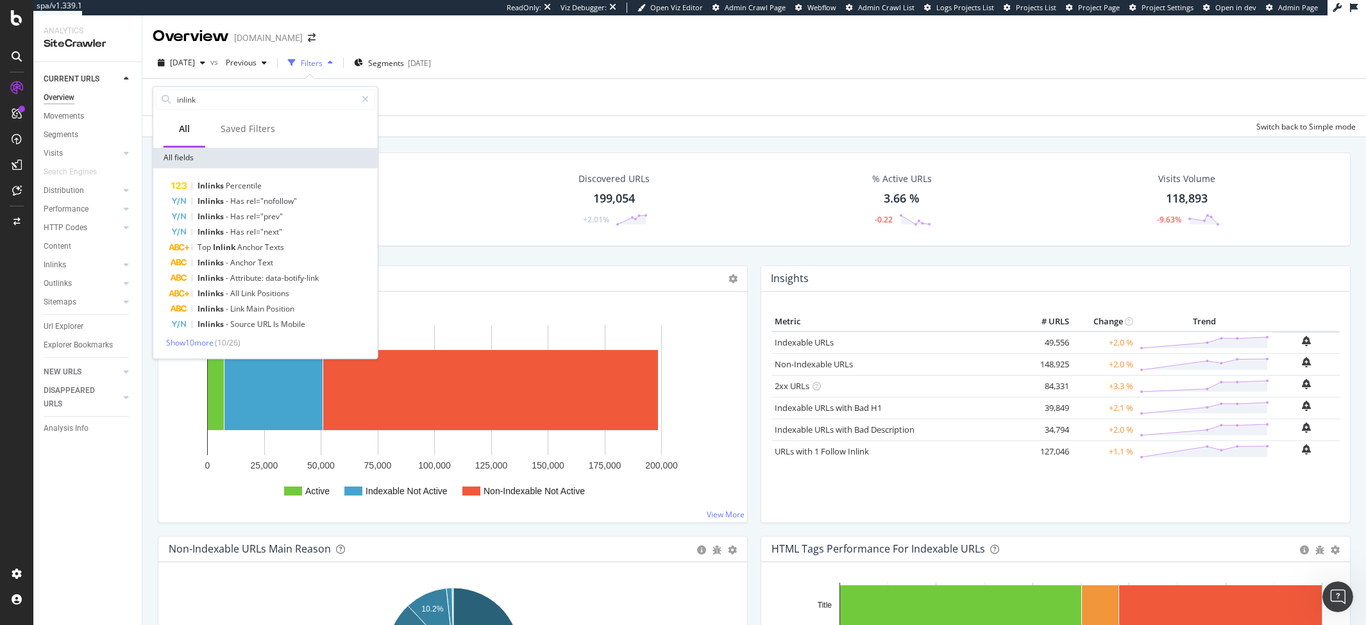
click at [493, 87] on div "Add Filter Add Filter Group" at bounding box center [754, 97] width 1203 height 37
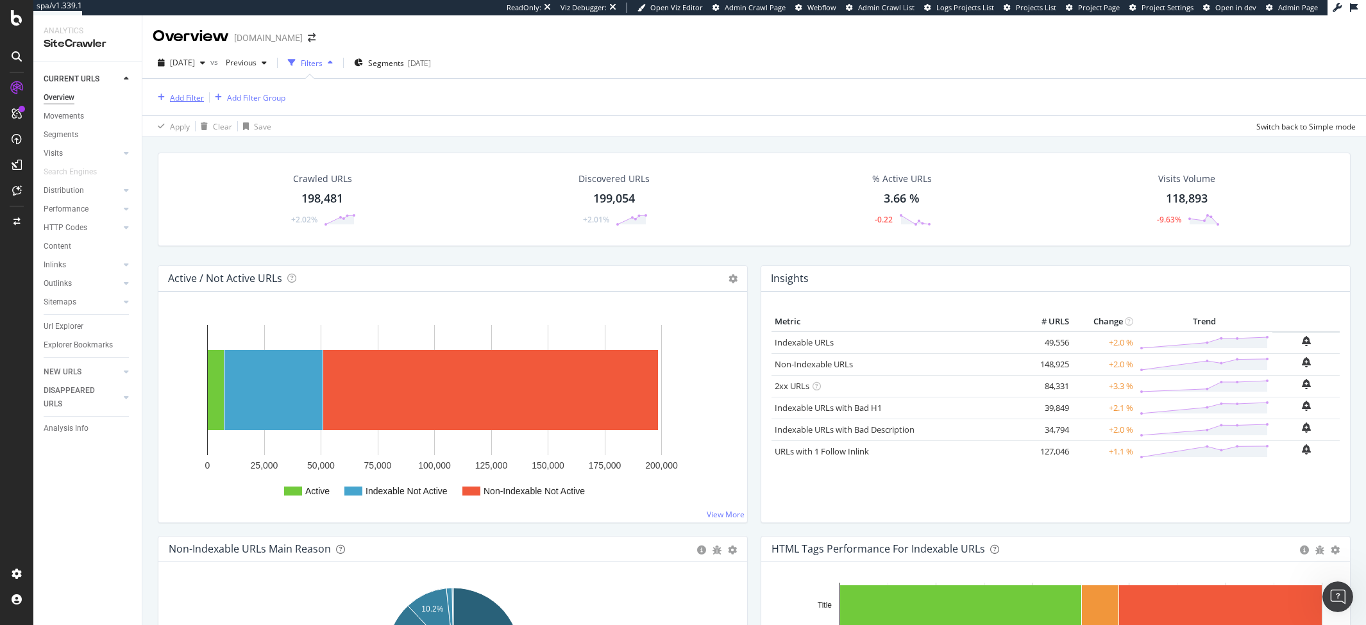
click at [178, 104] on div "Add Filter" at bounding box center [178, 97] width 51 height 14
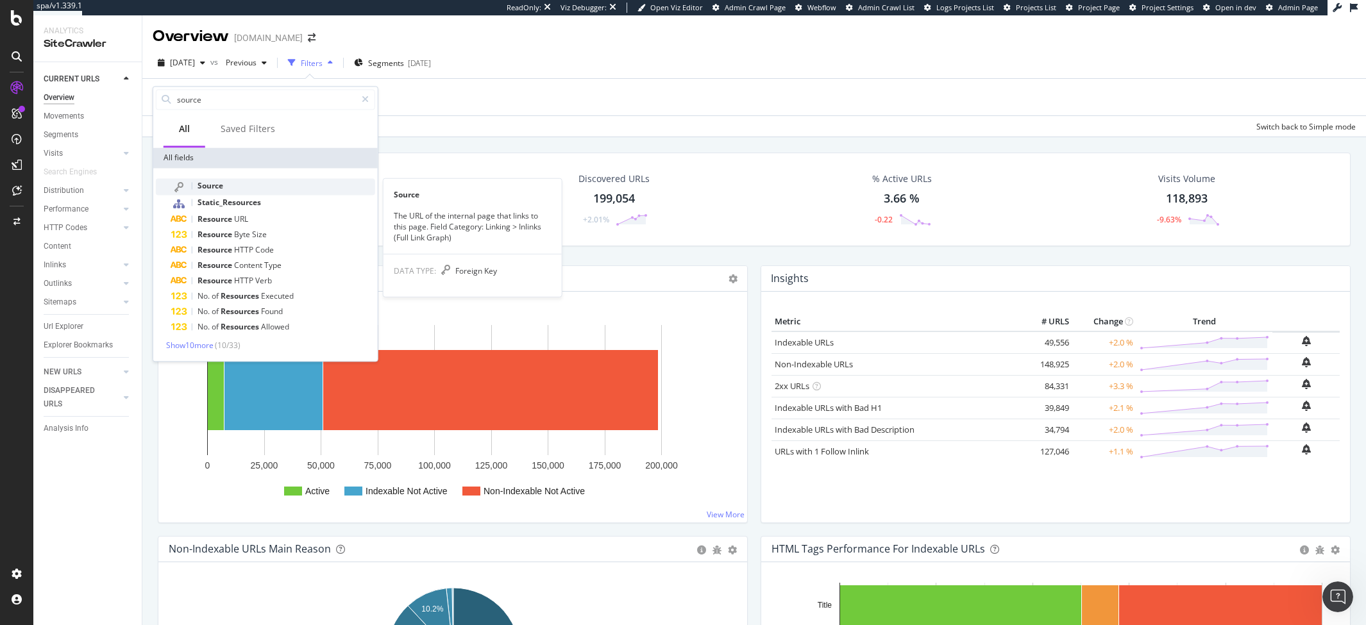
type input "source"
click at [234, 187] on div "Source" at bounding box center [273, 186] width 204 height 17
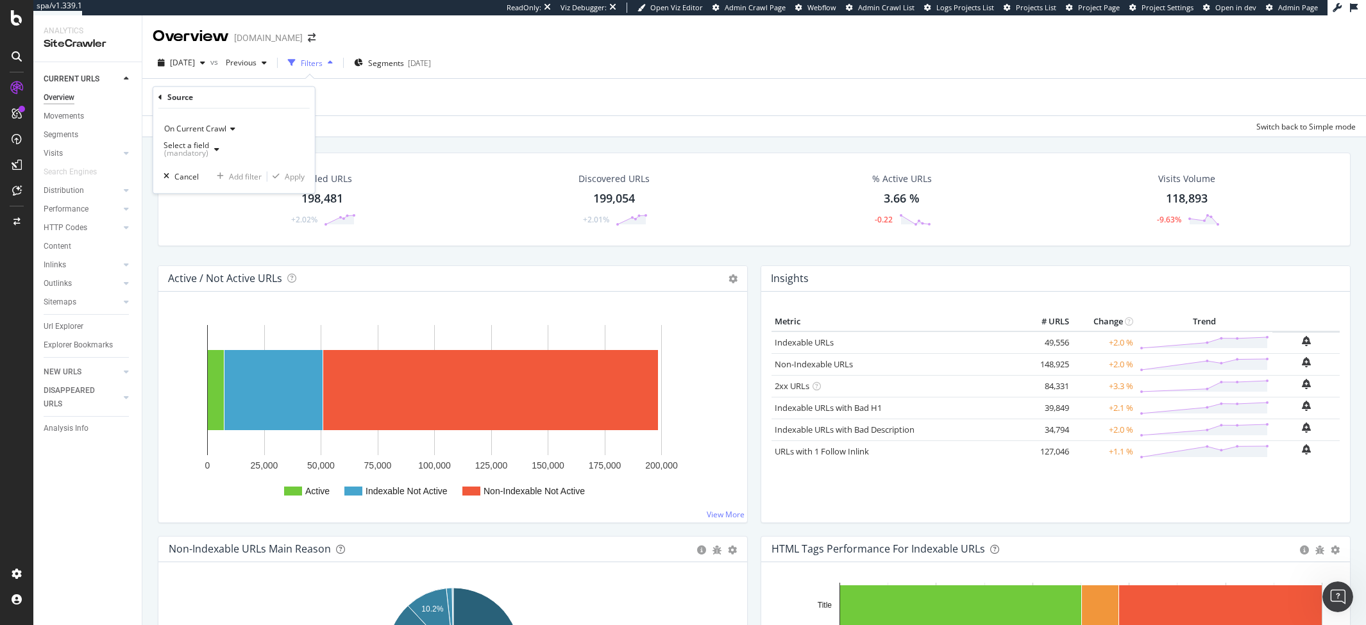
click at [209, 150] on div "(mandatory)" at bounding box center [187, 154] width 46 height 8
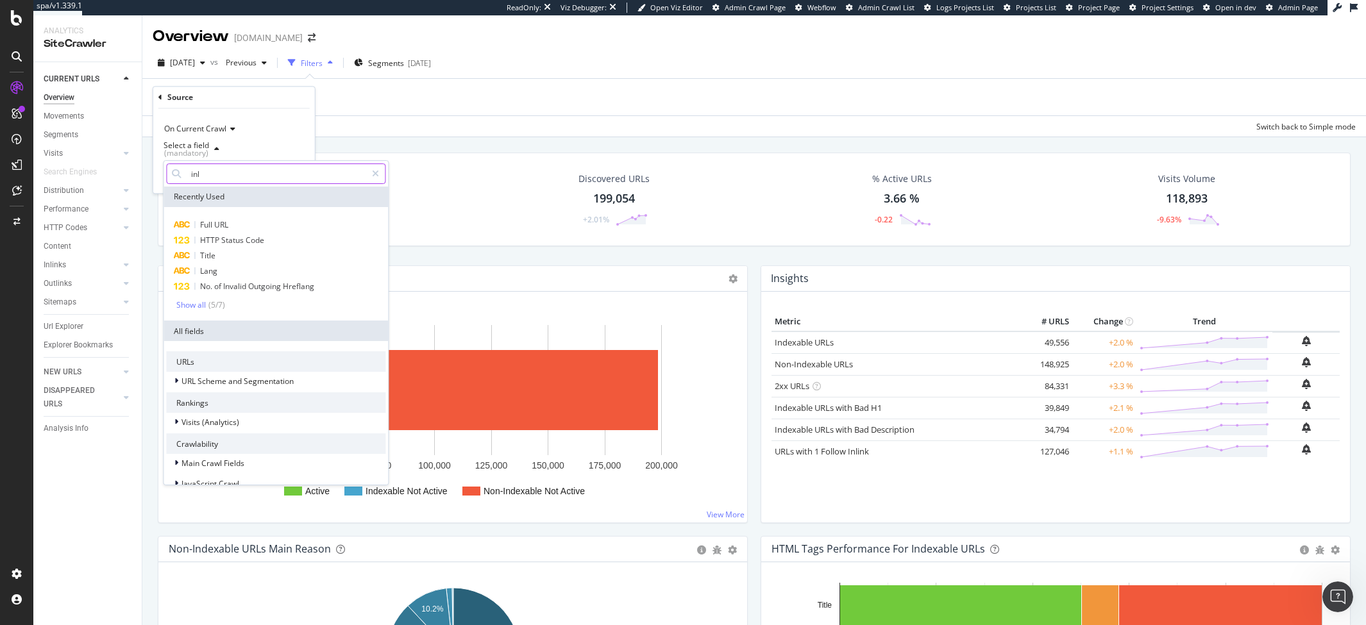
type input "inli"
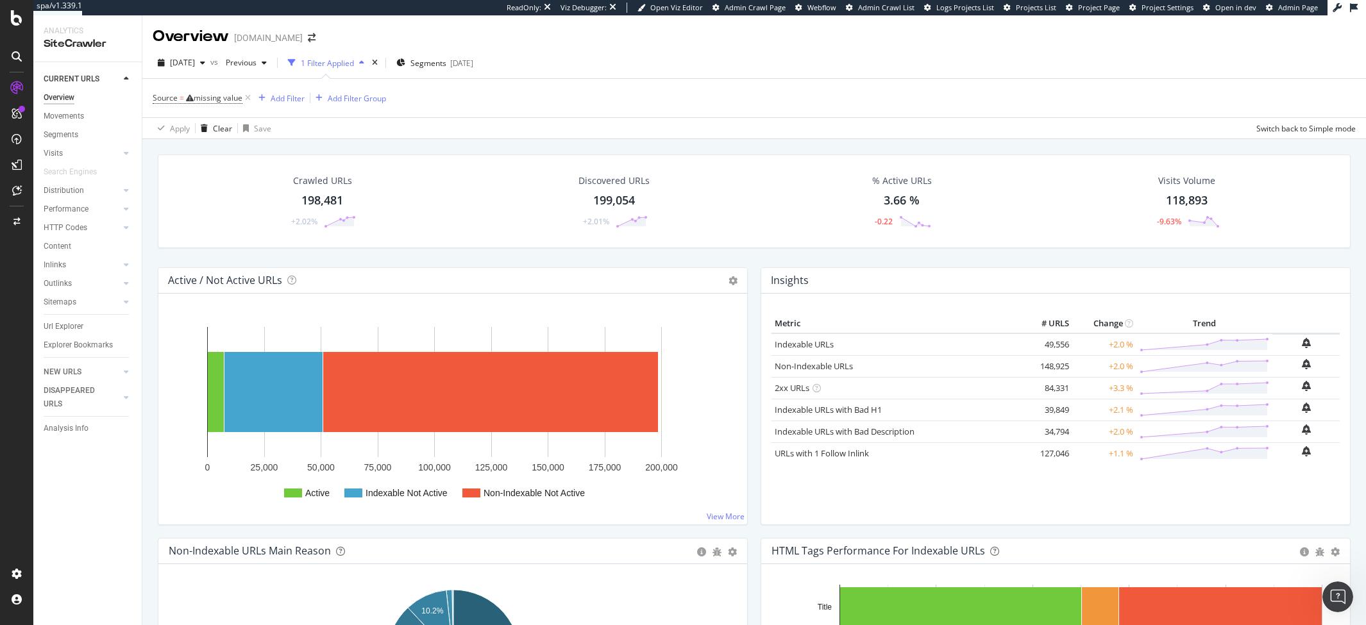
click at [409, 126] on div "Apply Clear Save Switch back to Simple mode" at bounding box center [754, 127] width 1224 height 21
click at [249, 95] on icon at bounding box center [247, 98] width 11 height 13
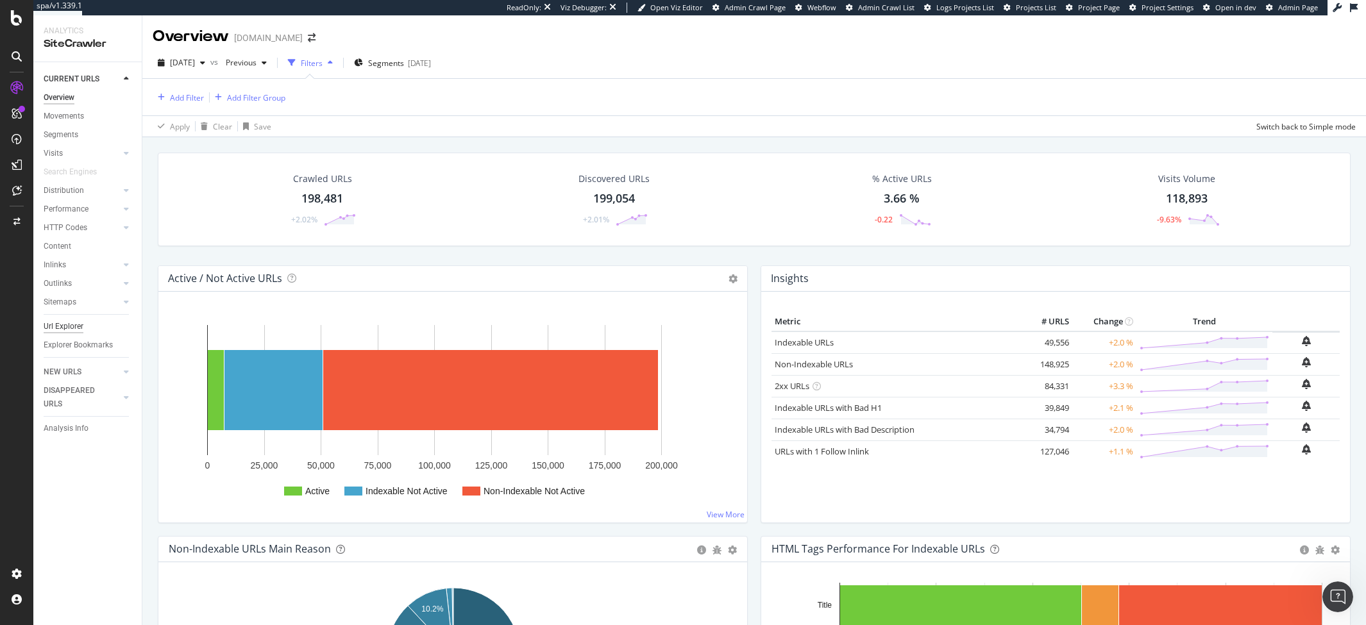
click at [82, 323] on div "Url Explorer" at bounding box center [64, 326] width 40 height 13
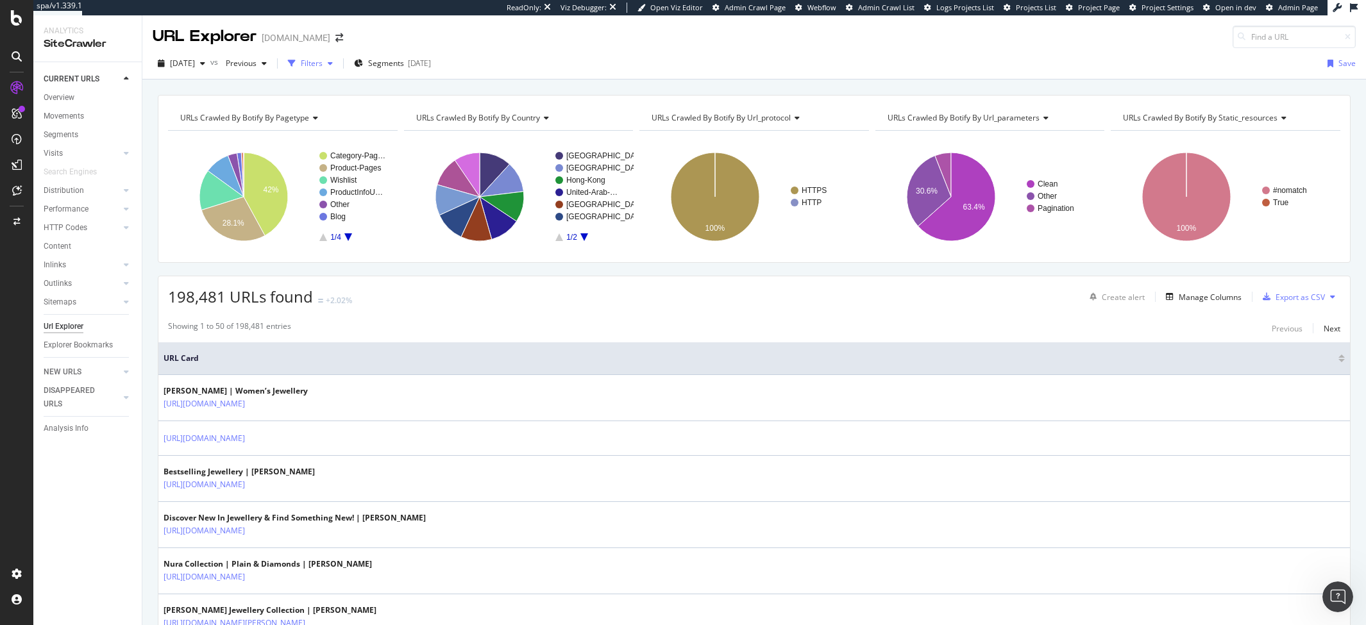
click at [323, 64] on div "Filters" at bounding box center [312, 63] width 22 height 11
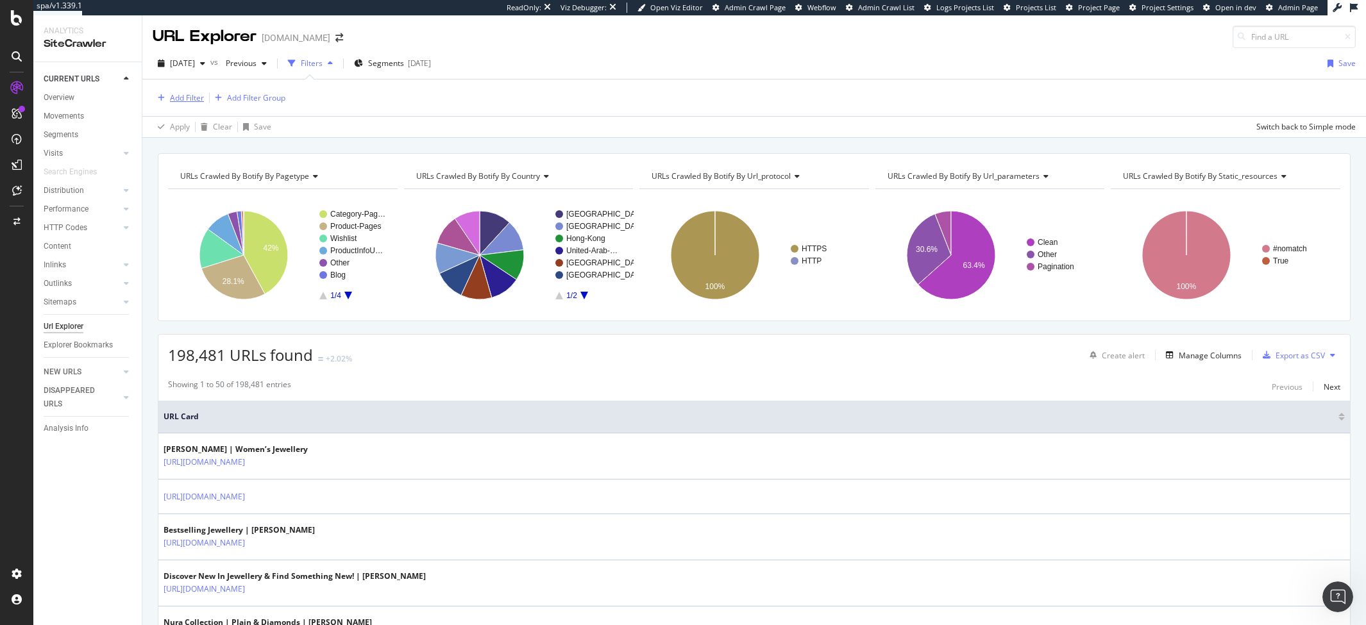
click at [172, 103] on div "Add Filter" at bounding box center [187, 97] width 34 height 11
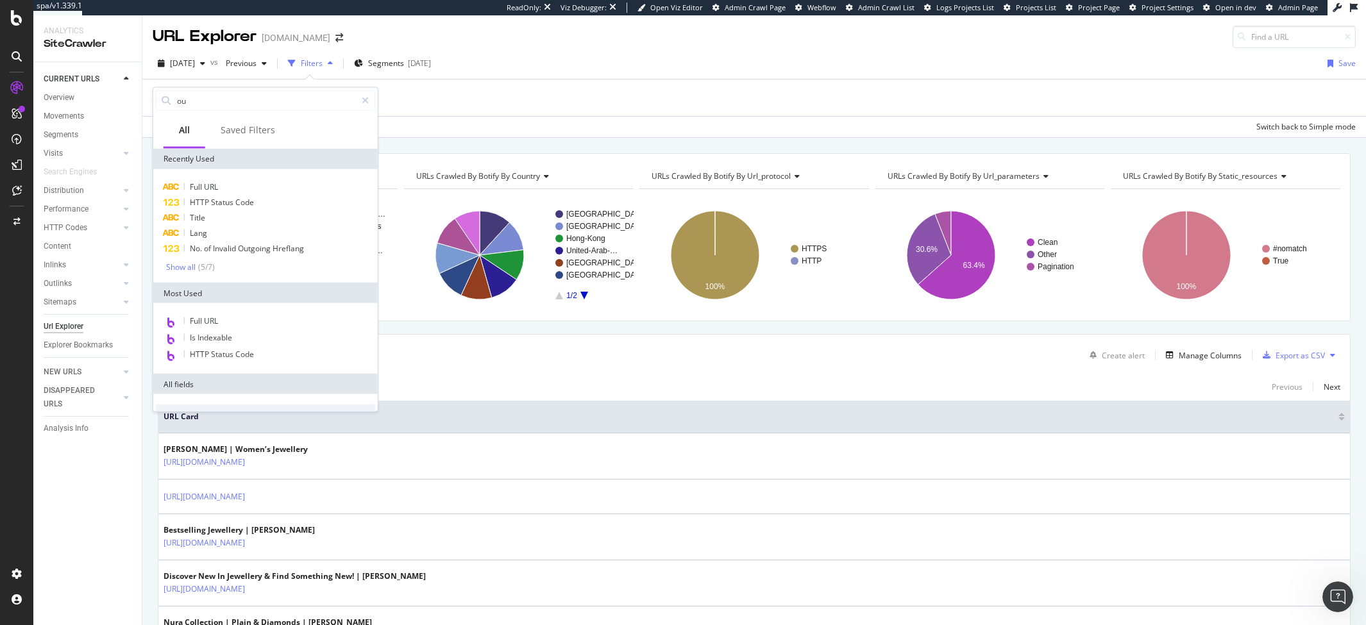
type input "o"
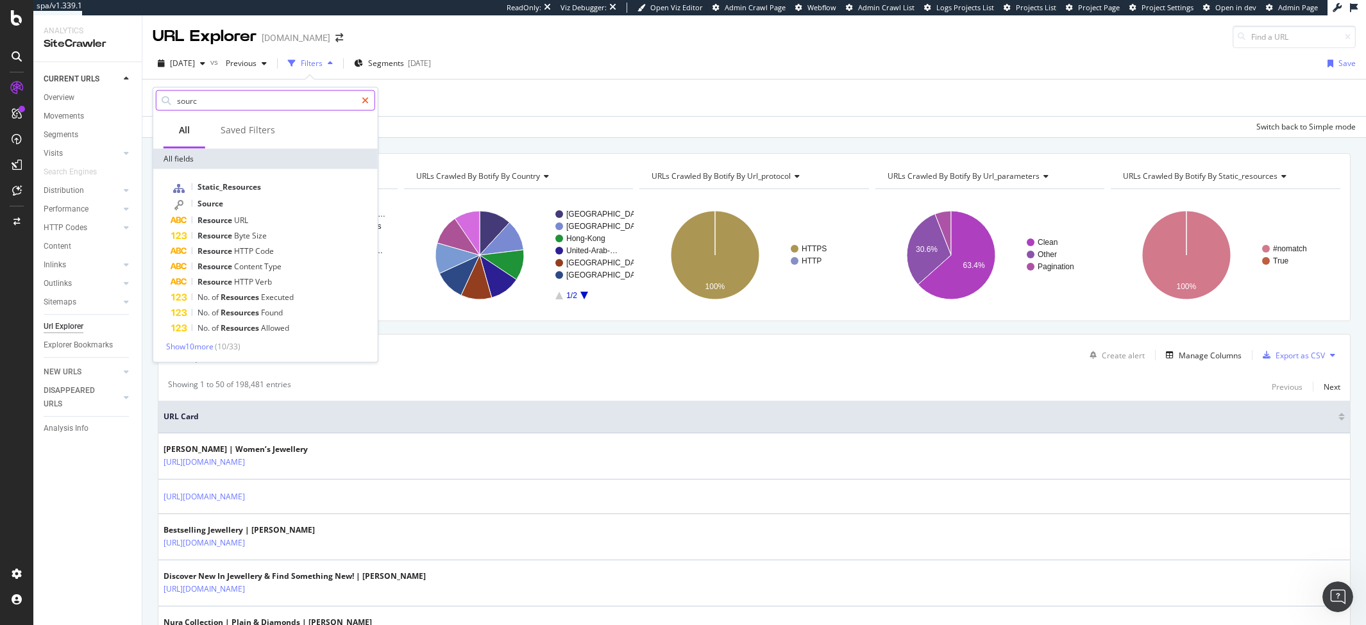
type input "sourc"
click at [368, 97] on icon at bounding box center [365, 100] width 7 height 9
click at [423, 100] on div "Add Filter Add Filter Group" at bounding box center [754, 98] width 1203 height 37
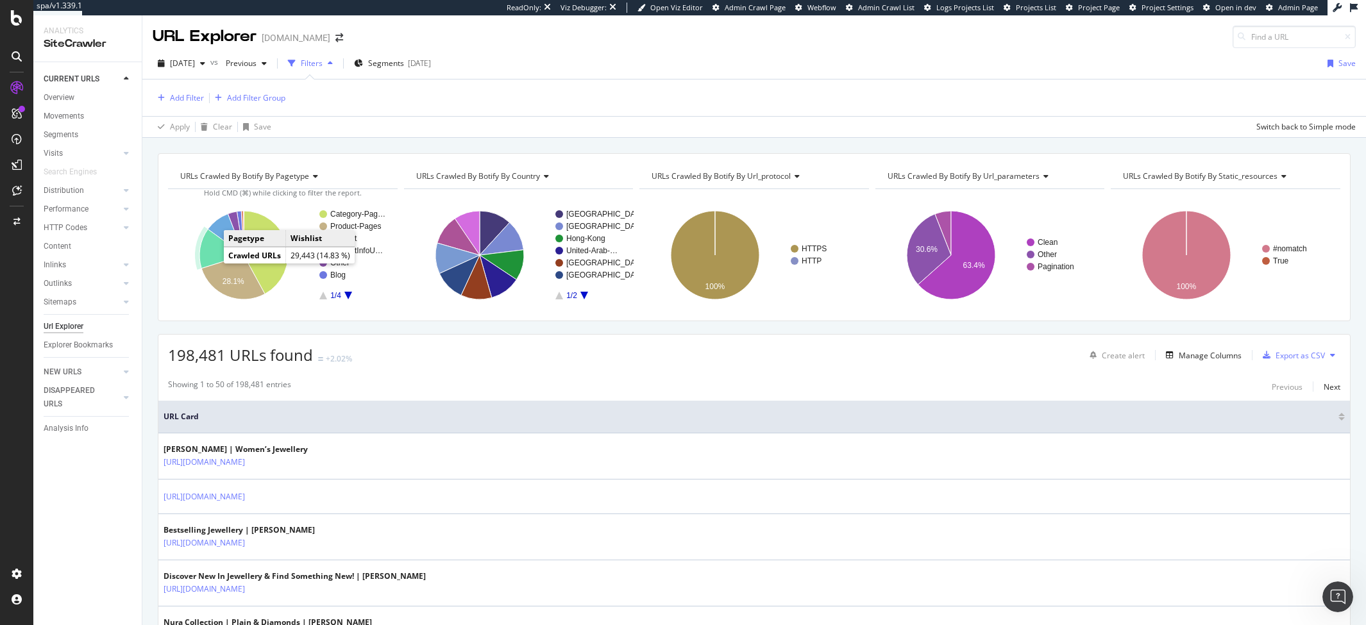
click at [209, 257] on icon "A chart." at bounding box center [222, 249] width 44 height 39
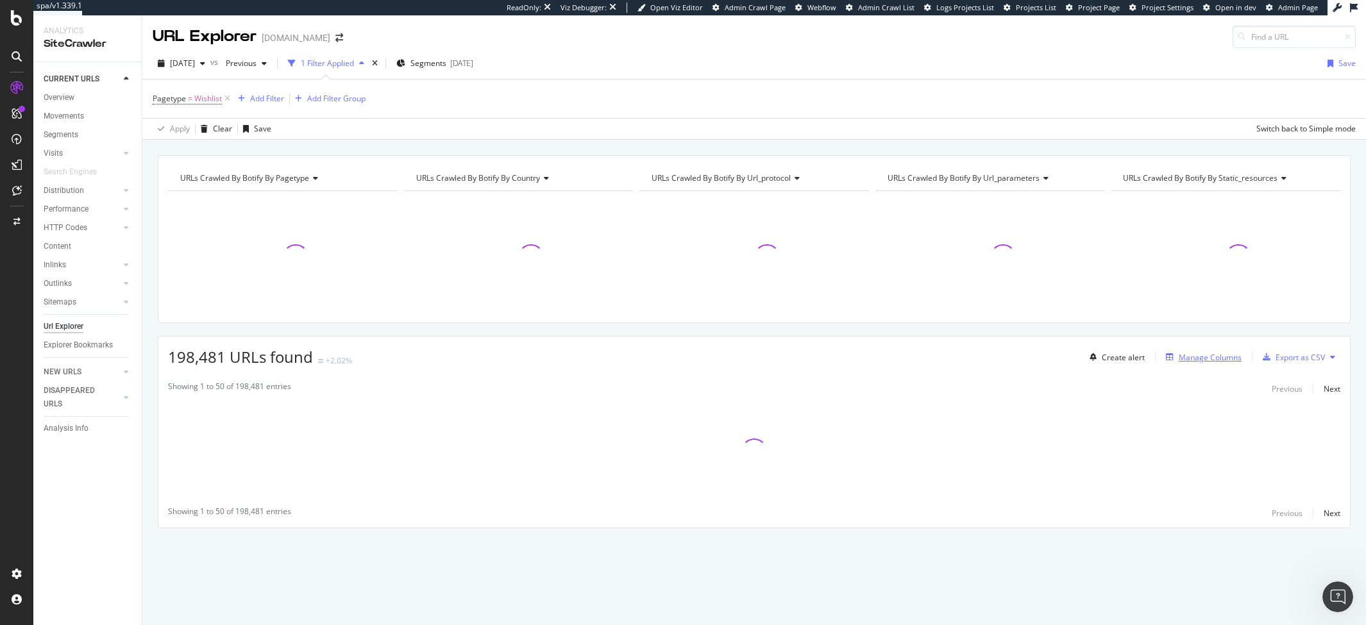
click at [1192, 355] on div "Manage Columns" at bounding box center [1210, 357] width 63 height 11
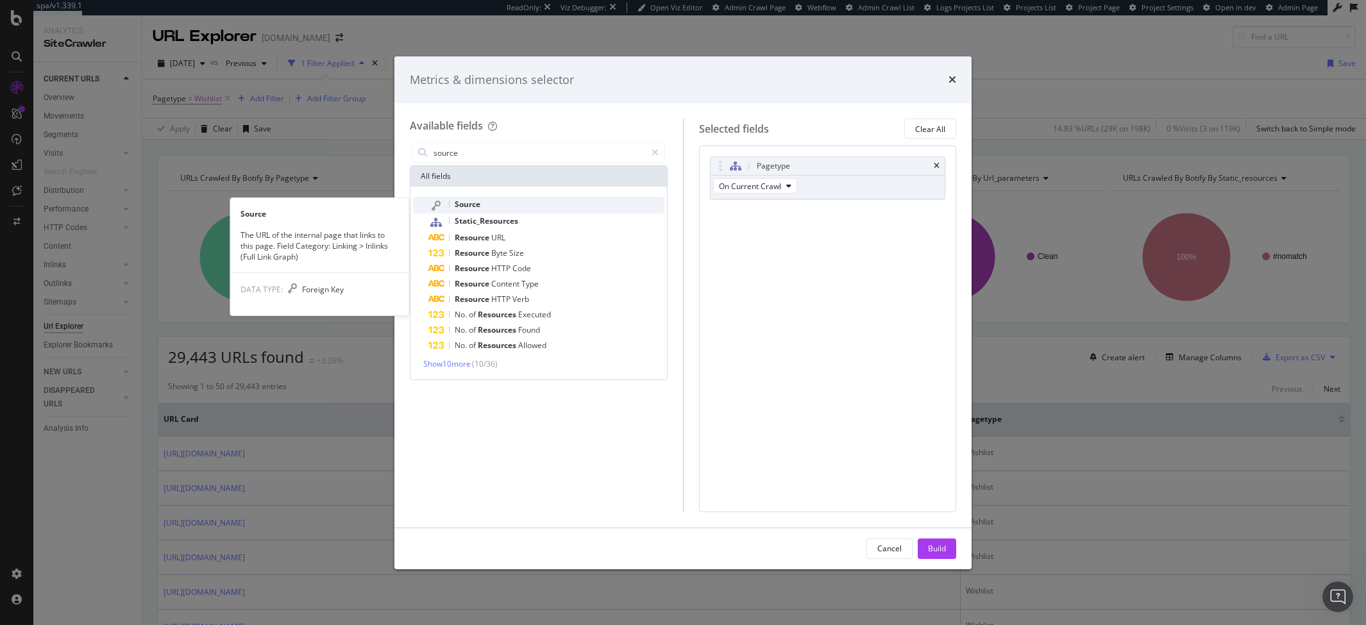
type input "source"
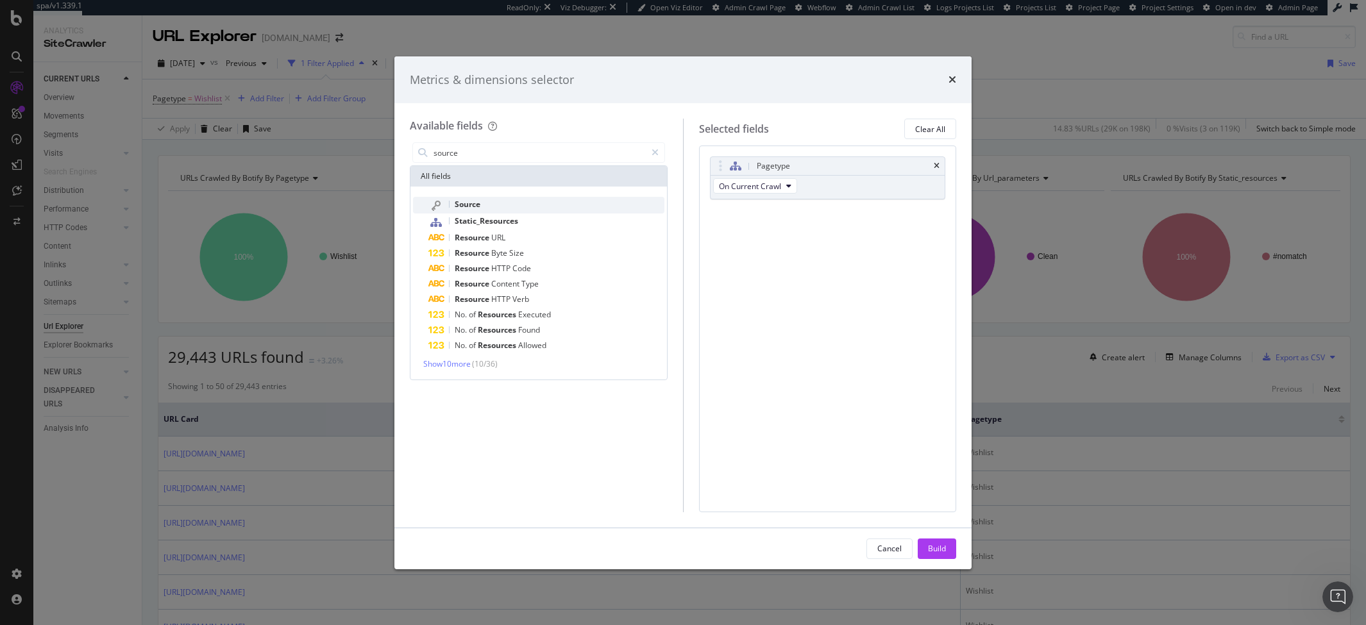
click at [491, 204] on div "Source" at bounding box center [547, 205] width 236 height 17
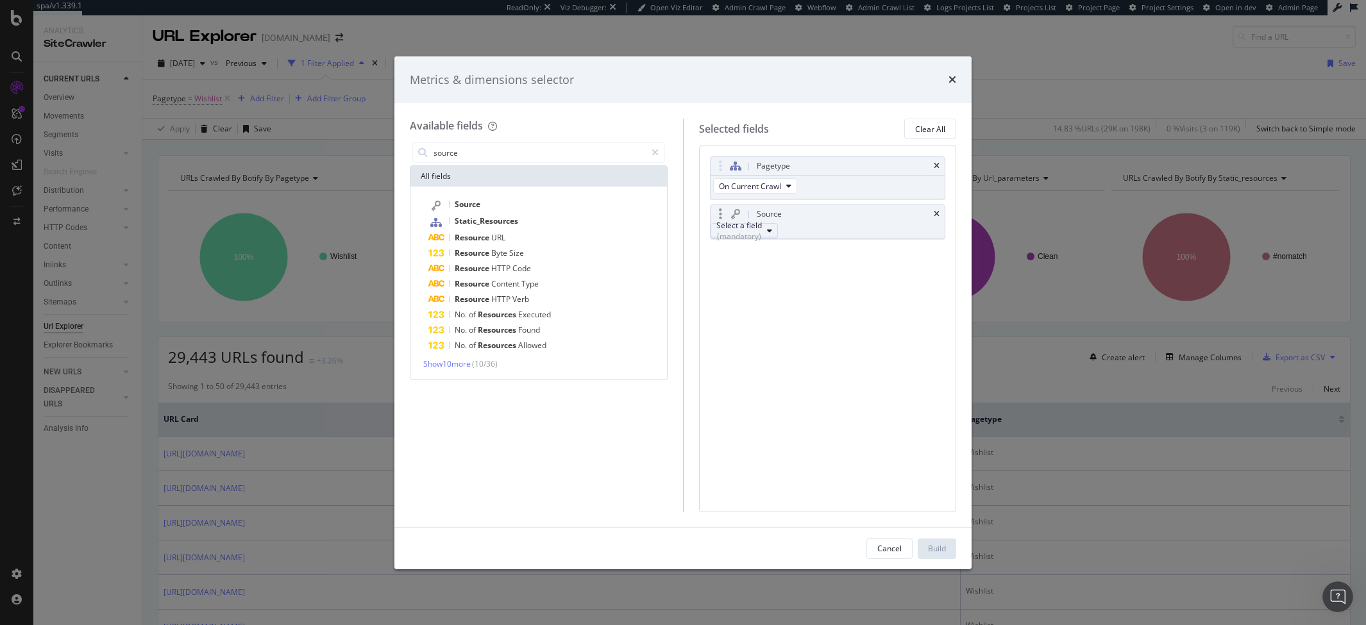
click at [762, 233] on div "Select a field (mandatory)" at bounding box center [740, 231] width 46 height 22
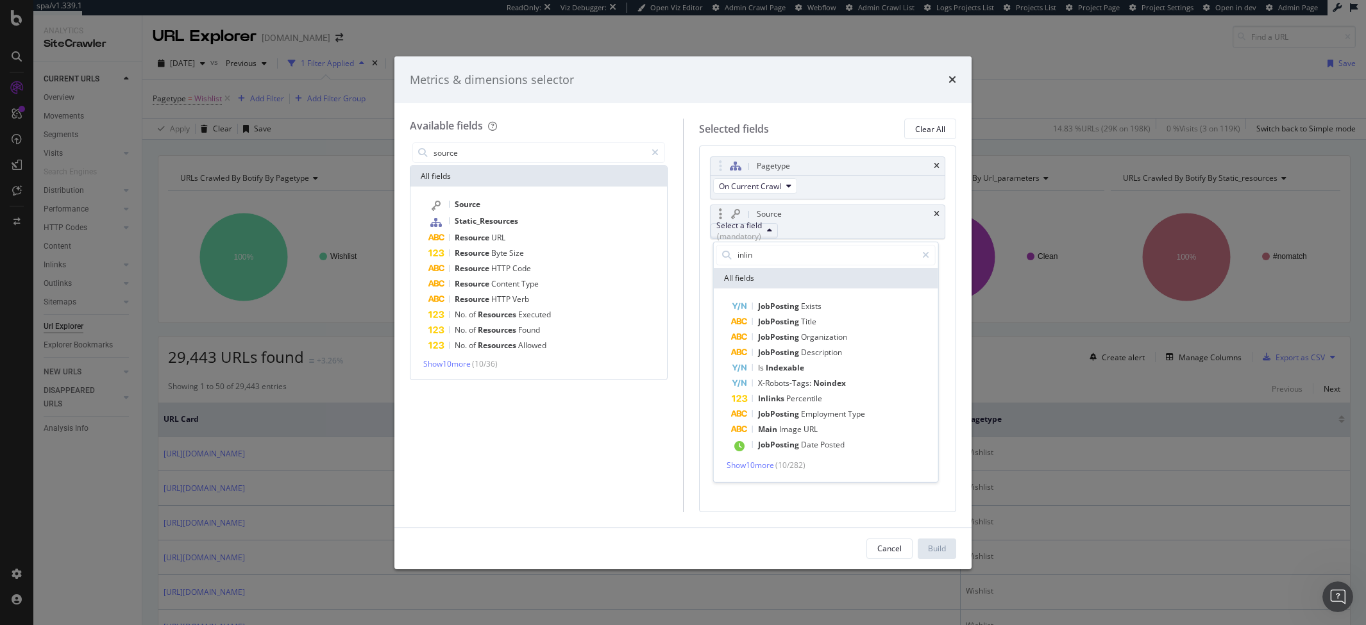
type input "inlink"
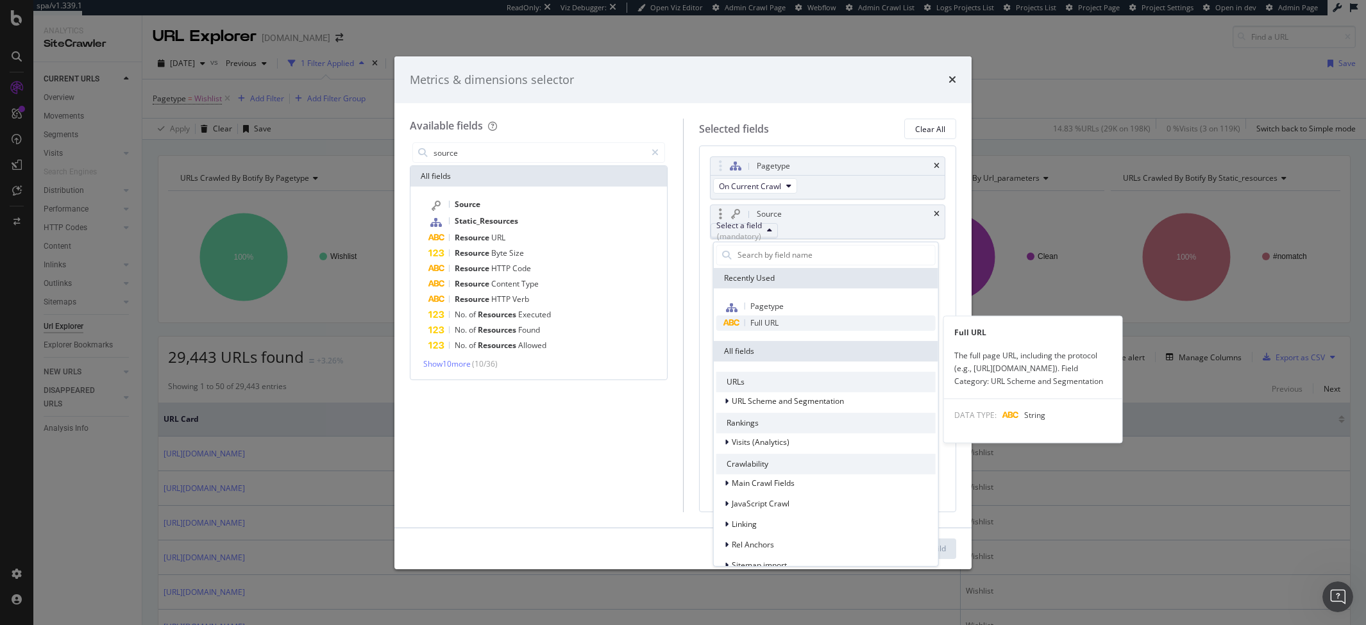
click at [764, 318] on span "Full URL" at bounding box center [765, 322] width 28 height 11
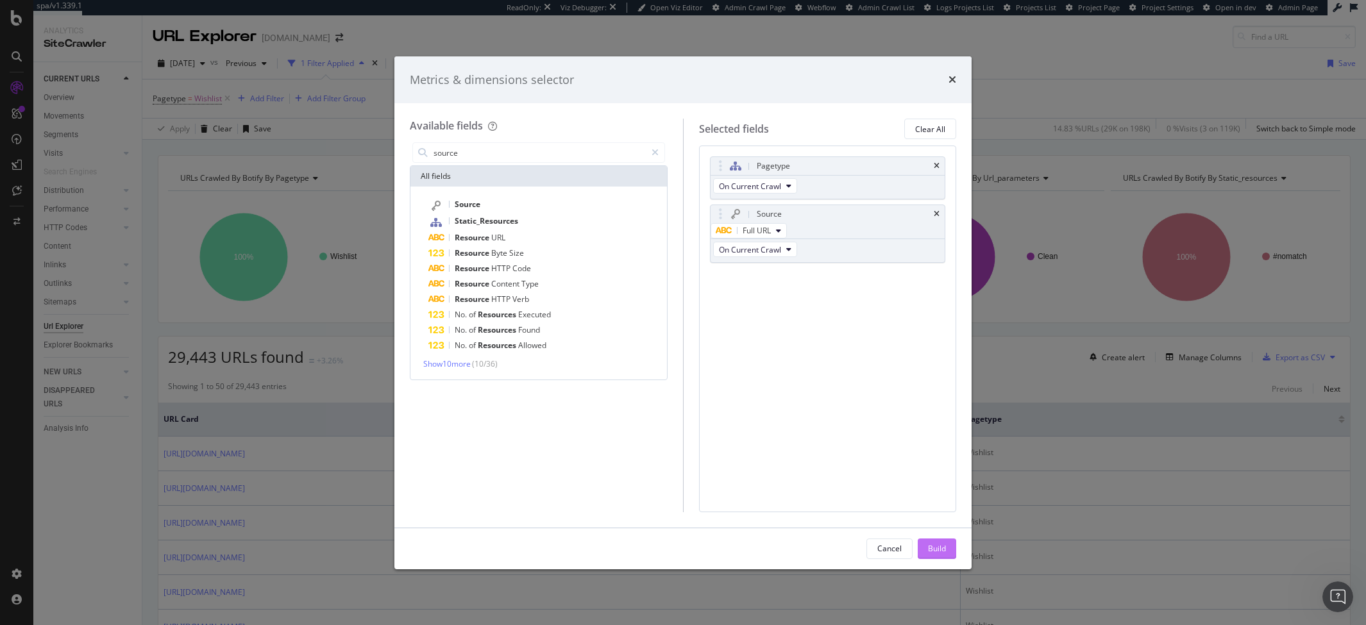
click at [942, 546] on div "Build" at bounding box center [937, 548] width 18 height 11
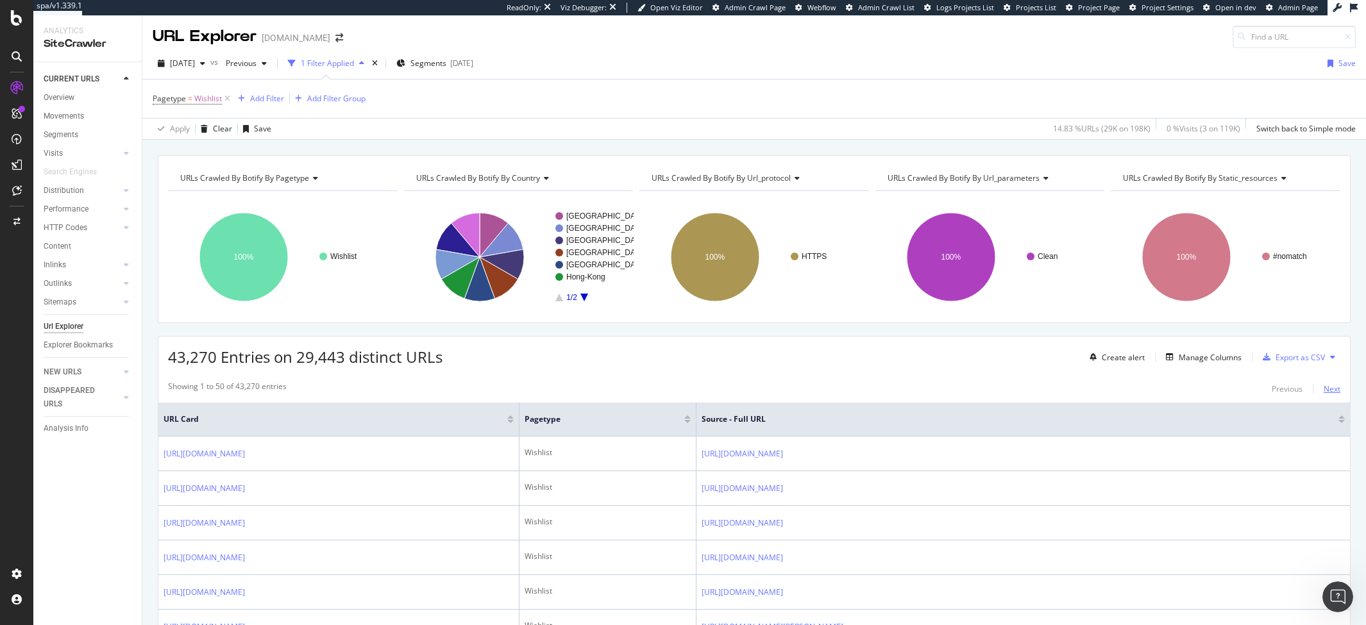
click at [1332, 385] on div "Next" at bounding box center [1332, 389] width 17 height 11
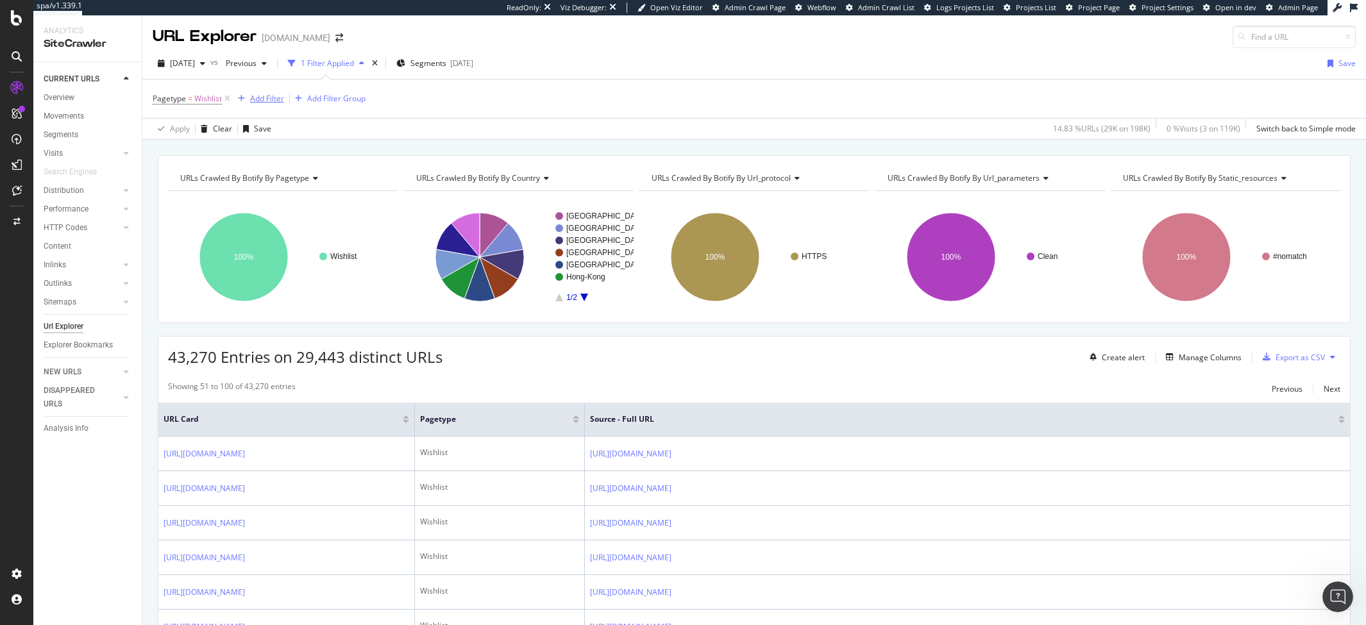
click at [260, 98] on div "Add Filter" at bounding box center [267, 98] width 34 height 11
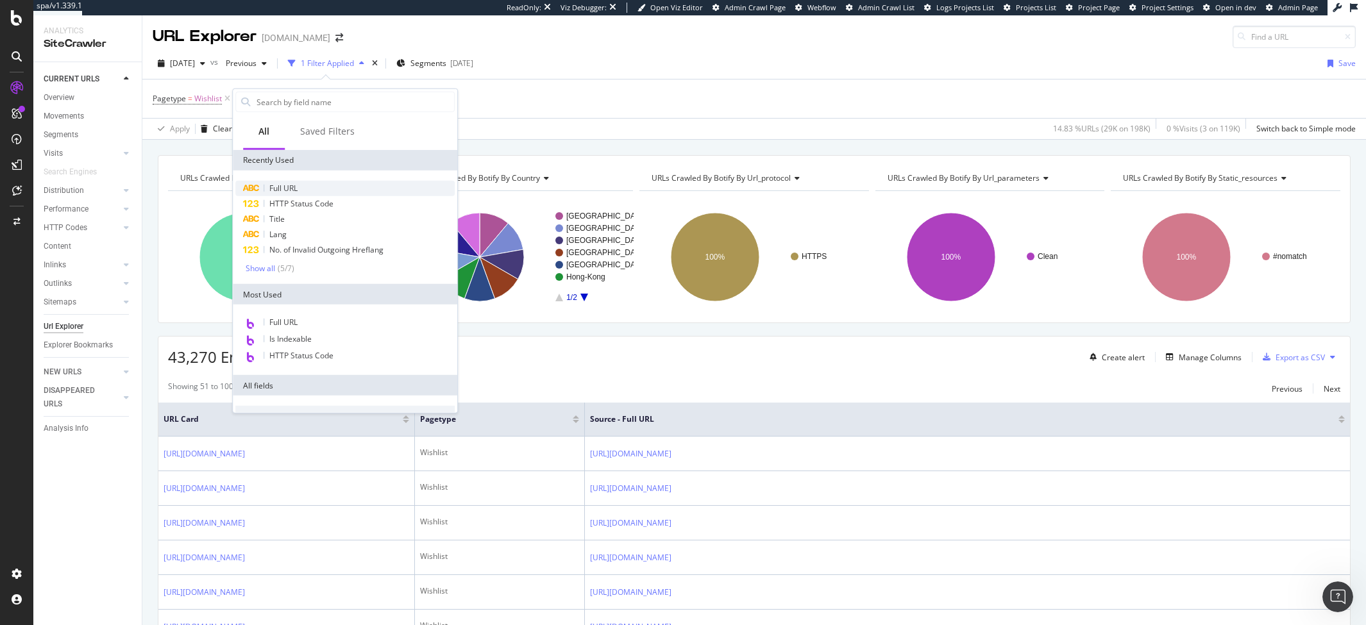
click at [284, 183] on span "Full URL" at bounding box center [283, 188] width 28 height 11
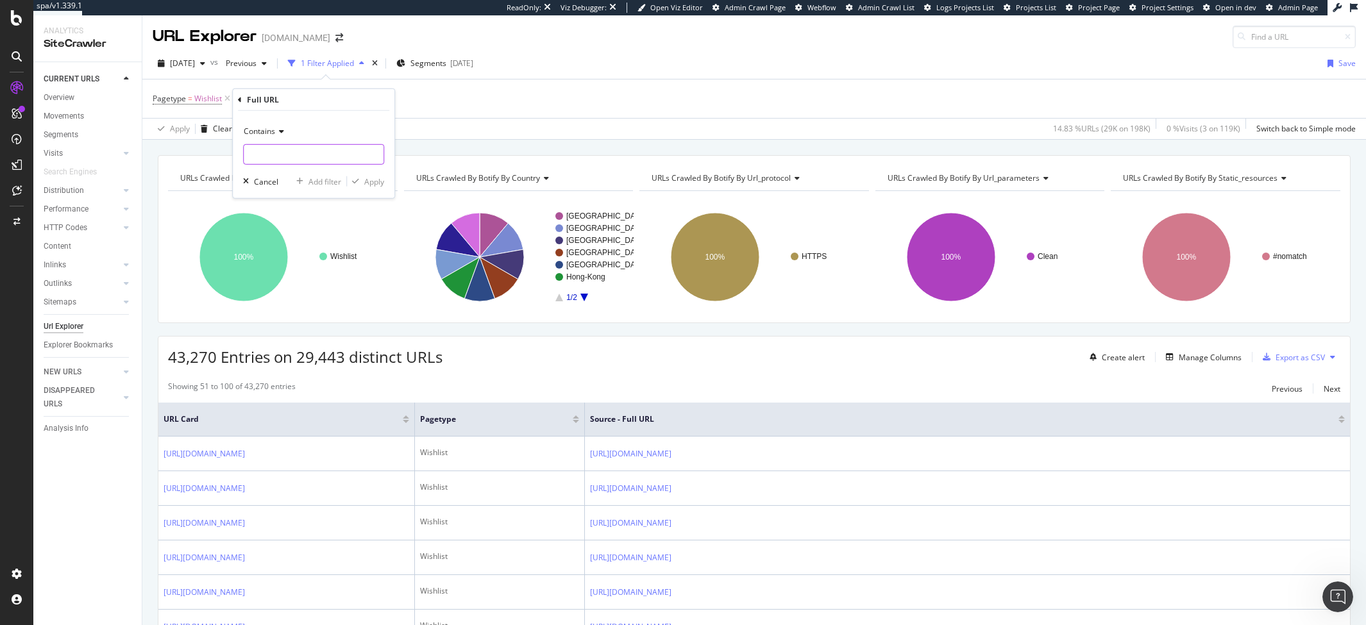
click at [266, 157] on input "text" at bounding box center [314, 154] width 140 height 21
type input "wishlist/add"
click at [380, 182] on div "Apply" at bounding box center [374, 181] width 20 height 11
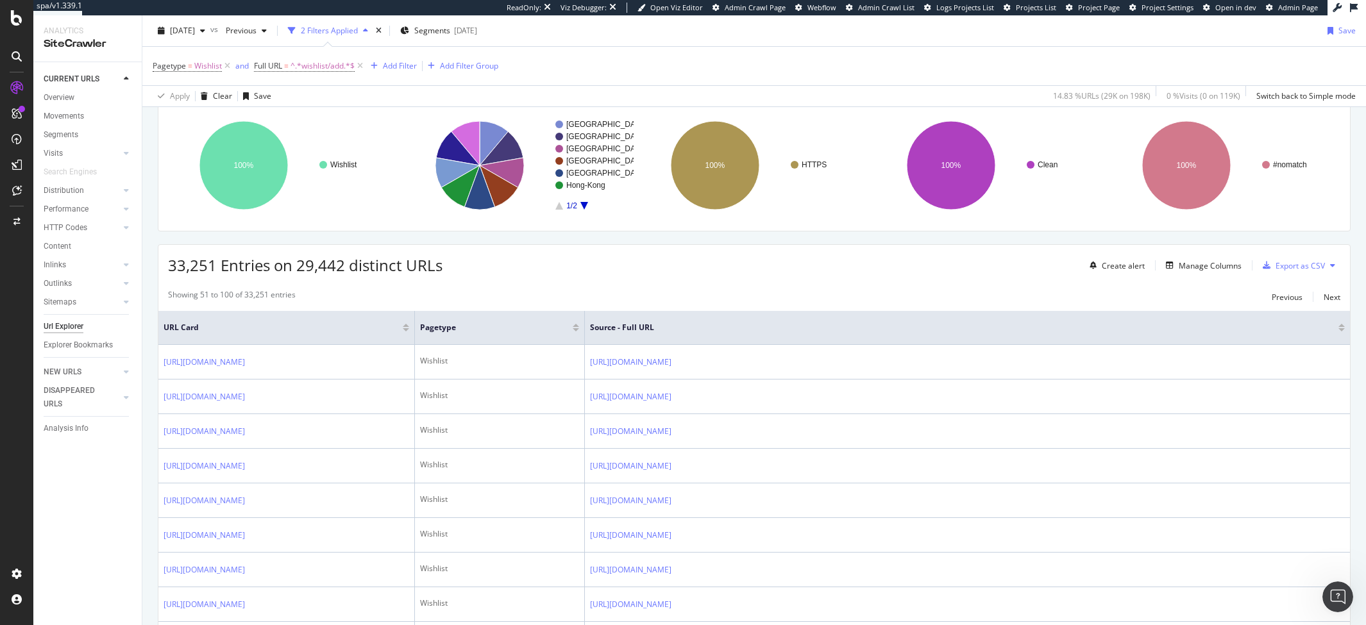
scroll to position [100, 0]
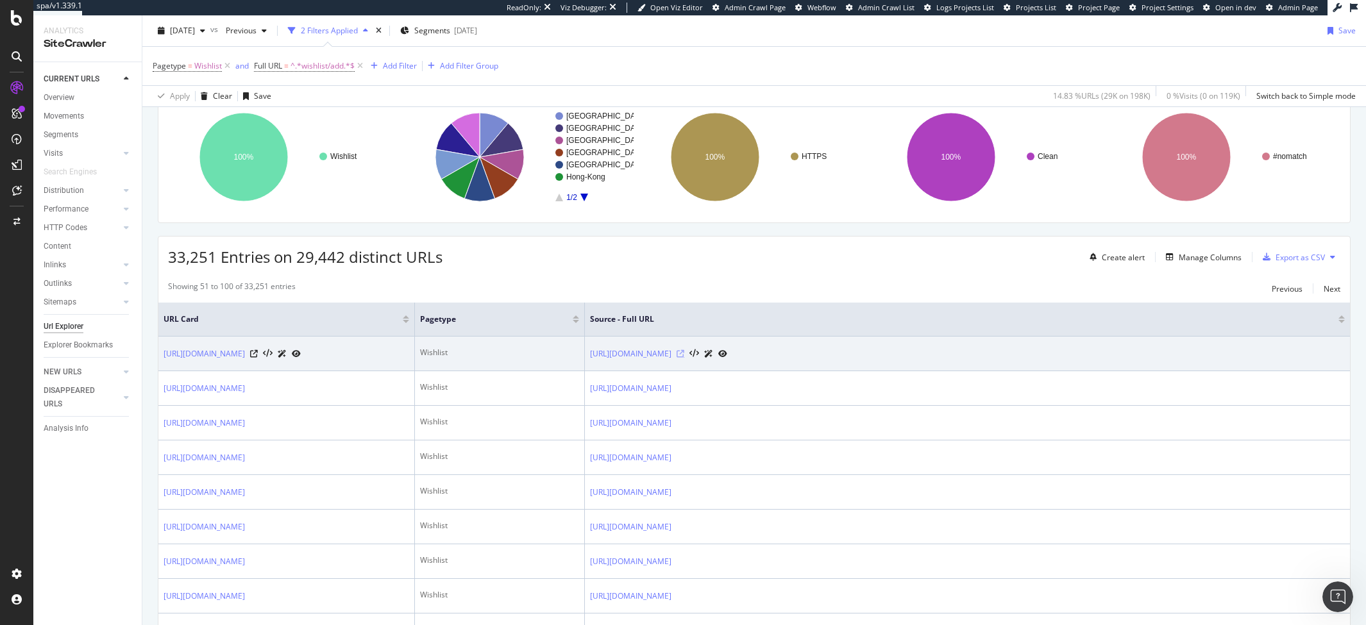
click at [684, 357] on icon at bounding box center [681, 354] width 8 height 8
click at [258, 358] on icon at bounding box center [254, 354] width 8 height 8
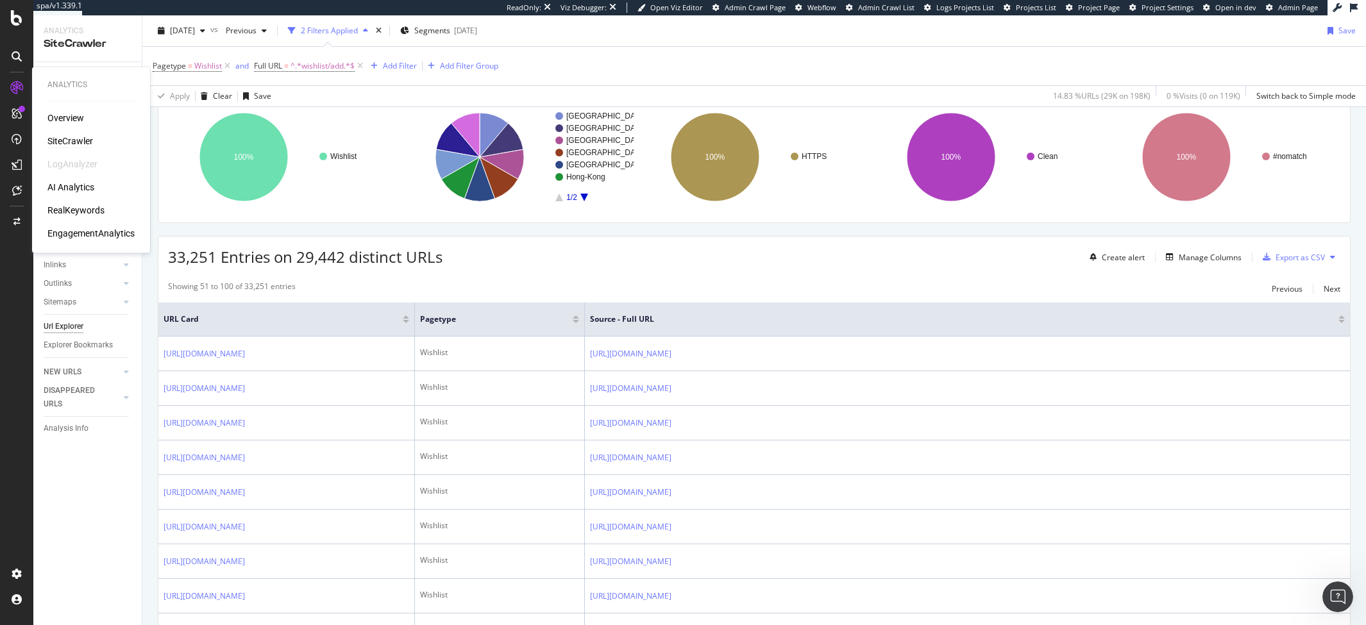
scroll to position [682, 0]
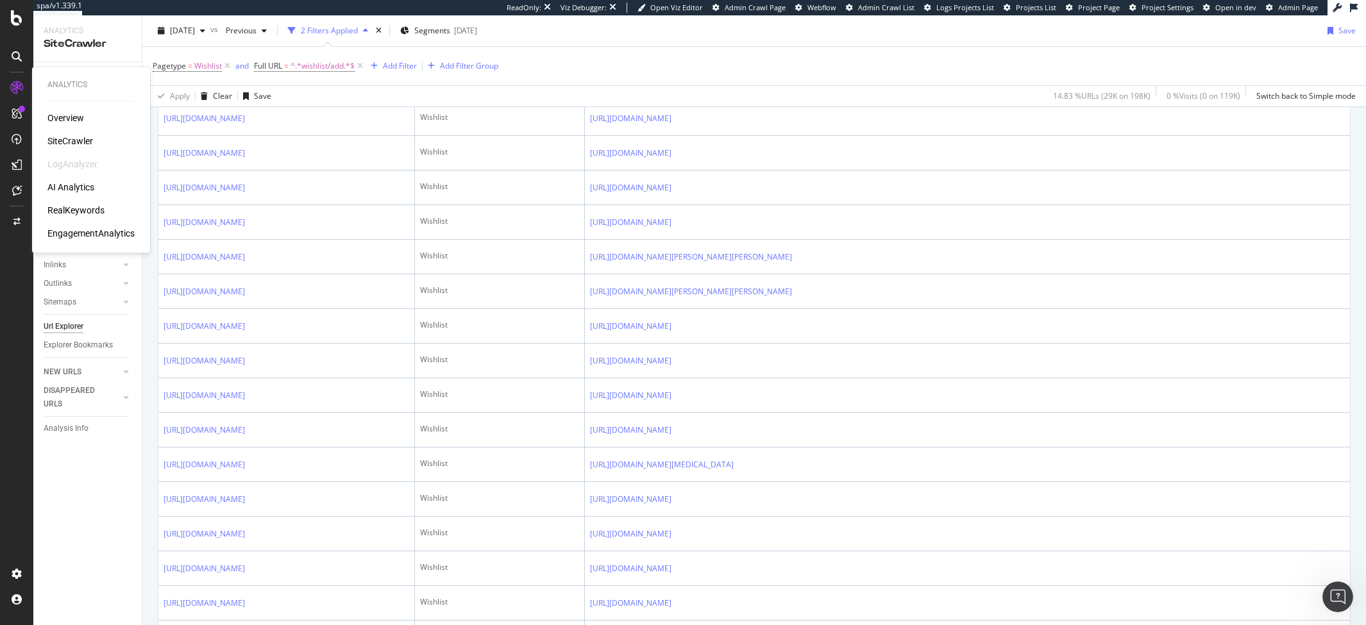
click at [68, 142] on div "SiteCrawler" at bounding box center [70, 141] width 46 height 13
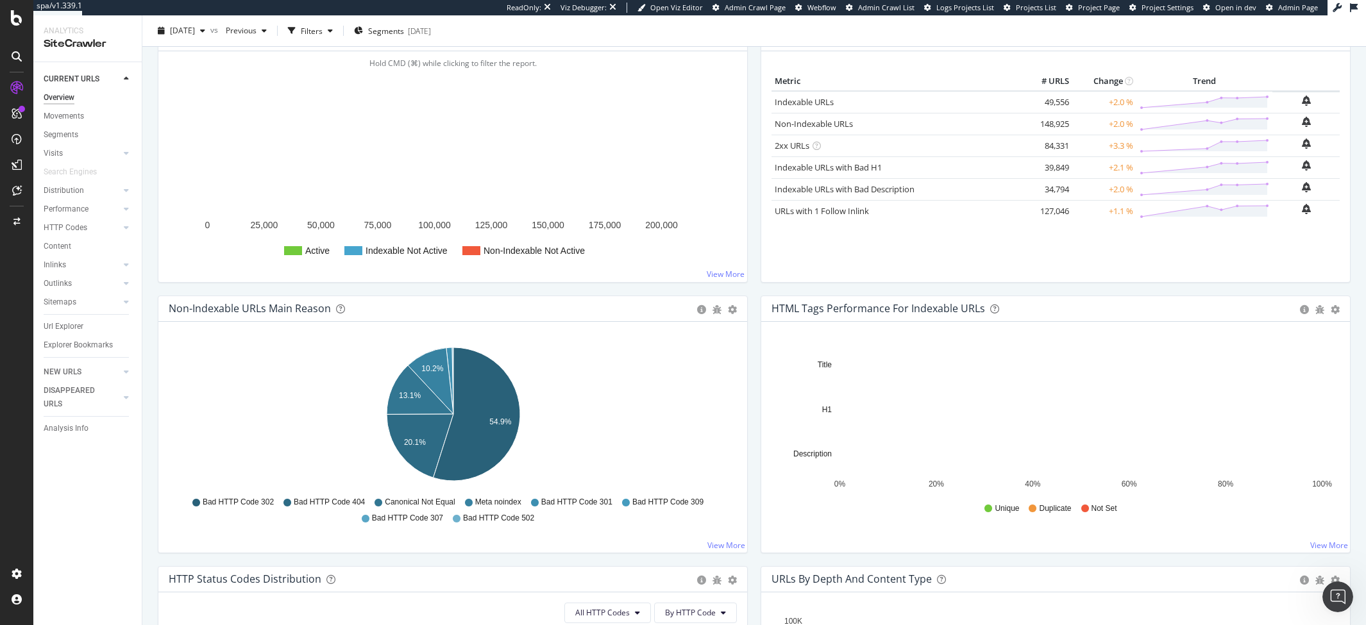
scroll to position [267, 0]
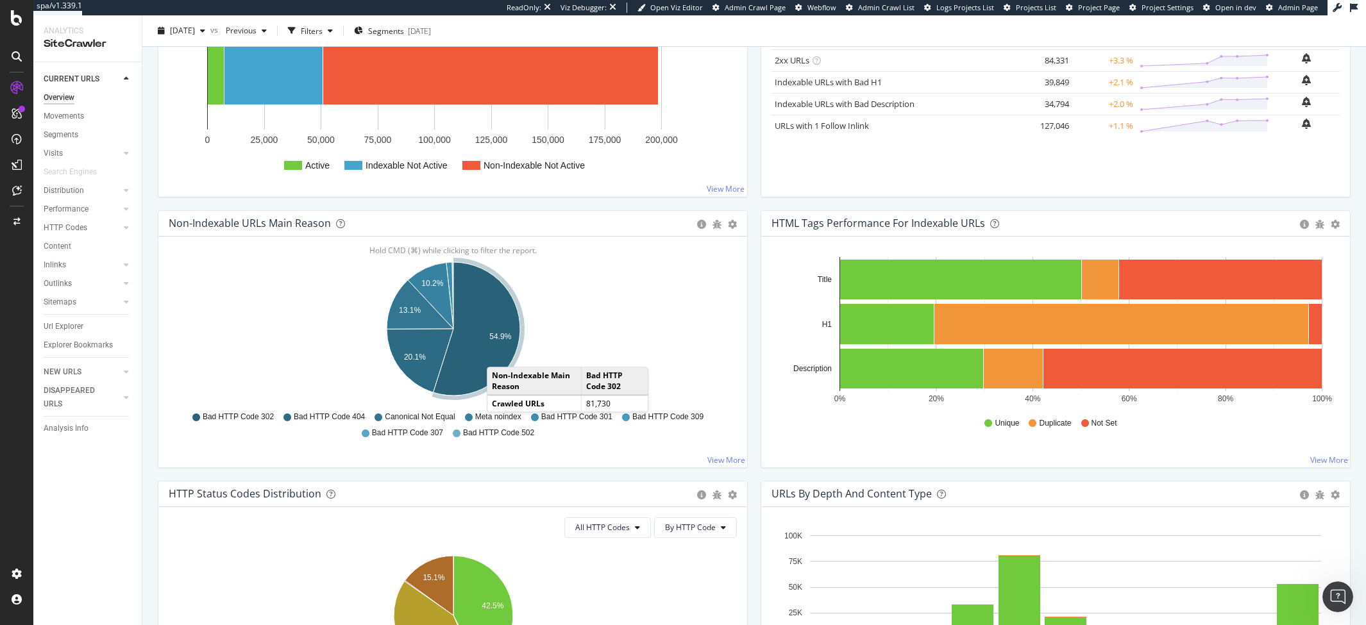
click at [500, 354] on icon "A chart." at bounding box center [477, 328] width 87 height 133
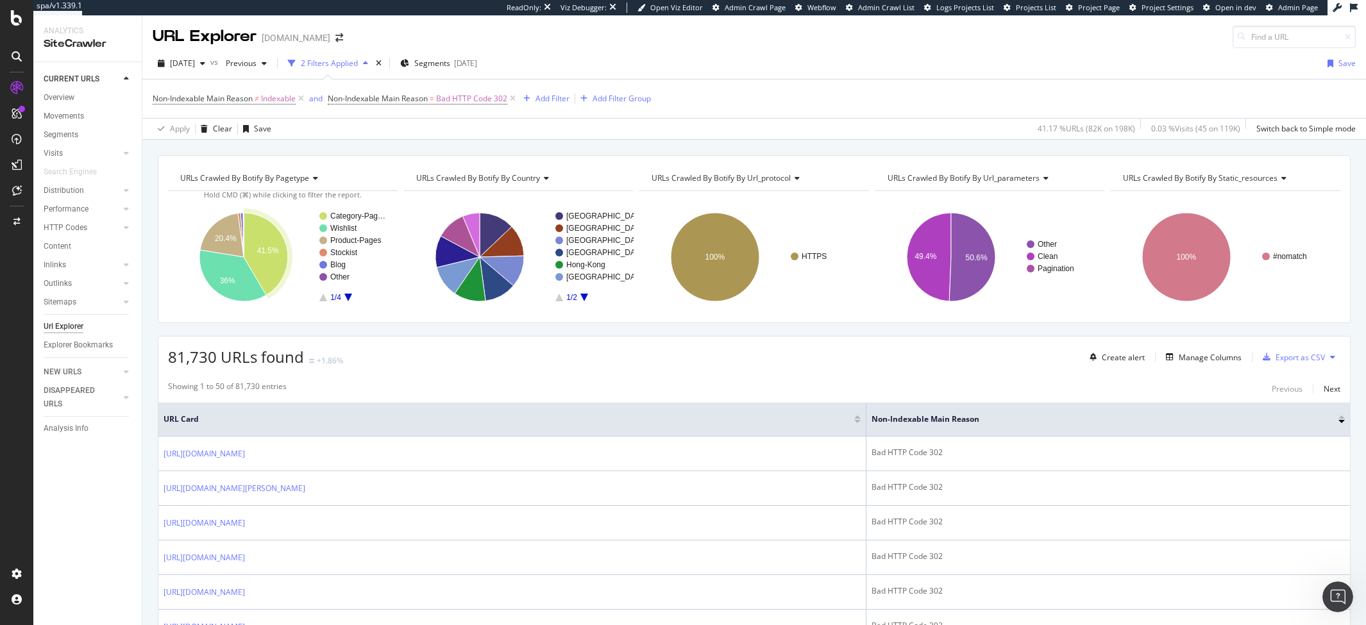
click at [268, 262] on icon "A chart." at bounding box center [266, 254] width 44 height 82
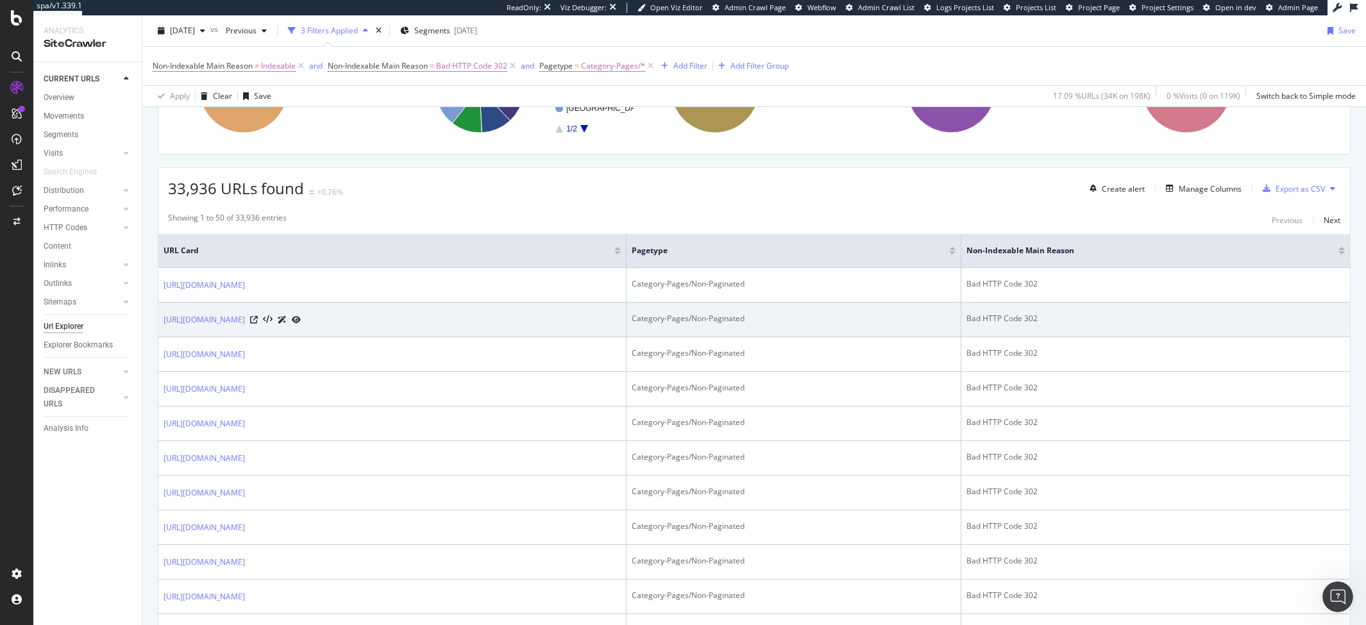
scroll to position [248, 0]
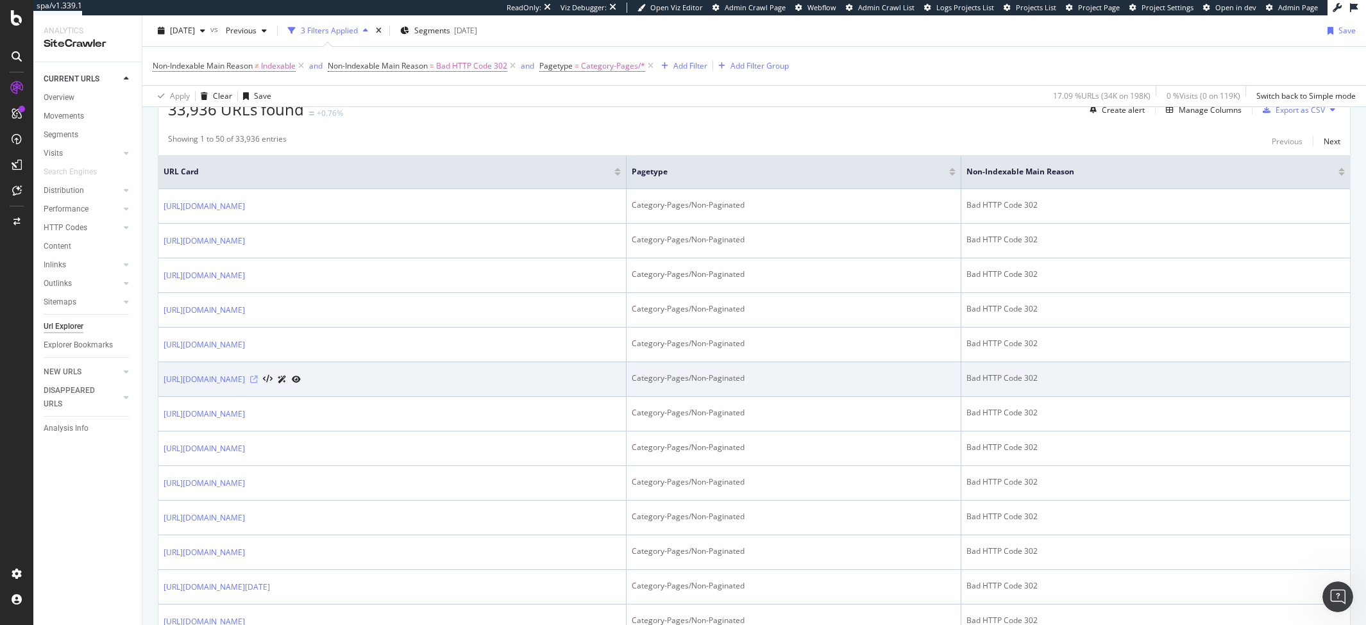
click at [258, 379] on icon at bounding box center [254, 380] width 8 height 8
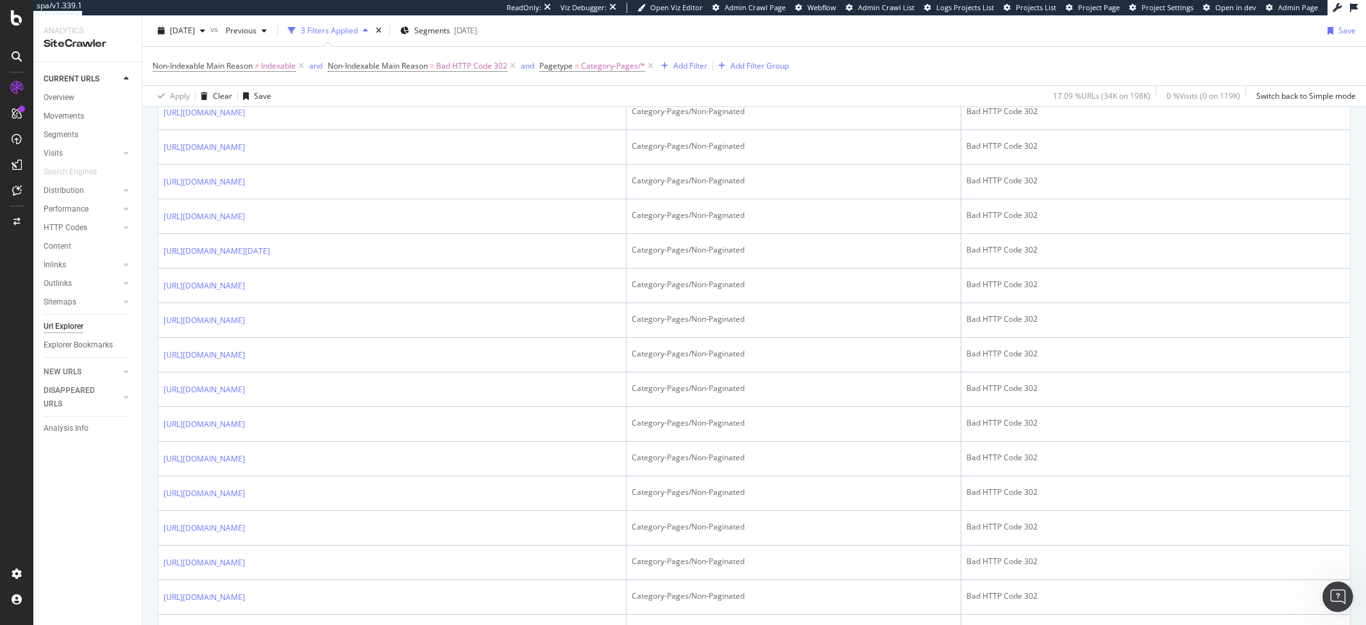
scroll to position [618, 0]
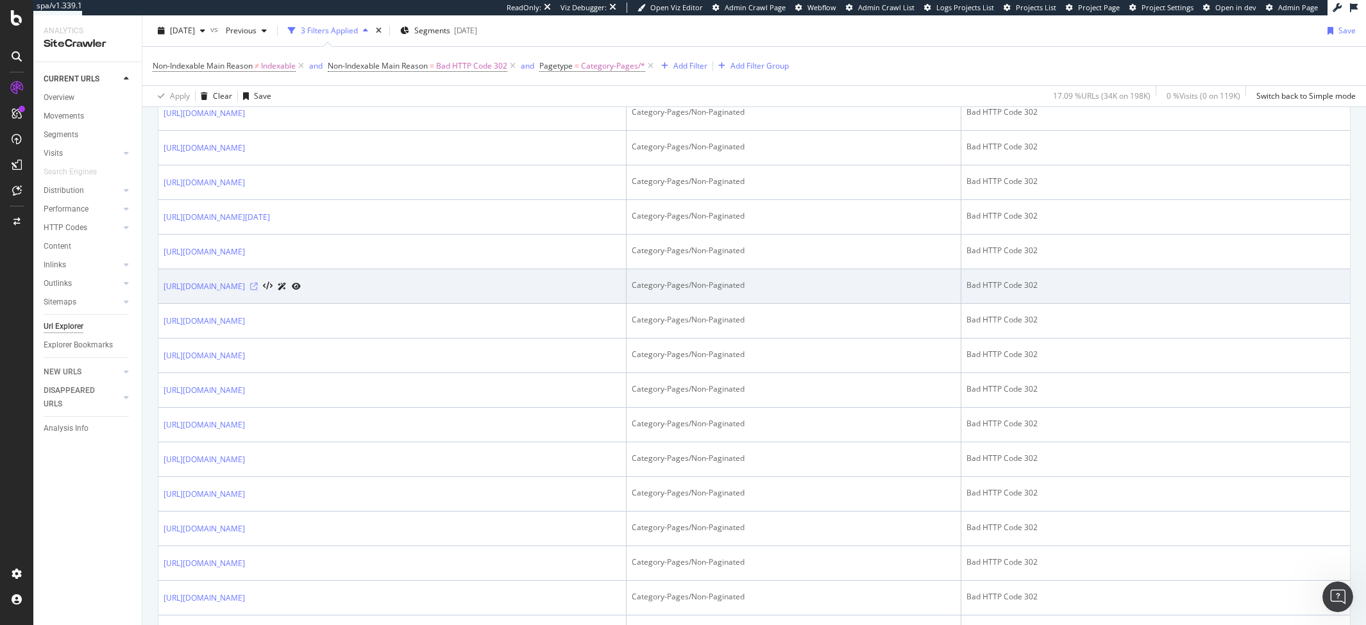
click at [258, 287] on icon at bounding box center [254, 287] width 8 height 8
click at [258, 289] on icon at bounding box center [254, 287] width 8 height 8
click at [258, 291] on icon at bounding box center [254, 287] width 8 height 8
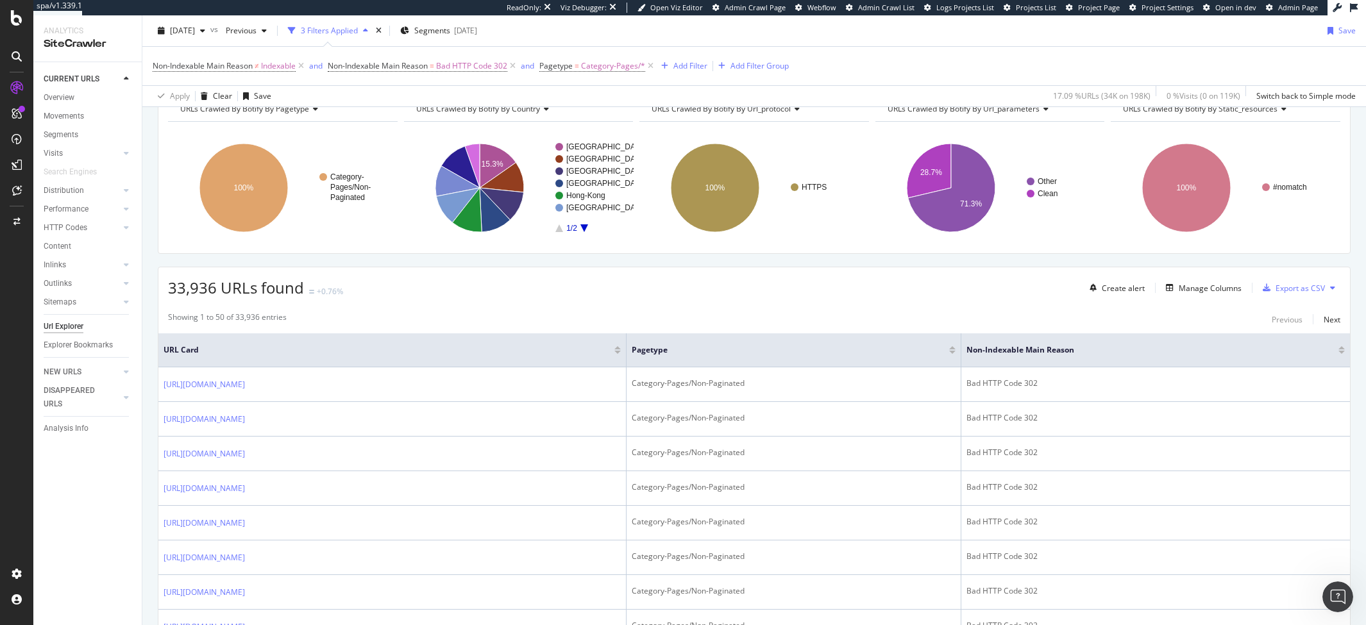
scroll to position [0, 0]
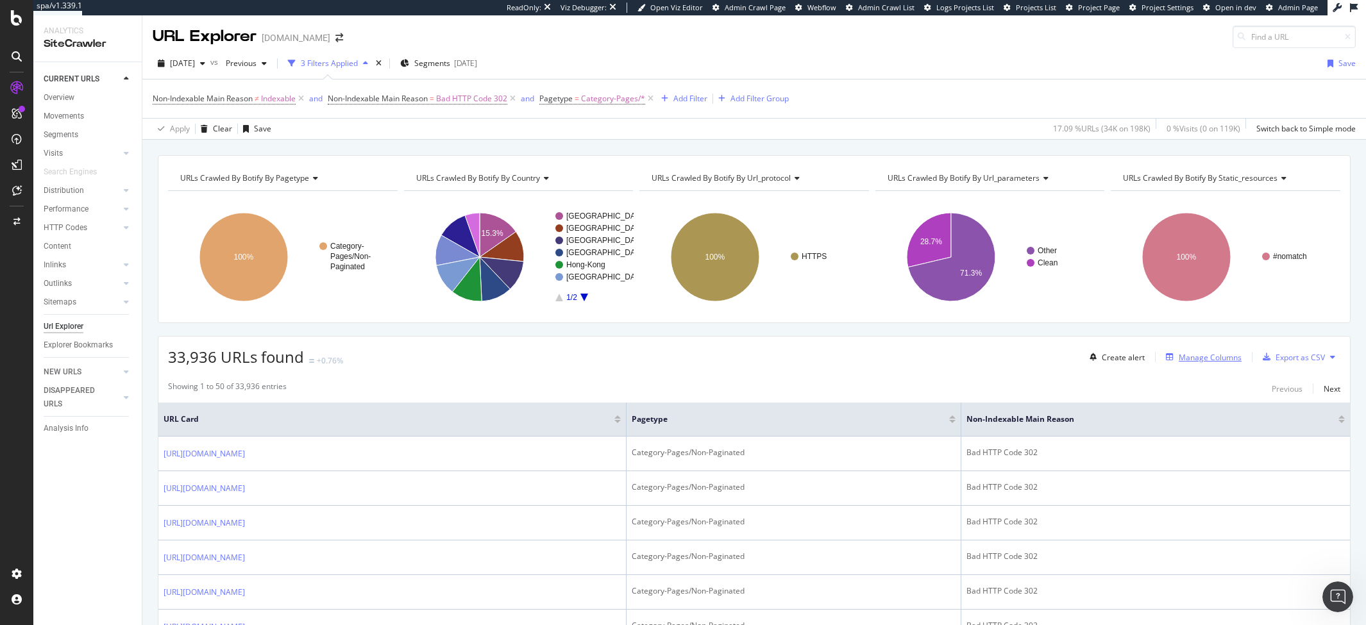
click at [1216, 360] on div "Manage Columns" at bounding box center [1210, 357] width 63 height 11
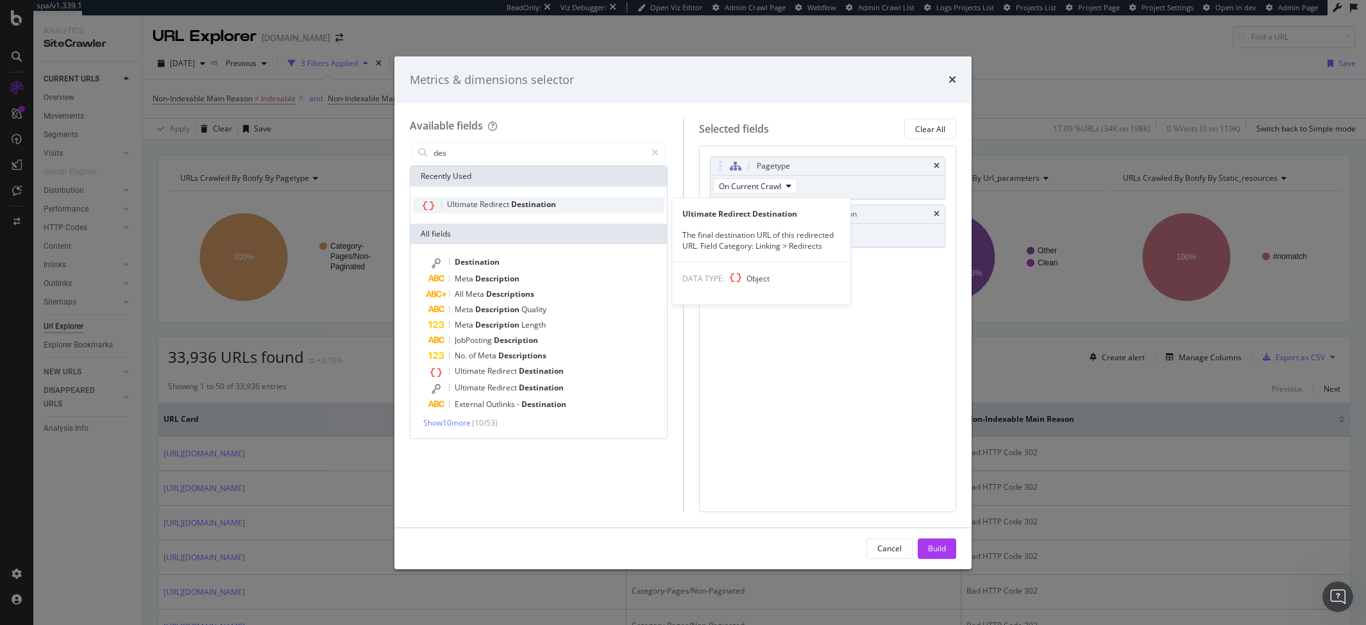
type input "des"
click at [523, 205] on span "Destination" at bounding box center [533, 204] width 45 height 11
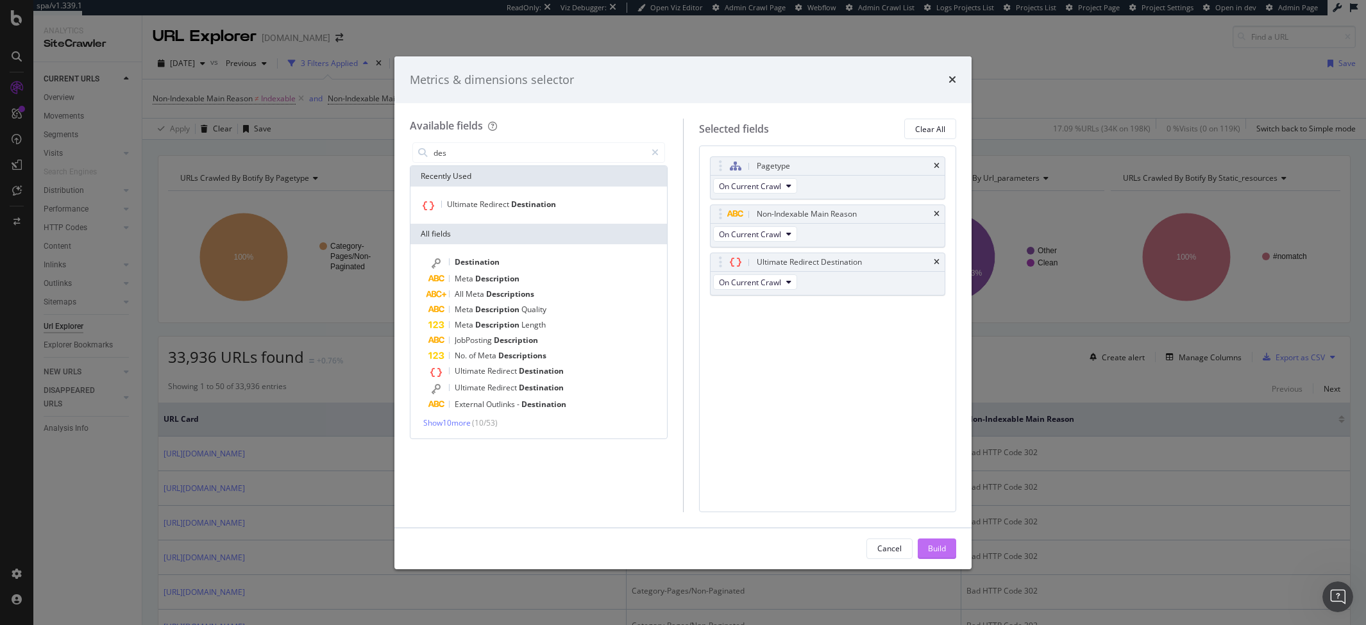
click at [940, 554] on div "Build" at bounding box center [937, 548] width 18 height 11
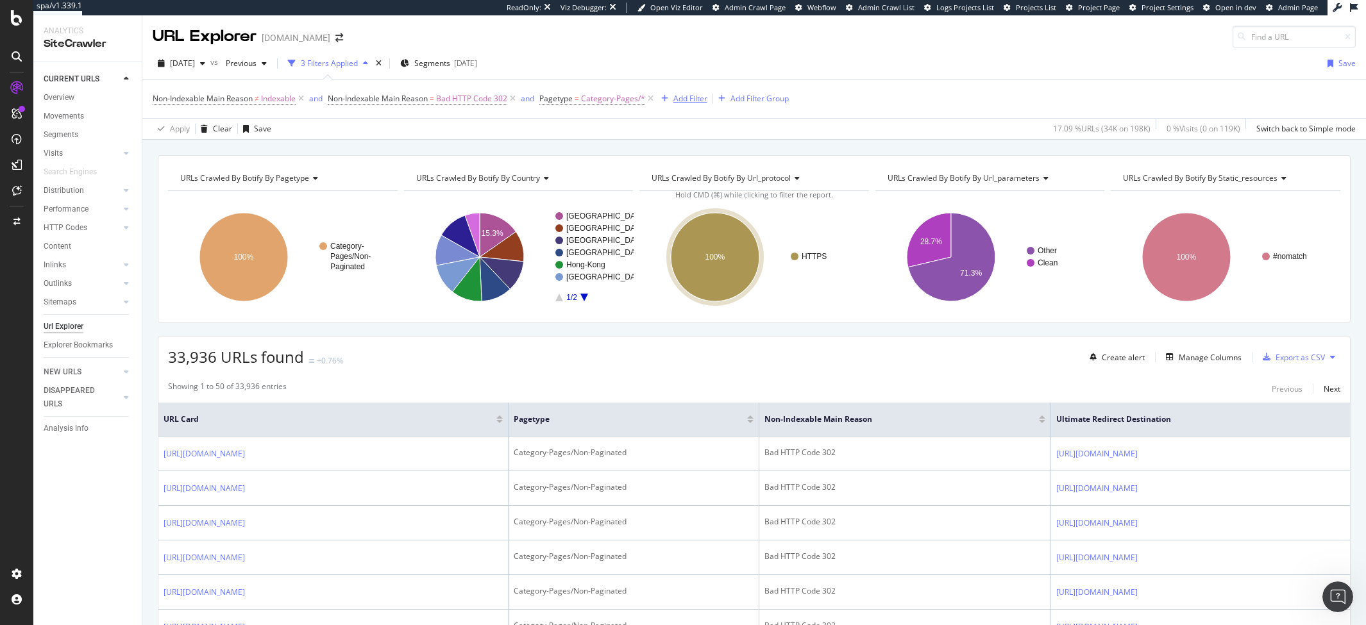
click at [700, 104] on div "Add Filter" at bounding box center [691, 98] width 34 height 11
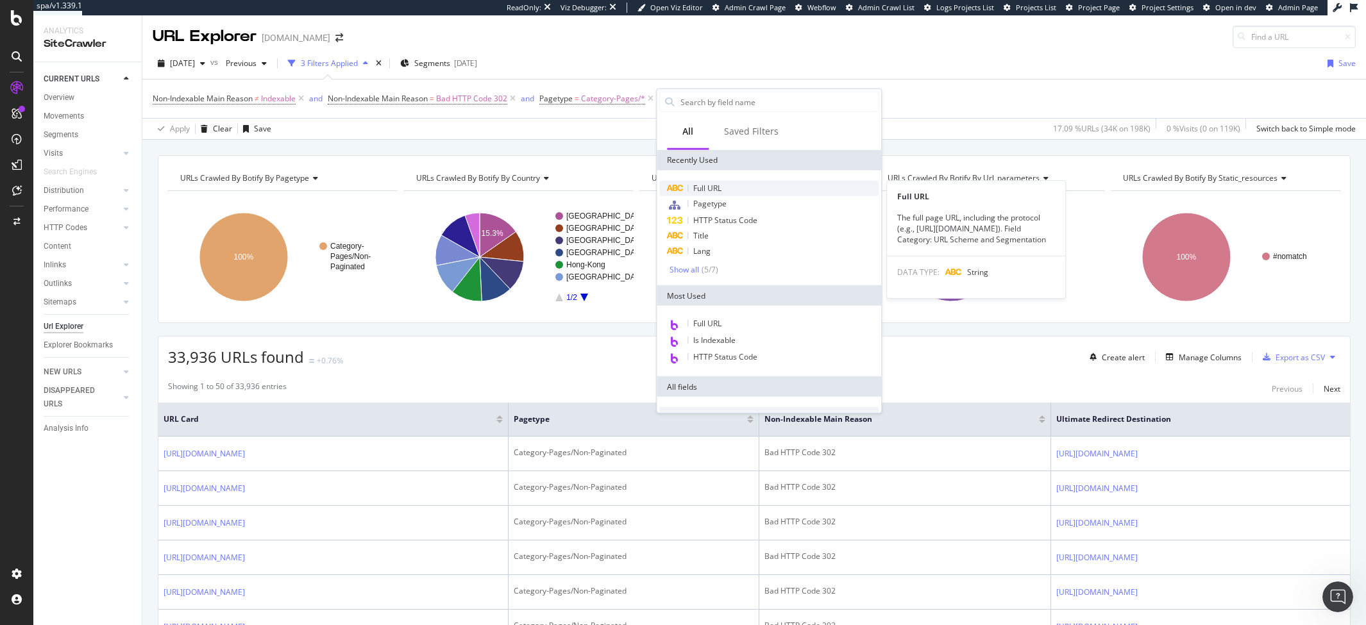
click at [750, 194] on div "Full URL" at bounding box center [768, 188] width 219 height 15
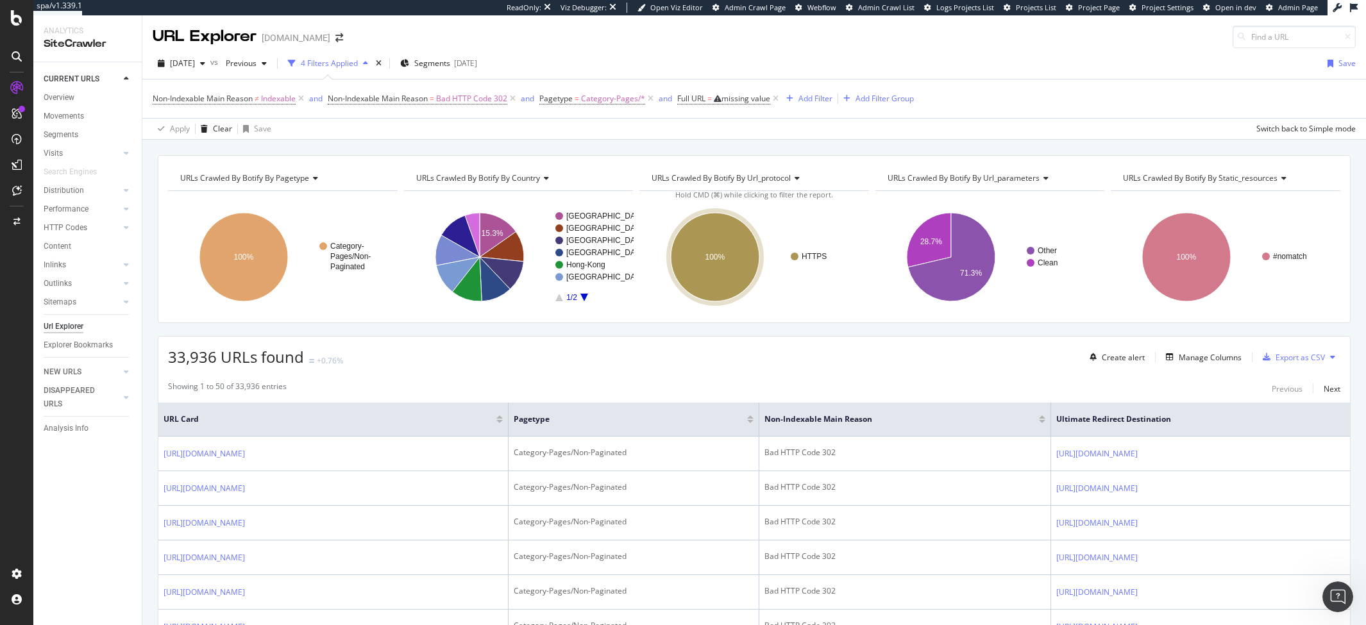
click at [968, 95] on div "Non-Indexable Main Reason ≠ Indexable and Non-Indexable Main Reason = Bad HTTP …" at bounding box center [754, 99] width 1203 height 38
click at [935, 250] on icon "A chart." at bounding box center [929, 240] width 44 height 55
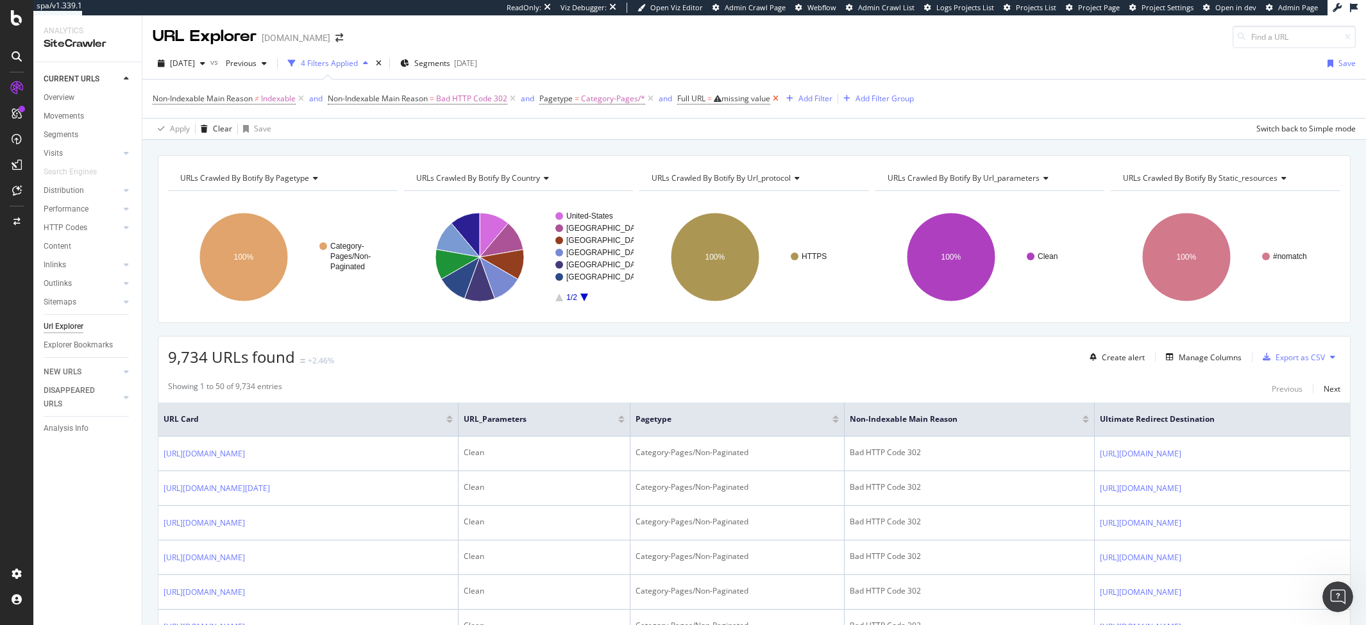
click at [781, 98] on icon at bounding box center [775, 98] width 11 height 13
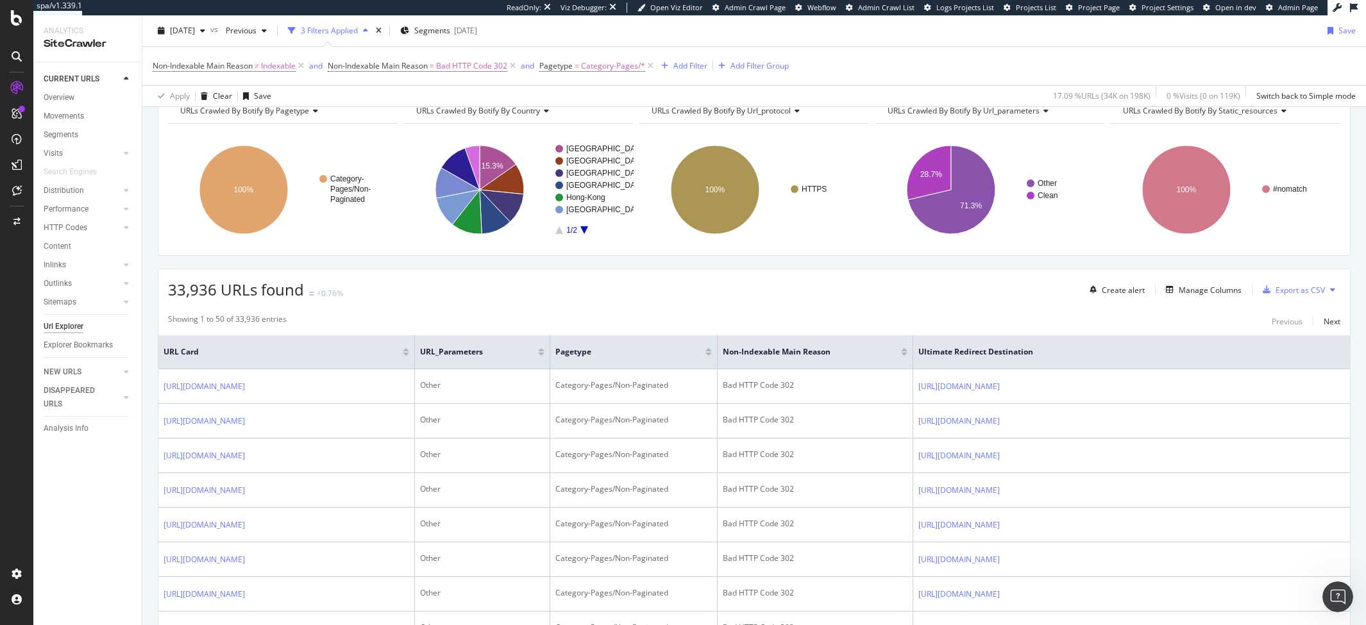
scroll to position [98, 0]
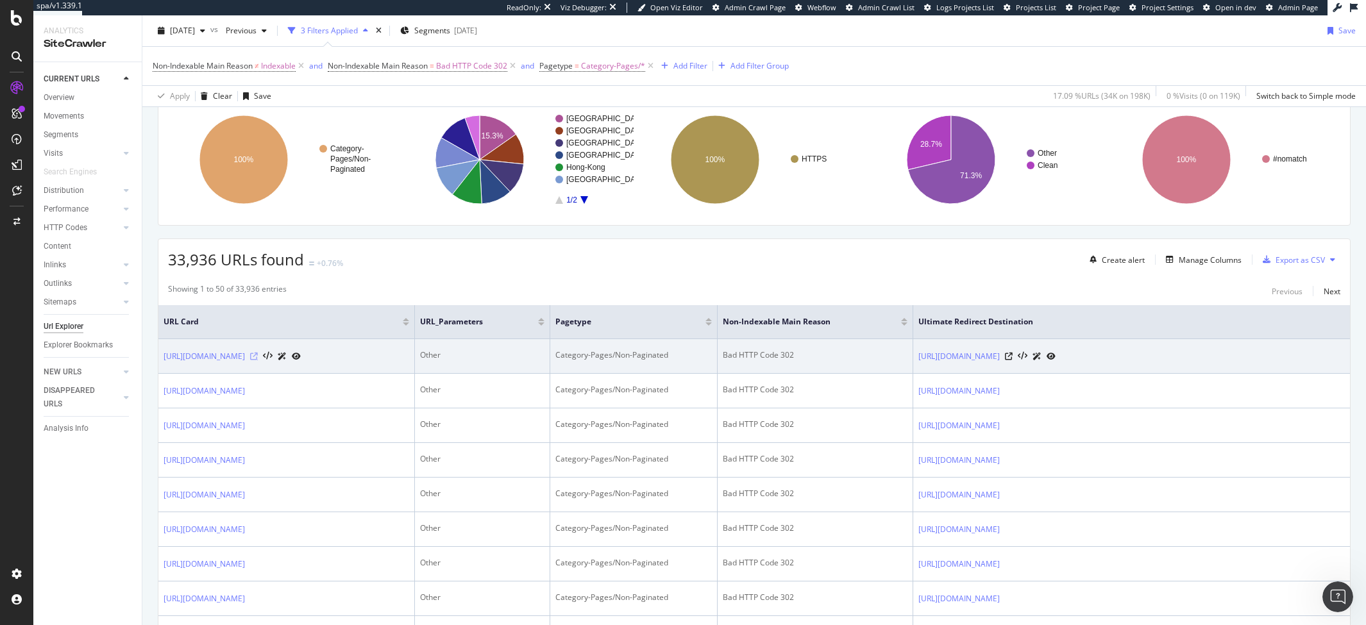
click at [258, 361] on icon at bounding box center [254, 357] width 8 height 8
drag, startPoint x: 293, startPoint y: 369, endPoint x: 378, endPoint y: 357, distance: 86.2
click at [258, 361] on icon at bounding box center [254, 357] width 8 height 8
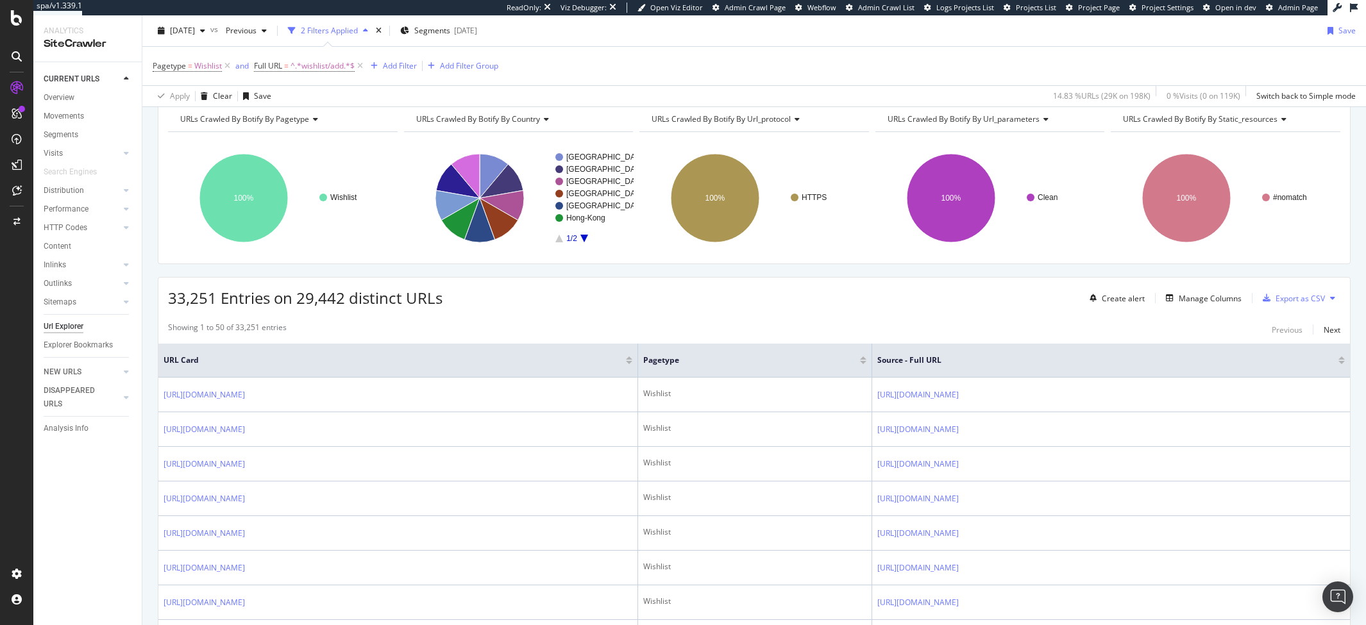
scroll to position [60, 0]
